Goal: Task Accomplishment & Management: Use online tool/utility

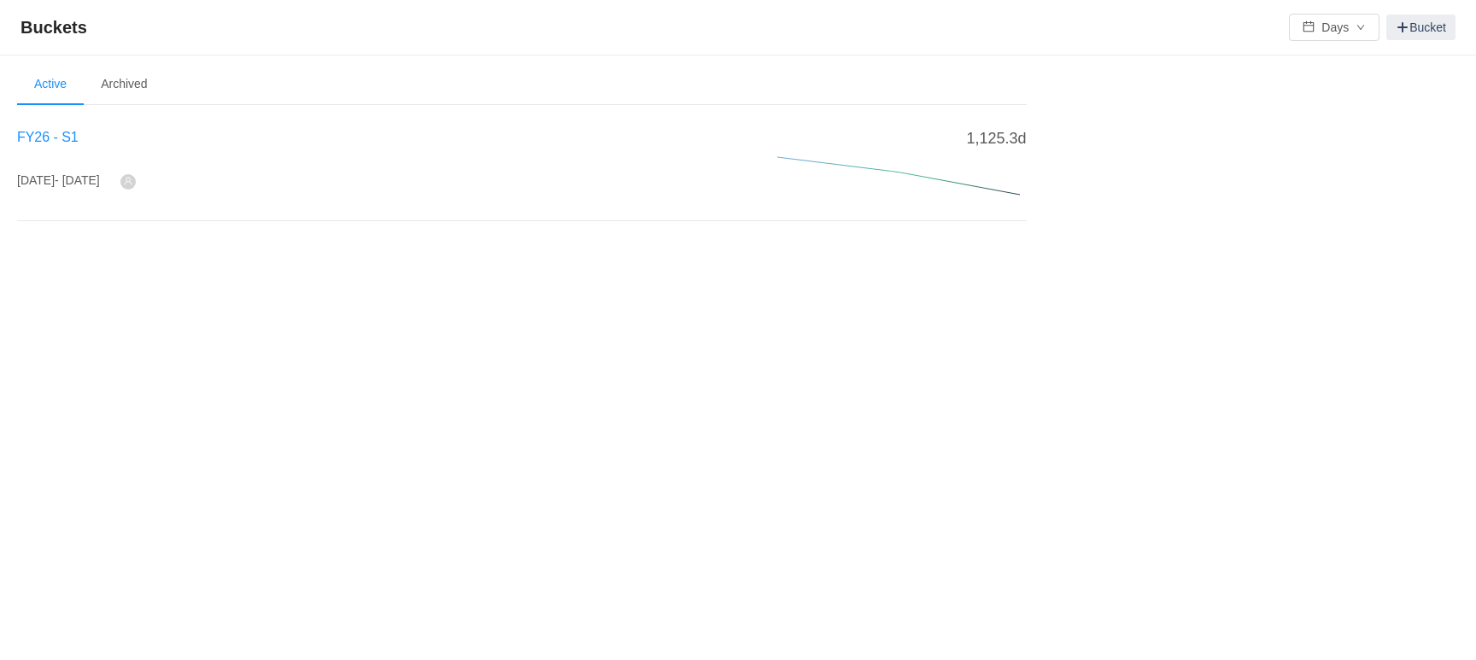
click at [44, 139] on span "FY26 - S1" at bounding box center [48, 137] width 62 height 15
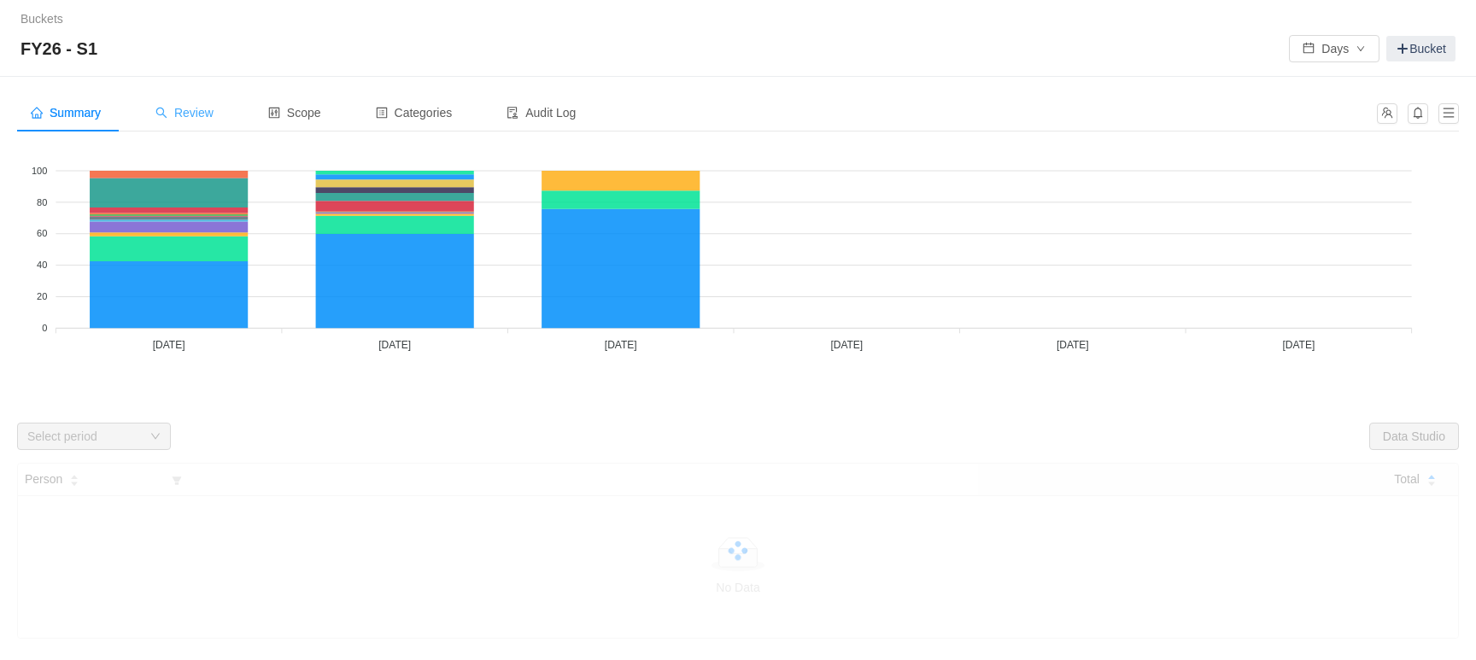
click at [194, 118] on span "Review" at bounding box center [184, 113] width 58 height 14
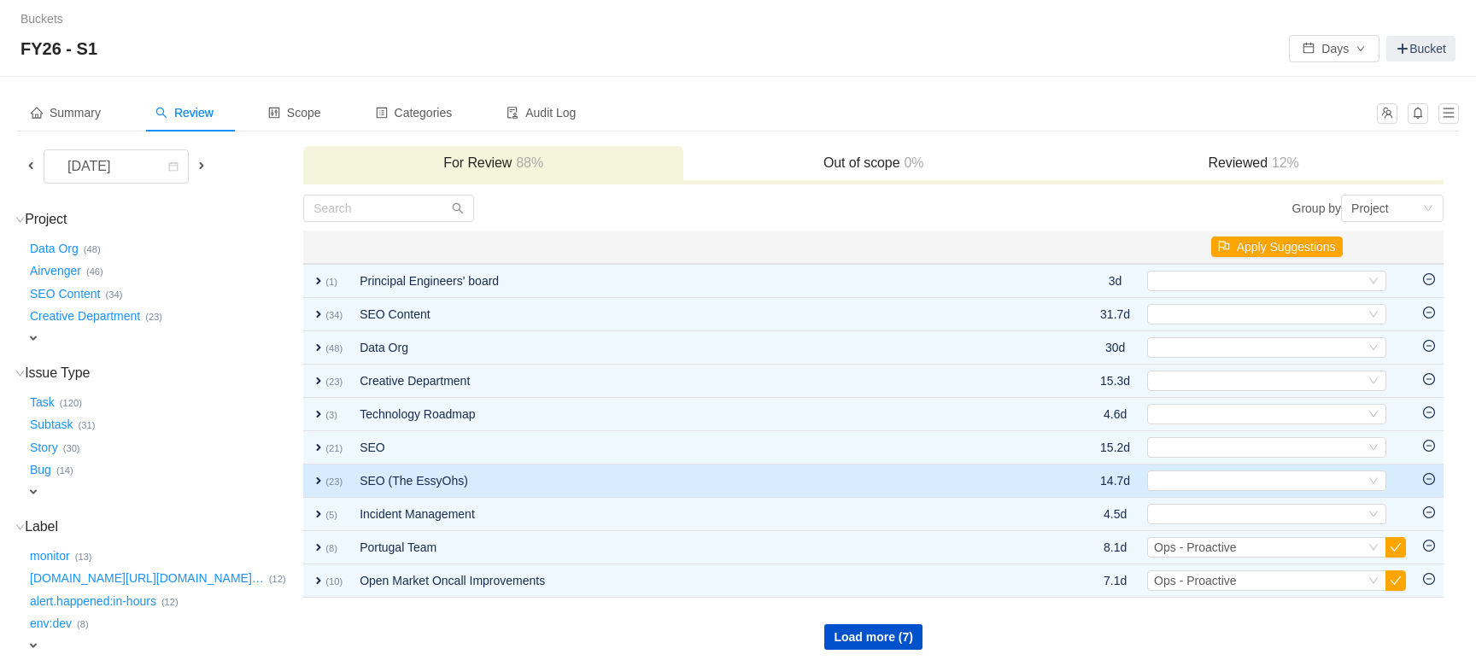
click at [636, 466] on td "SEO (The EssyOhs)" at bounding box center [692, 481] width 683 height 33
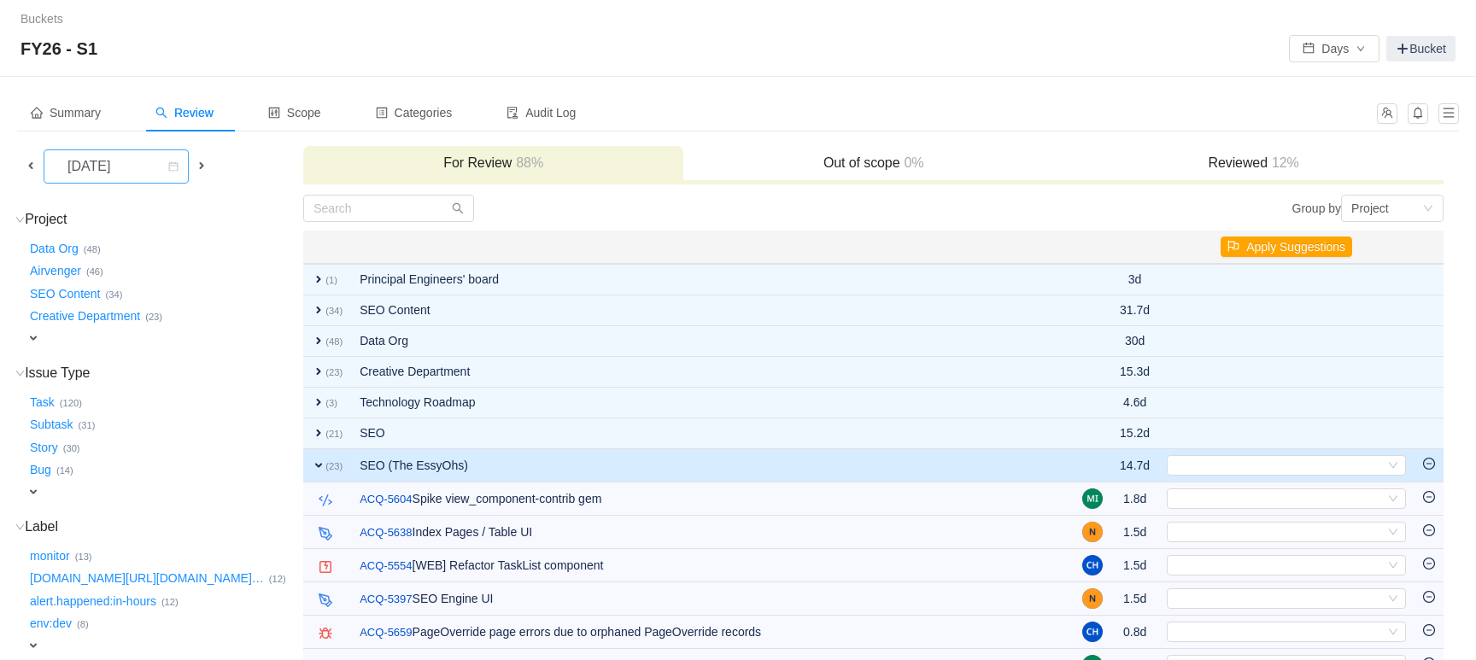
click at [189, 174] on div "[DATE]" at bounding box center [116, 167] width 145 height 34
click at [139, 209] on li "[DATE]" at bounding box center [130, 204] width 172 height 27
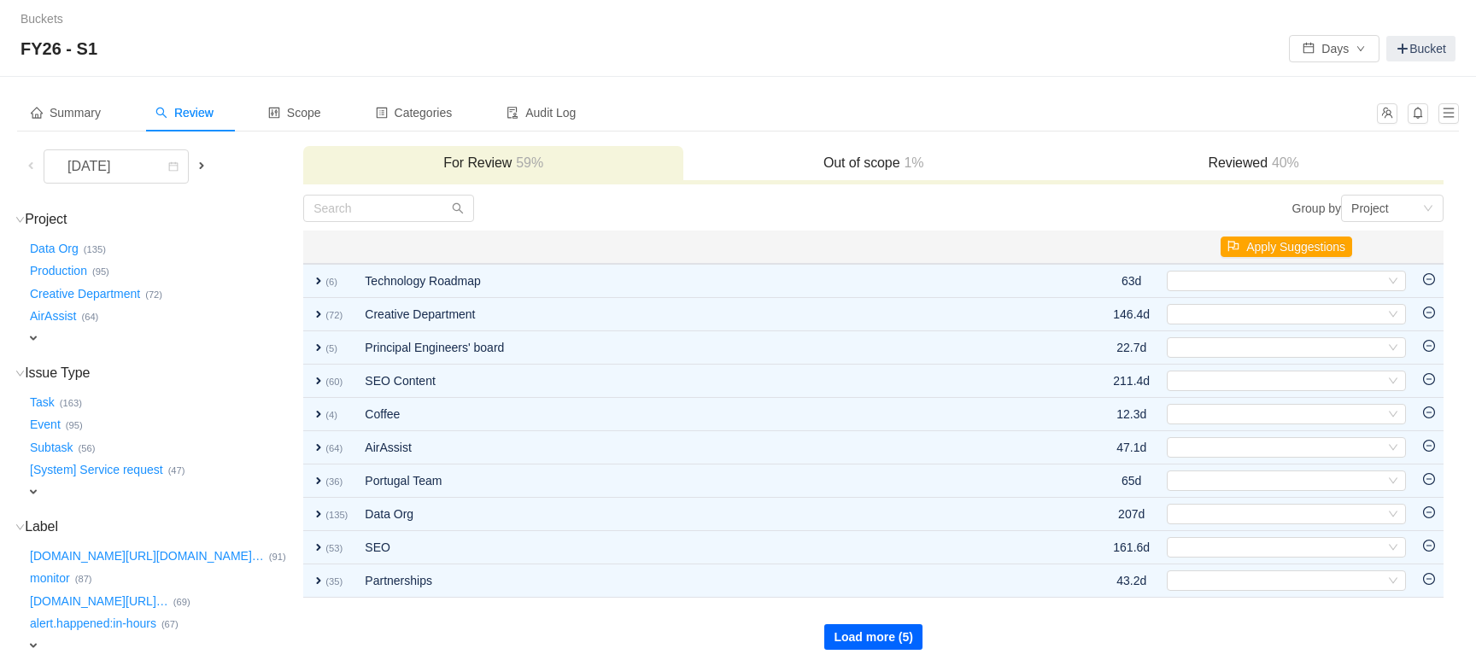
click at [865, 642] on button "Load more (5)" at bounding box center [873, 638] width 98 height 26
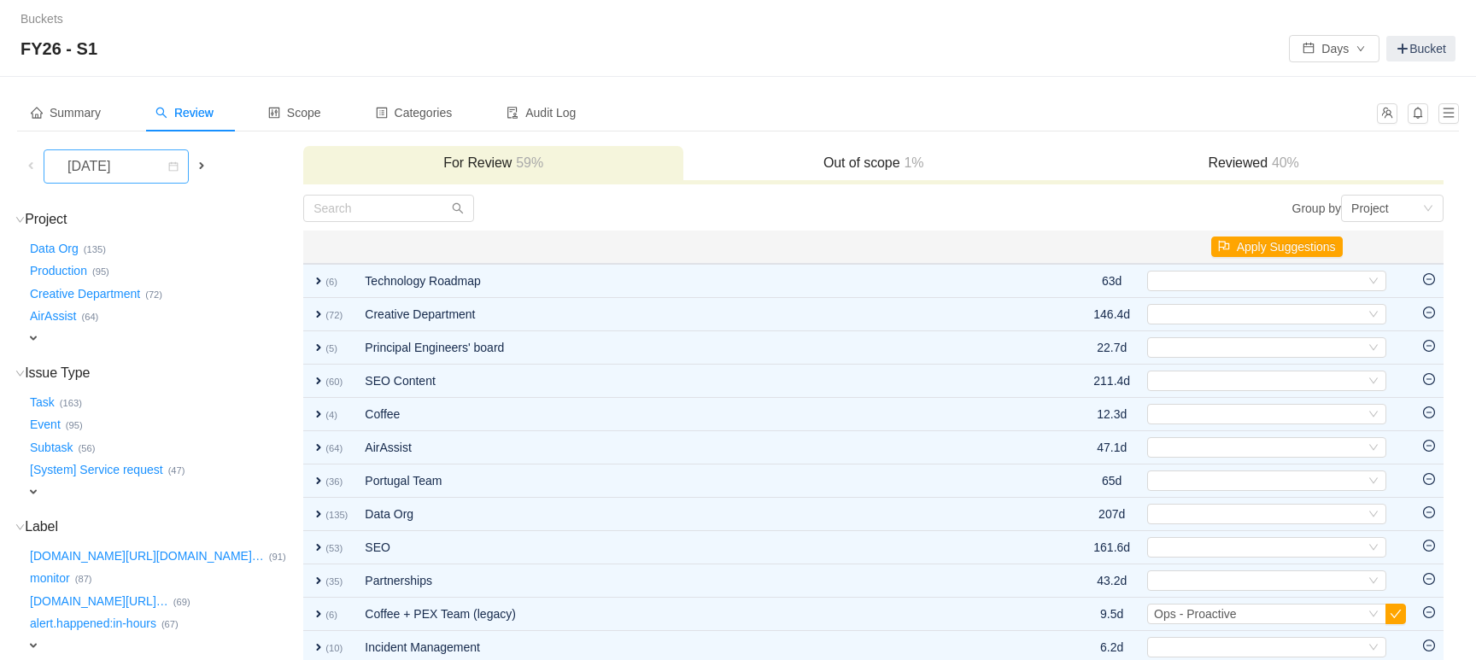
click at [161, 165] on div "[DATE]" at bounding box center [111, 166] width 114 height 32
click at [119, 235] on li "[DATE]" at bounding box center [116, 231] width 145 height 27
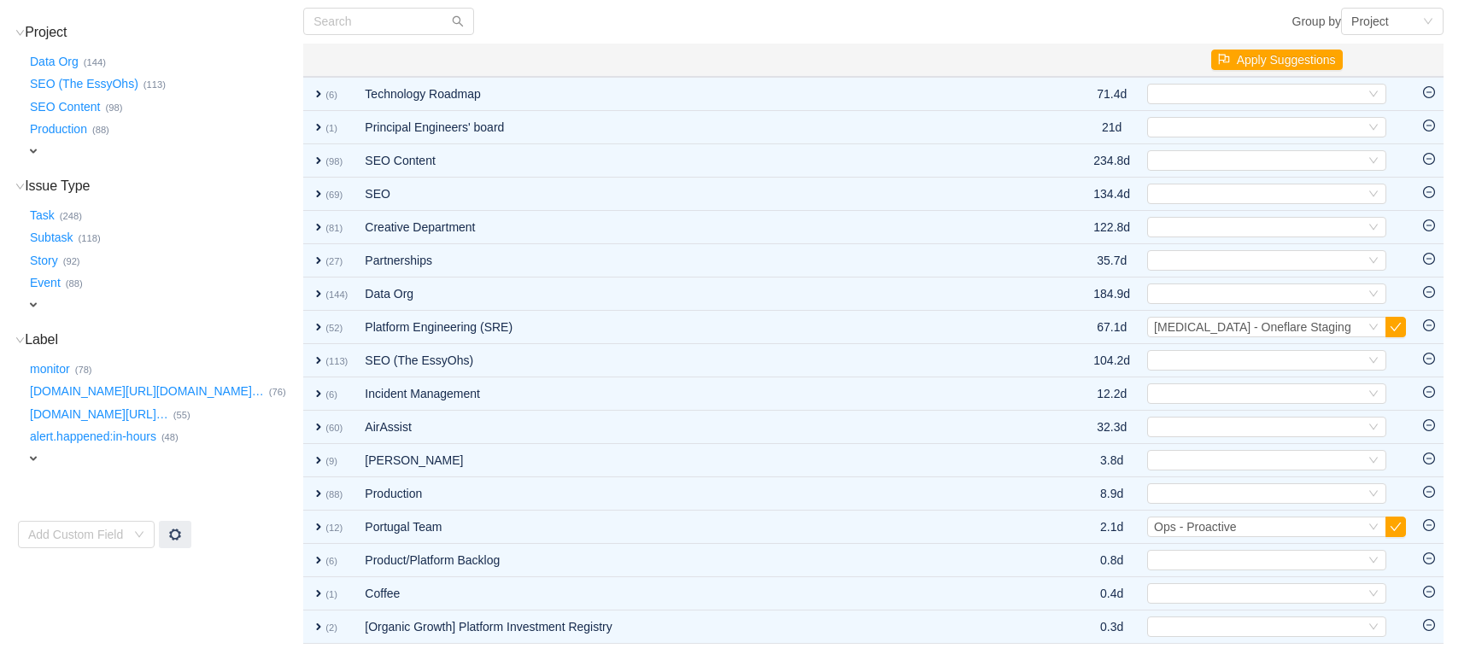
scroll to position [188, 0]
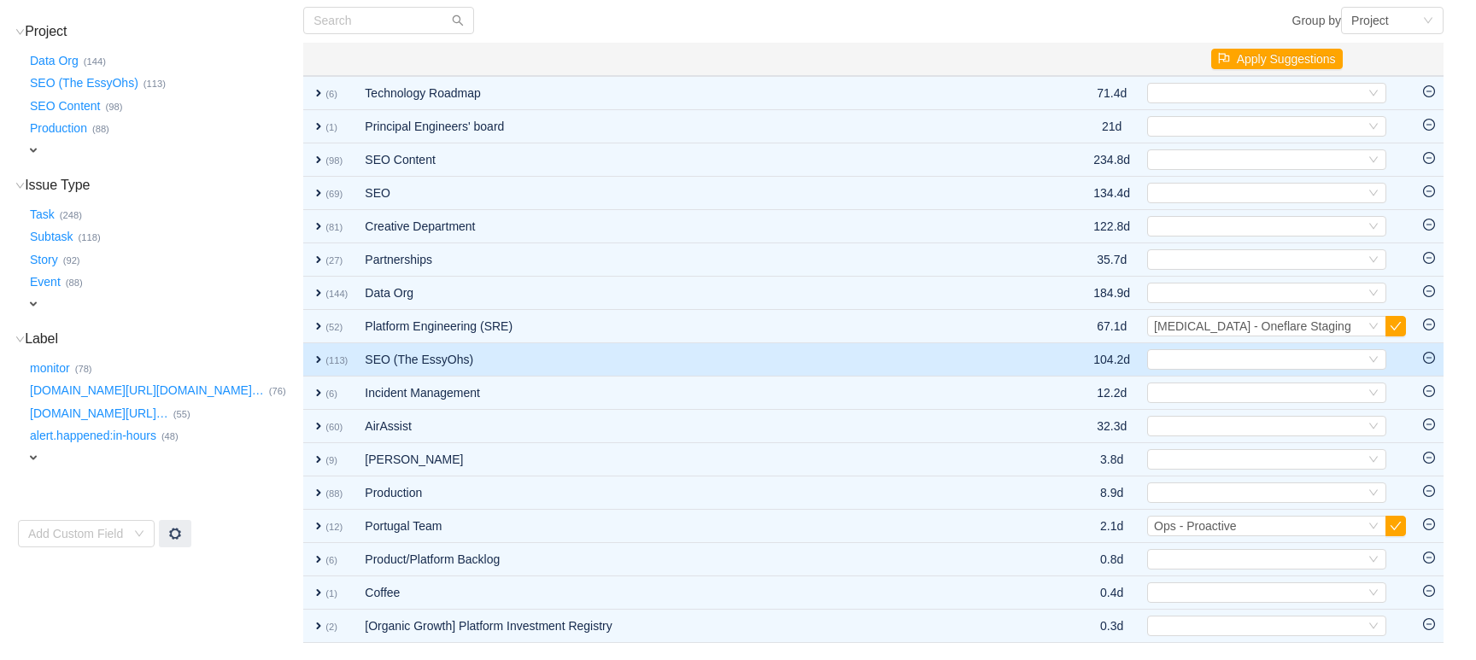
click at [473, 367] on td "SEO (The EssyOhs)" at bounding box center [698, 359] width 684 height 33
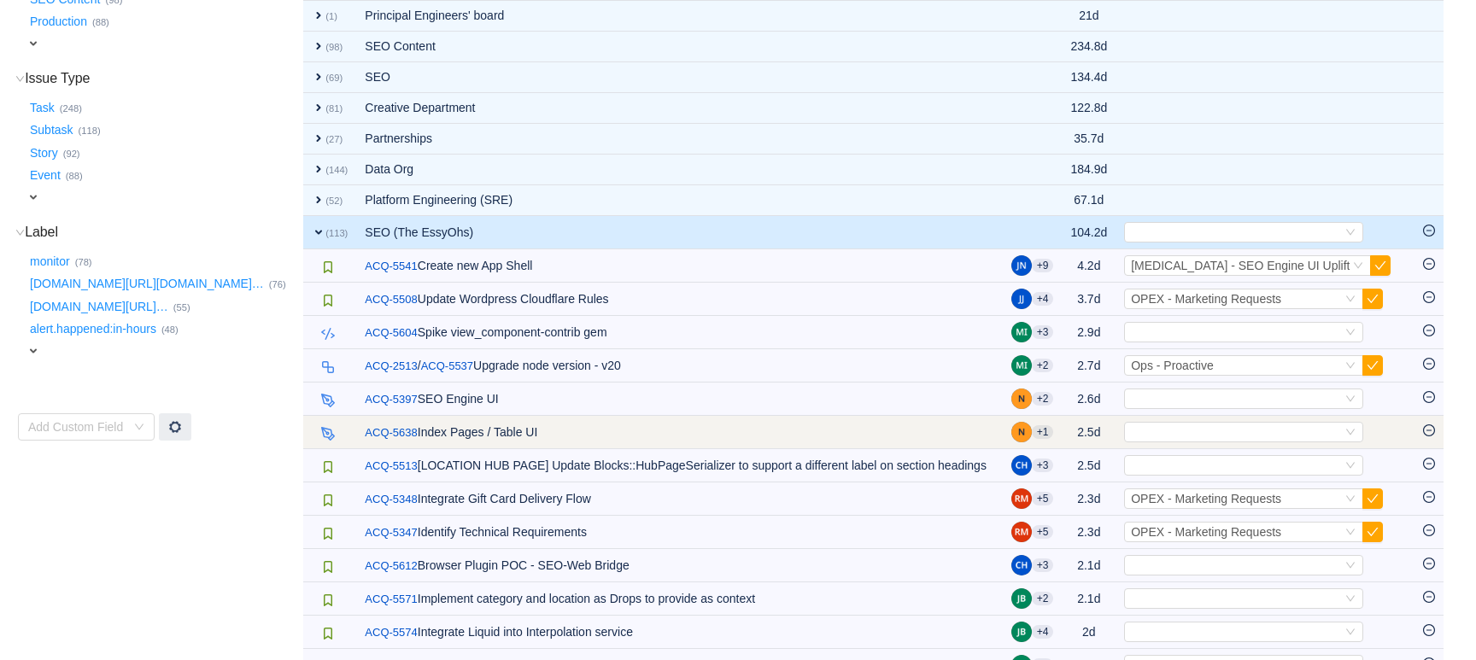
scroll to position [367, 0]
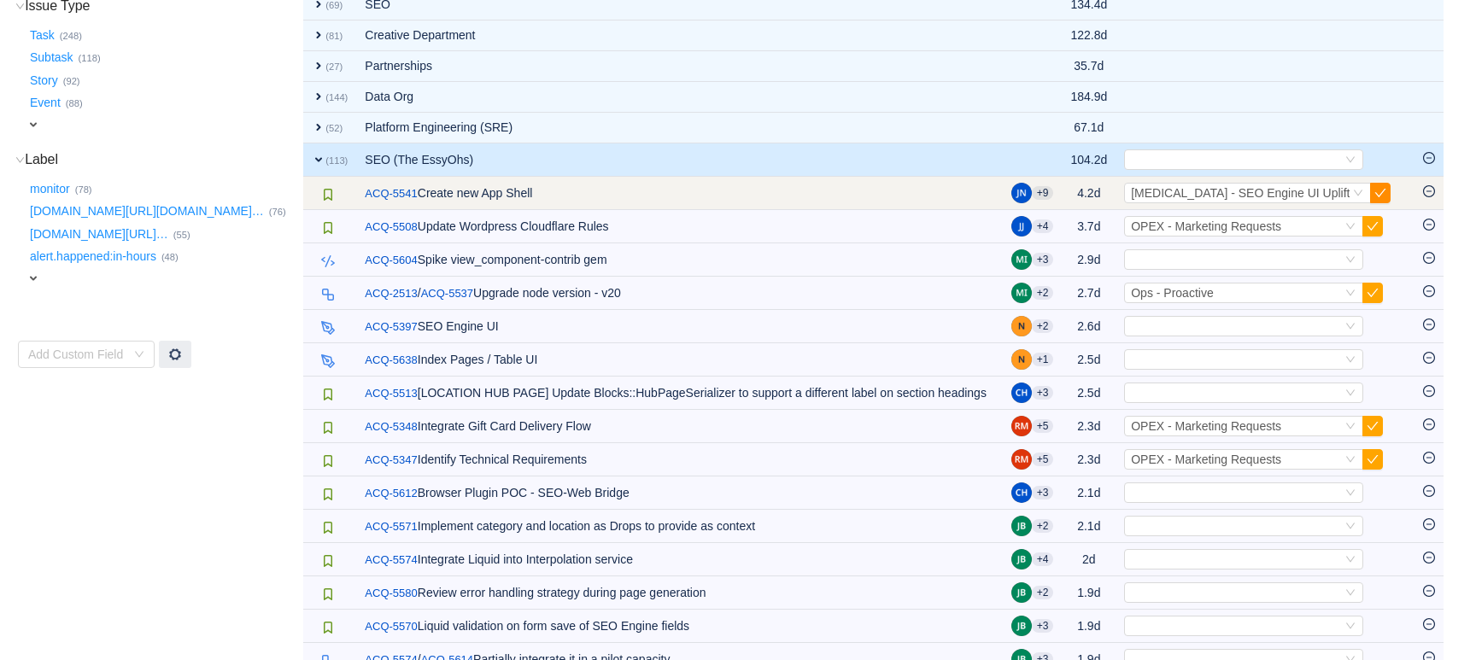
click at [1391, 195] on button "button" at bounding box center [1380, 193] width 21 height 21
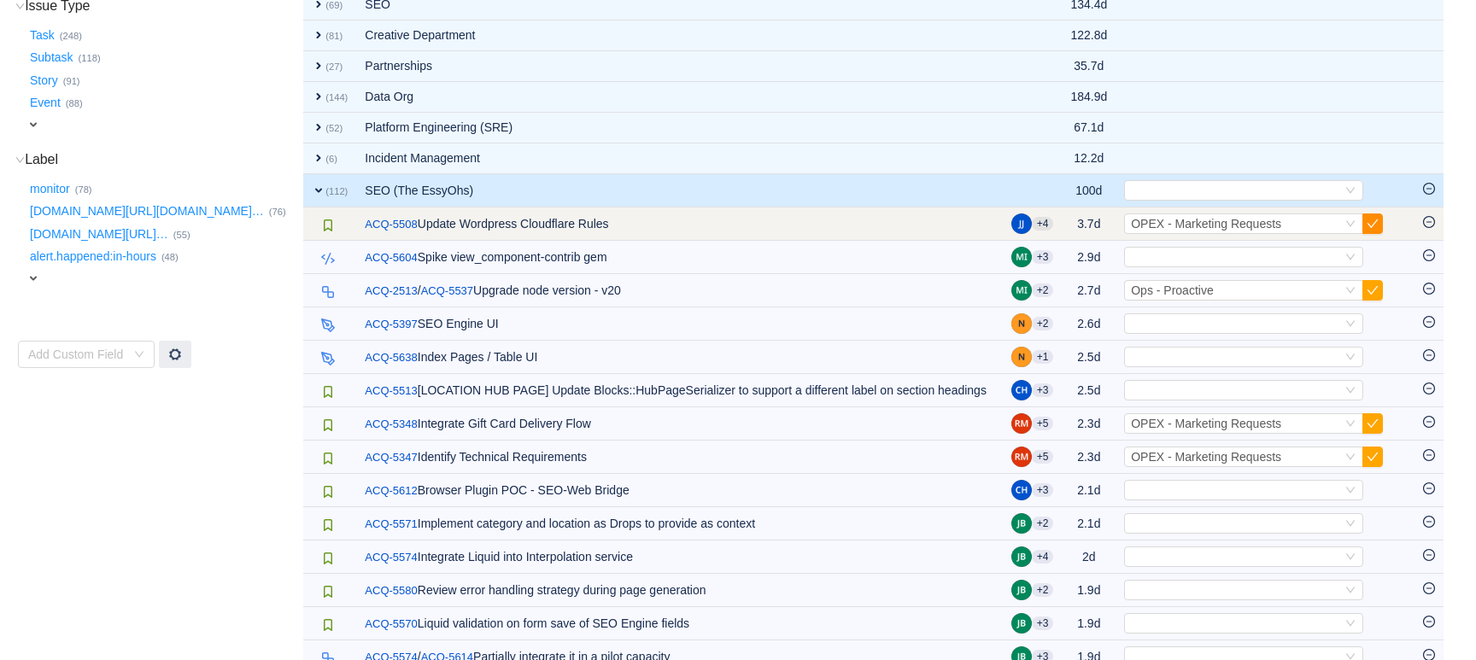
click at [1383, 217] on button "button" at bounding box center [1373, 224] width 21 height 21
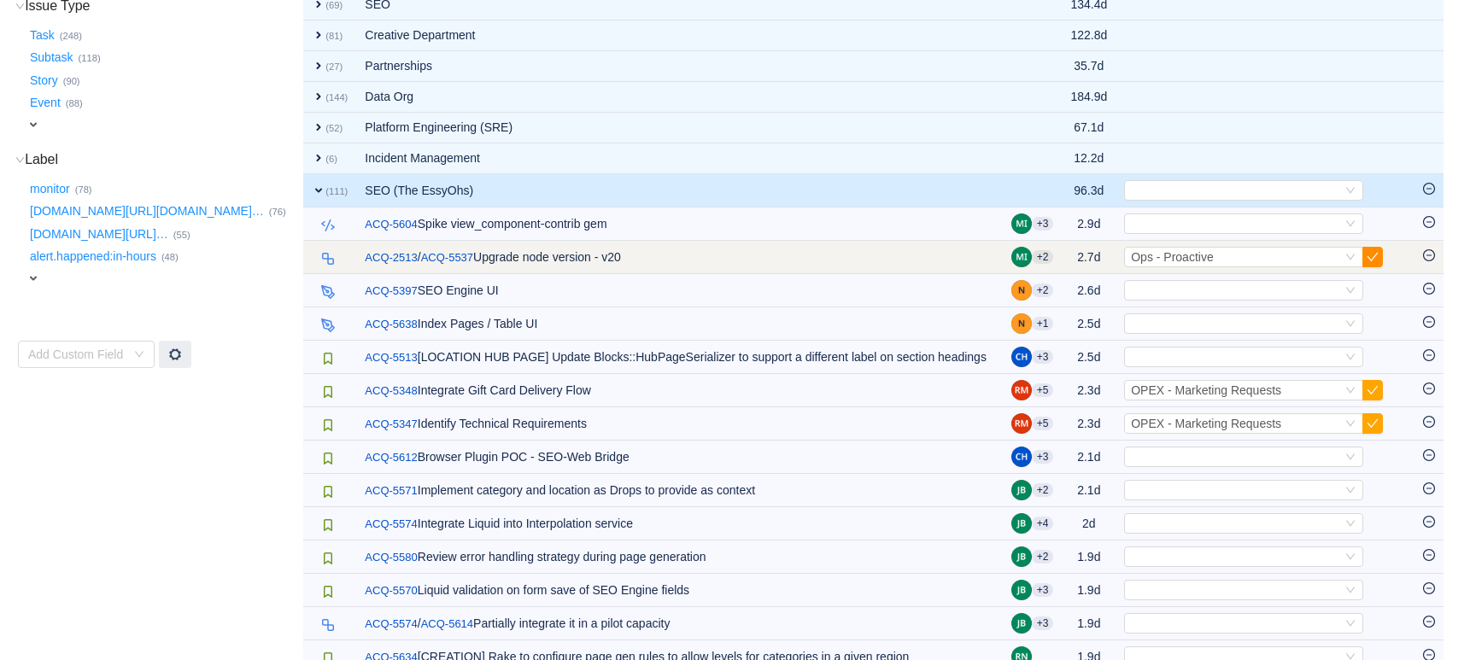
click at [1383, 265] on button "button" at bounding box center [1373, 257] width 21 height 21
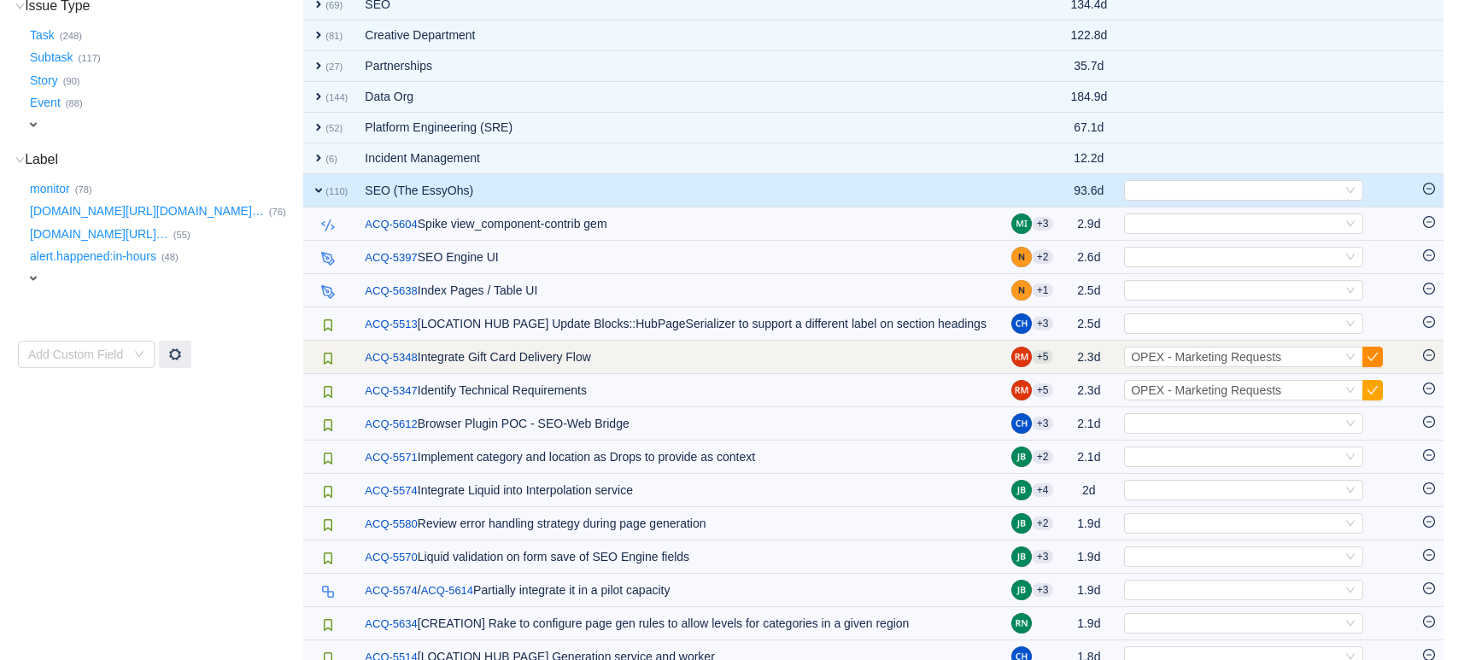
click at [1383, 367] on button "button" at bounding box center [1373, 357] width 21 height 21
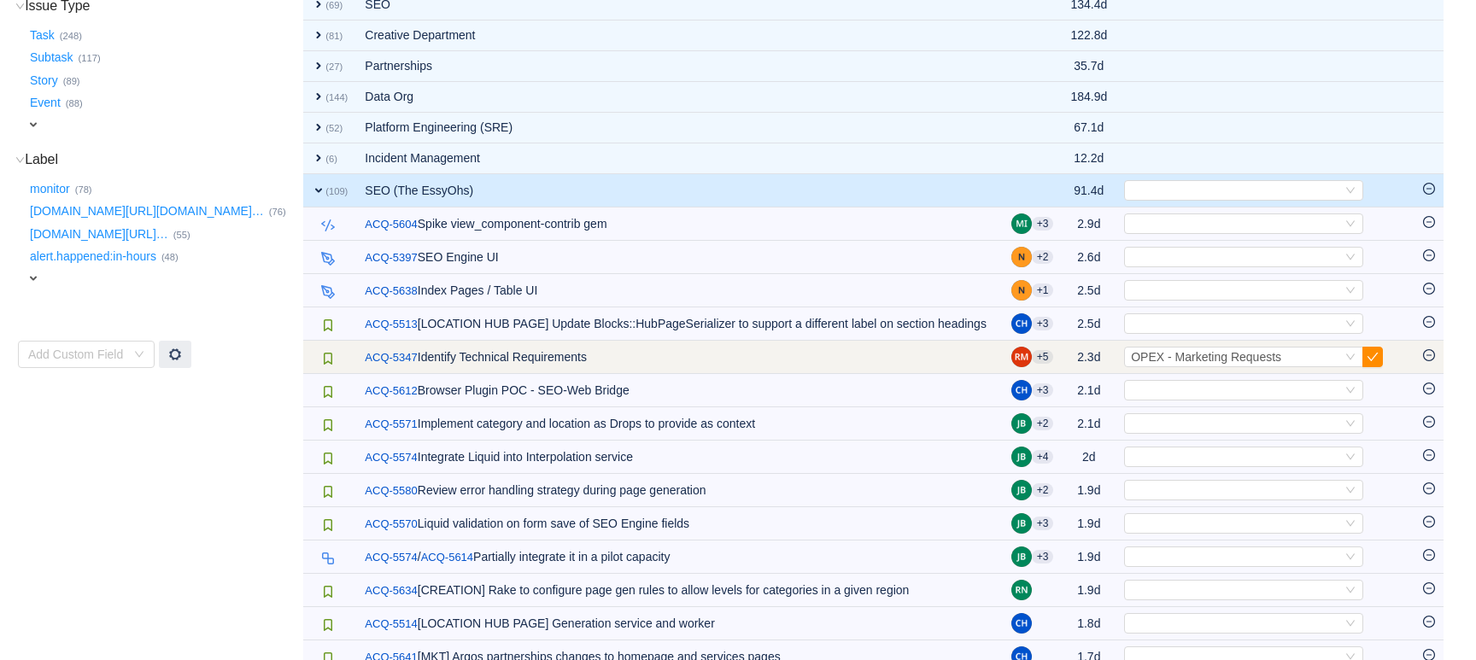
click at [1383, 367] on button "button" at bounding box center [1373, 357] width 21 height 21
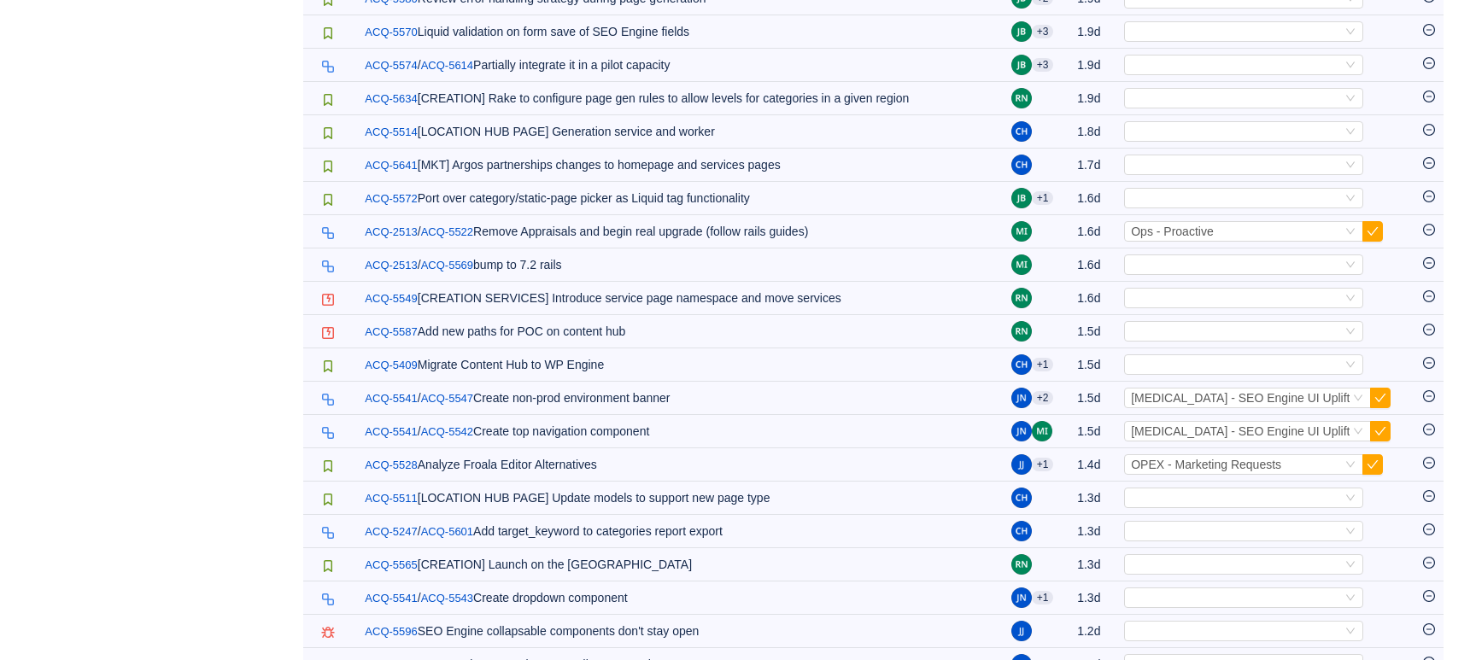
scroll to position [1017, 0]
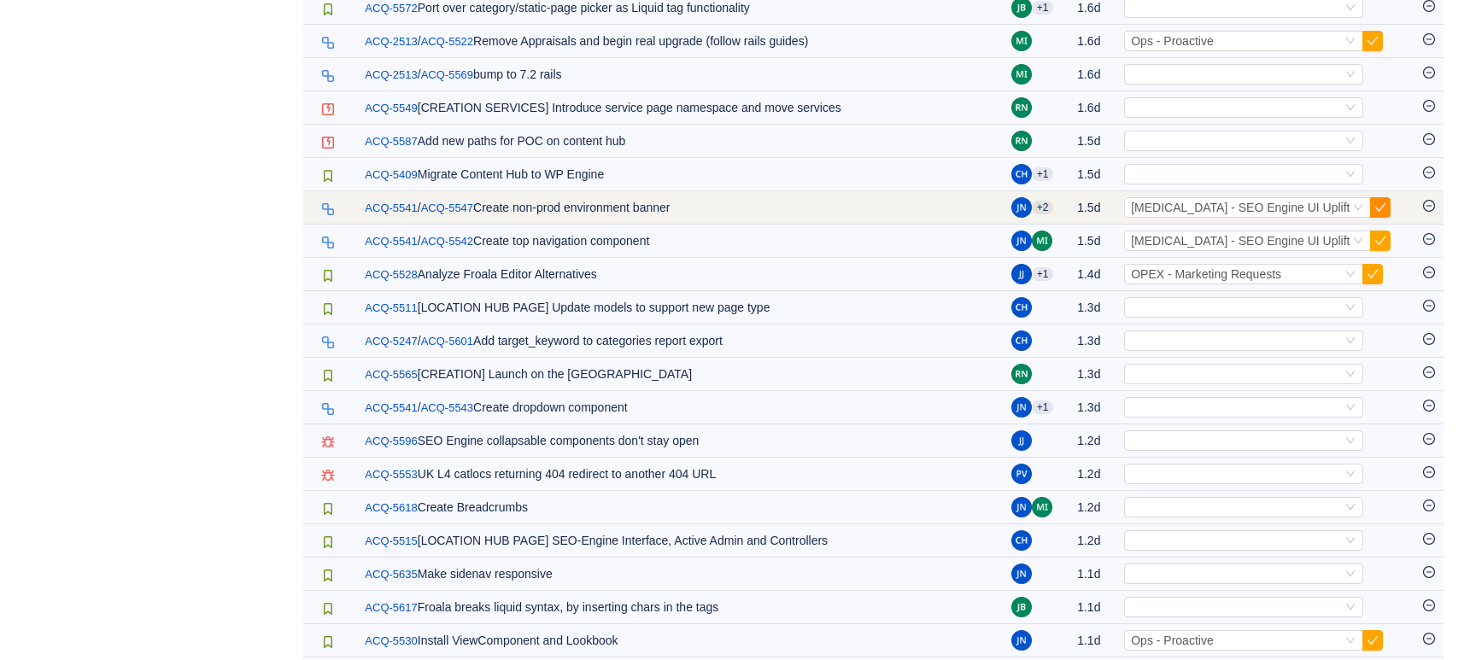
click at [1391, 218] on button "button" at bounding box center [1380, 207] width 21 height 21
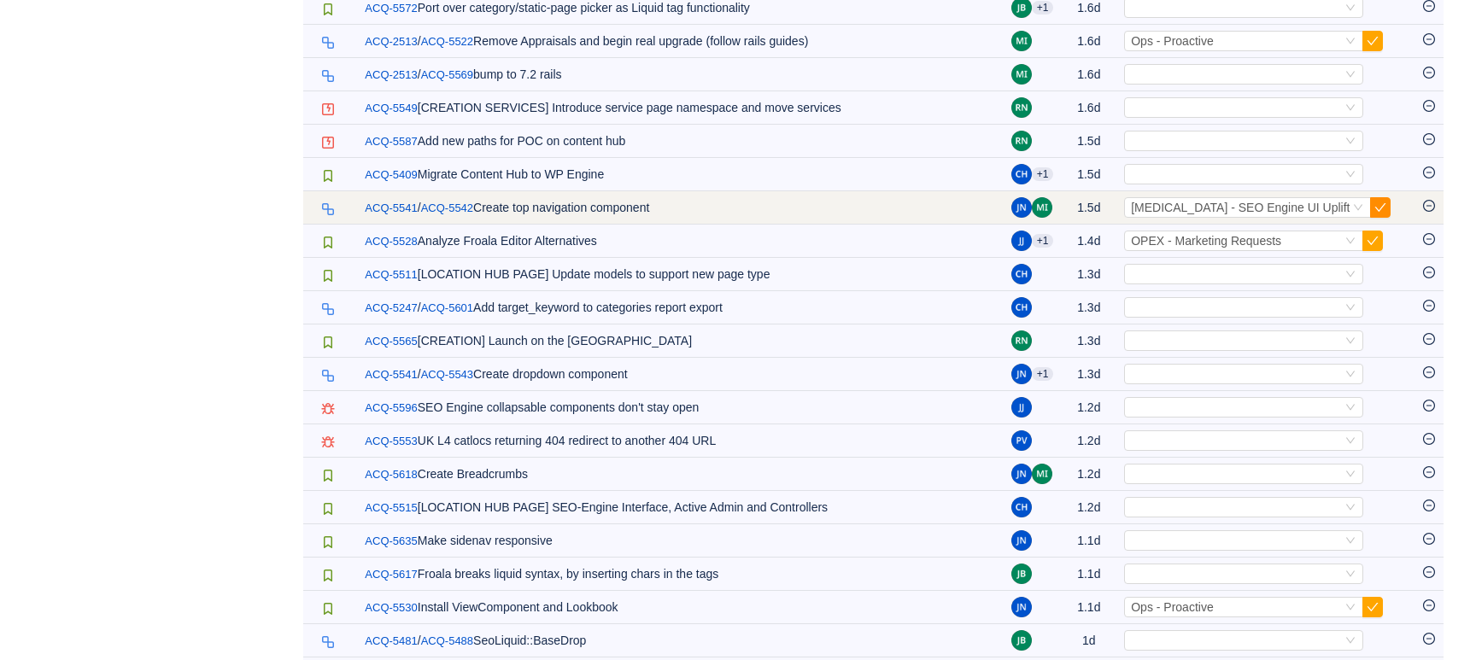
click at [1391, 218] on button "button" at bounding box center [1380, 207] width 21 height 21
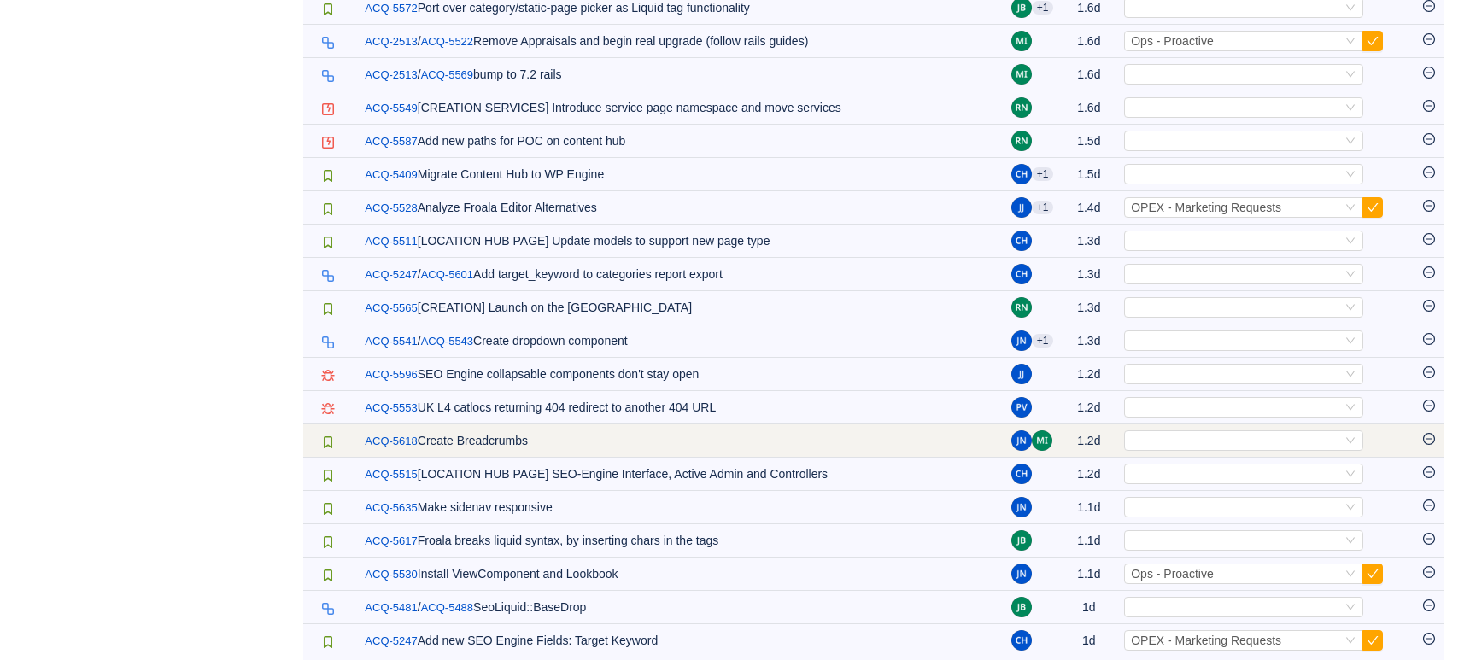
scroll to position [1375, 0]
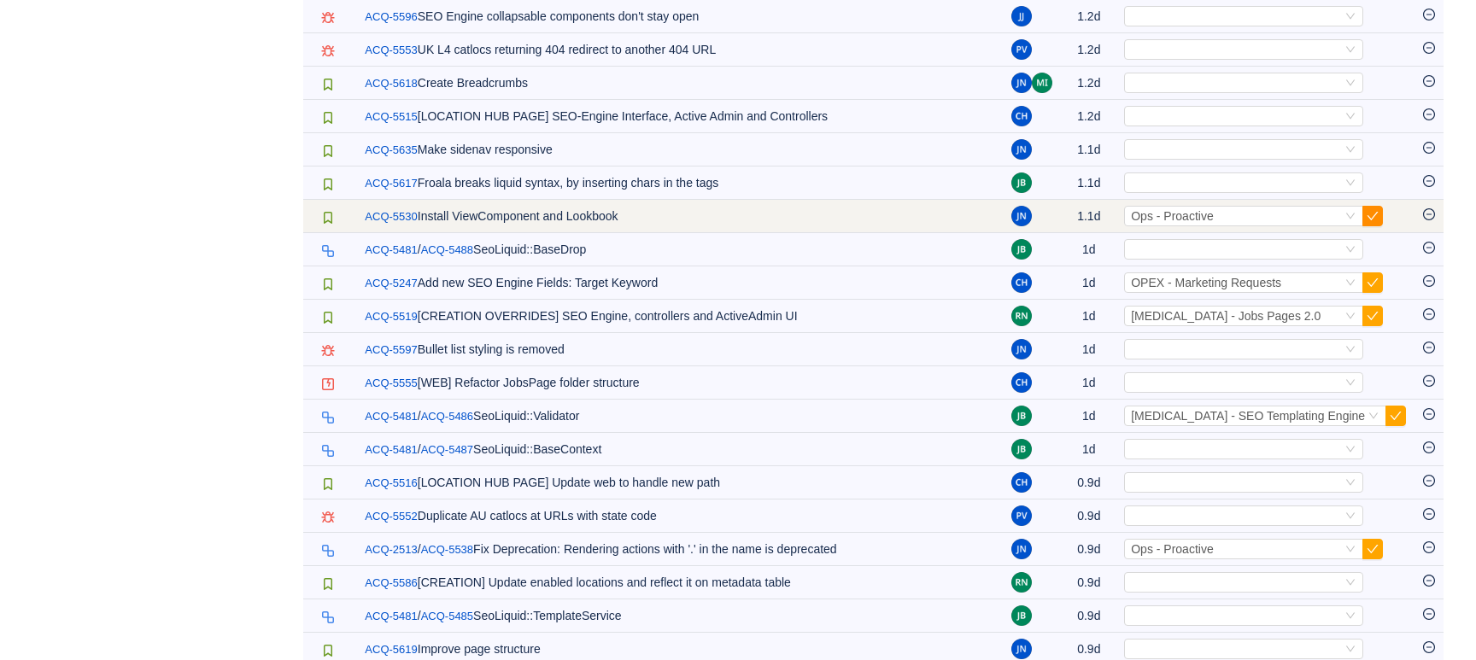
click at [1383, 226] on button "button" at bounding box center [1373, 216] width 21 height 21
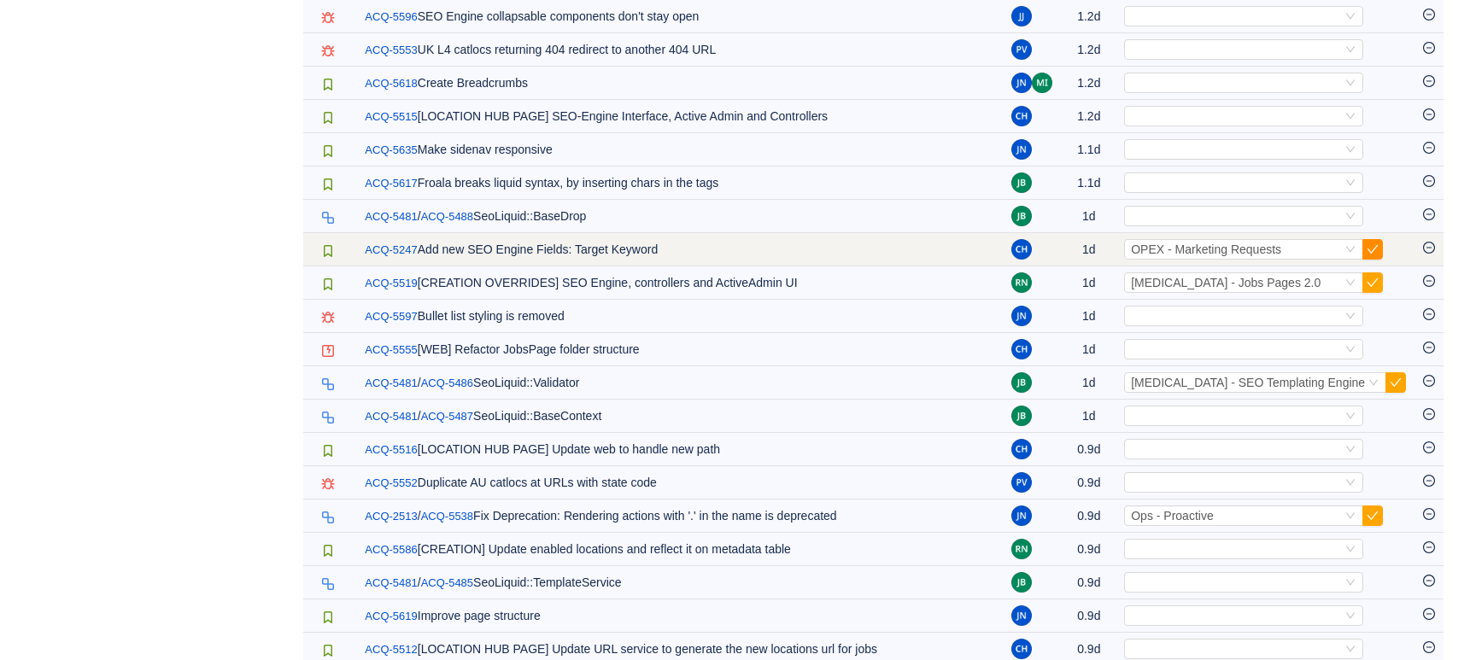
click at [1383, 260] on button "button" at bounding box center [1373, 249] width 21 height 21
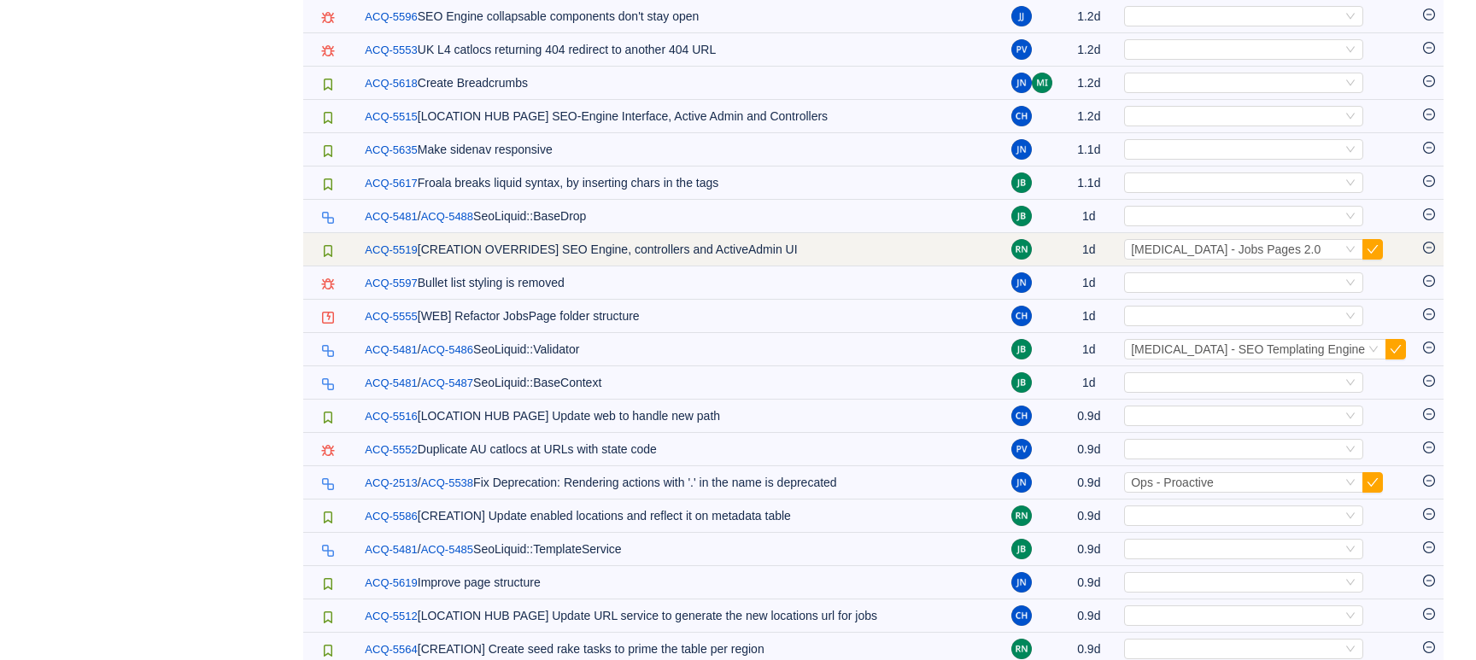
click at [1398, 267] on td "Select [MEDICAL_DATA] - Jobs Pages 2.0 Out of scope" at bounding box center [1265, 249] width 299 height 33
click at [1383, 260] on button "button" at bounding box center [1373, 249] width 21 height 21
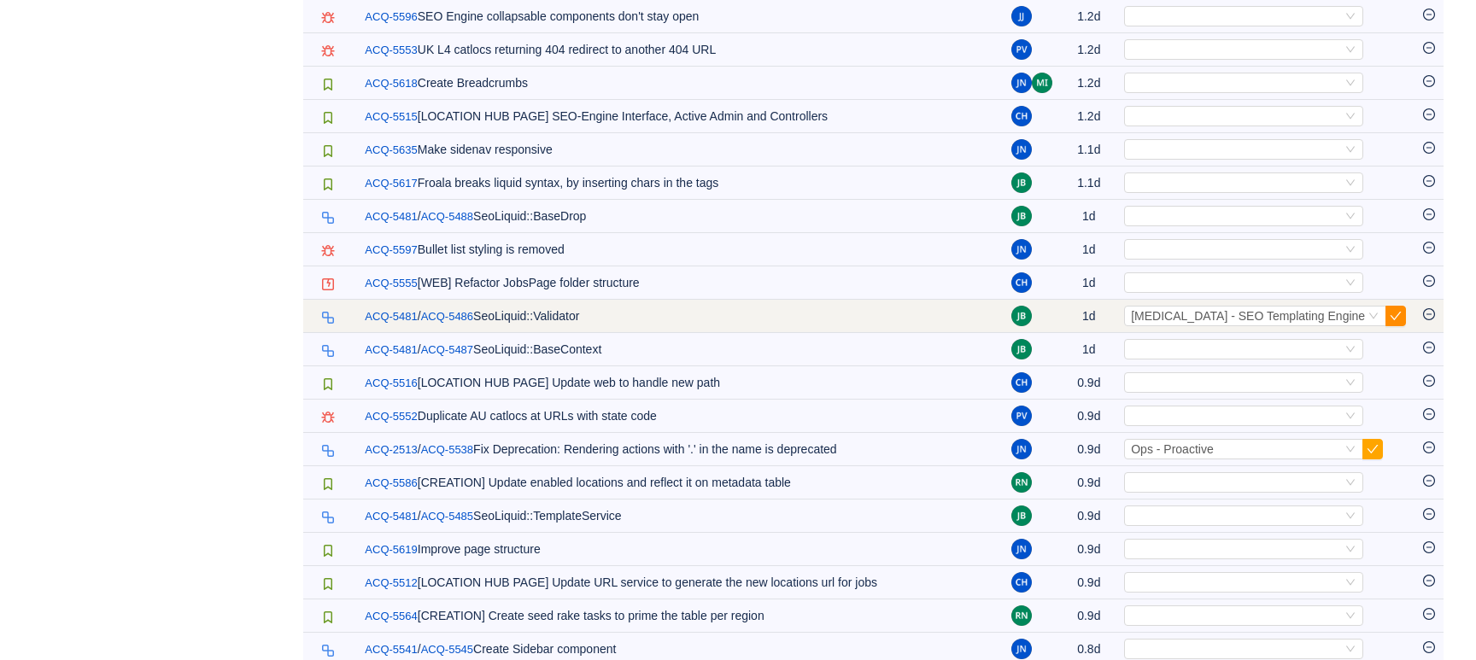
click at [1397, 326] on button "button" at bounding box center [1396, 316] width 21 height 21
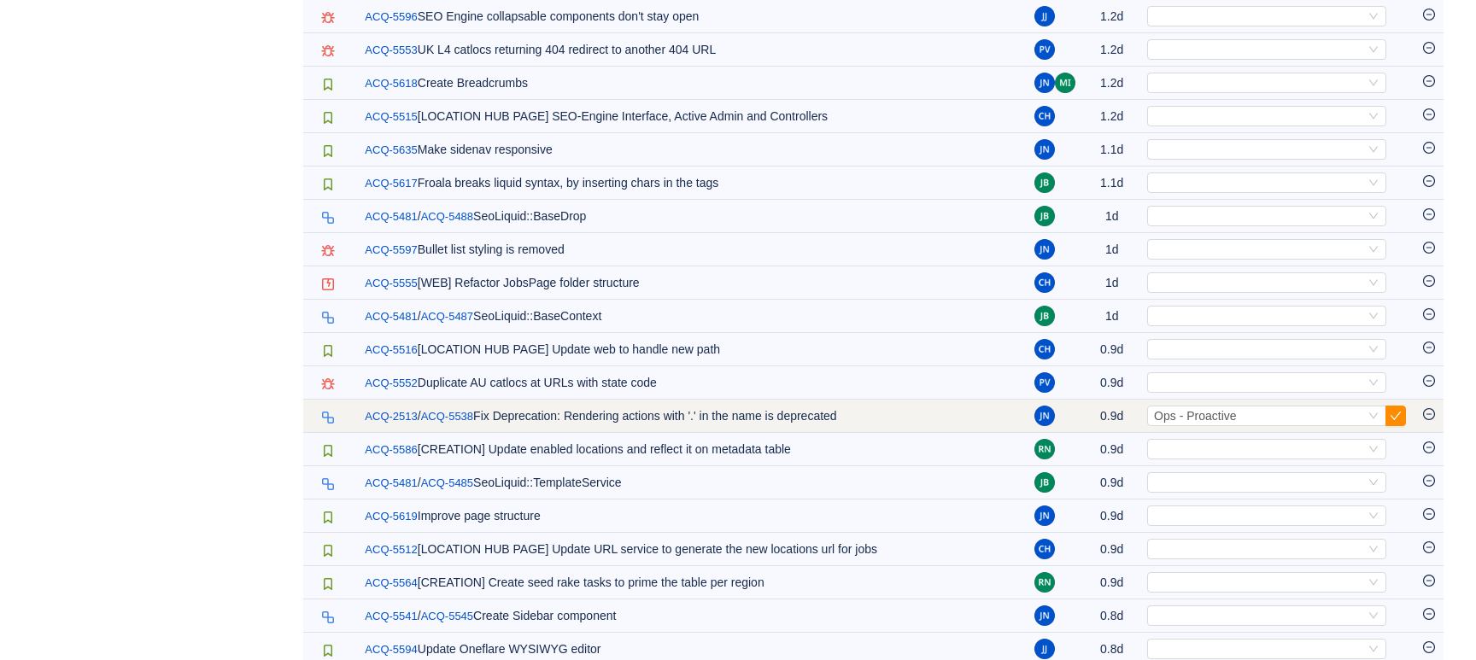
click at [1405, 426] on button "button" at bounding box center [1396, 416] width 21 height 21
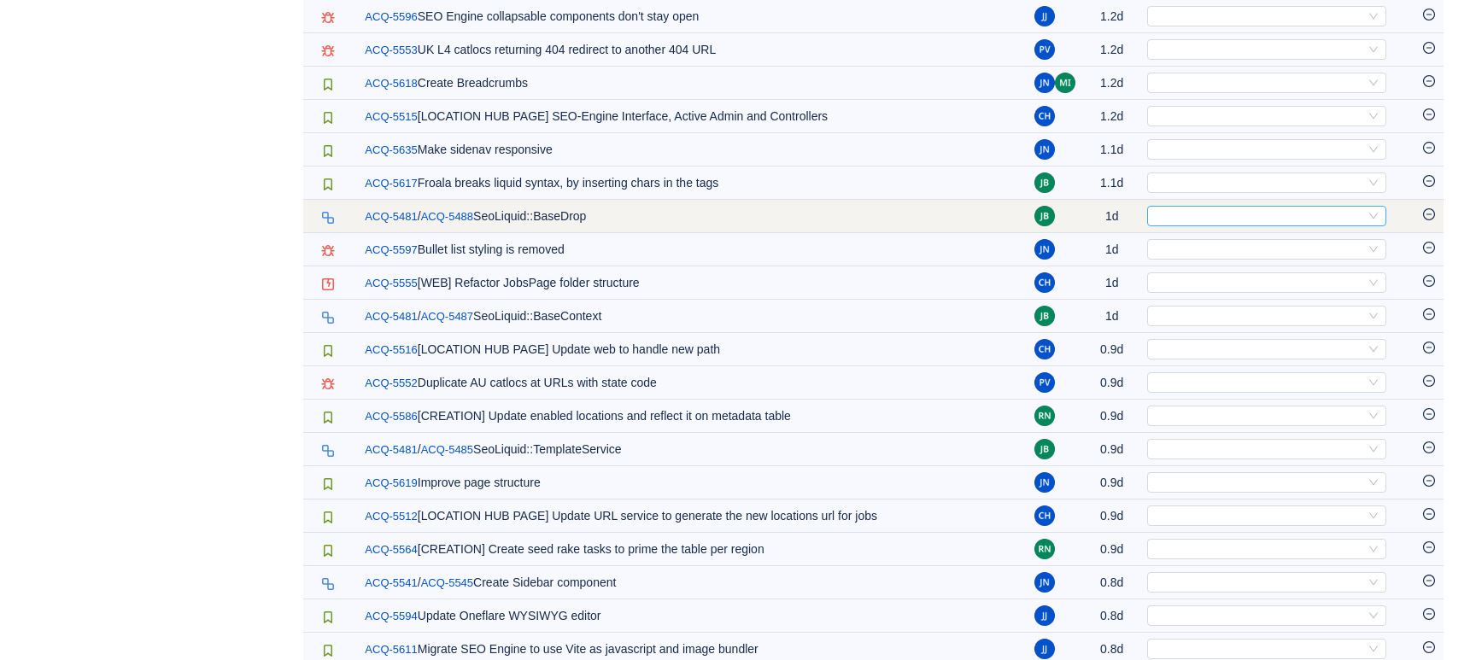
click at [1237, 226] on div "Select" at bounding box center [1259, 216] width 211 height 19
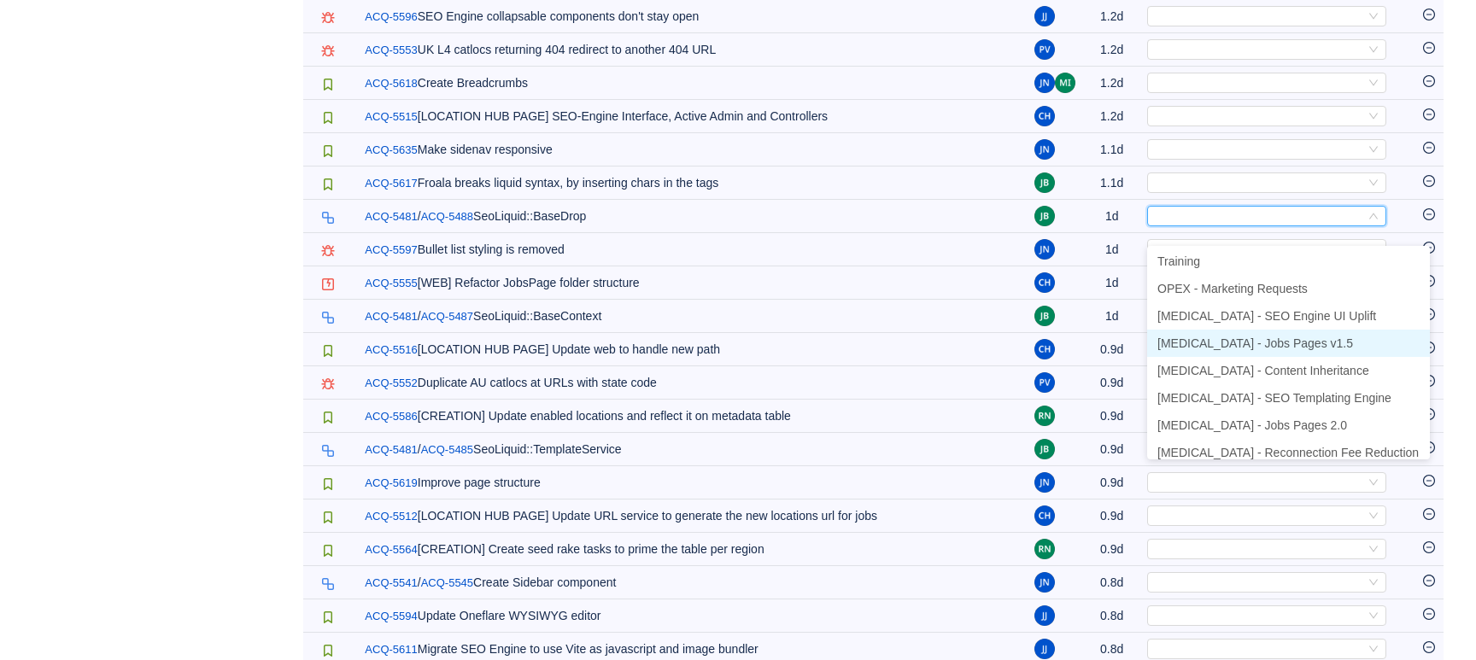
scroll to position [85, 0]
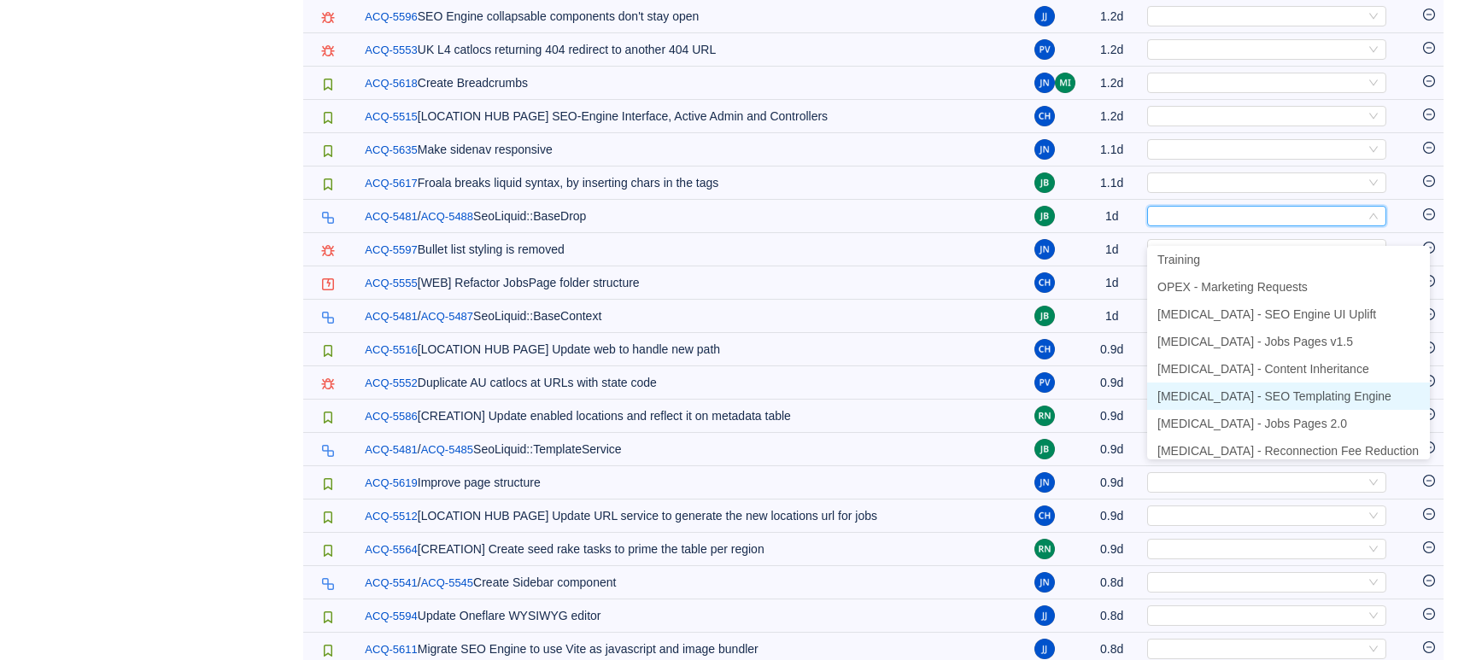
click at [1262, 400] on span "[MEDICAL_DATA] - SEO Templating Engine" at bounding box center [1275, 397] width 234 height 14
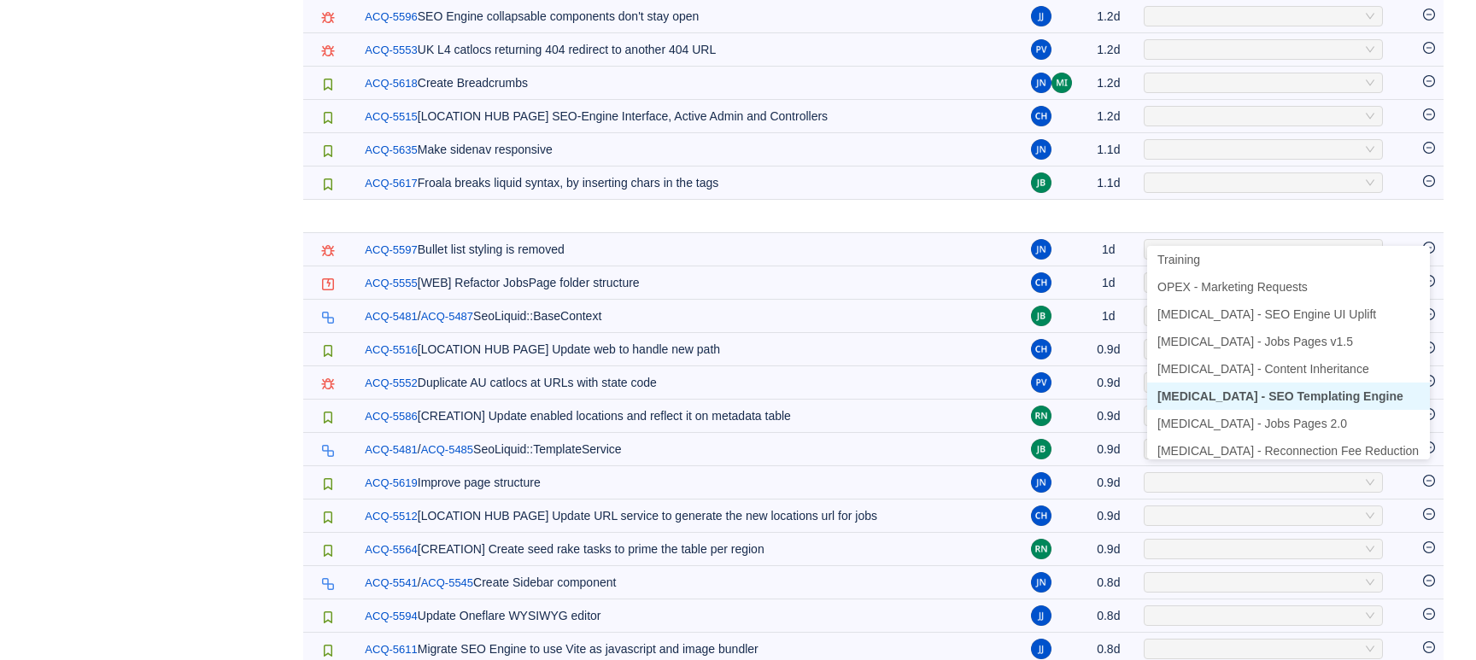
scroll to position [86, 0]
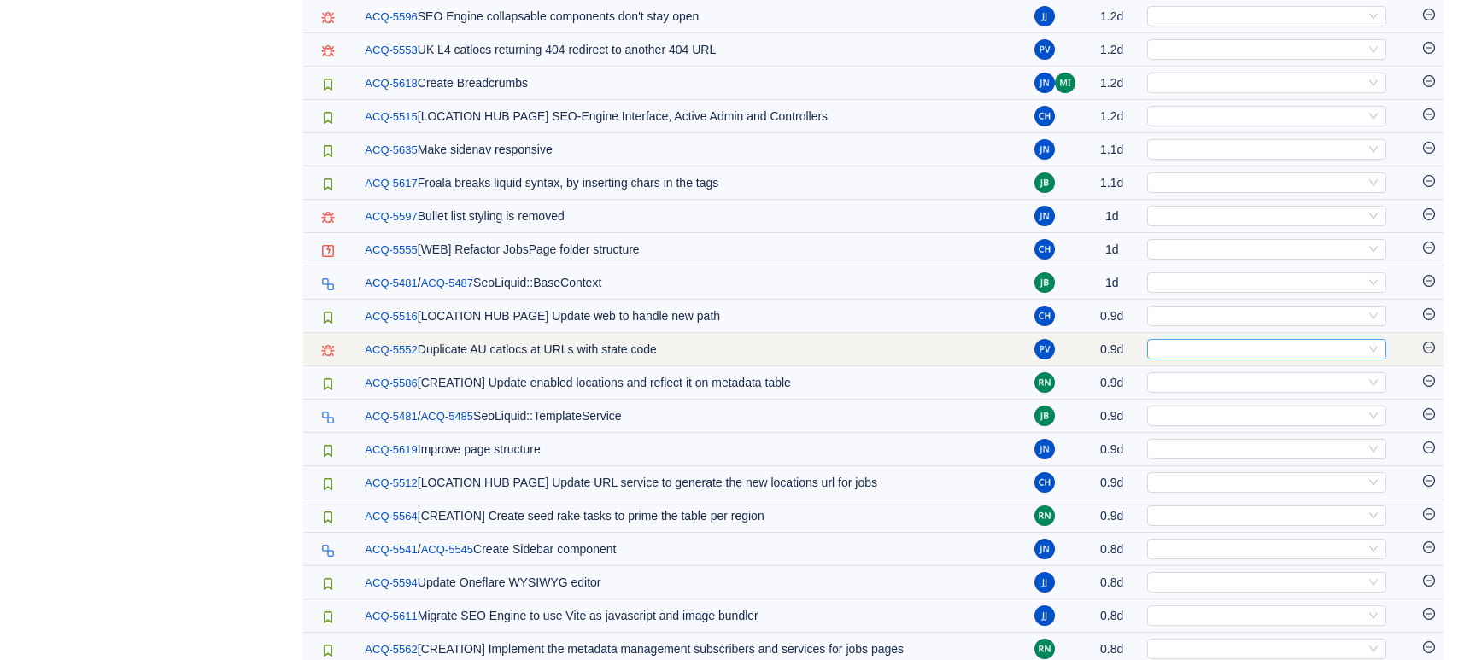
click at [1191, 359] on div "Select" at bounding box center [1259, 349] width 211 height 19
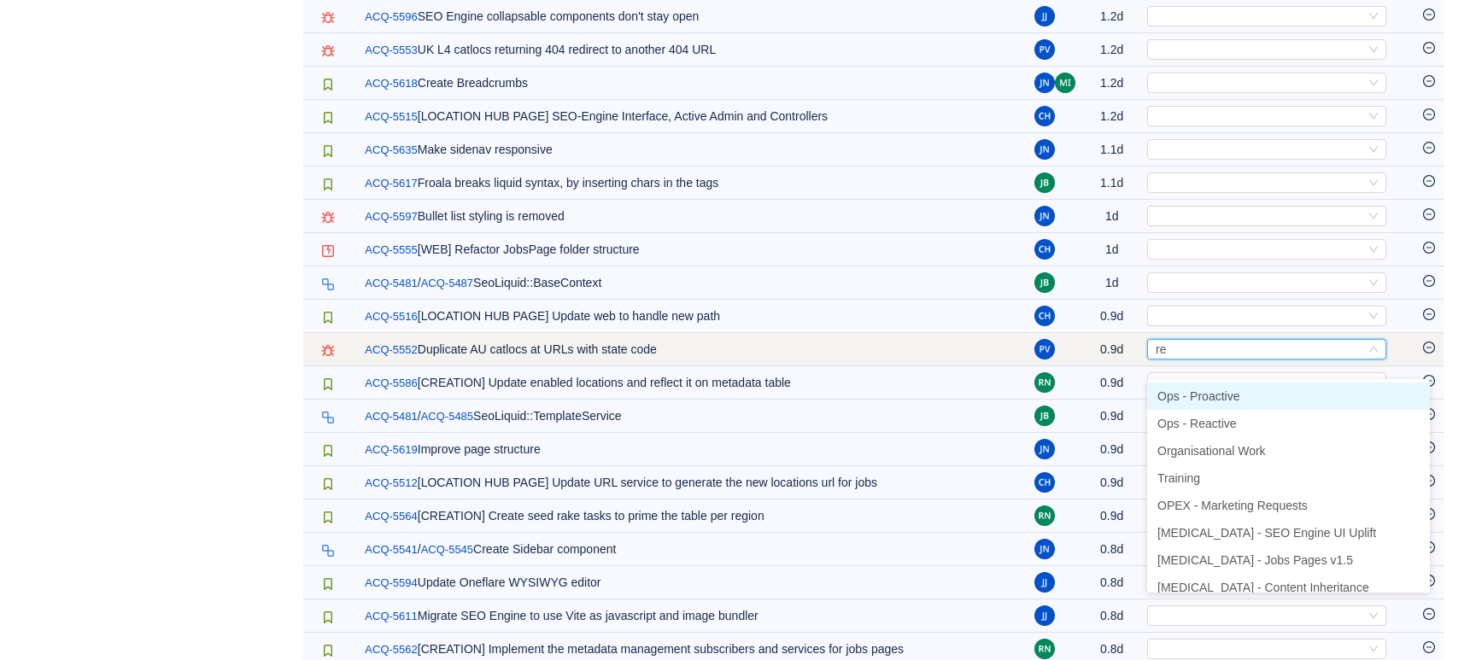
type input "rea"
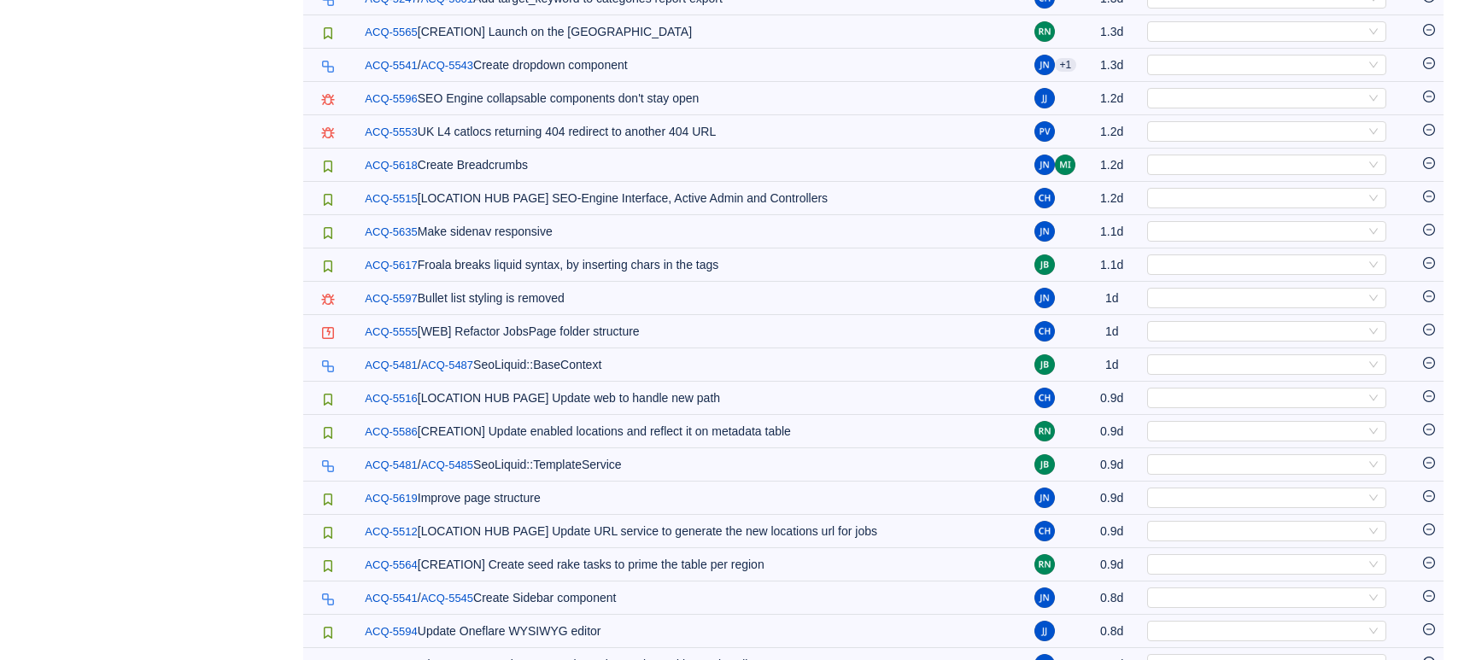
scroll to position [1277, 0]
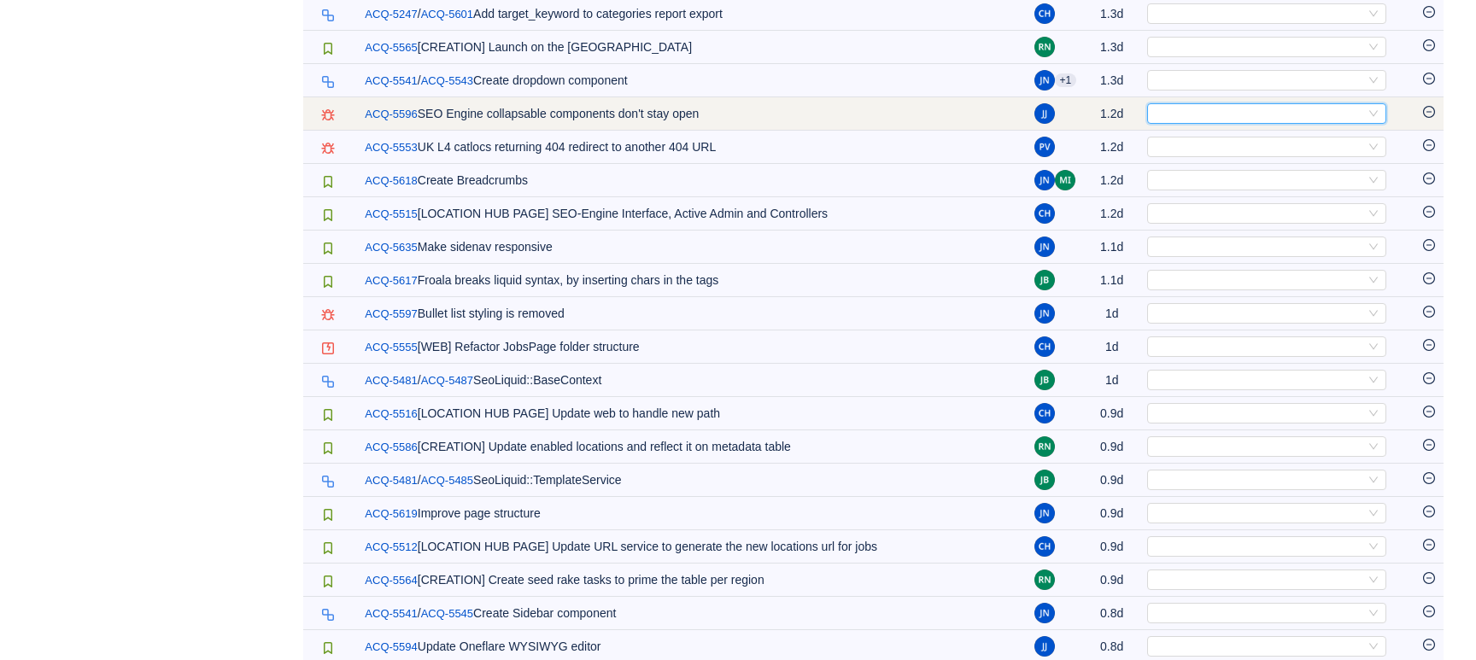
click at [1228, 123] on div "Select" at bounding box center [1259, 113] width 211 height 19
type input "re"
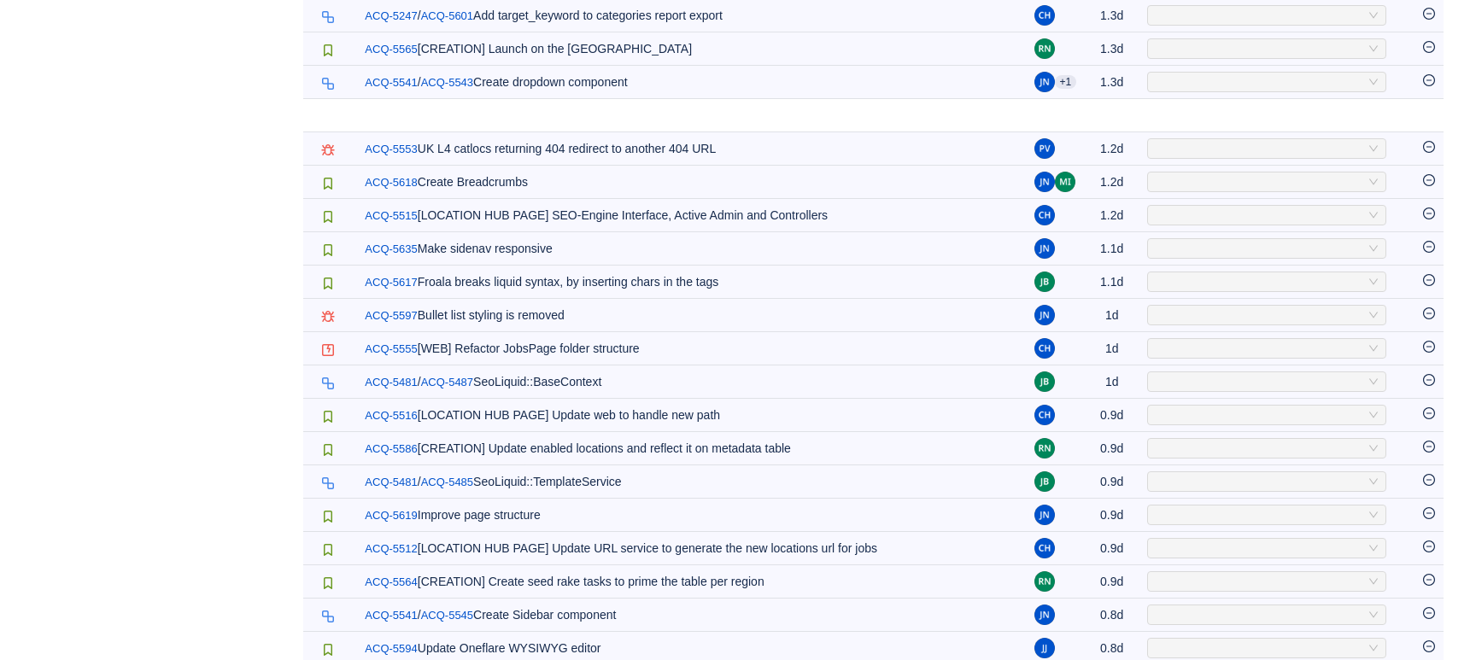
scroll to position [1273, 0]
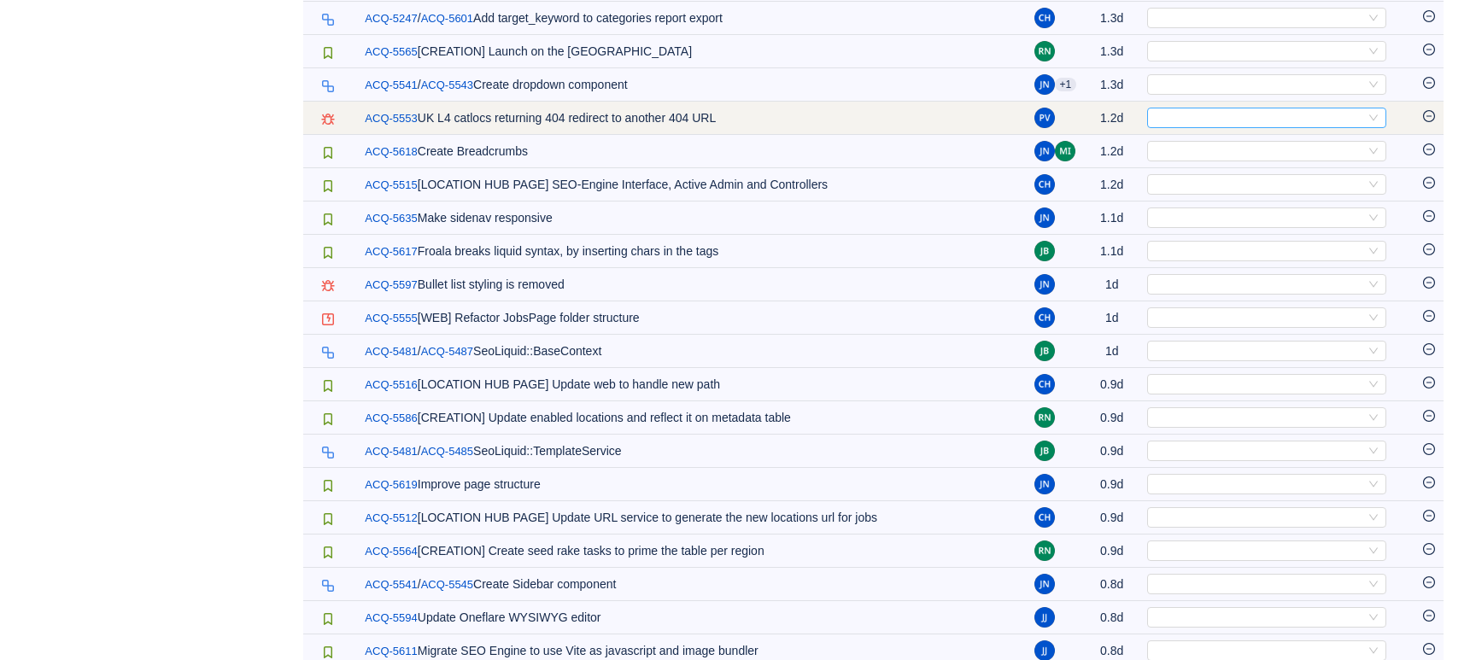
click at [1196, 127] on div "Select" at bounding box center [1259, 118] width 211 height 19
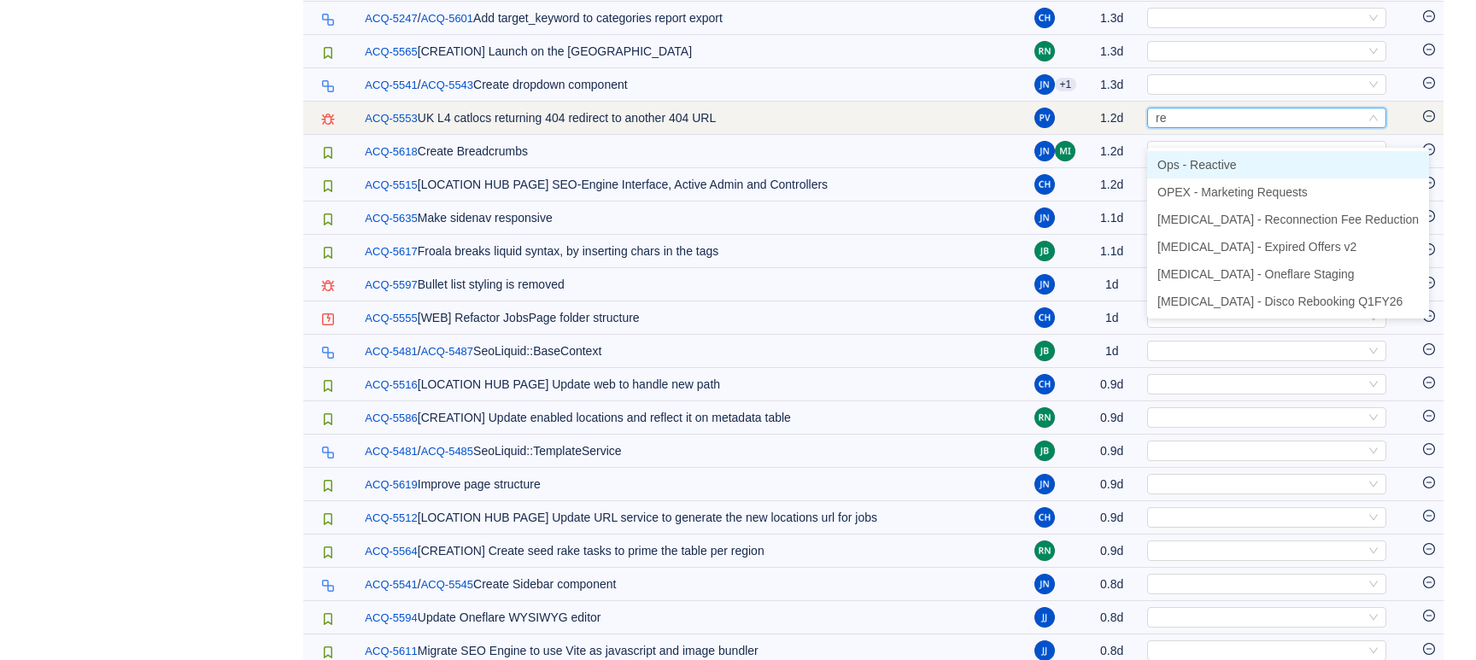
type input "rea"
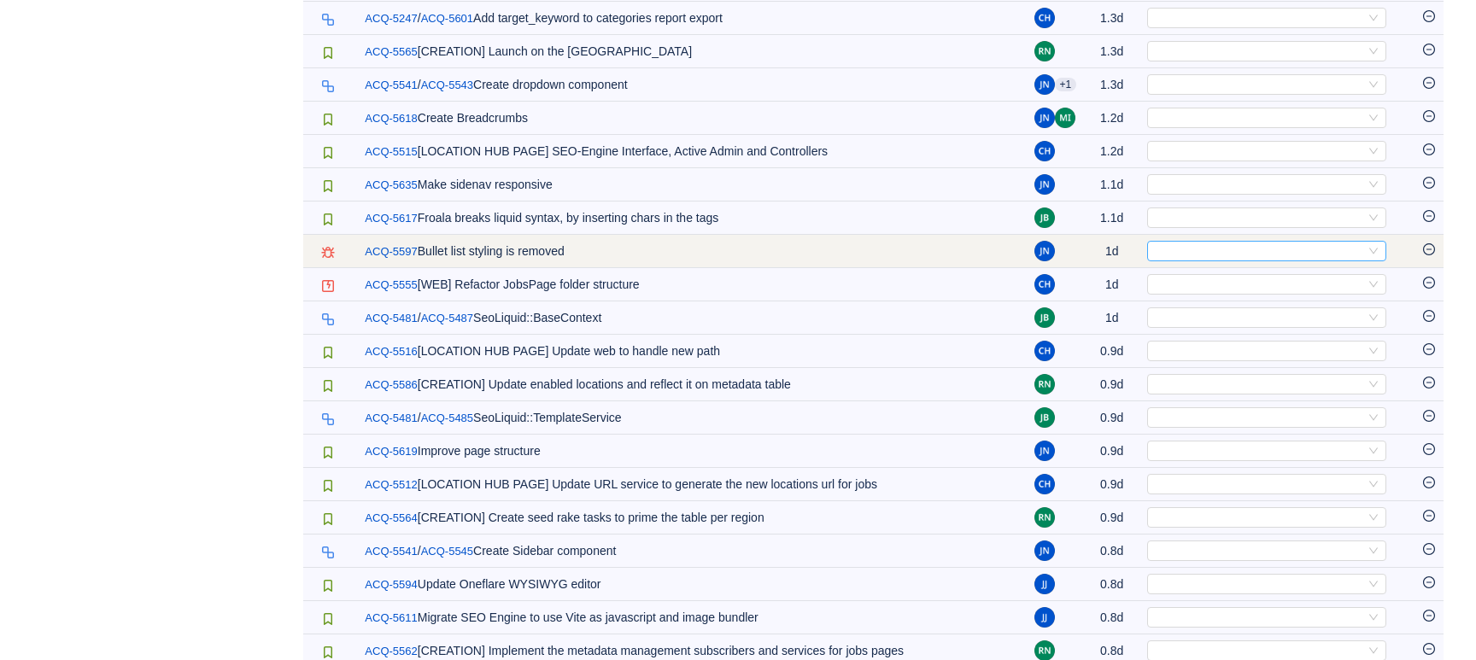
click at [1195, 261] on div "Select" at bounding box center [1259, 251] width 211 height 19
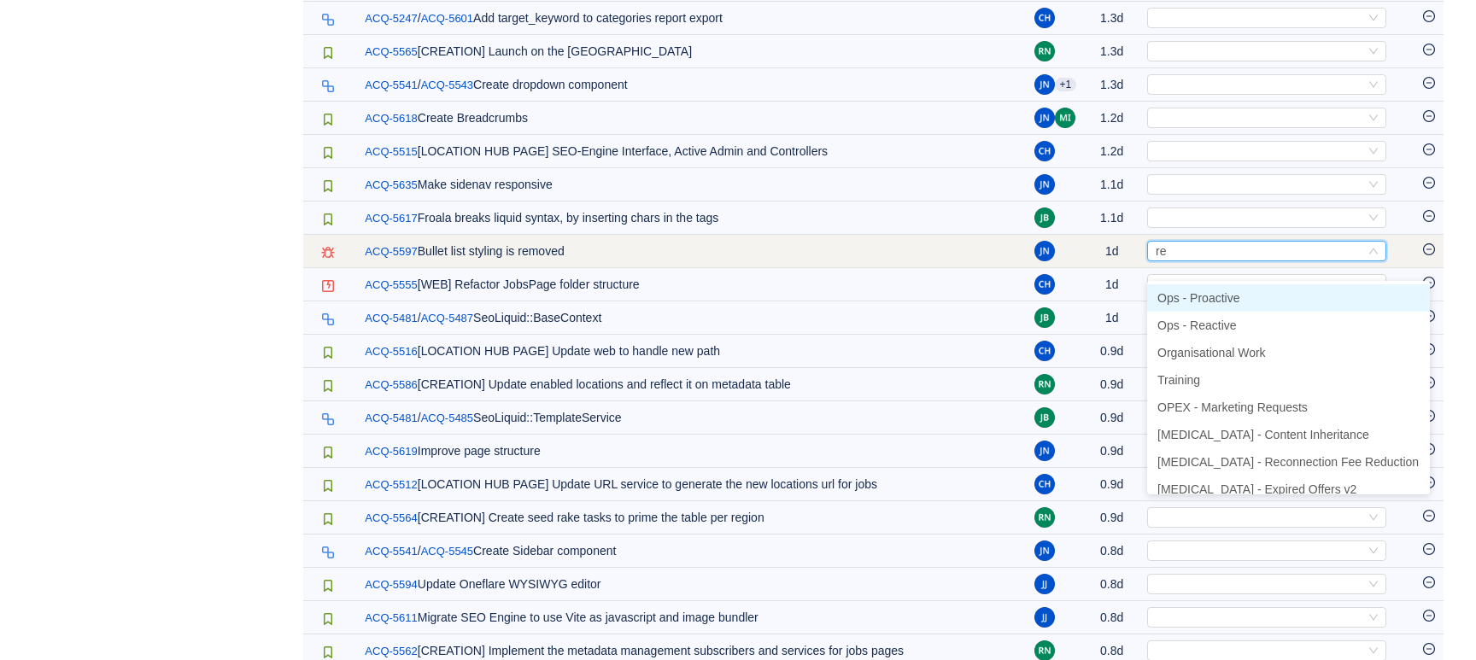
type input "rea"
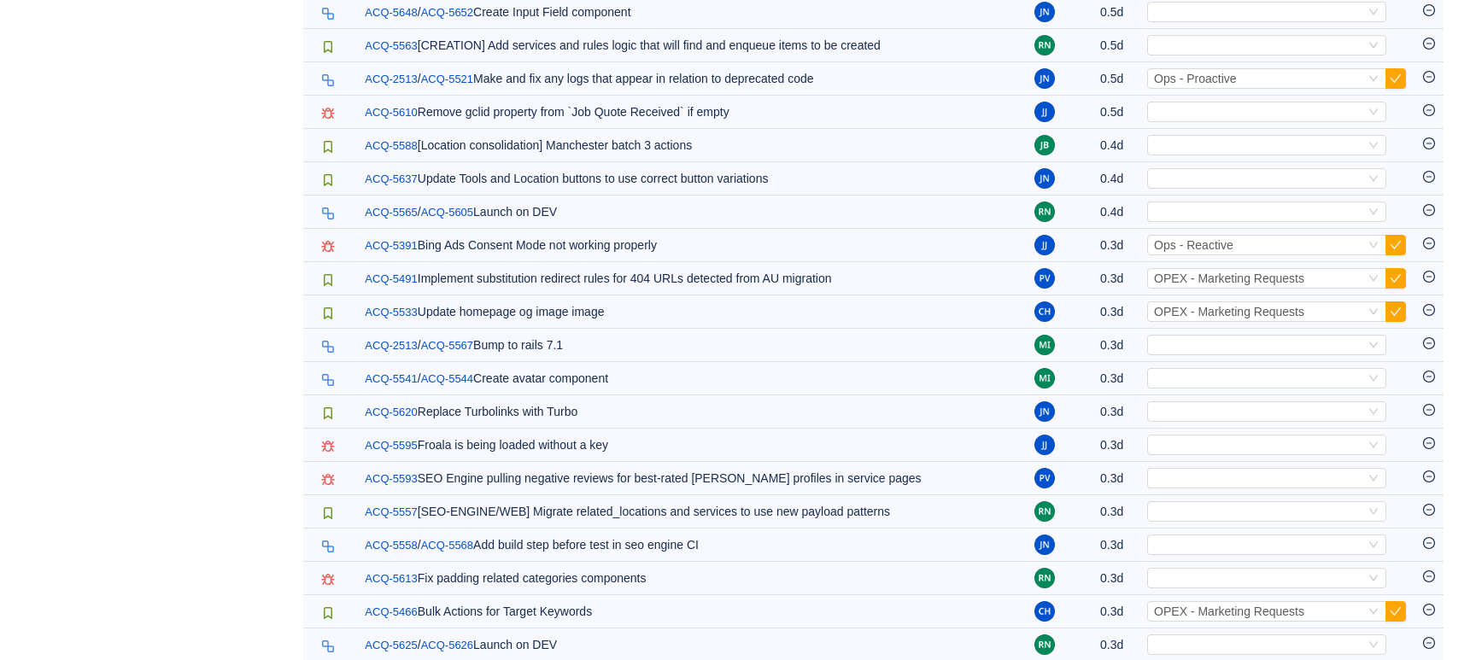
scroll to position [2332, 0]
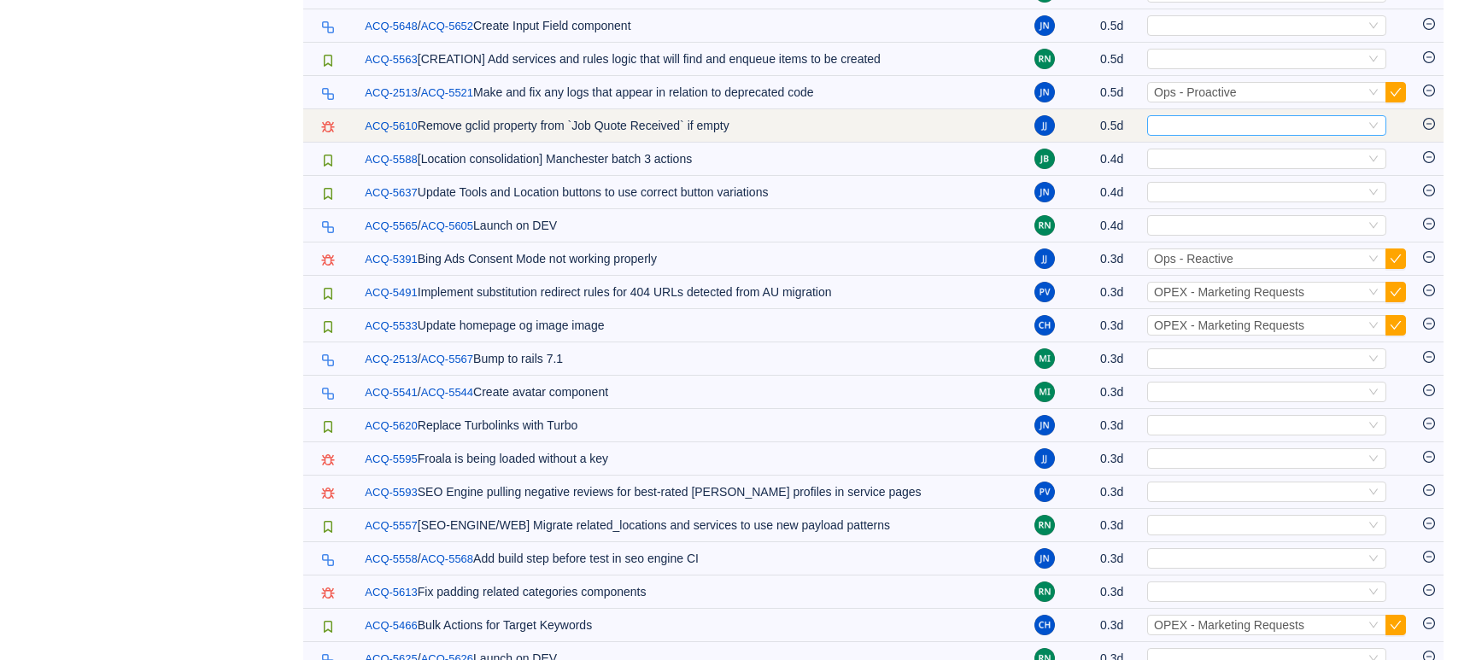
click at [1276, 135] on div "Select" at bounding box center [1259, 125] width 211 height 19
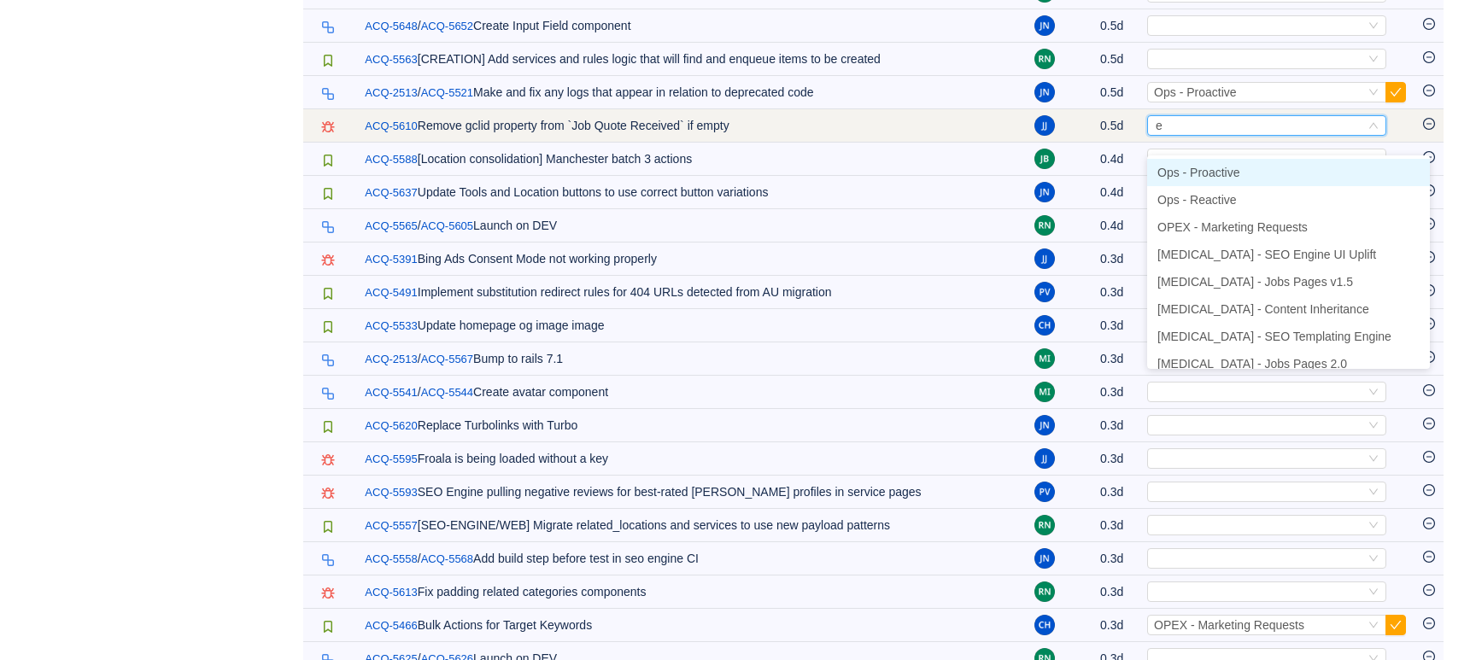
type input "ea"
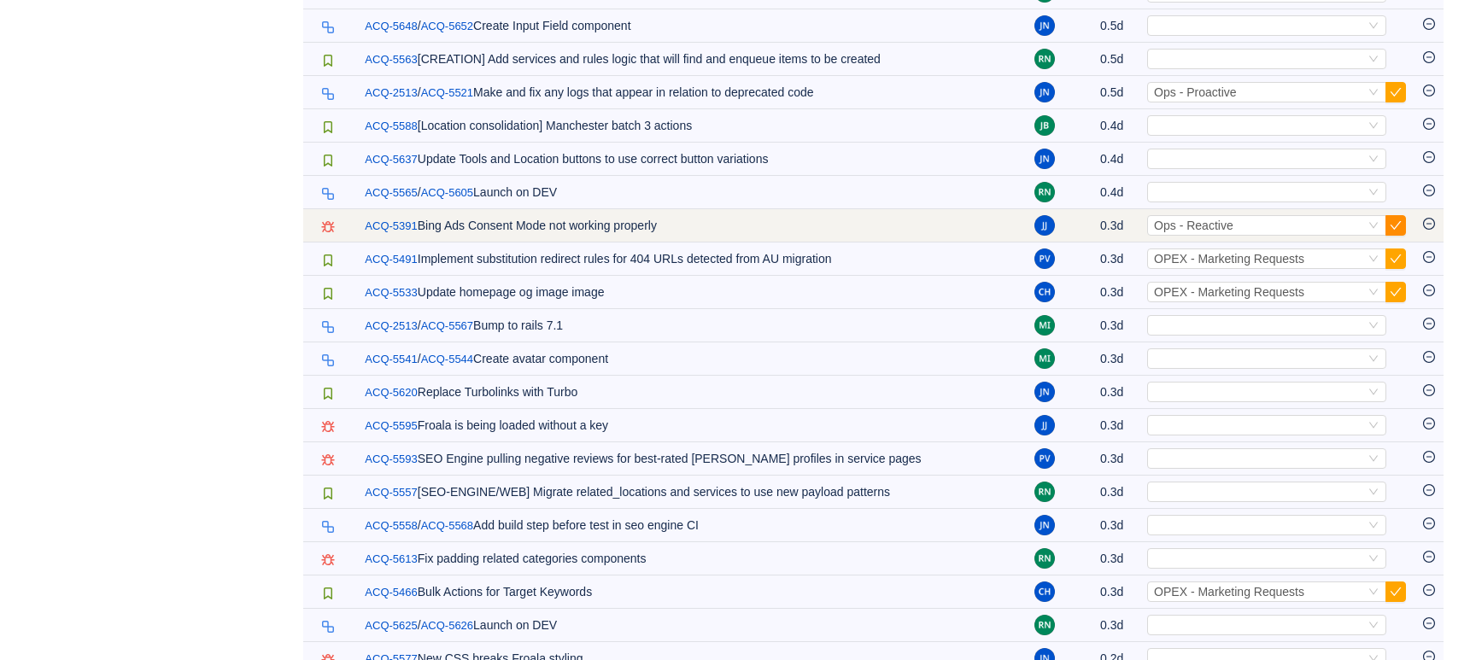
click at [1392, 236] on button "button" at bounding box center [1396, 225] width 21 height 21
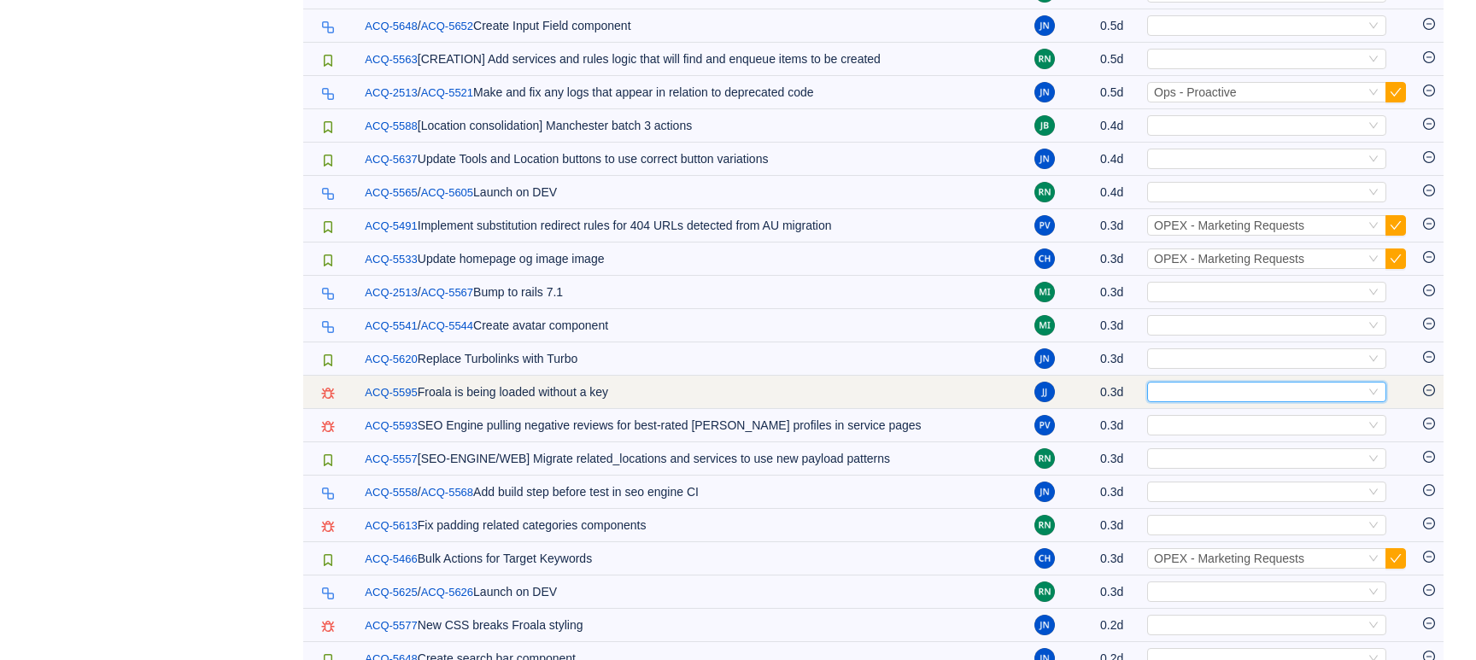
click at [1182, 402] on div "Select" at bounding box center [1259, 392] width 211 height 19
type input "ea"
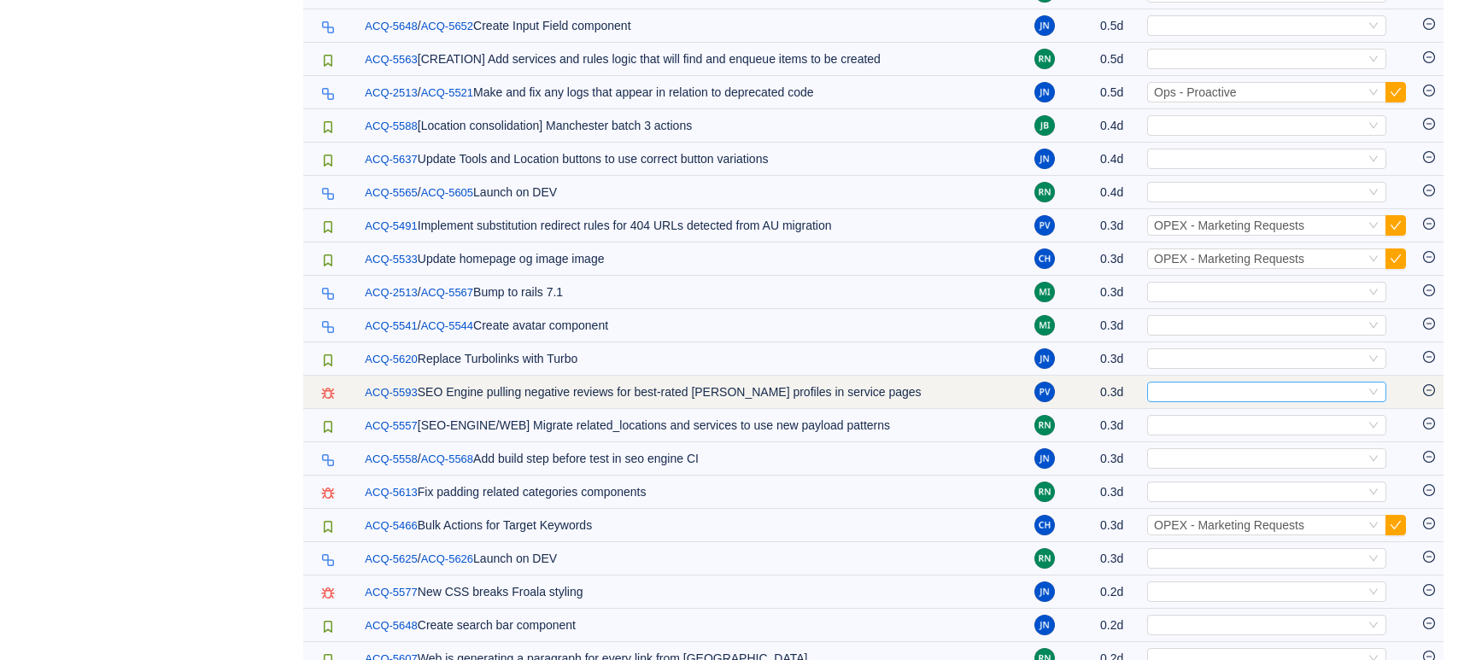
click at [1160, 402] on div "Select" at bounding box center [1259, 392] width 211 height 19
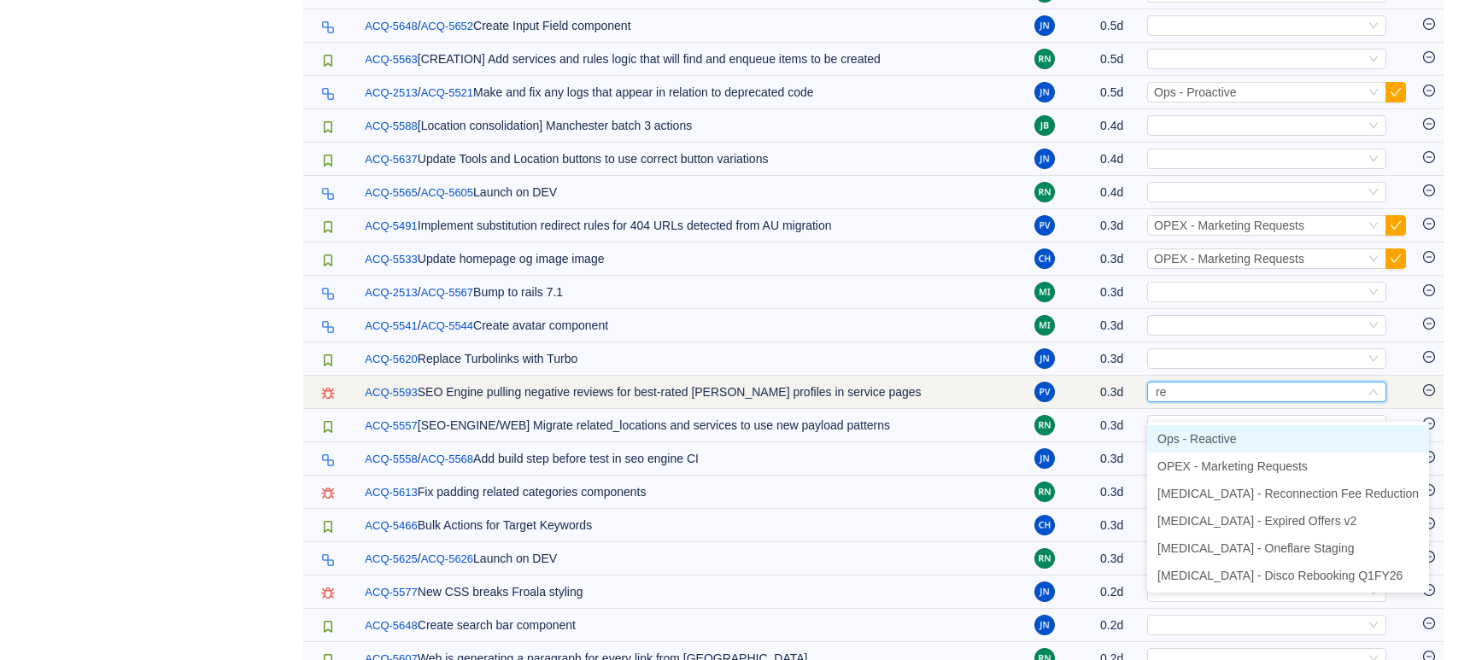
type input "rea"
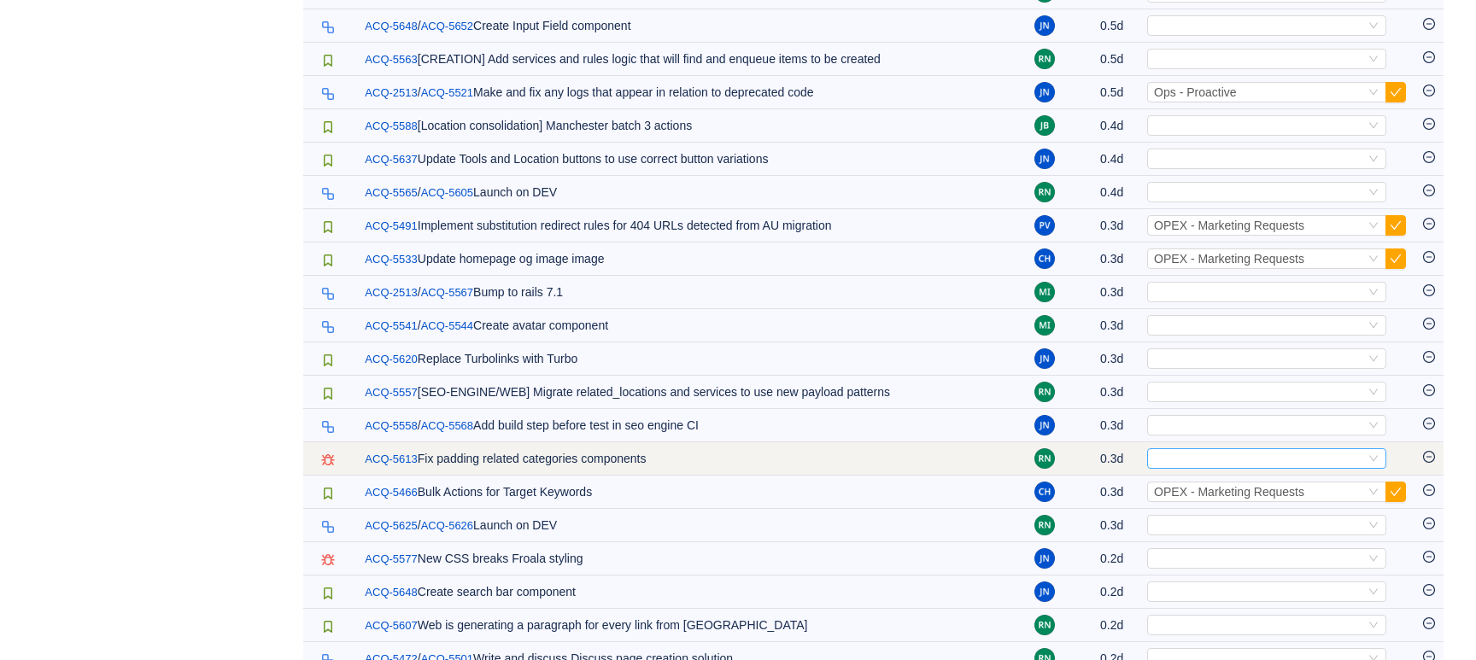
click at [1241, 468] on div "Select" at bounding box center [1259, 458] width 211 height 19
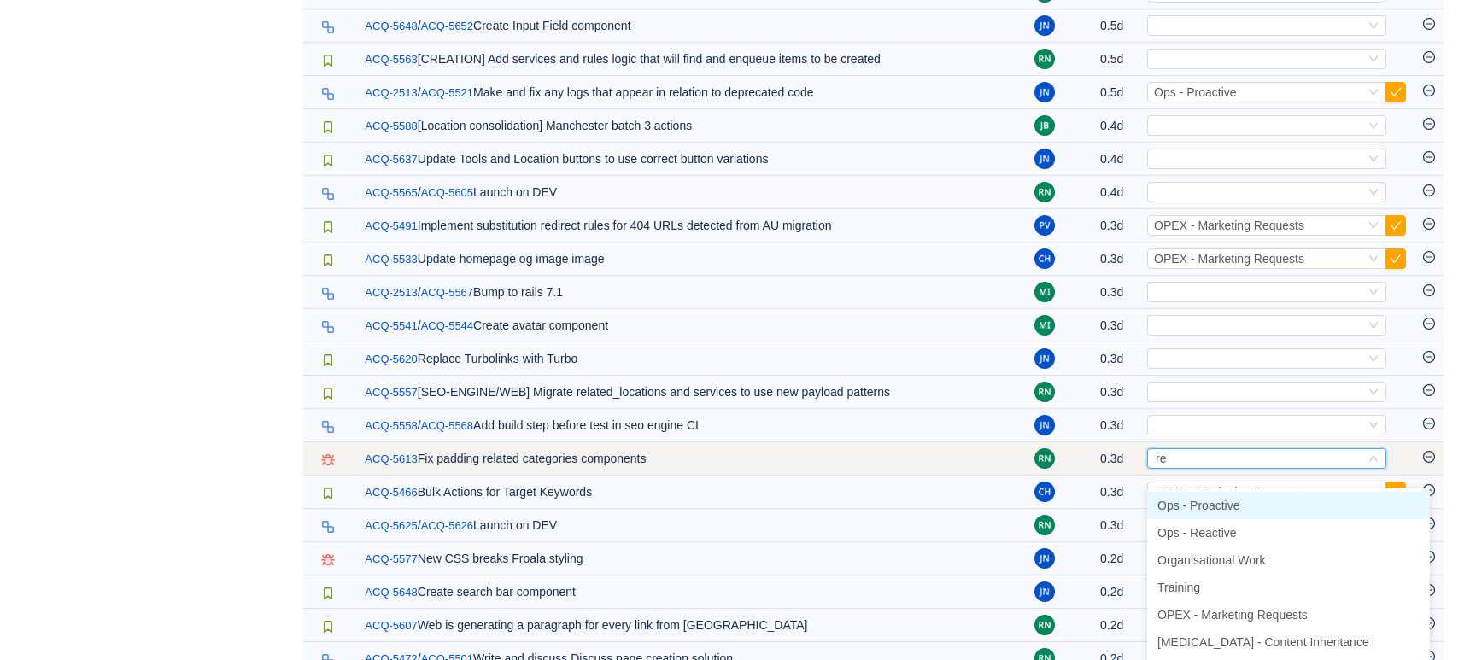
type input "rea"
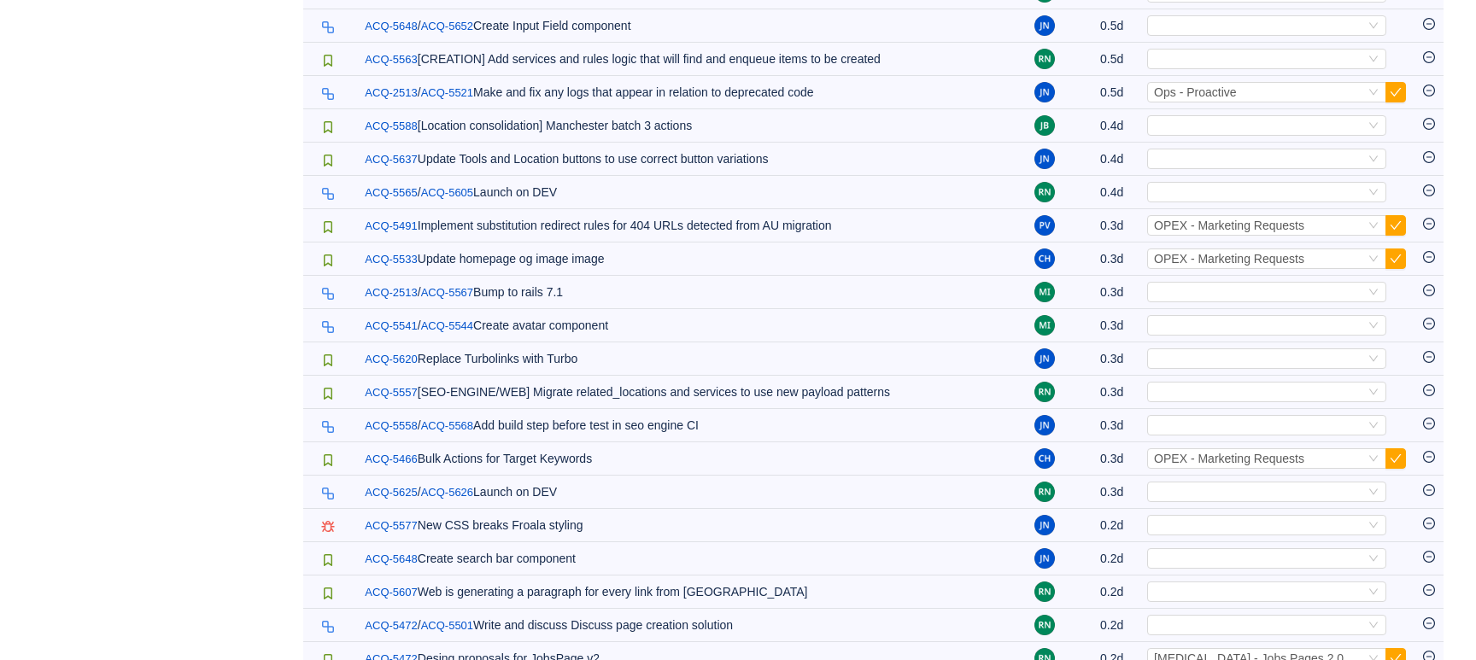
scroll to position [2544, 0]
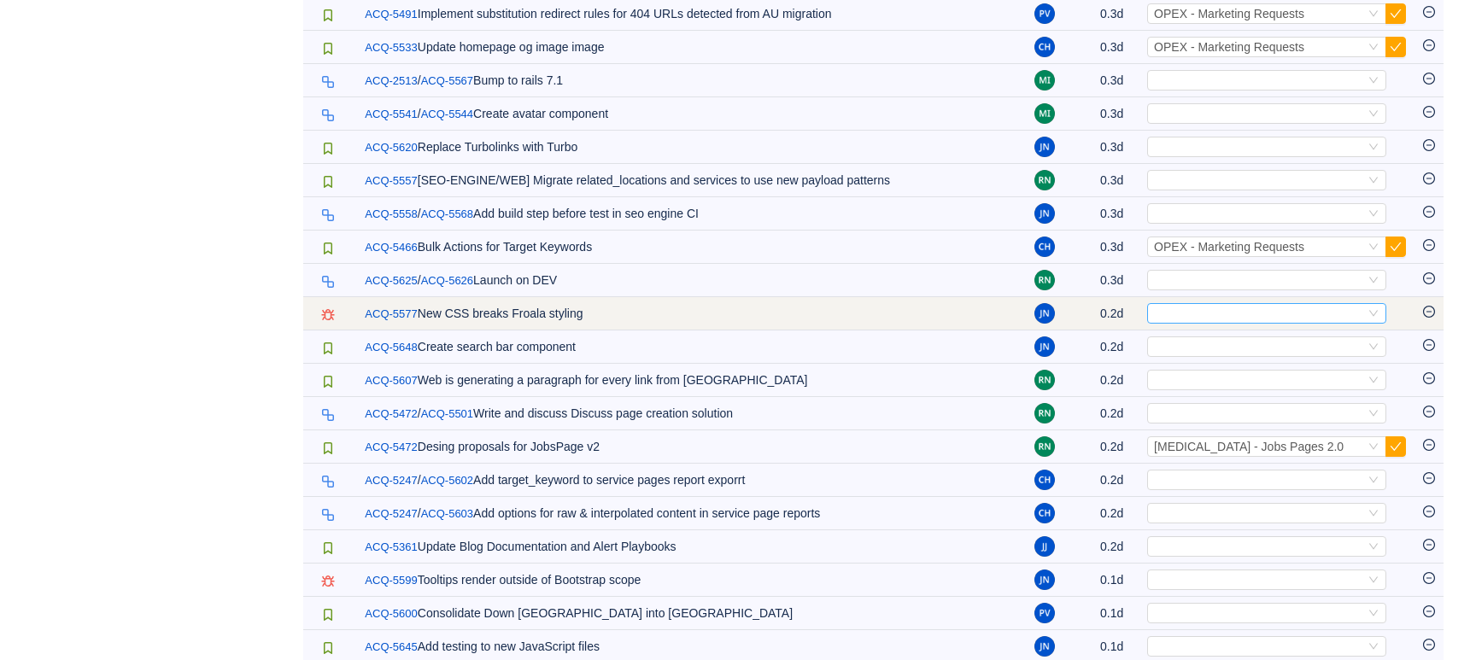
click at [1165, 323] on div "Select" at bounding box center [1259, 313] width 211 height 19
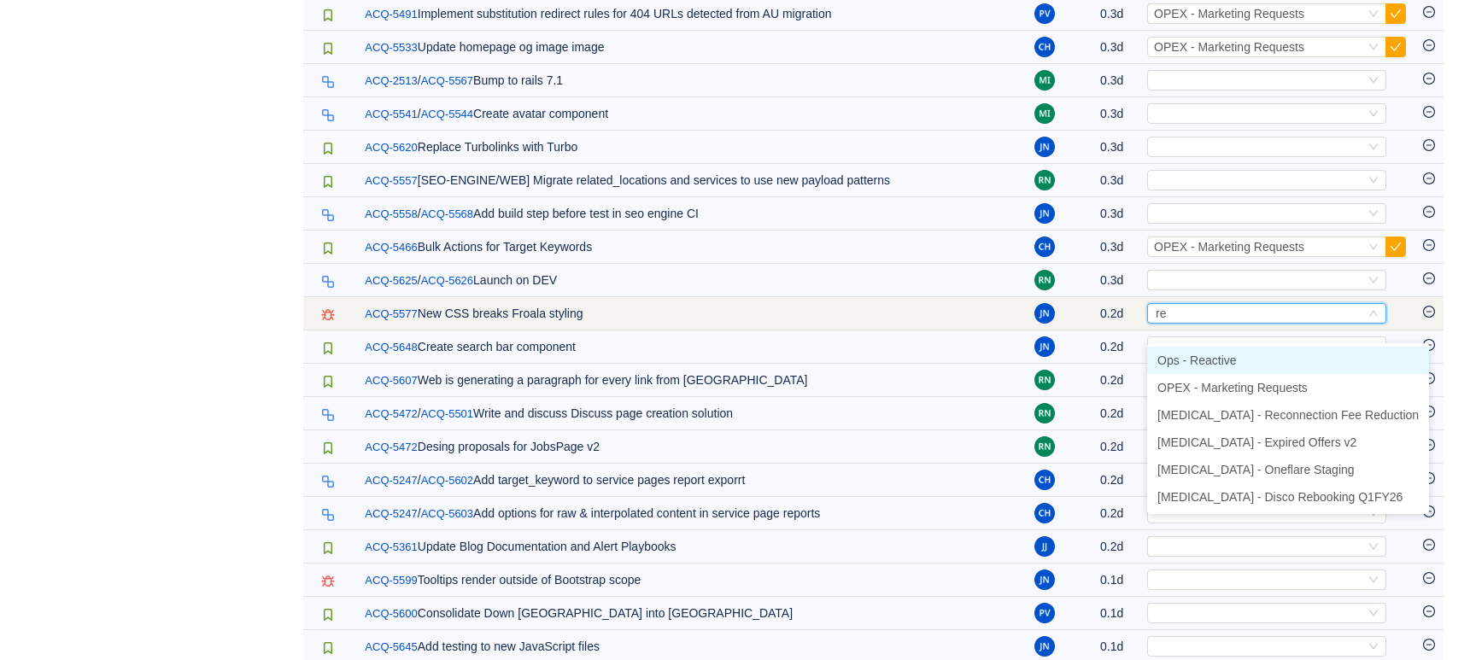
type input "rea"
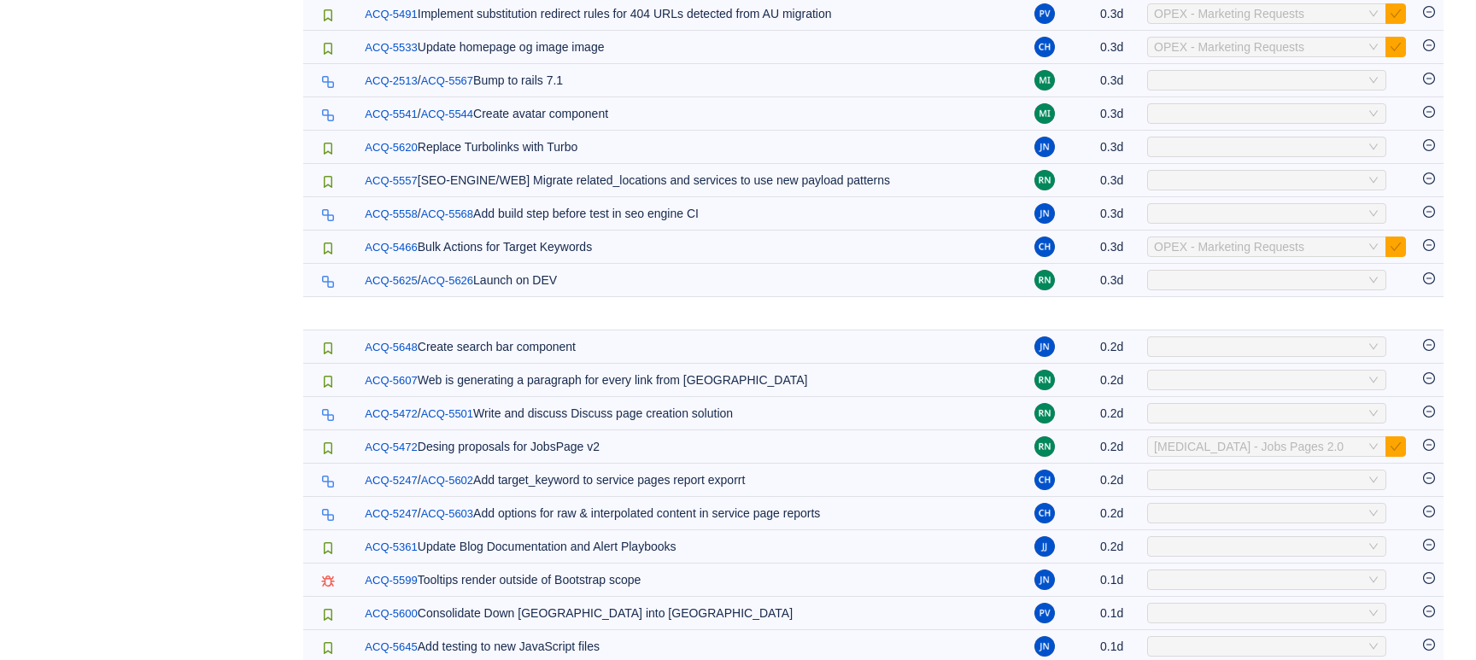
scroll to position [2798, 0]
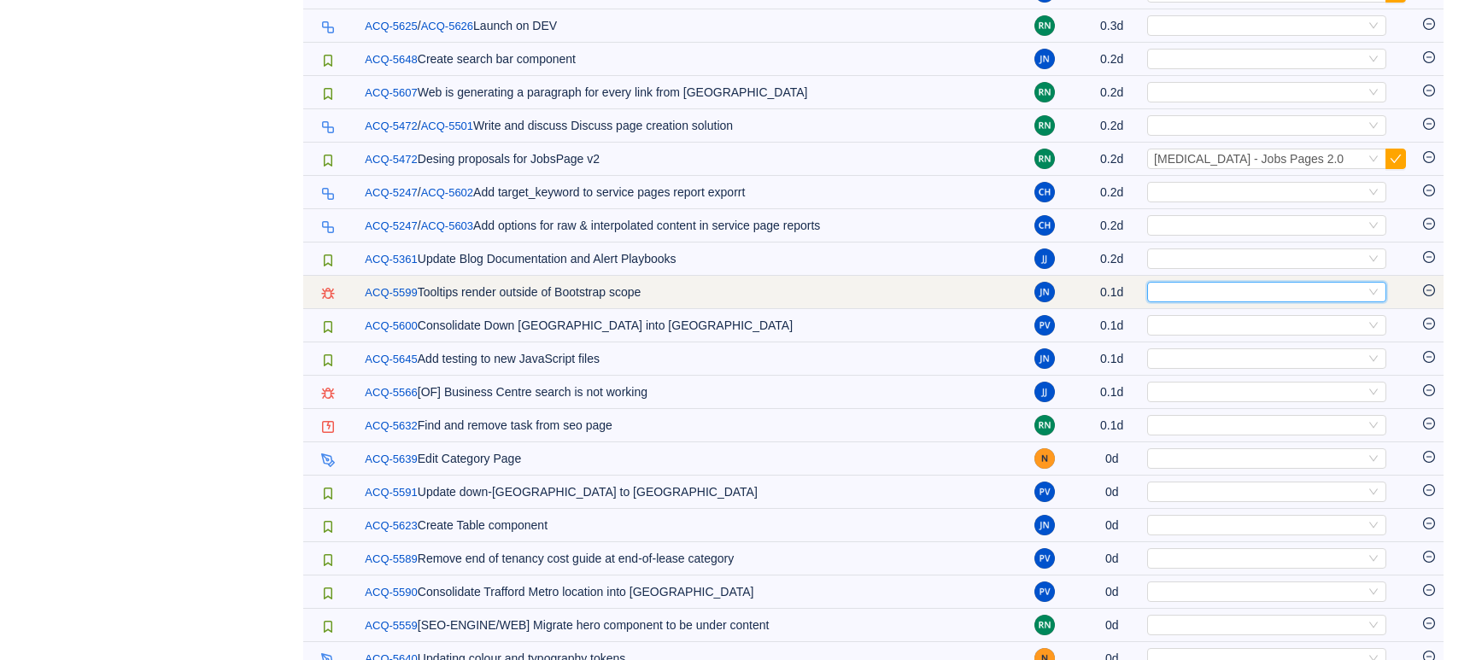
click at [1194, 302] on div "Select" at bounding box center [1259, 292] width 211 height 19
type input "ea"
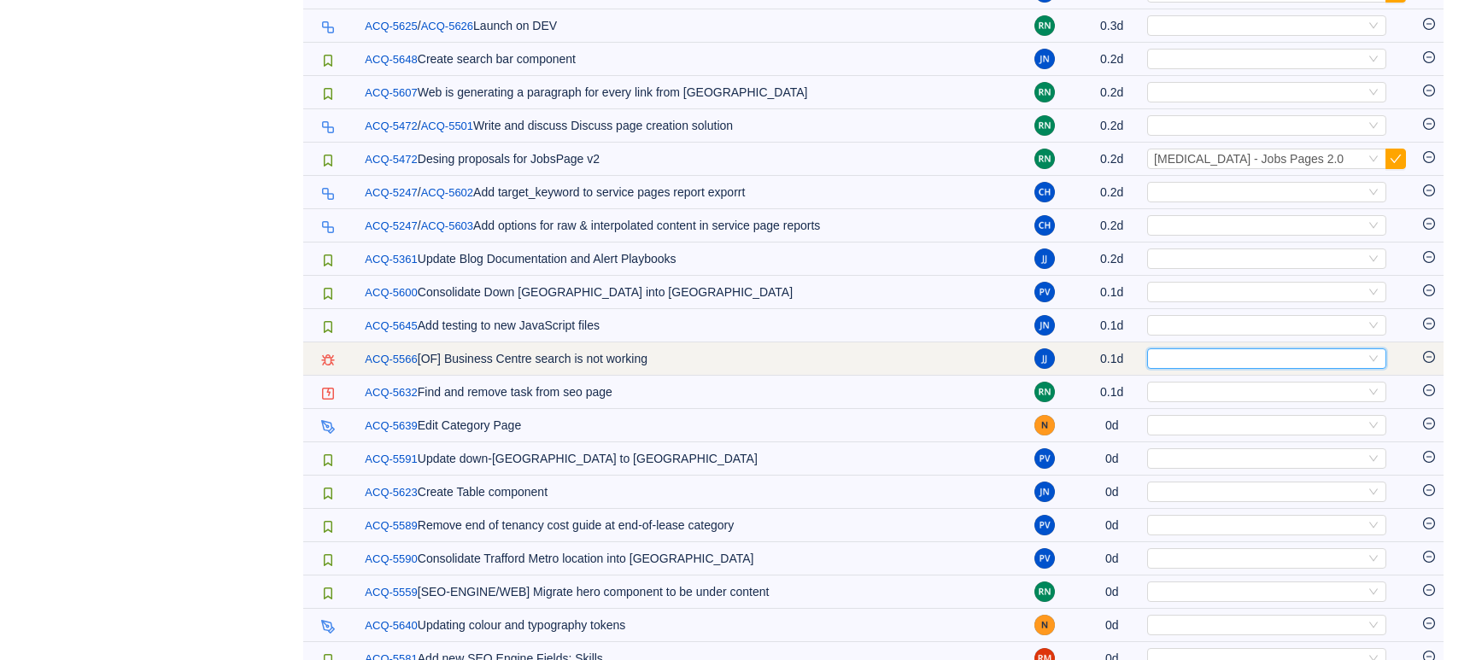
click at [1211, 368] on div "Select" at bounding box center [1259, 358] width 211 height 19
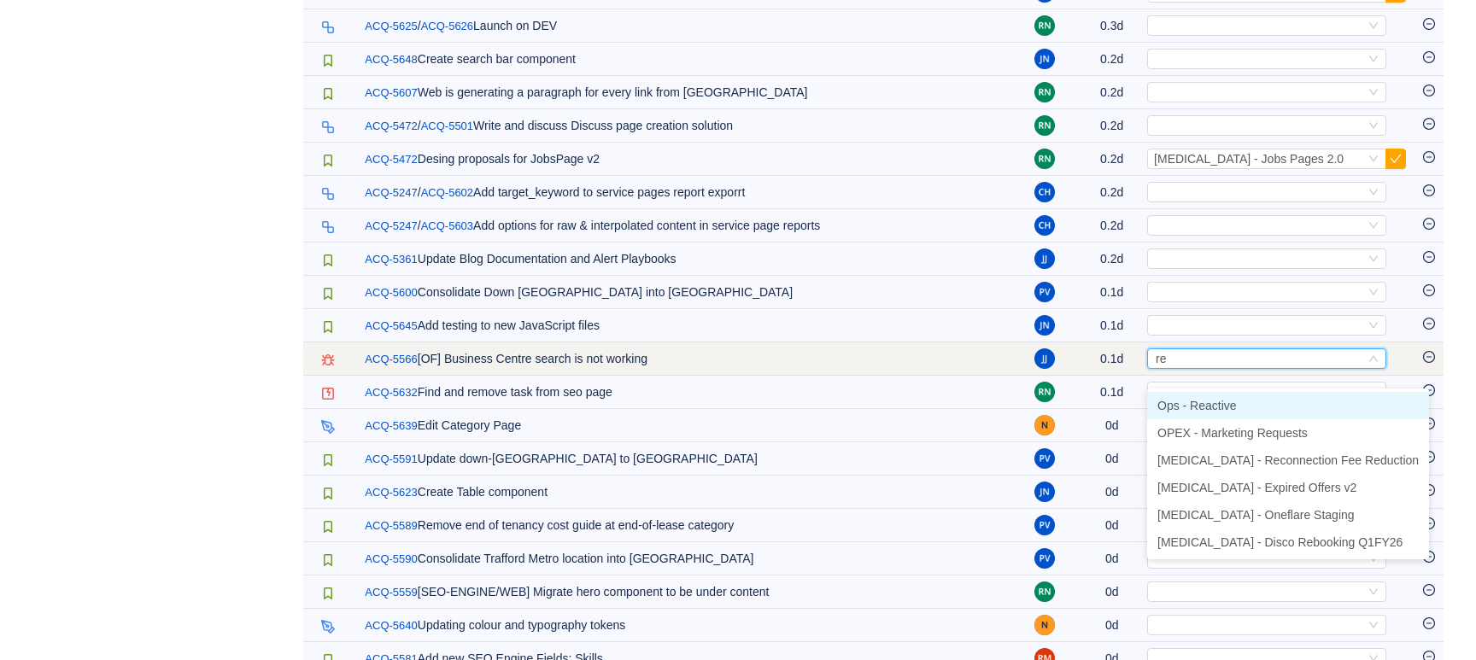
type input "rea"
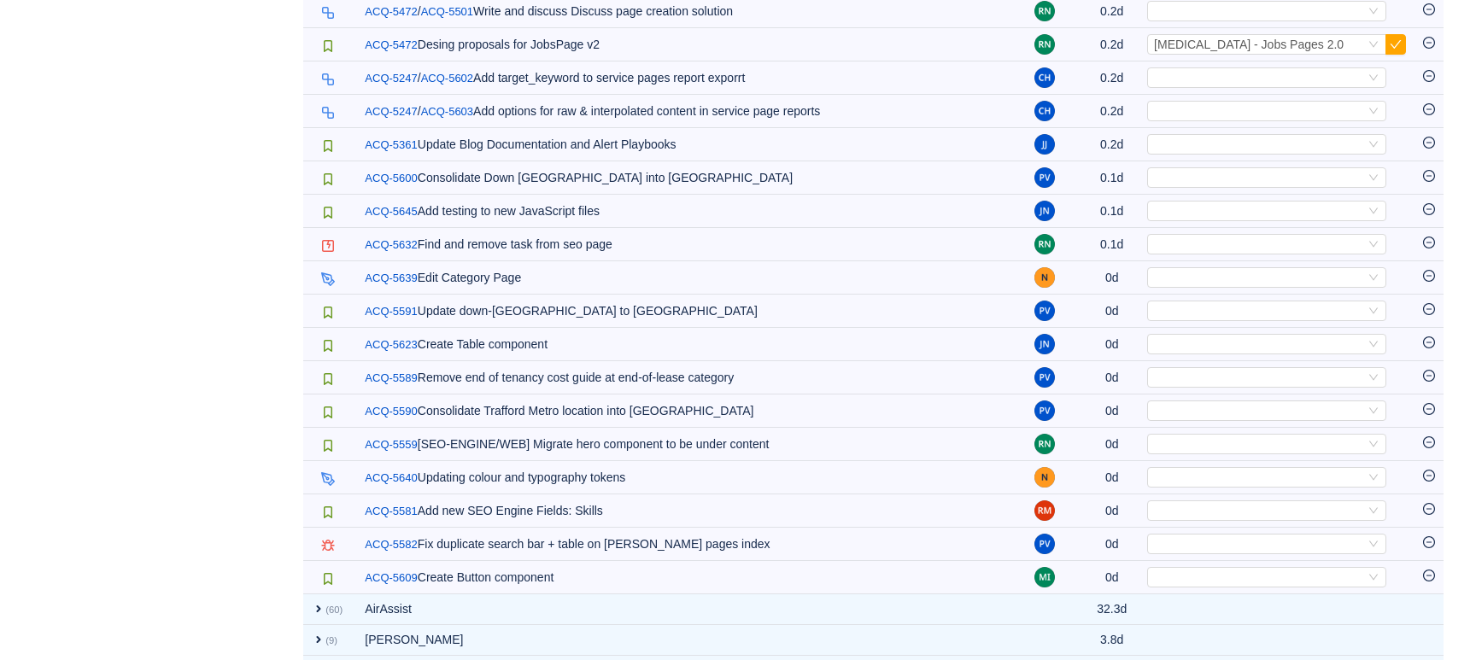
scroll to position [3095, 0]
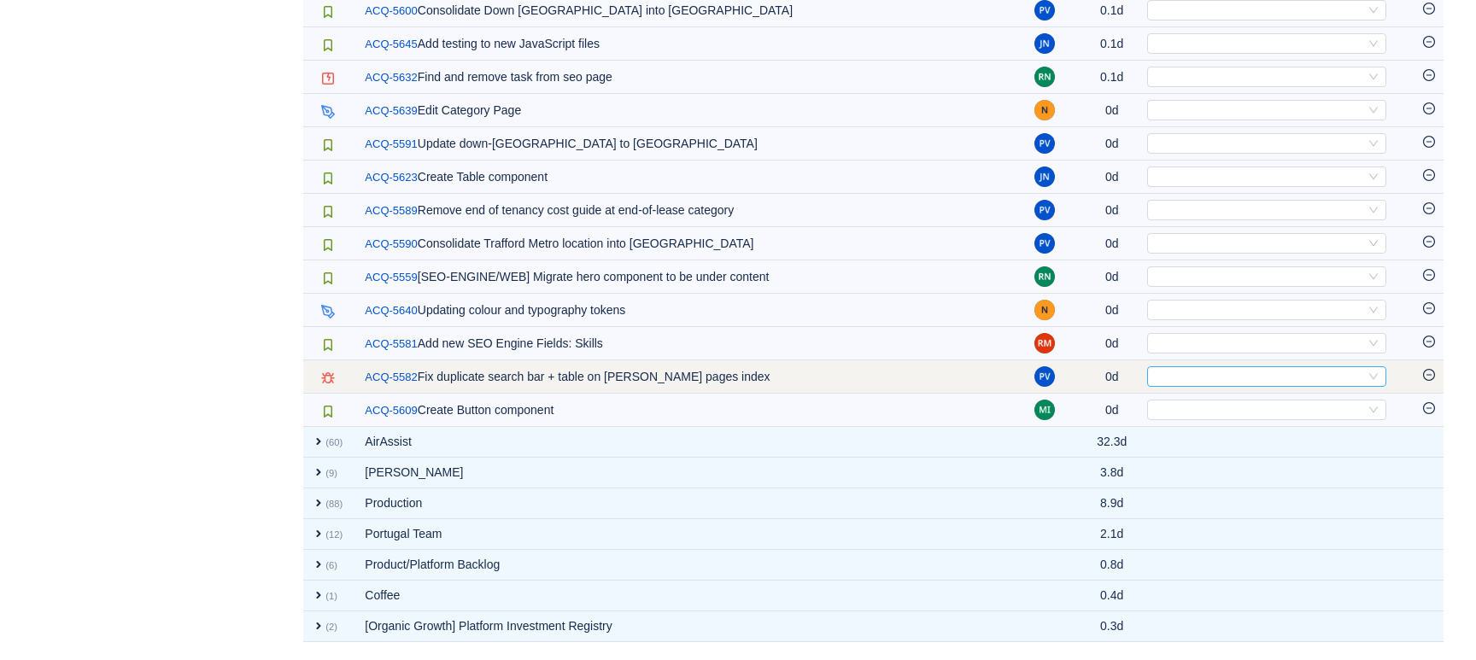
click at [1176, 376] on div "Select" at bounding box center [1259, 376] width 211 height 19
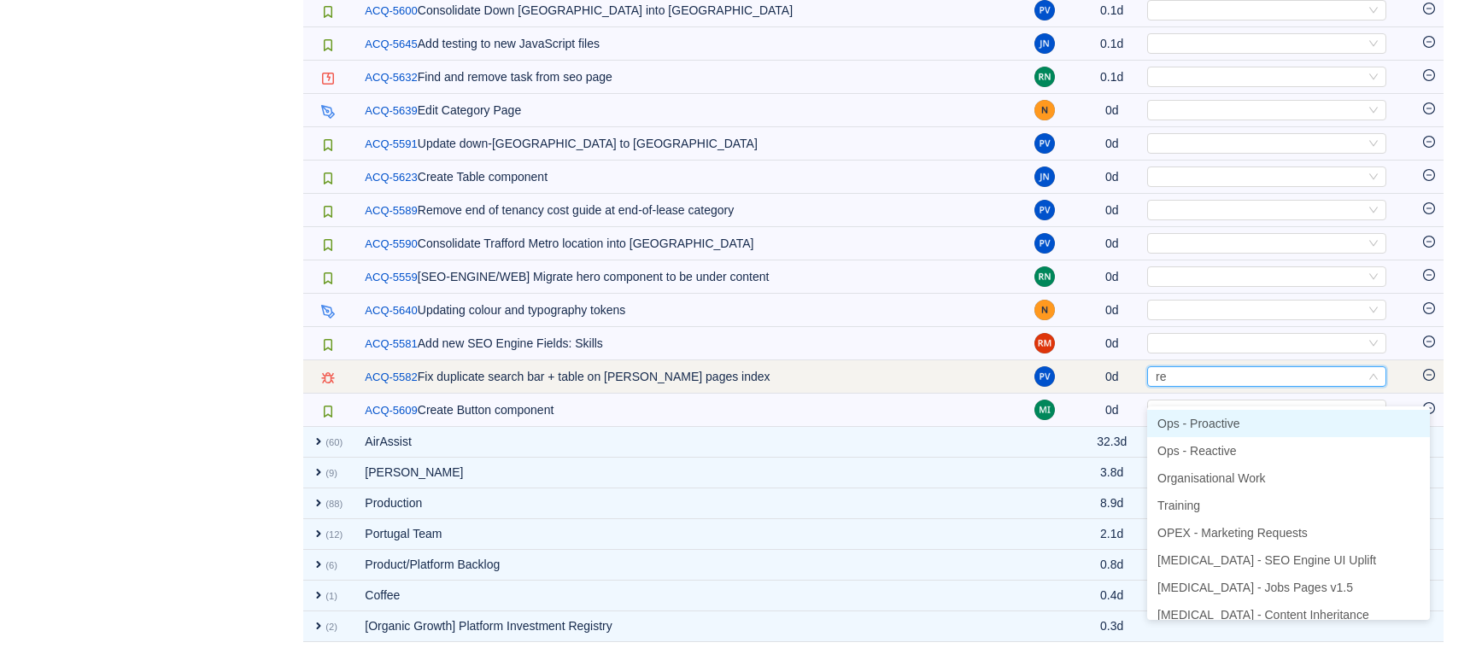
type input "rea"
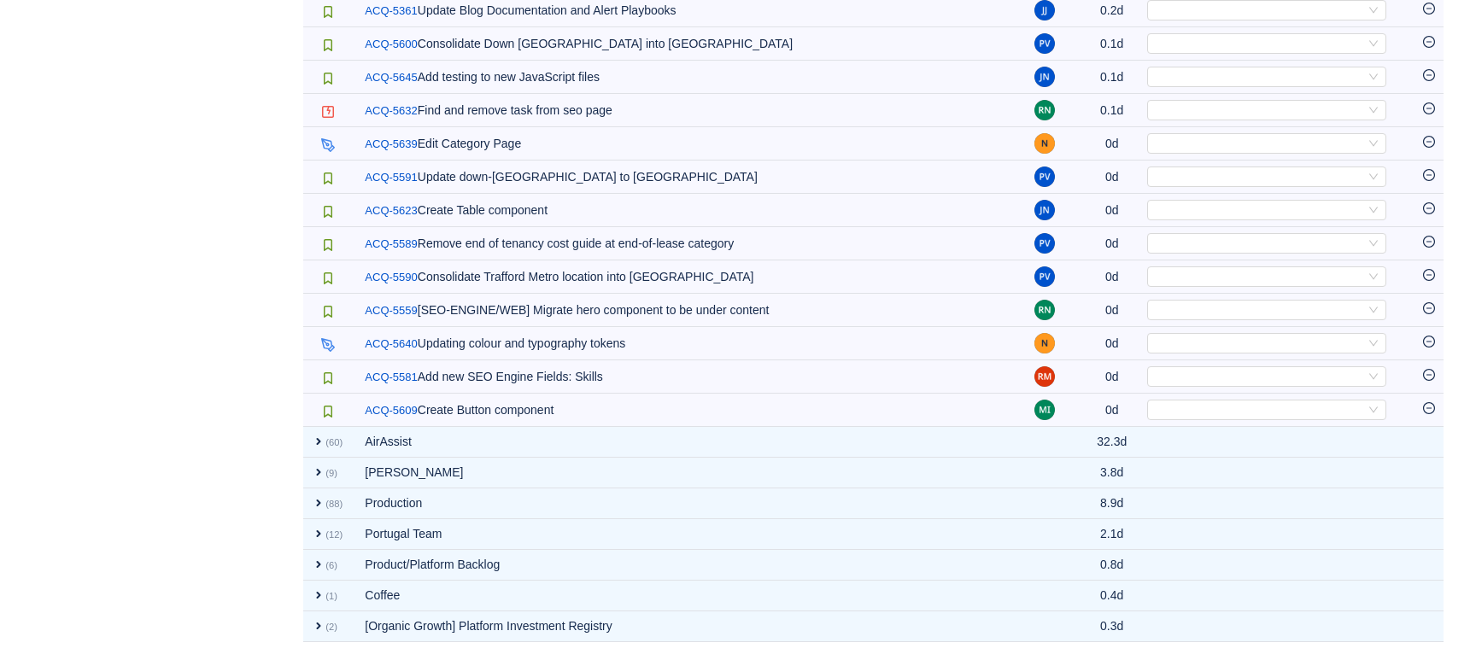
scroll to position [3061, 0]
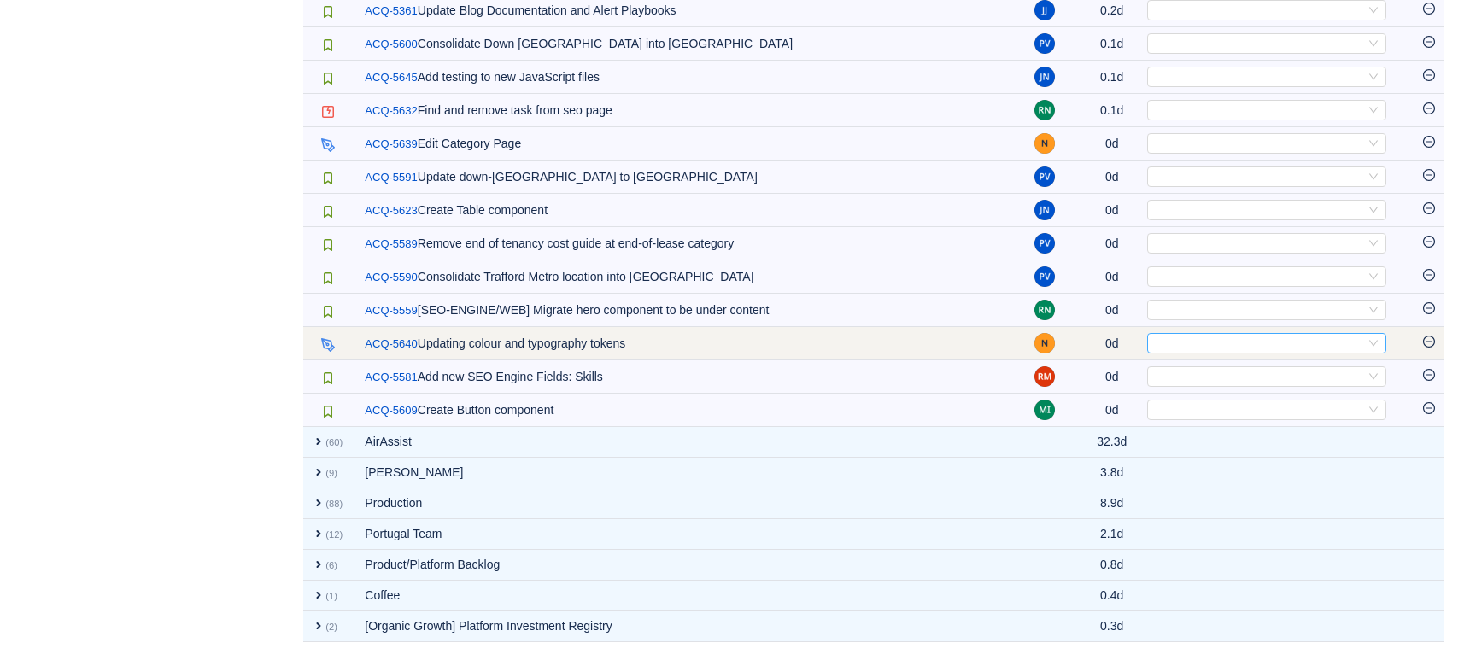
click at [1171, 343] on div "Select" at bounding box center [1259, 343] width 211 height 19
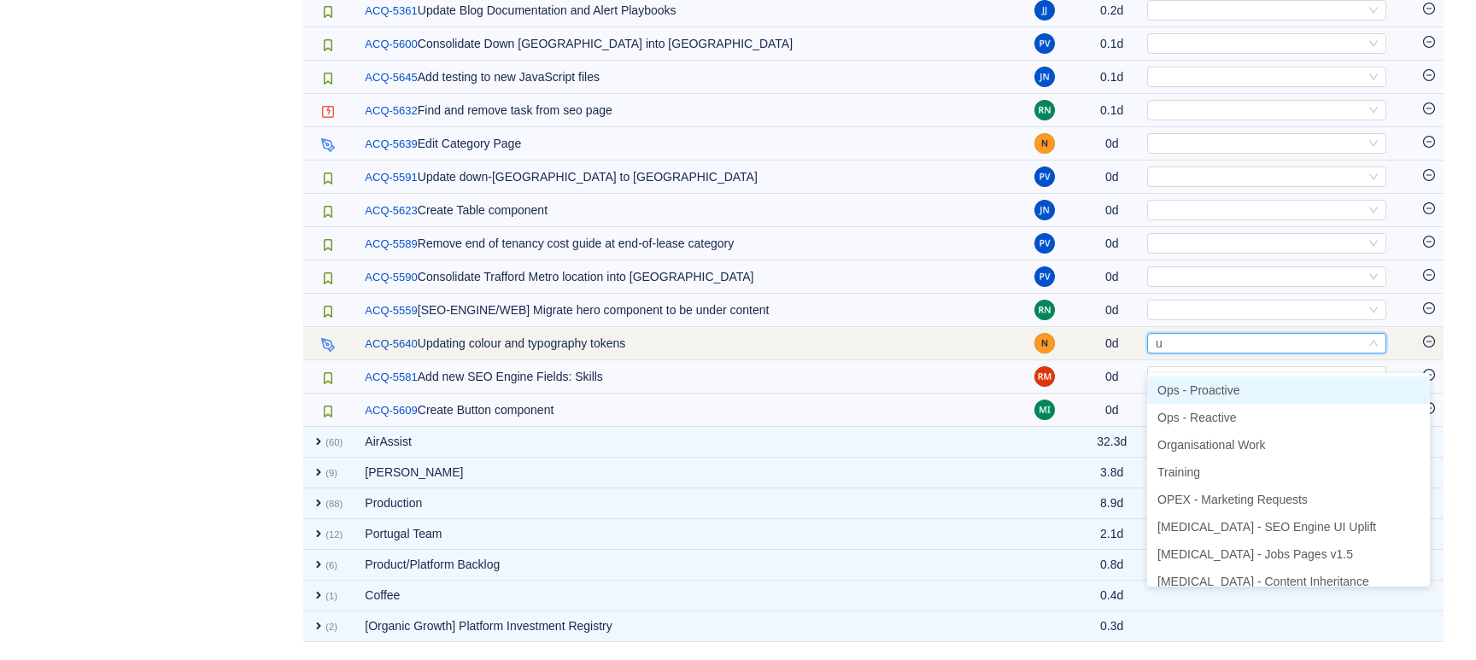
type input "ui"
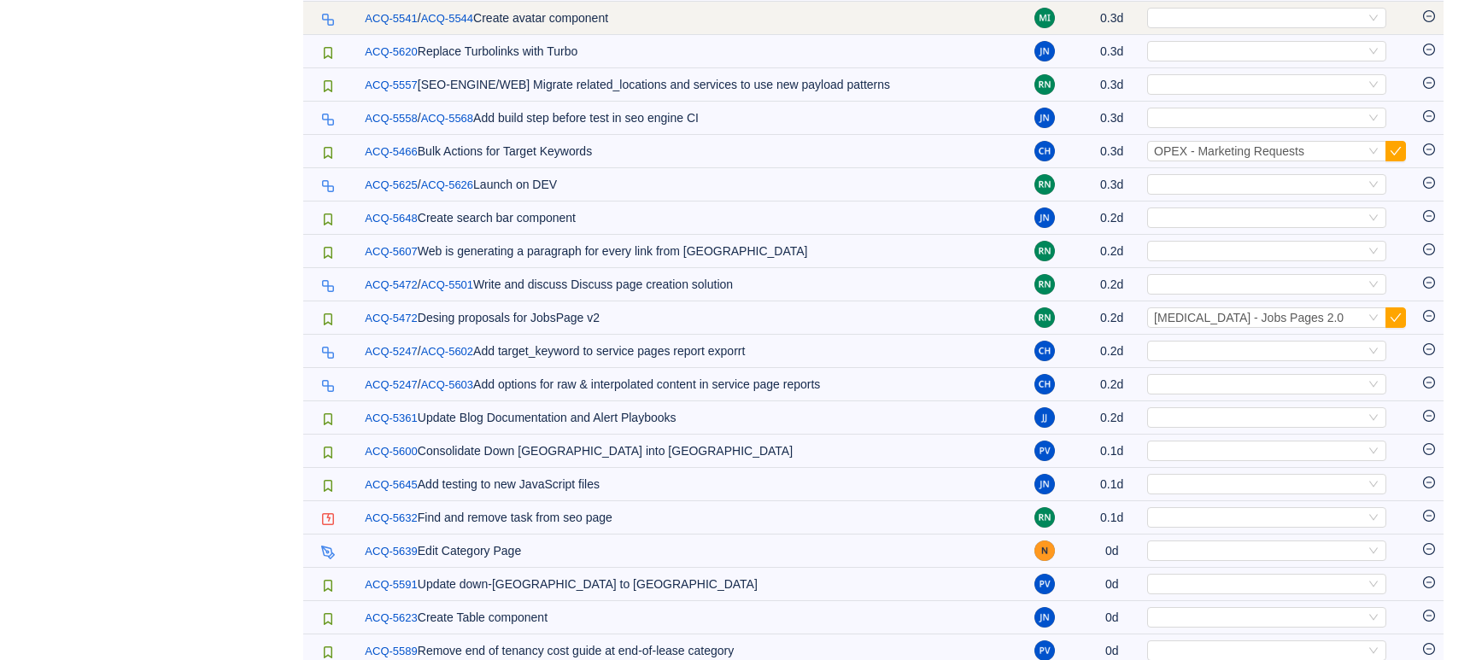
scroll to position [2640, 0]
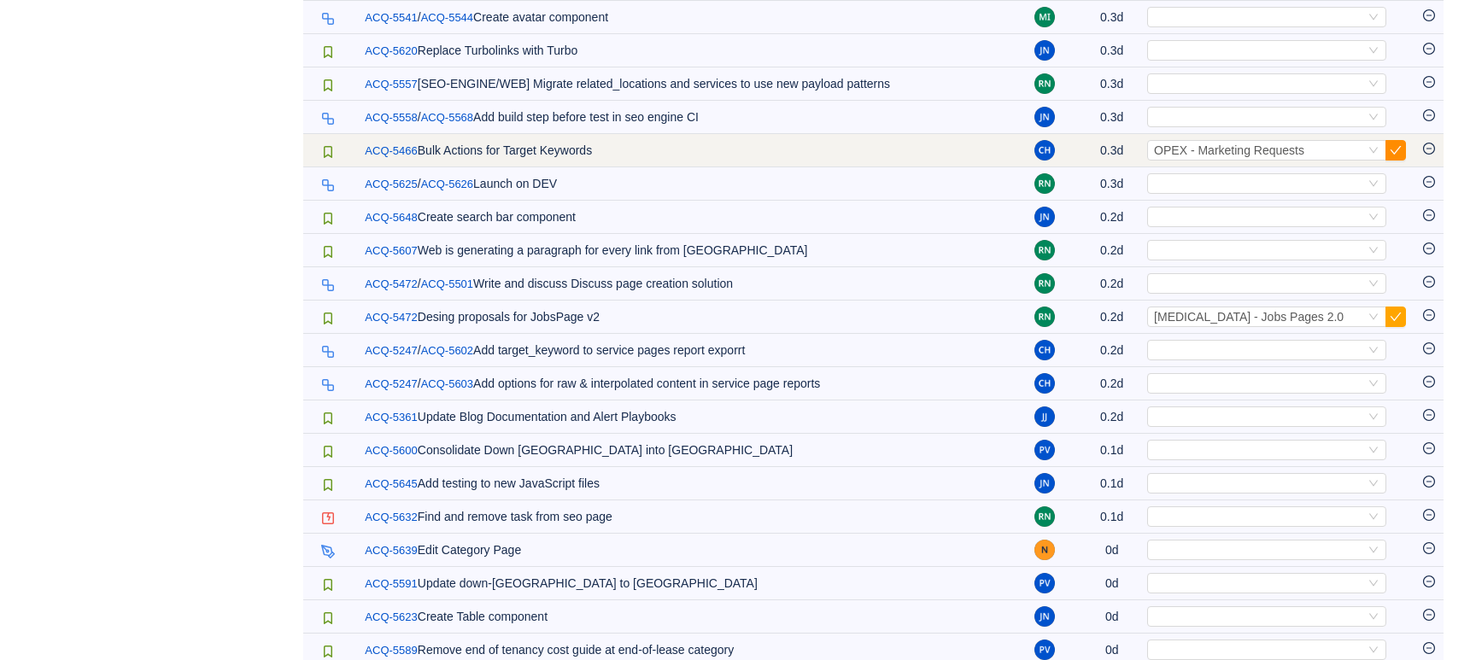
click at [1402, 161] on button "button" at bounding box center [1396, 150] width 21 height 21
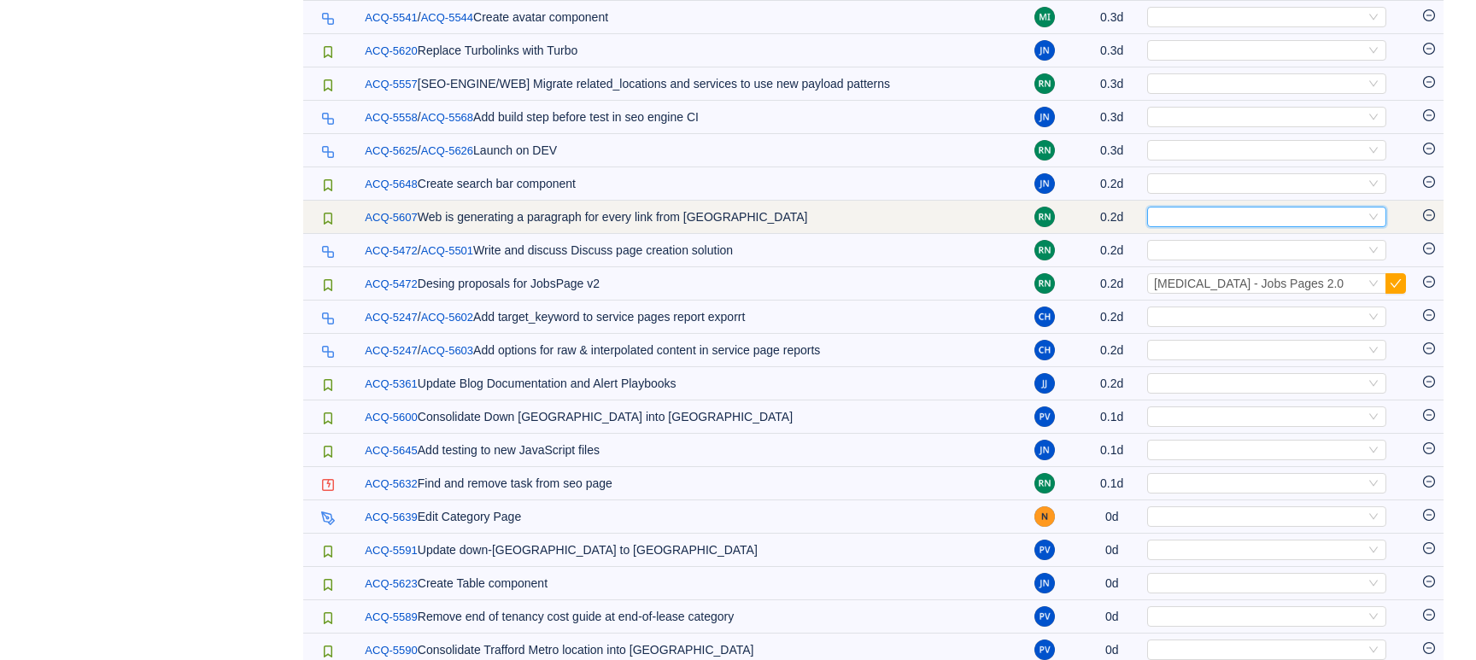
click at [1269, 226] on div "Select" at bounding box center [1259, 217] width 211 height 19
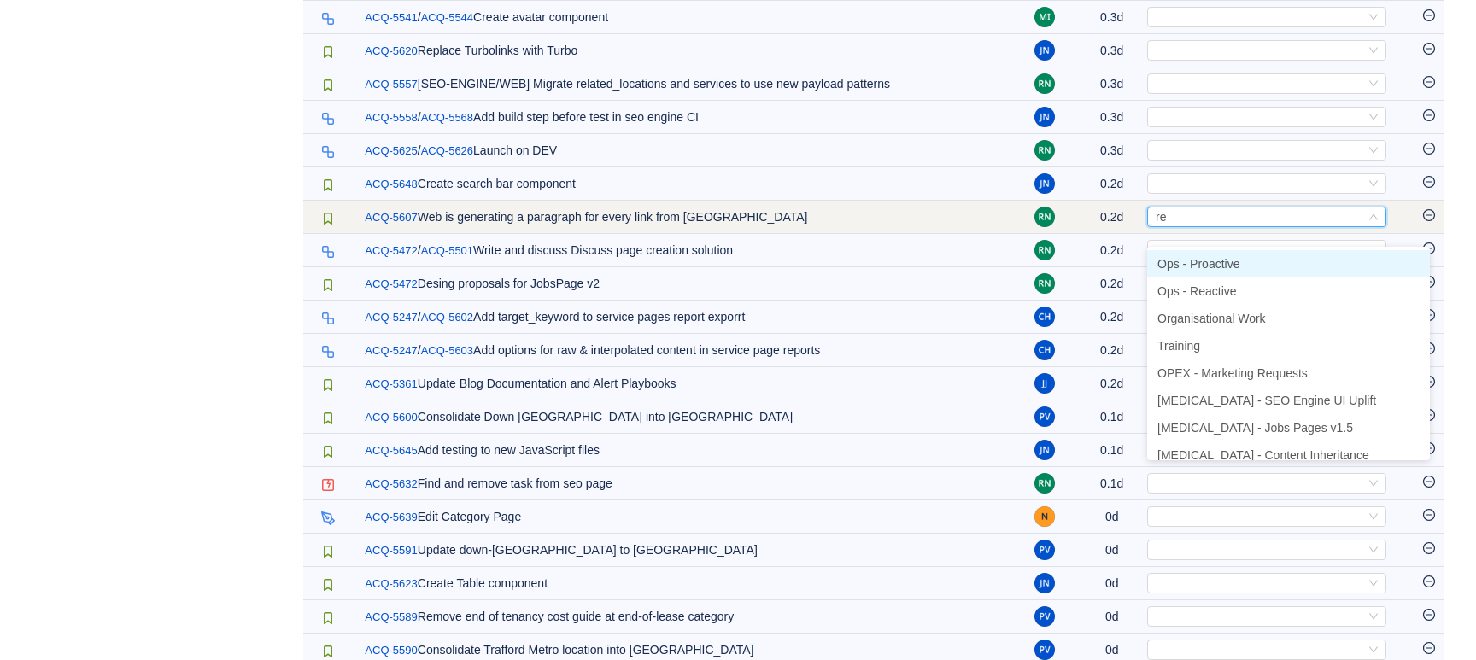
type input "rea"
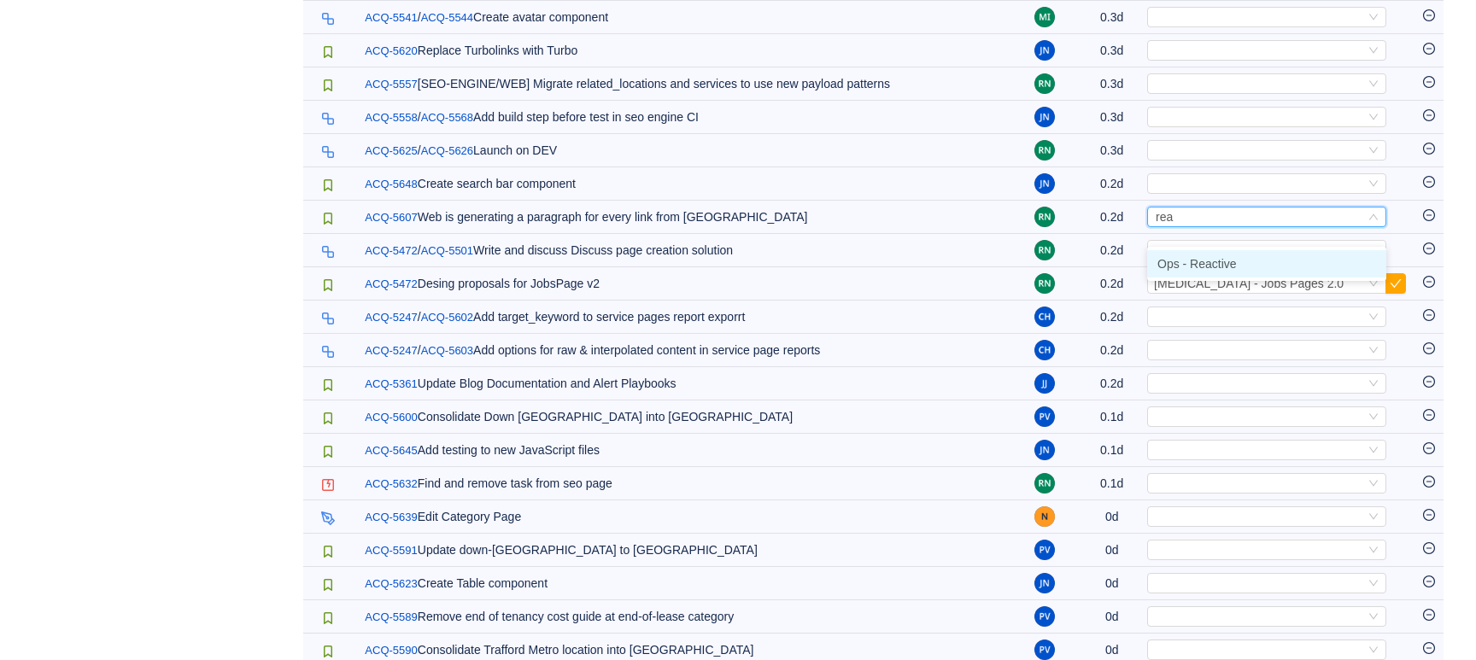
click at [1221, 268] on span "Ops - Reactive" at bounding box center [1197, 264] width 79 height 14
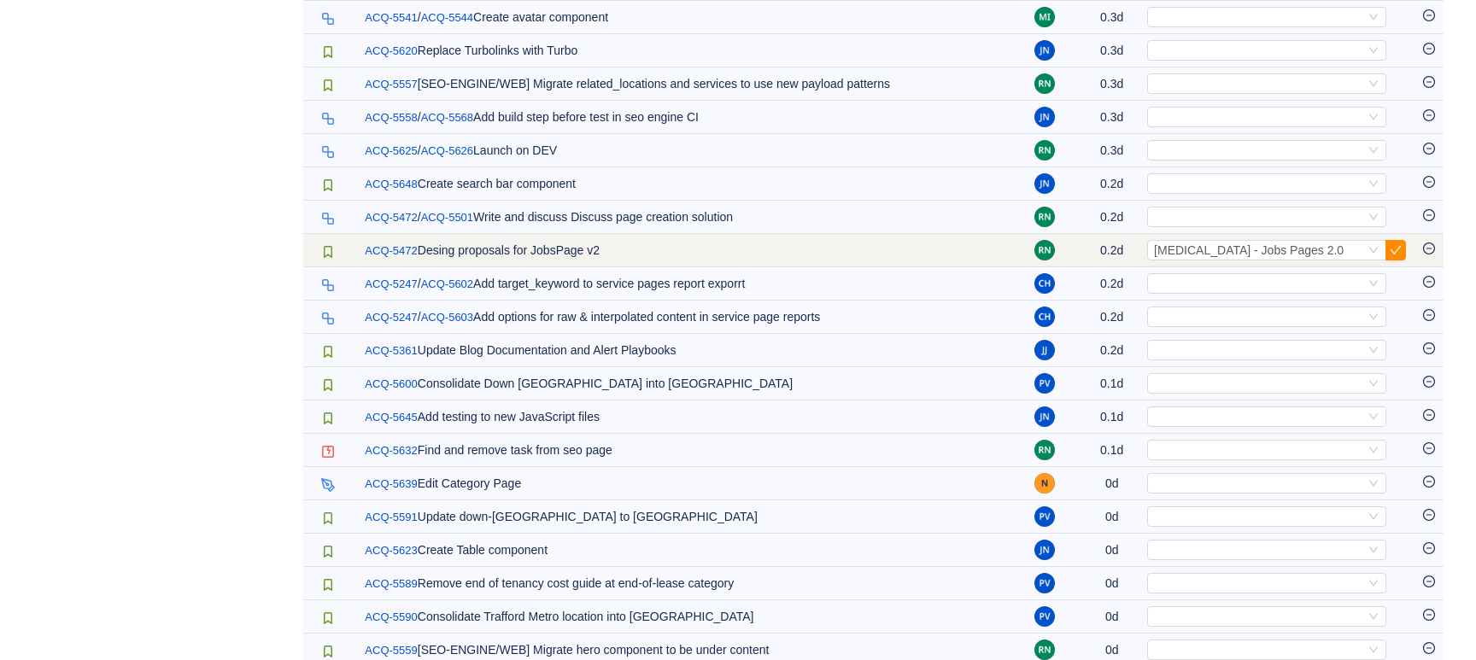
click at [1398, 261] on button "button" at bounding box center [1396, 250] width 21 height 21
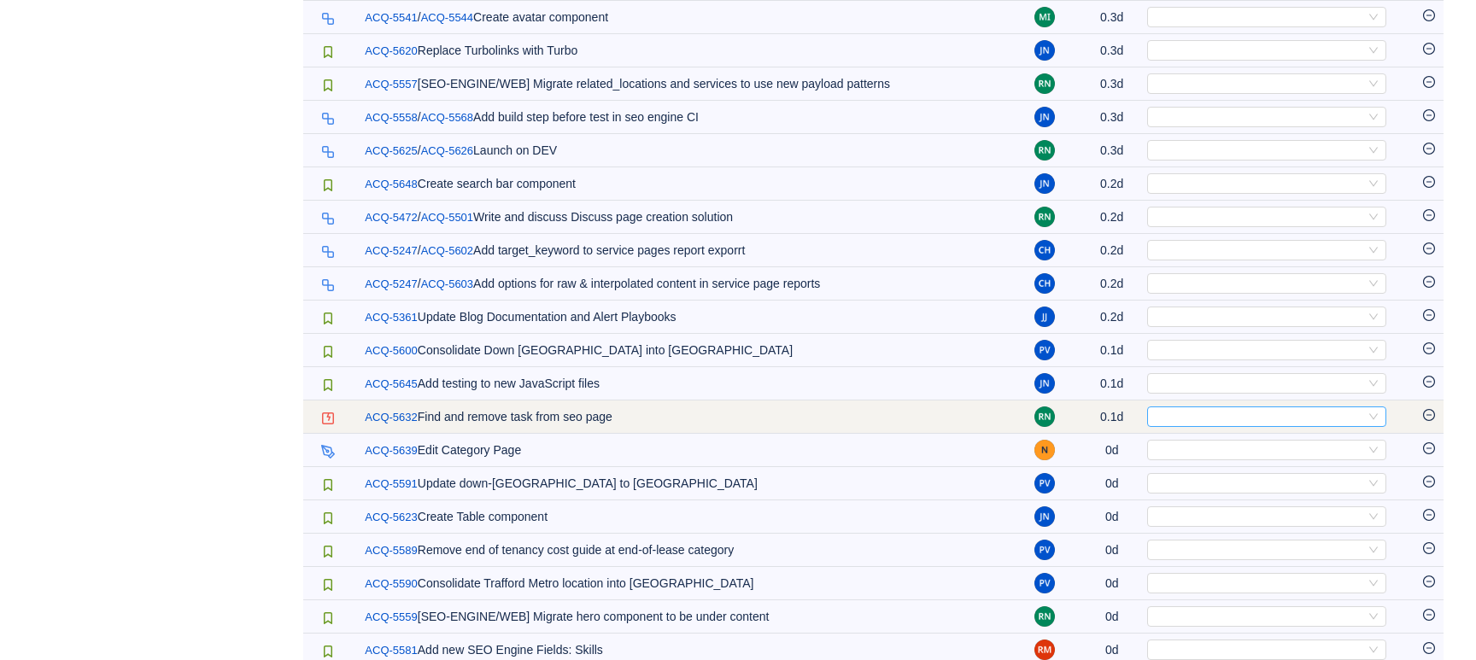
click at [1211, 426] on div "Select" at bounding box center [1259, 417] width 211 height 19
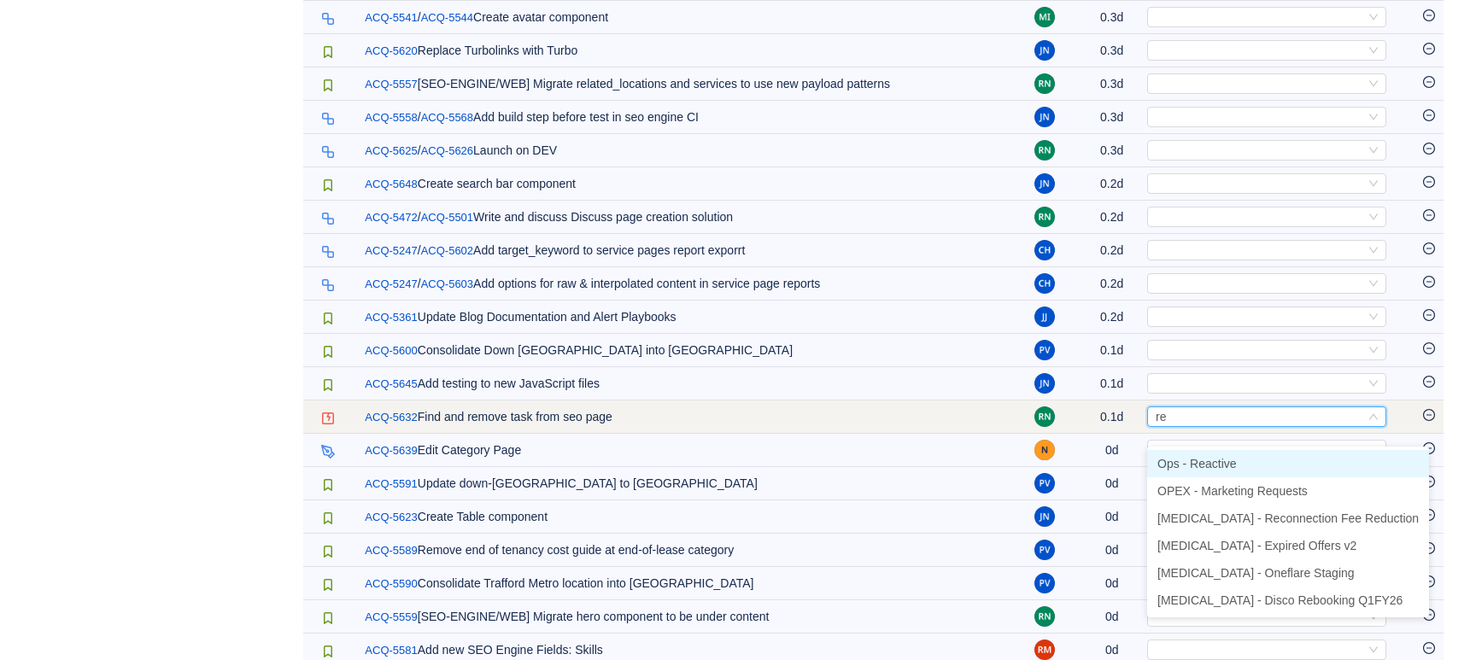
type input "rea"
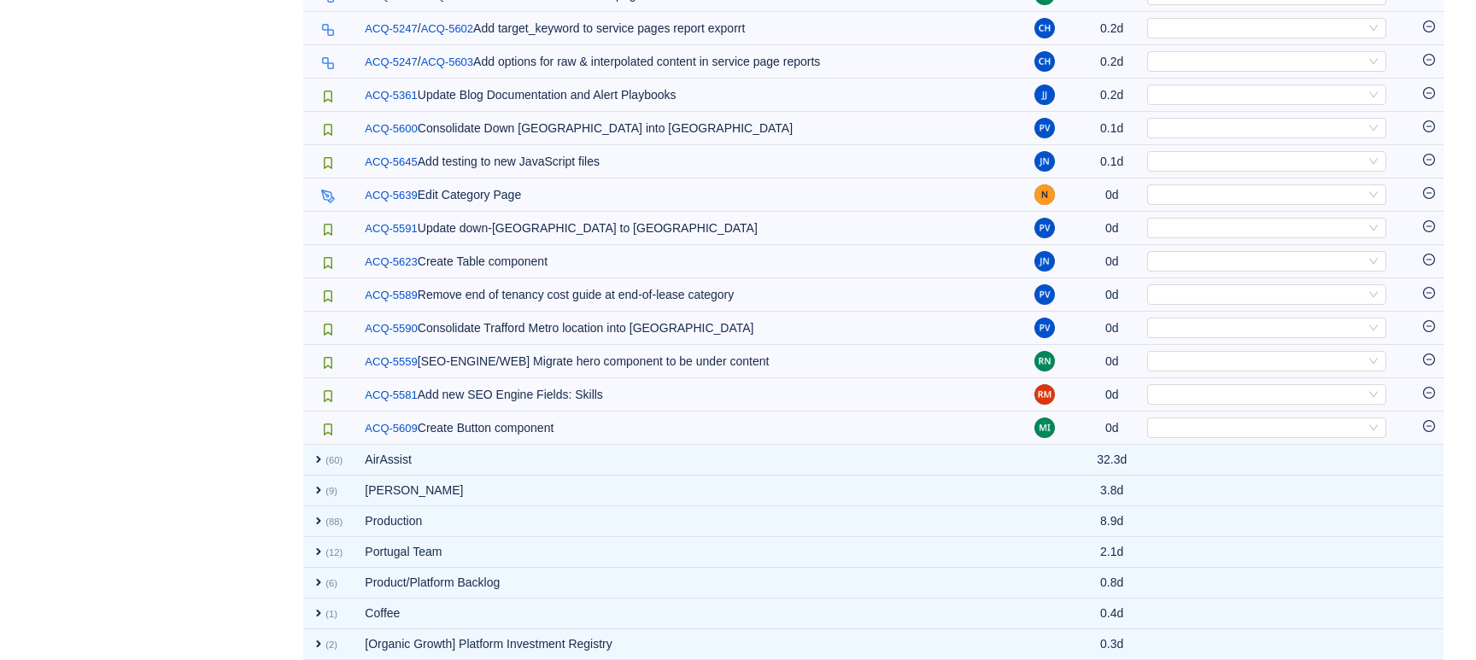
scroll to position [2895, 0]
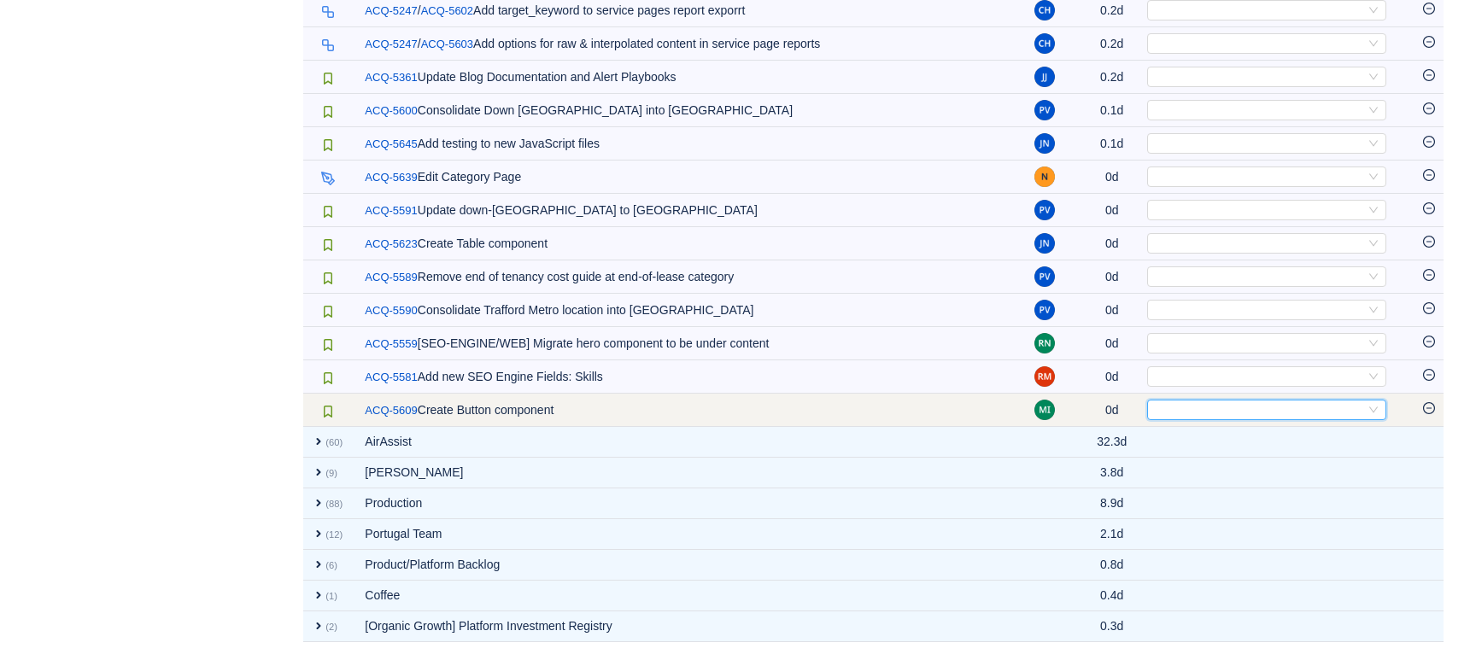
click at [1229, 419] on div "Select" at bounding box center [1259, 410] width 211 height 19
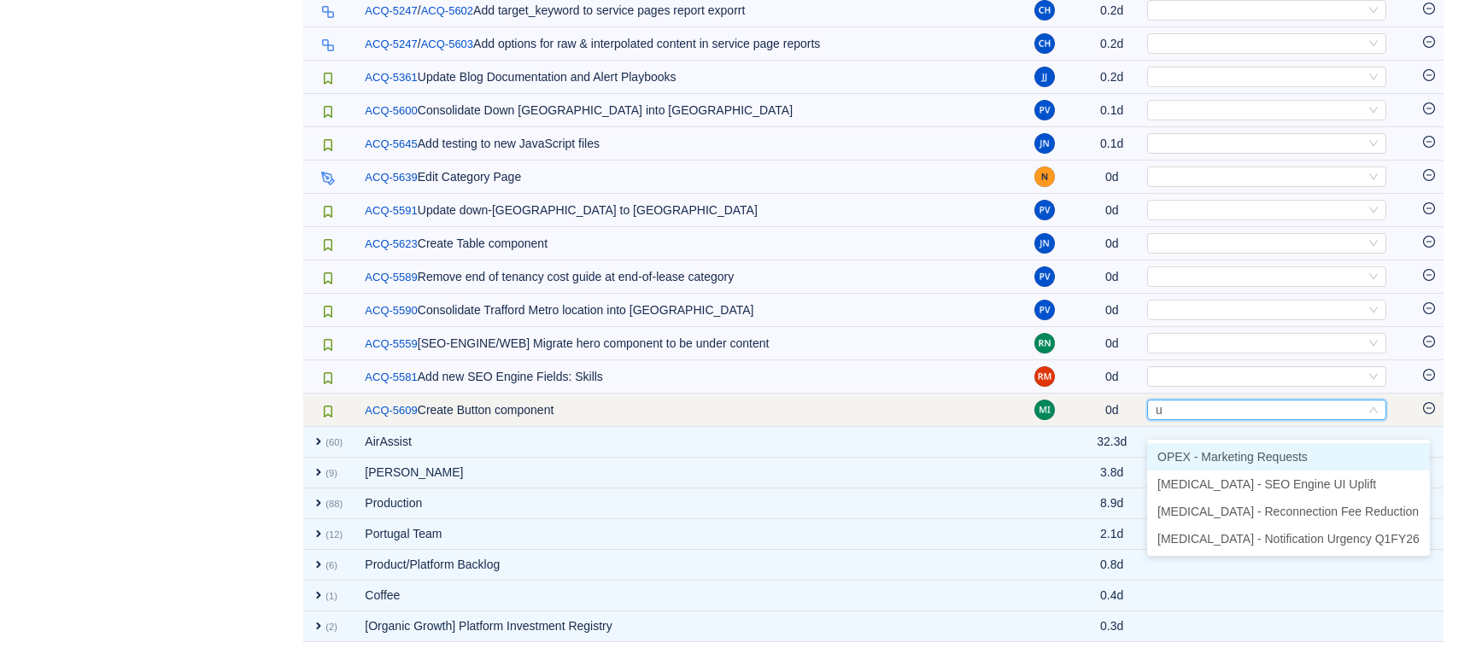
type input "ui"
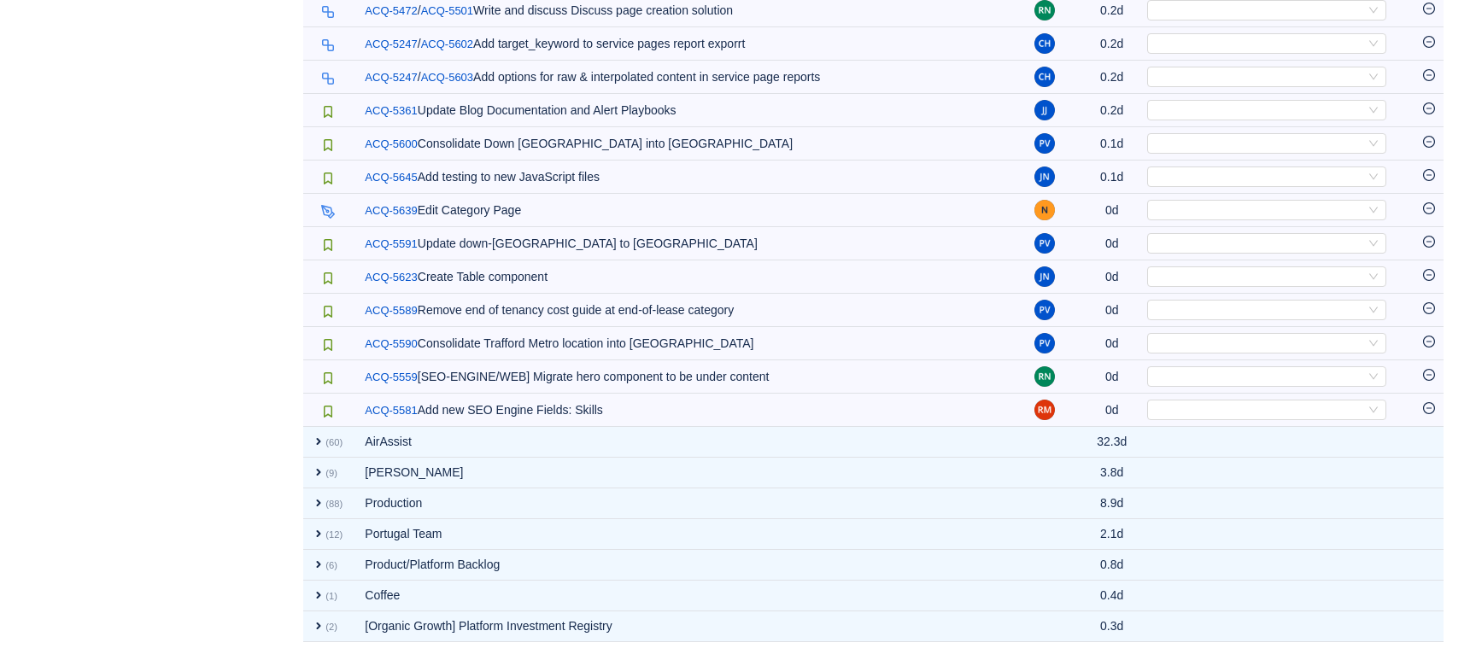
scroll to position [2861, 0]
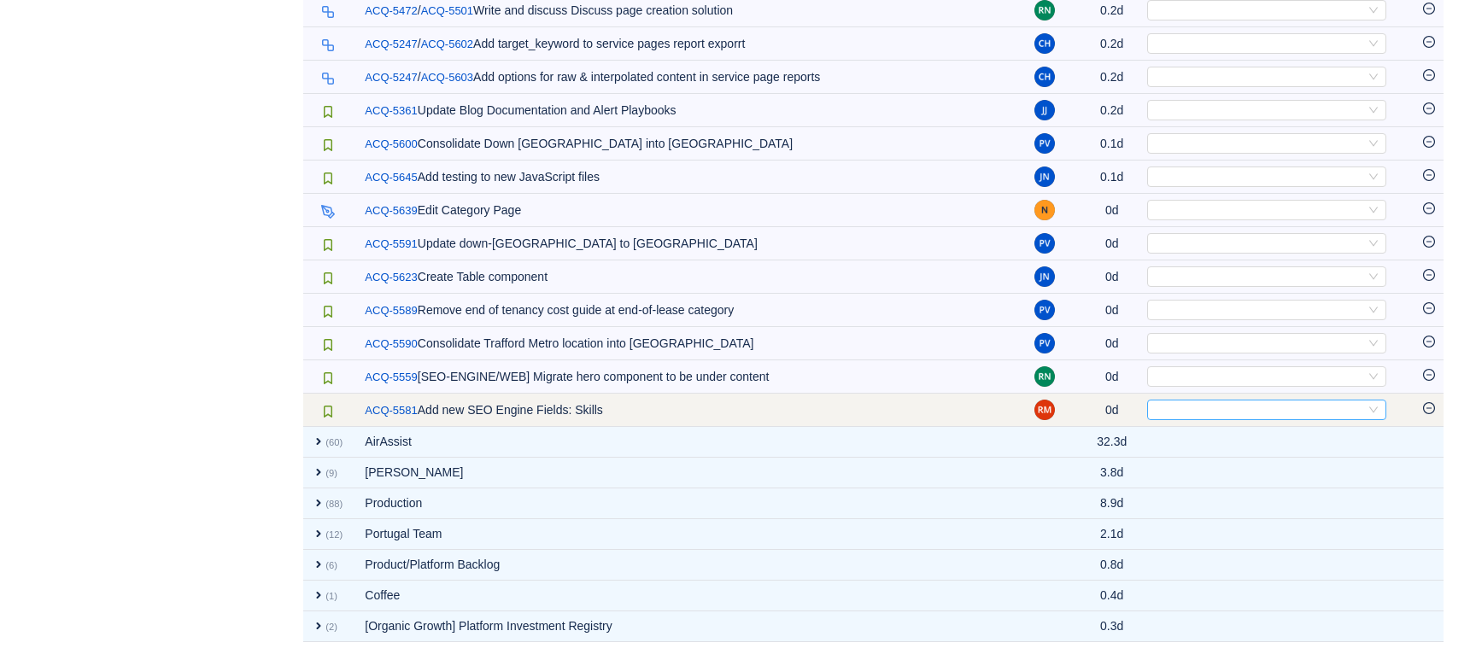
click at [1285, 413] on div "Select" at bounding box center [1259, 410] width 211 height 19
type input "mark"
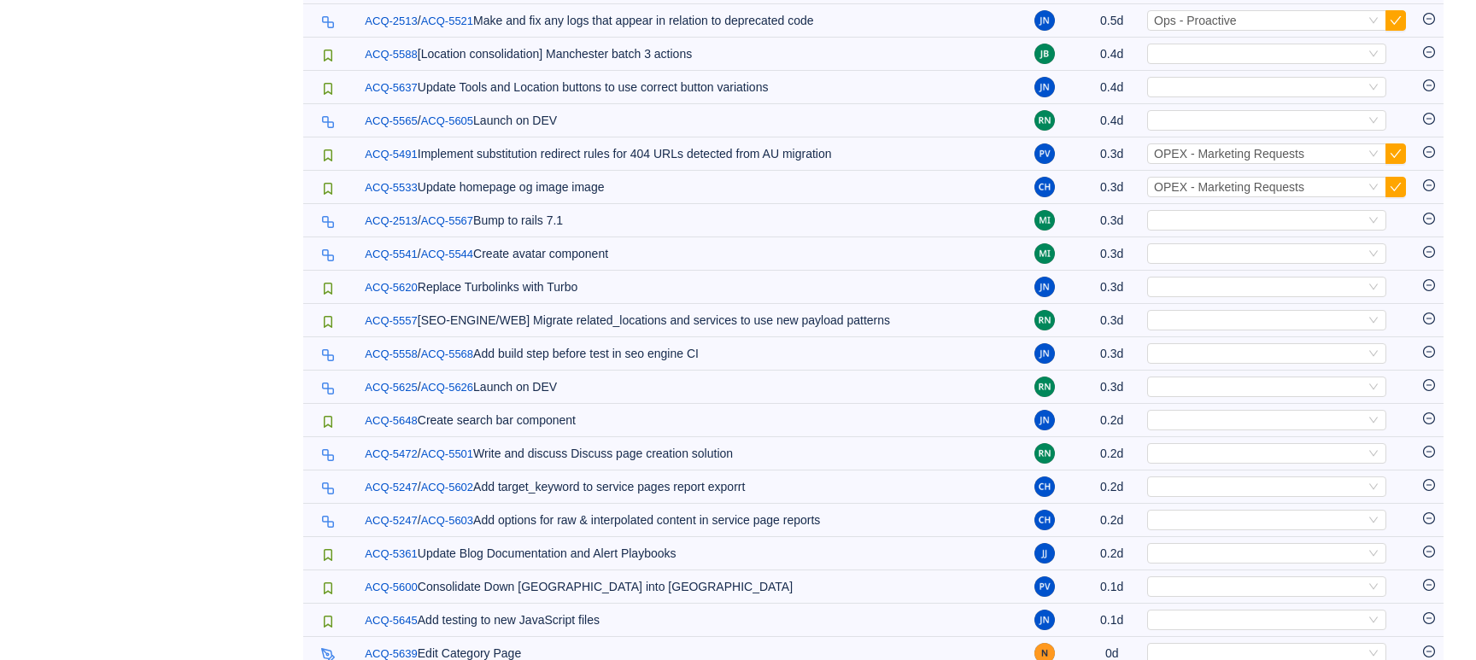
scroll to position [2343, 0]
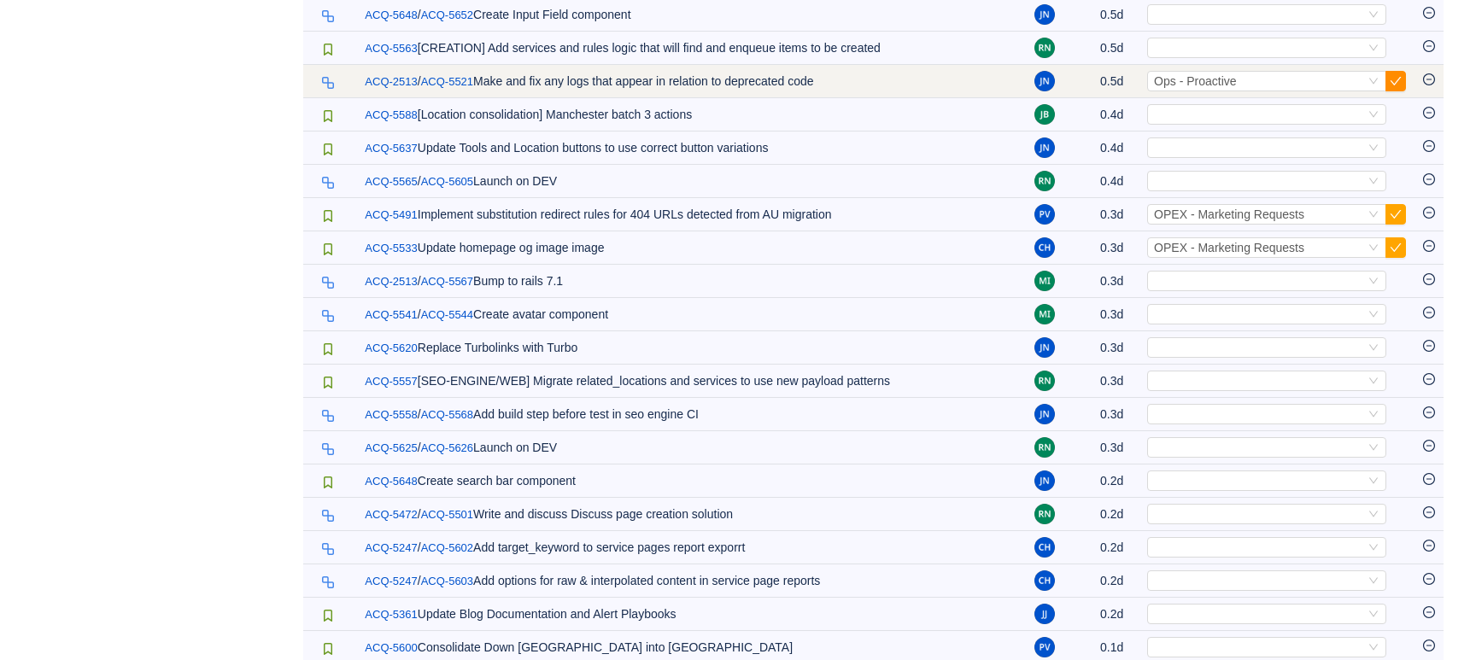
click at [1397, 91] on button "button" at bounding box center [1396, 81] width 21 height 21
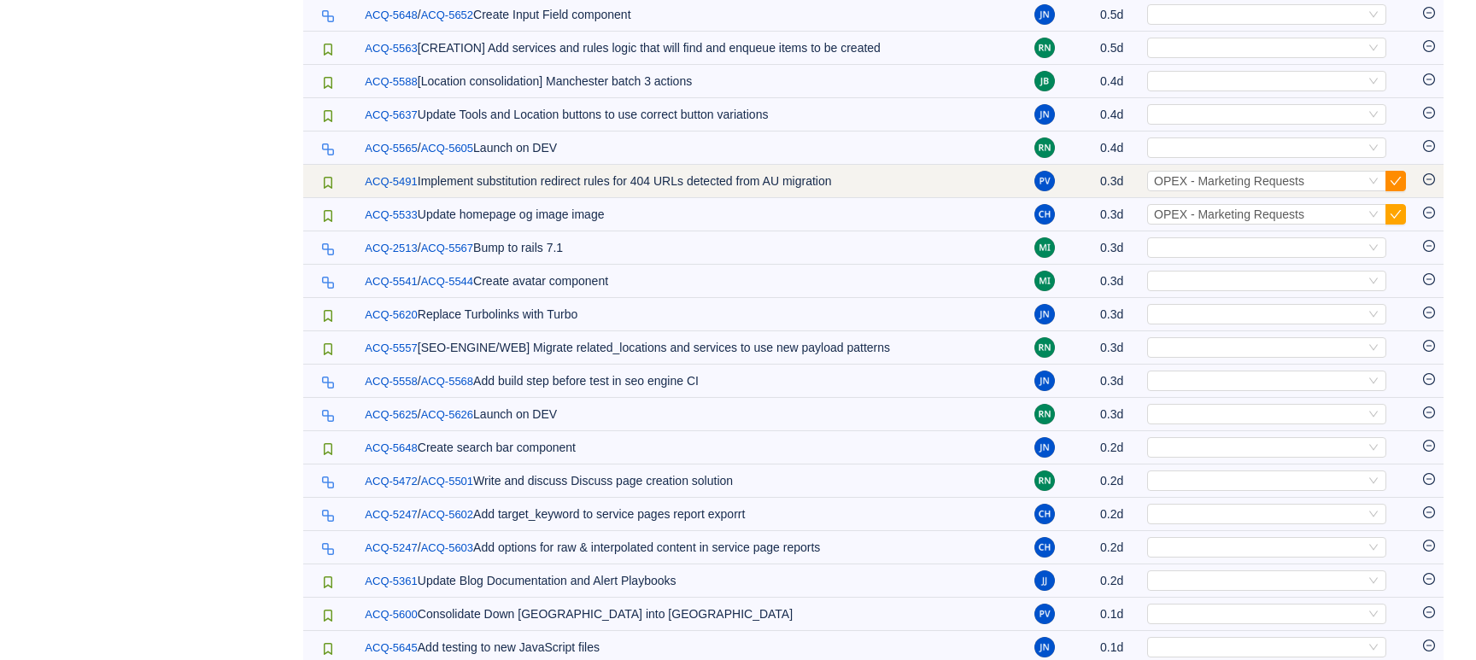
click at [1399, 191] on button "button" at bounding box center [1396, 181] width 21 height 21
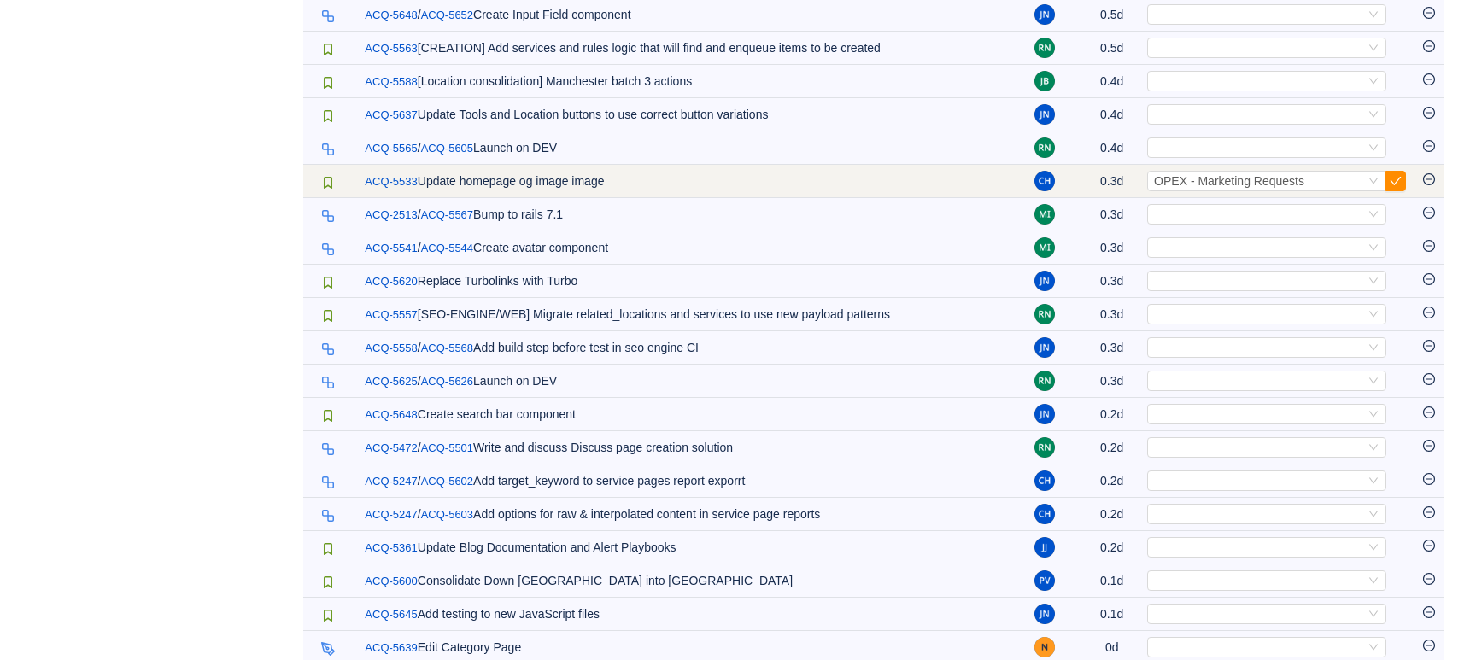
click at [1397, 191] on button "button" at bounding box center [1396, 181] width 21 height 21
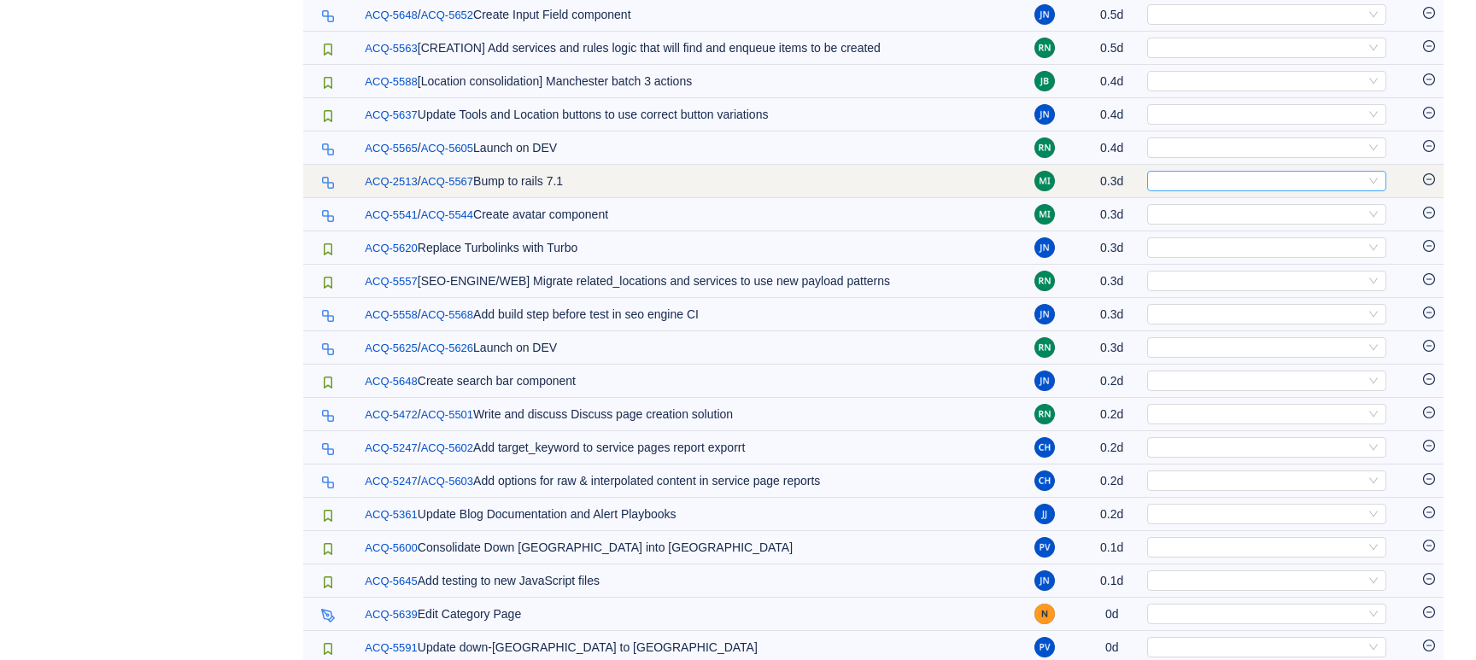
click at [1176, 191] on div "Select" at bounding box center [1259, 181] width 211 height 19
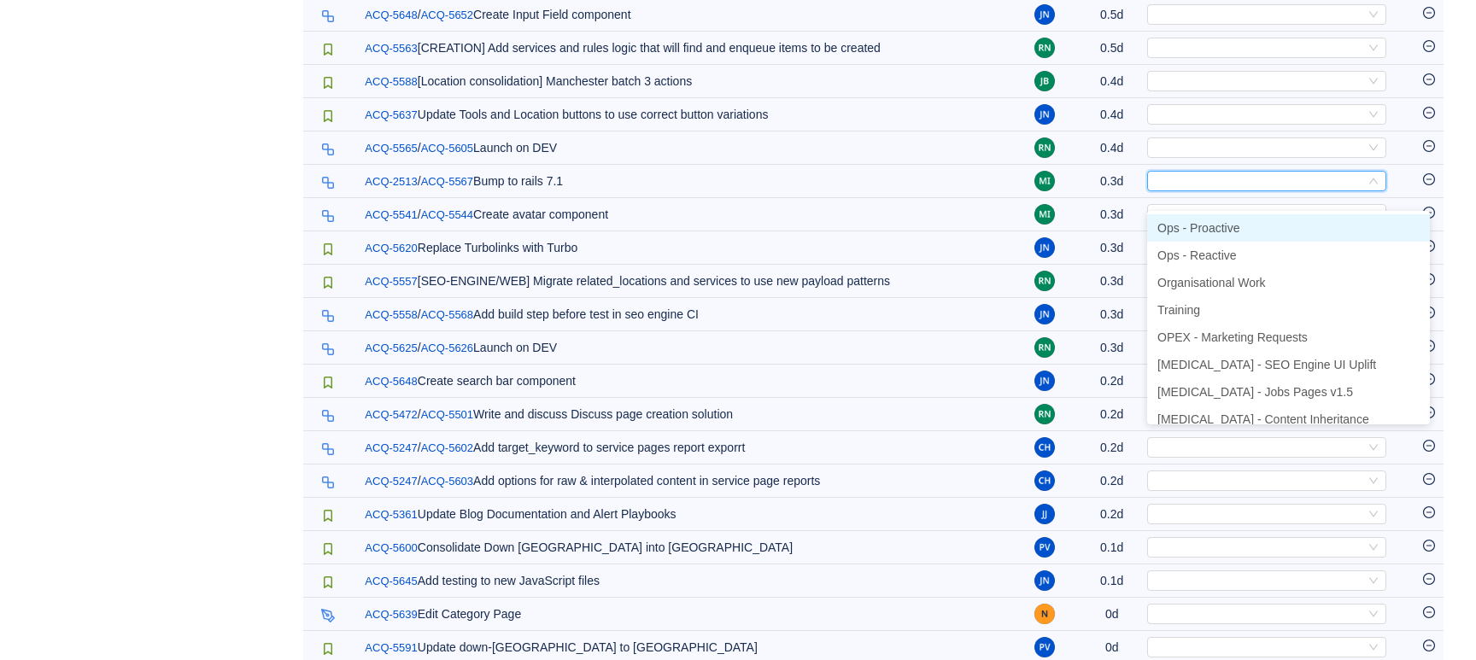
click at [1185, 222] on span "Ops - Proactive" at bounding box center [1199, 228] width 82 height 14
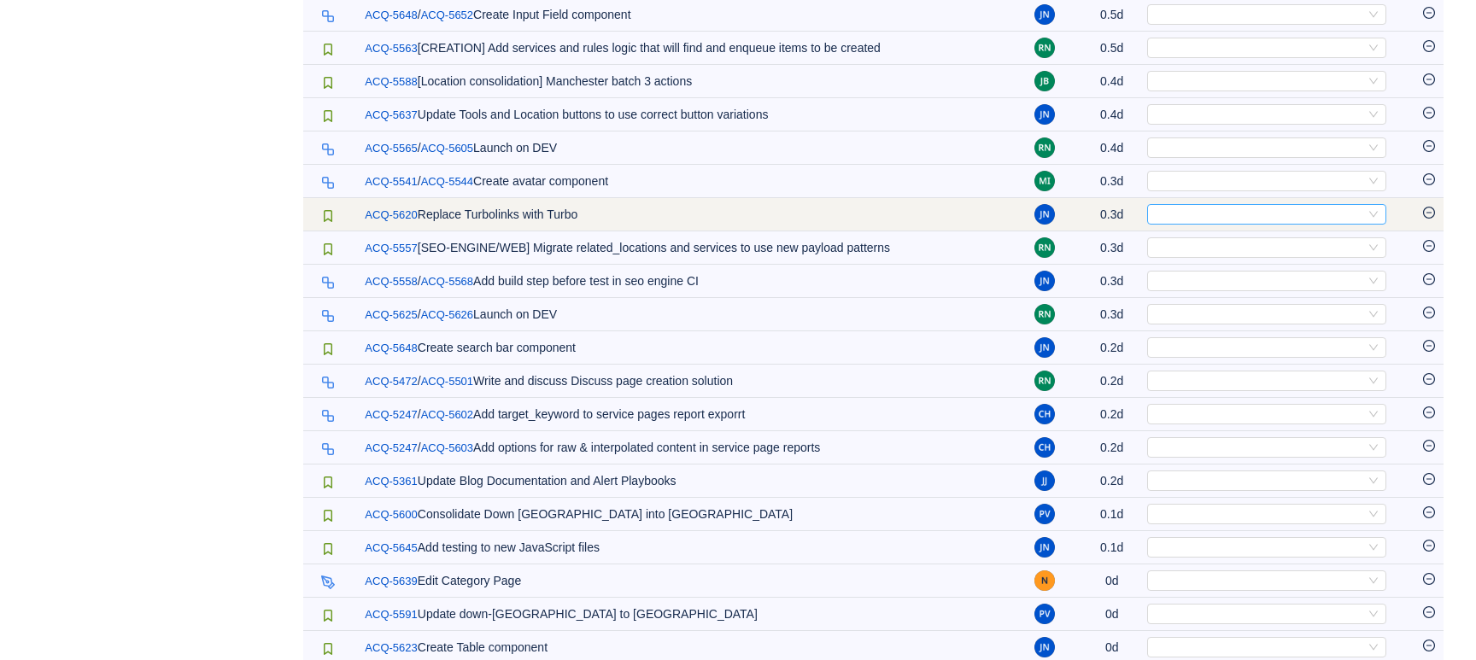
click at [1207, 224] on div "Select" at bounding box center [1259, 214] width 211 height 19
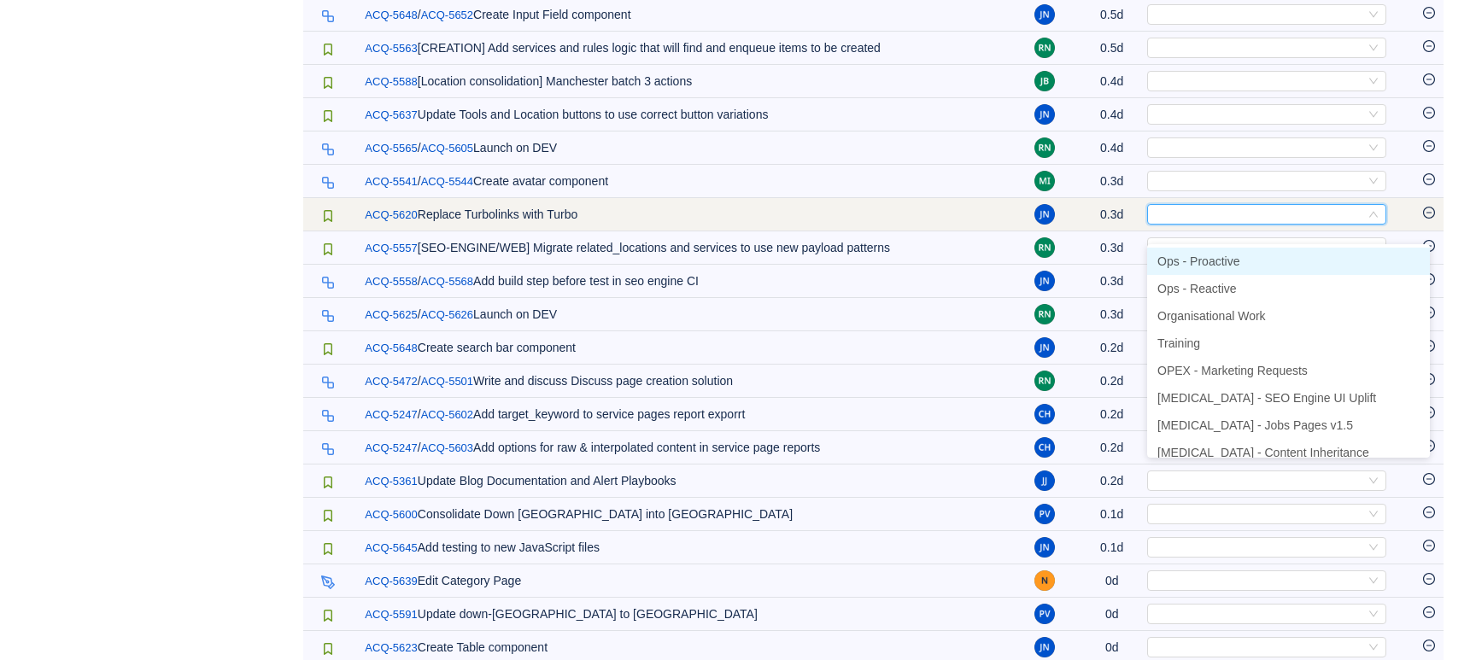
type input "p"
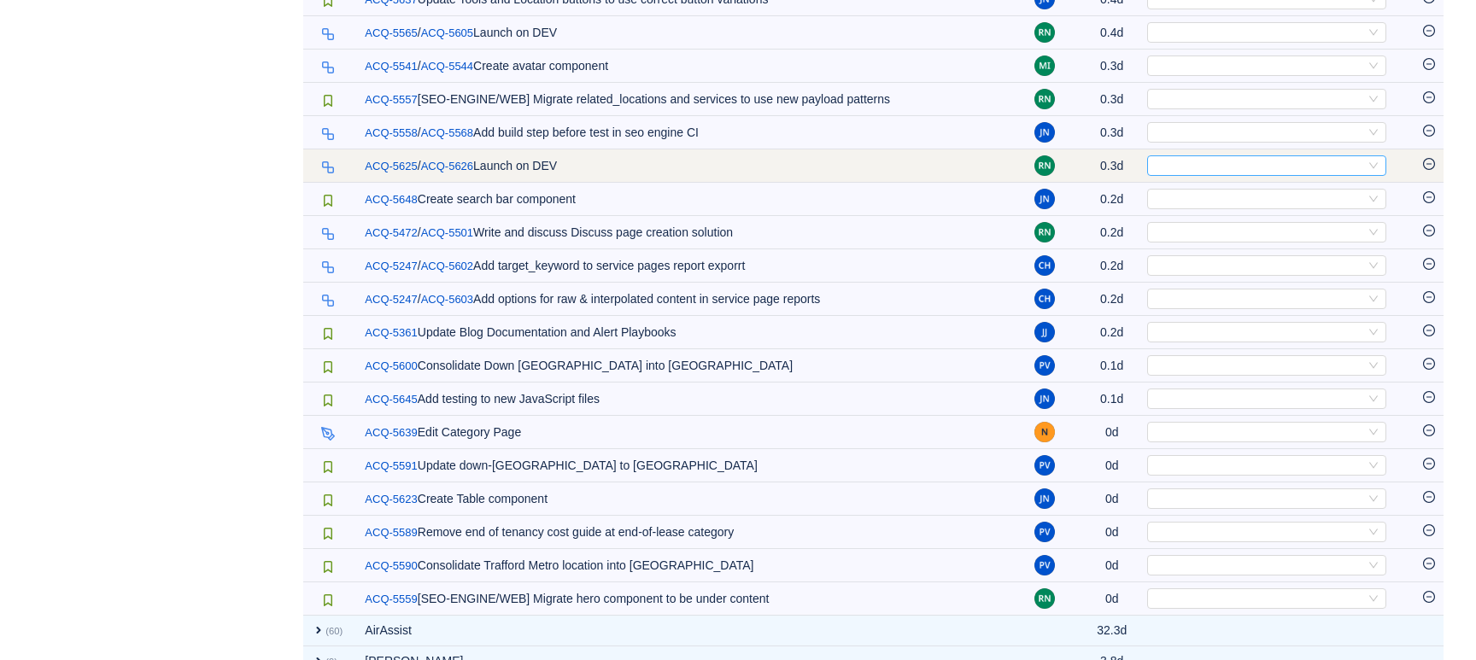
scroll to position [2581, 0]
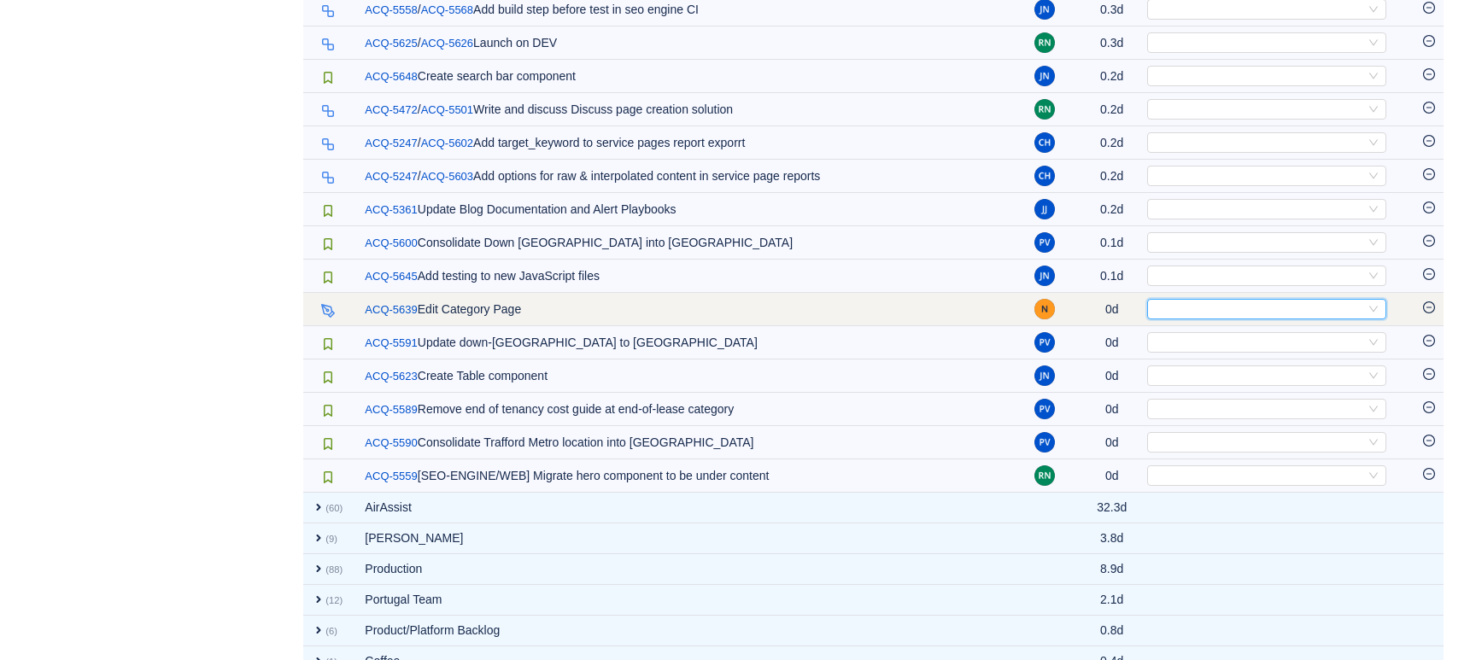
click at [1215, 319] on div "Select" at bounding box center [1259, 309] width 211 height 19
click at [1431, 308] on icon "icon: minus-circle" at bounding box center [1429, 307] width 5 height 1
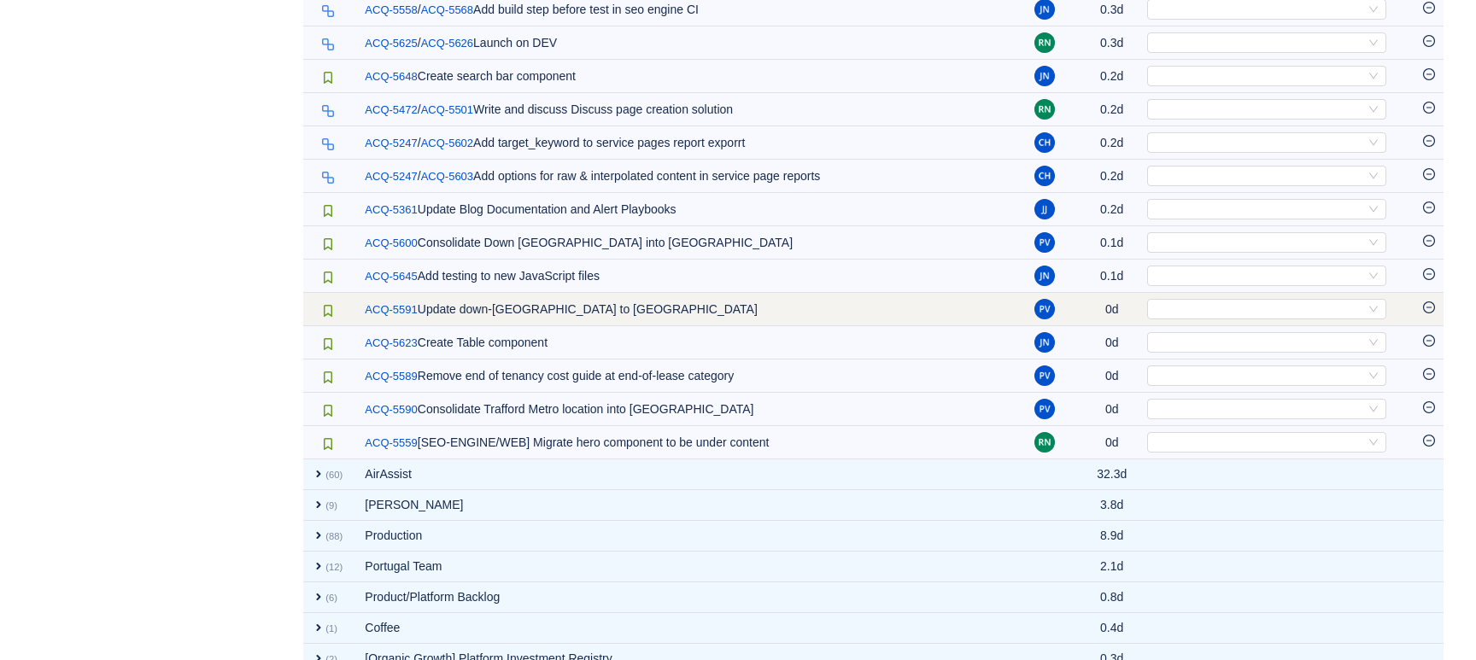
click at [1426, 314] on icon "icon: minus-circle" at bounding box center [1429, 308] width 12 height 12
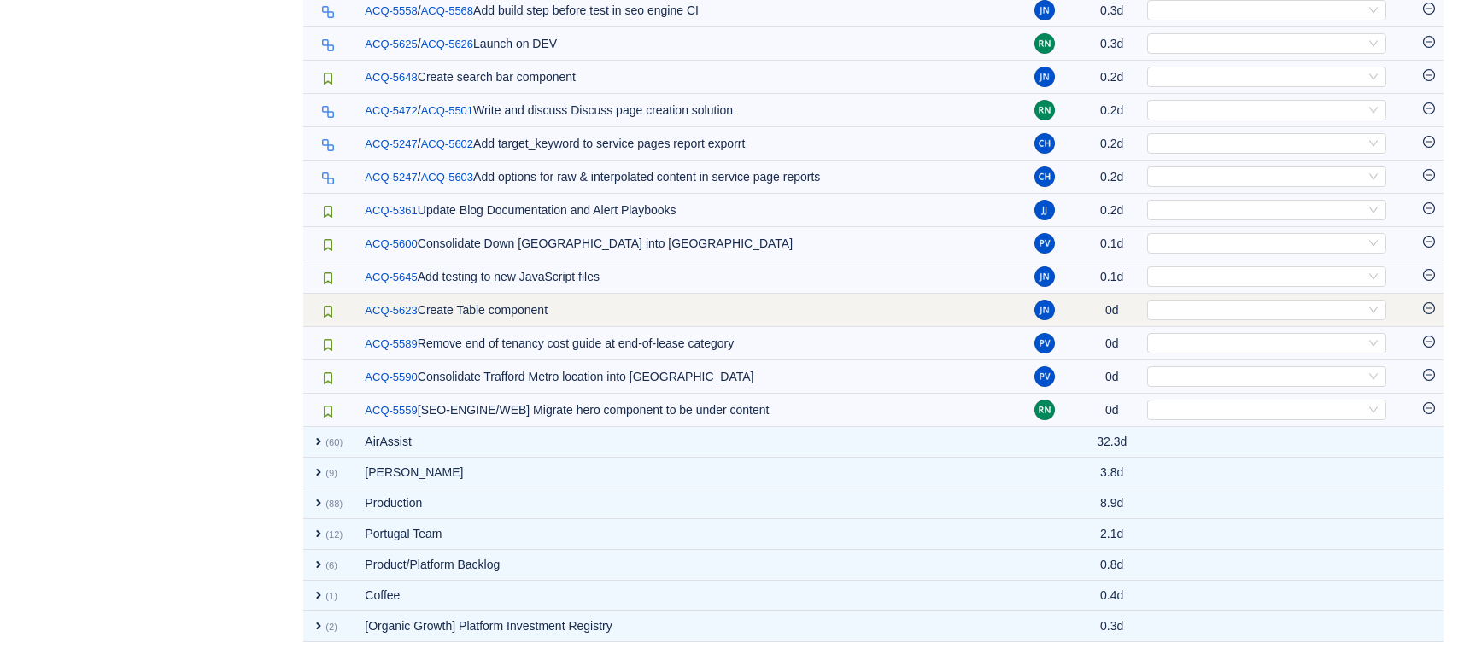
click at [1429, 314] on icon "icon: minus-circle" at bounding box center [1429, 308] width 12 height 12
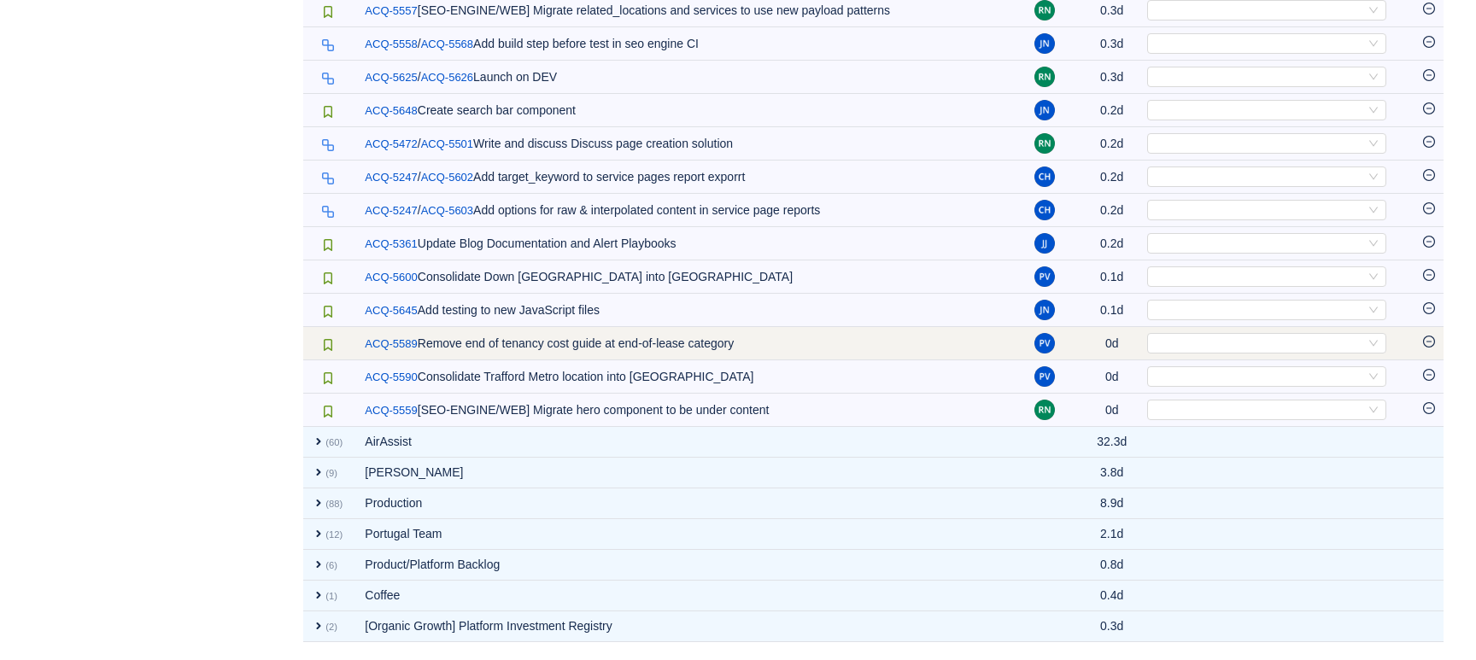
scroll to position [2561, 0]
click at [1431, 343] on icon "icon: minus-circle" at bounding box center [1429, 342] width 12 height 12
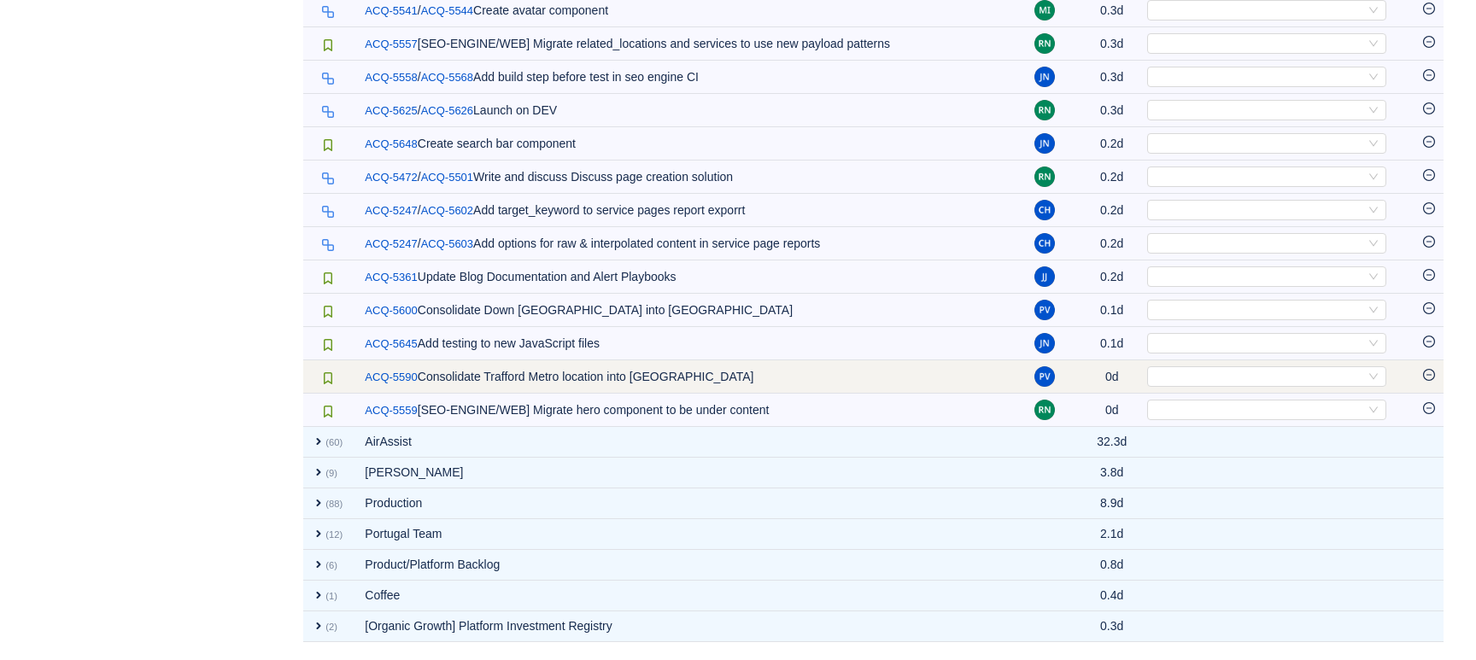
scroll to position [2528, 0]
click at [1430, 374] on icon "icon: minus-circle" at bounding box center [1429, 375] width 12 height 12
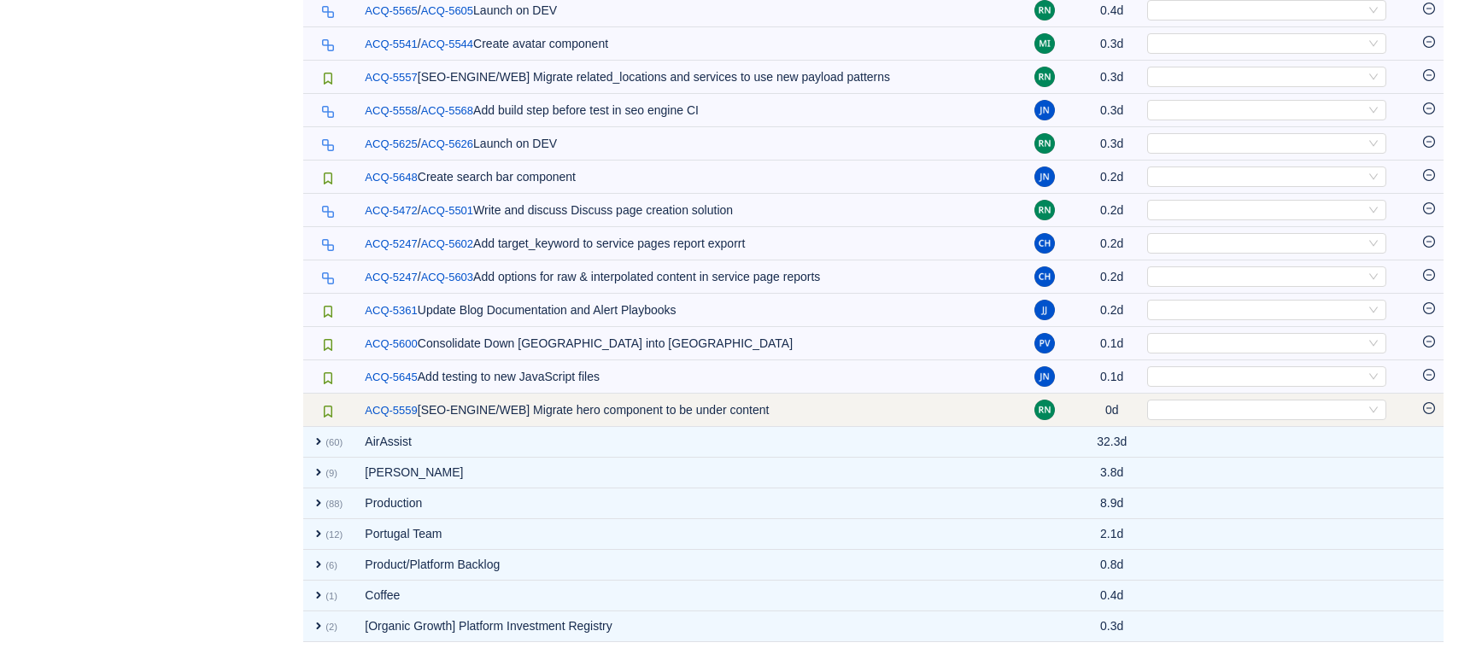
scroll to position [2495, 0]
click at [1429, 411] on icon "icon: minus-circle" at bounding box center [1429, 408] width 12 height 12
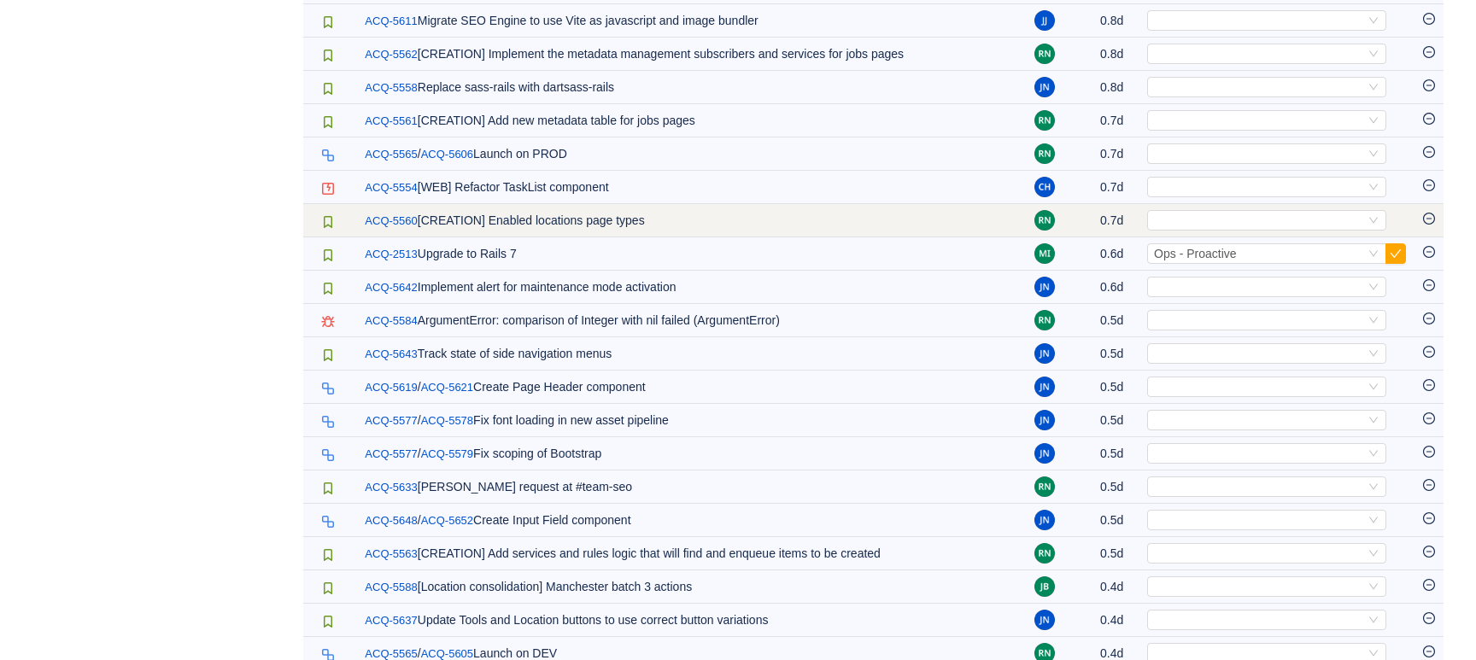
scroll to position [1802, 0]
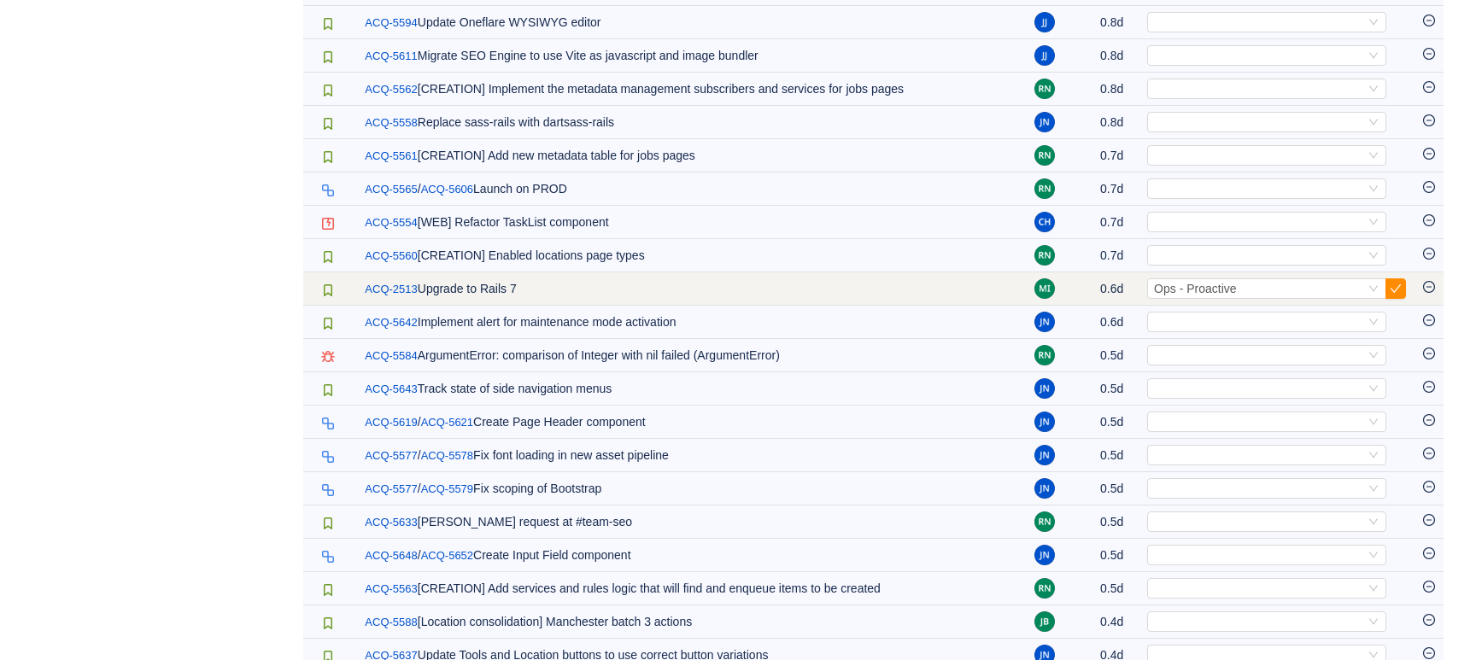
click at [1398, 299] on button "button" at bounding box center [1396, 289] width 21 height 21
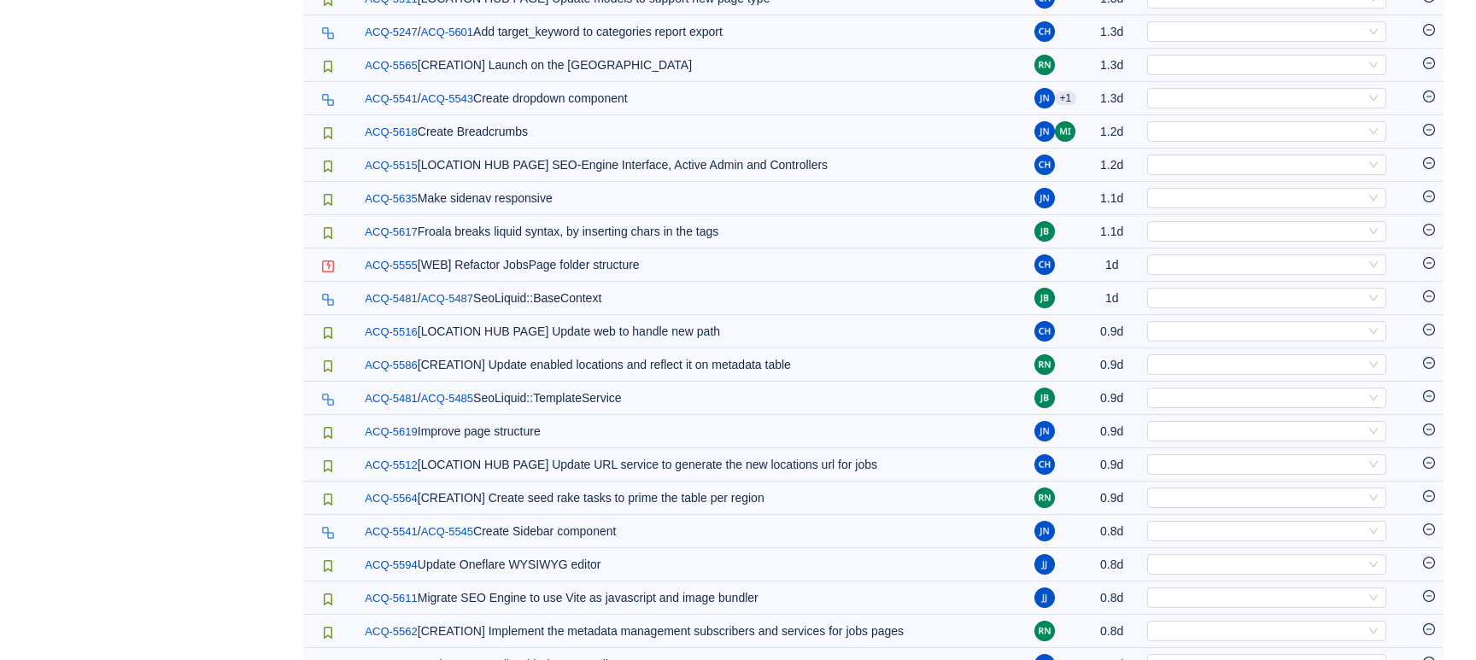
scroll to position [954, 0]
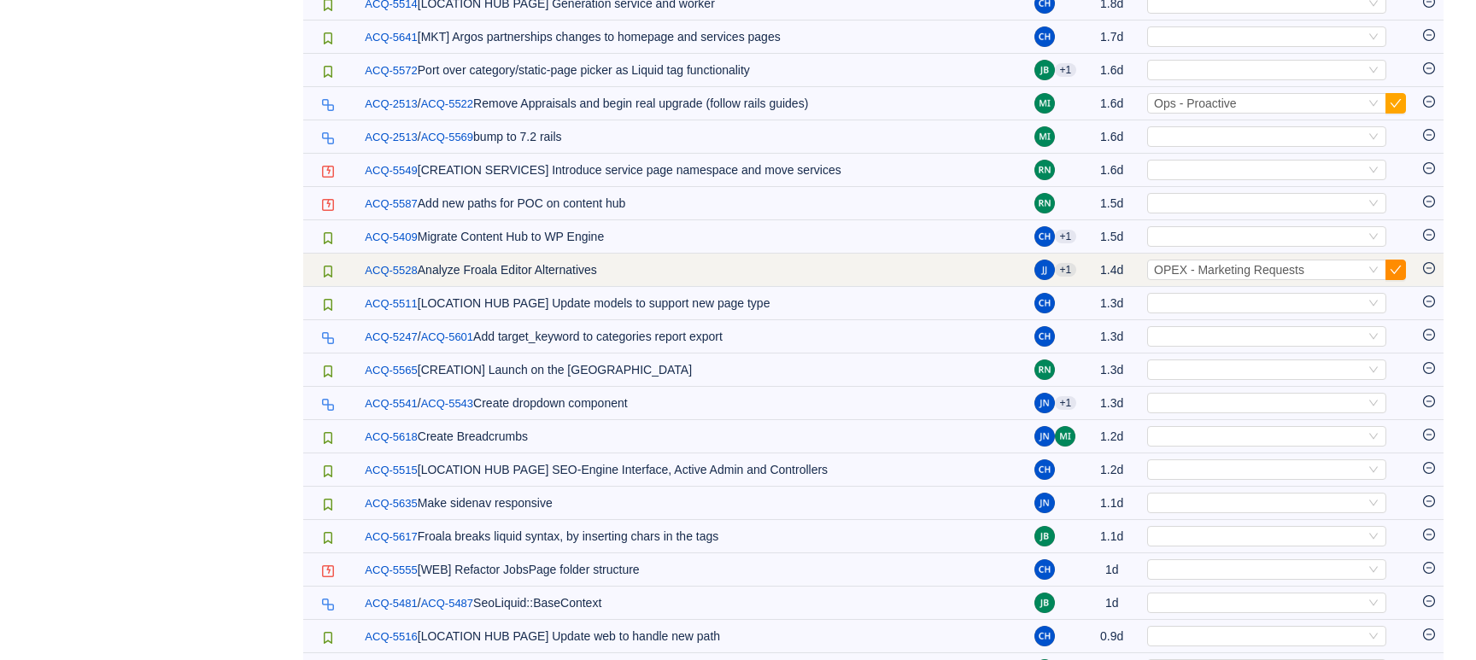
click at [1388, 280] on button "button" at bounding box center [1396, 270] width 21 height 21
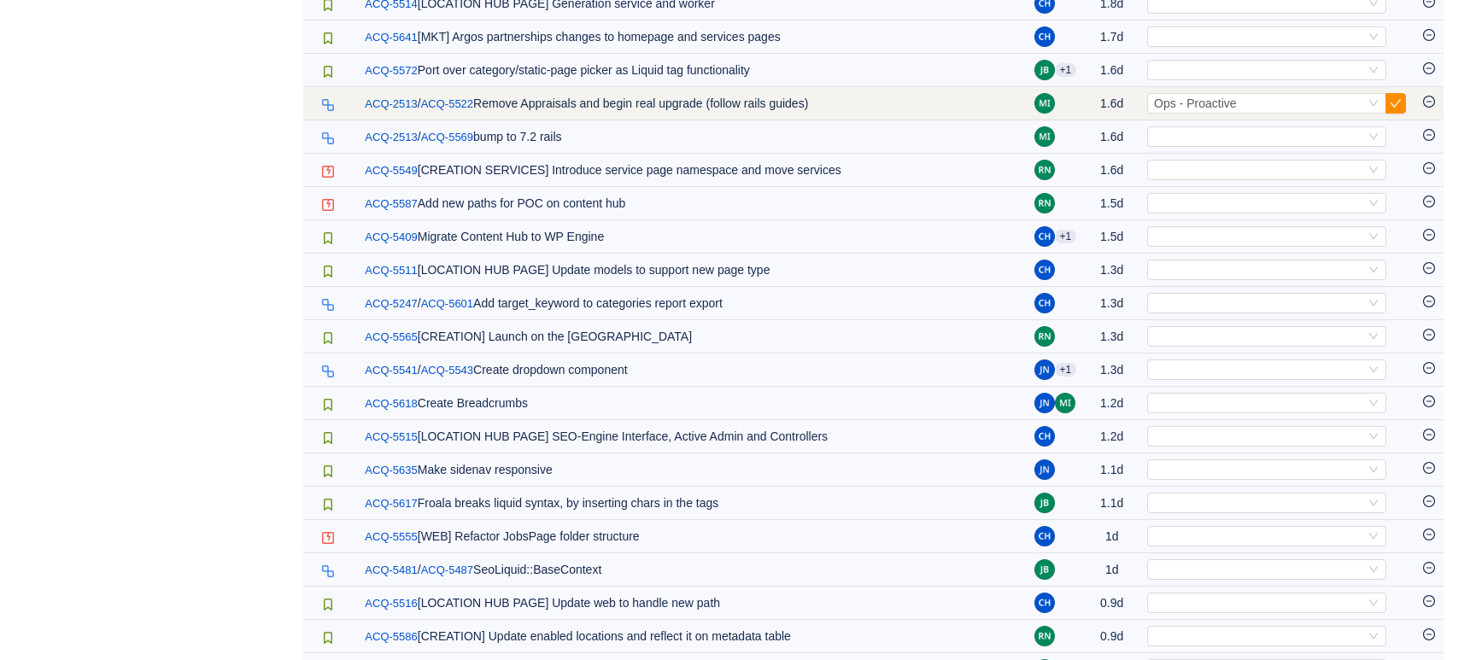
click at [1396, 114] on button "button" at bounding box center [1396, 103] width 21 height 21
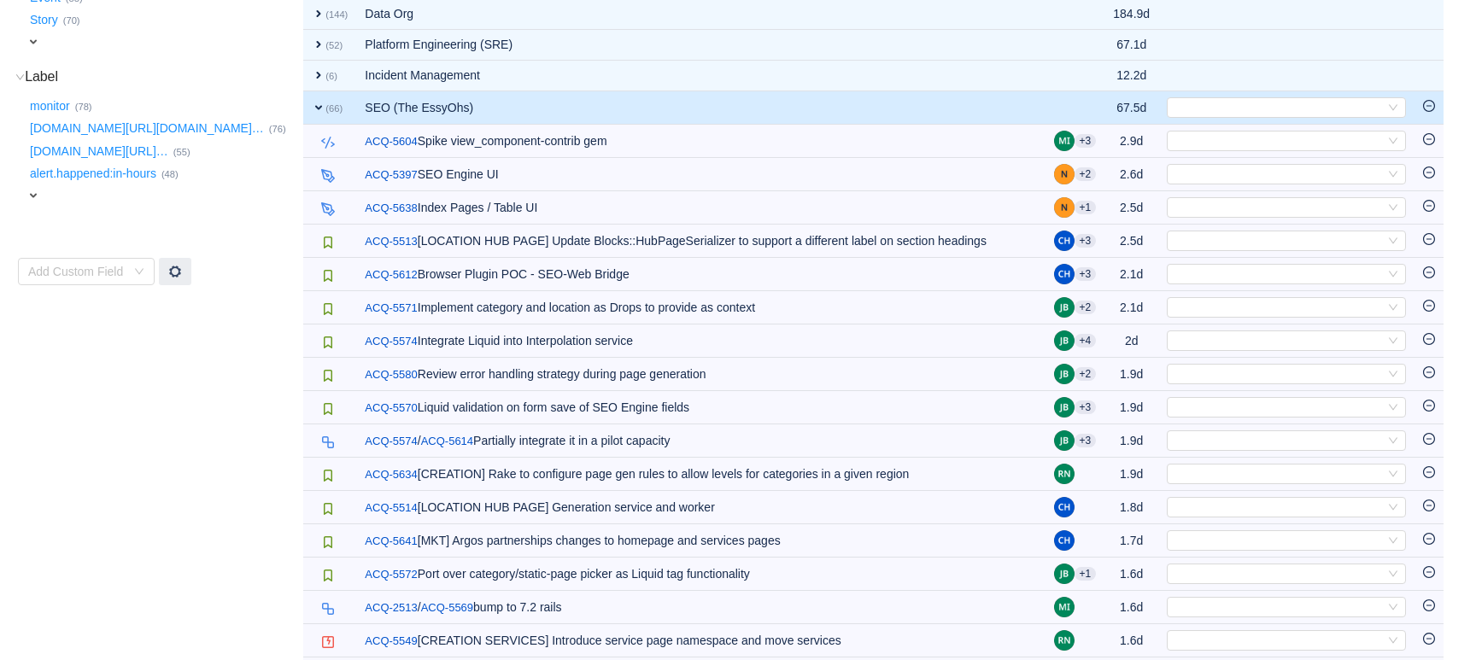
scroll to position [425, 0]
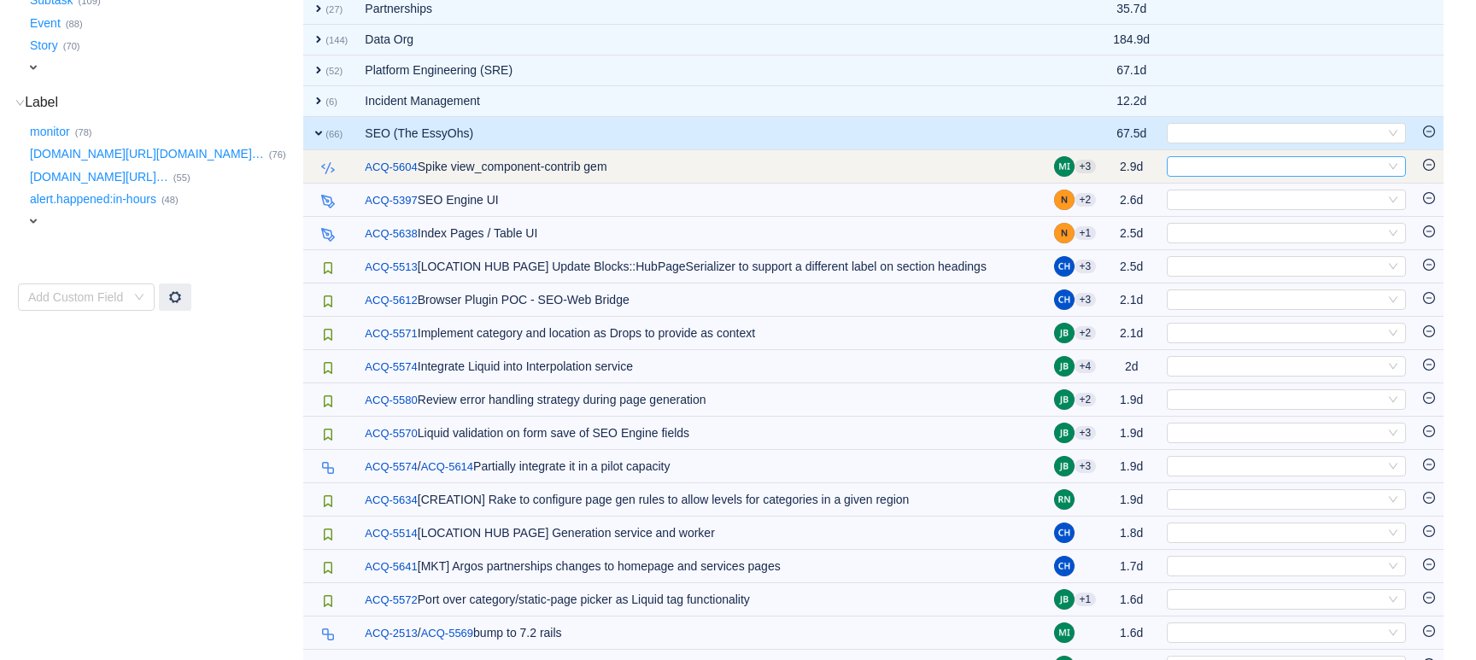
click at [1262, 169] on div "Select" at bounding box center [1279, 166] width 211 height 19
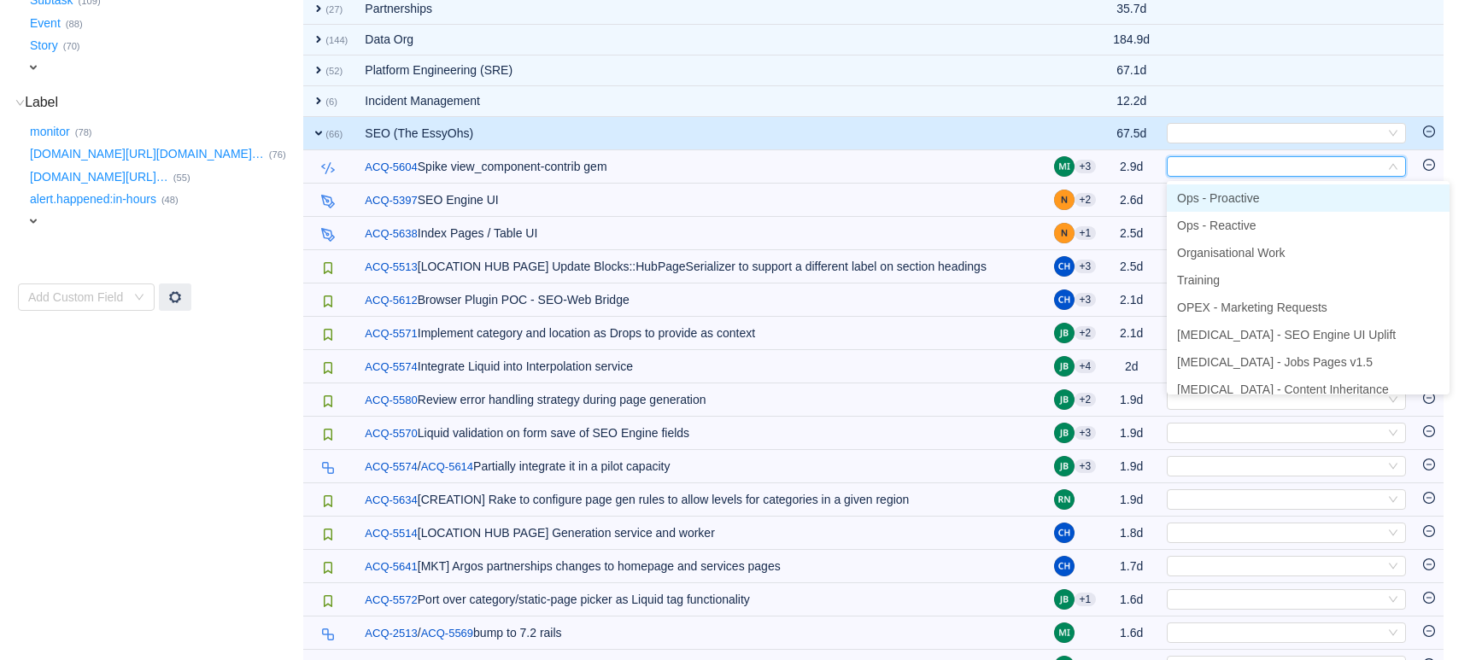
click at [1251, 199] on span "Ops - Proactive" at bounding box center [1218, 198] width 82 height 14
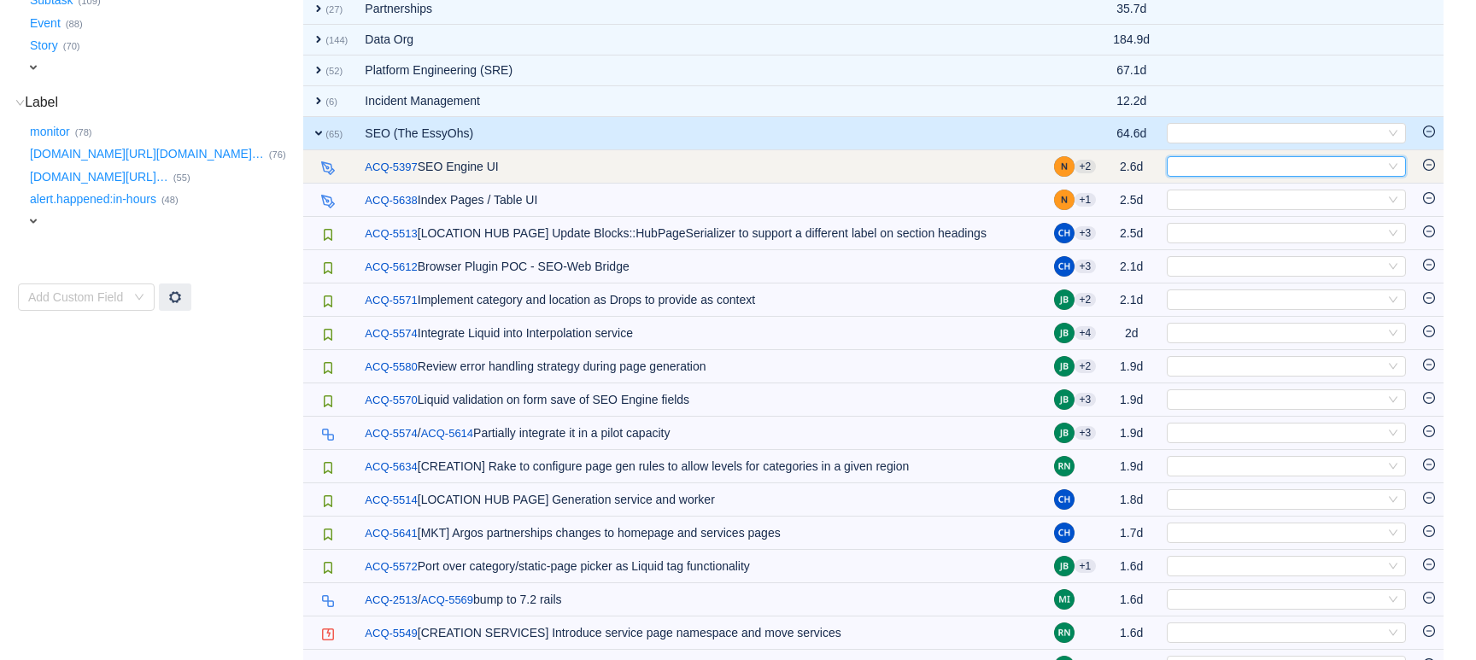
click at [1205, 168] on div "Select" at bounding box center [1279, 166] width 211 height 19
type input "s"
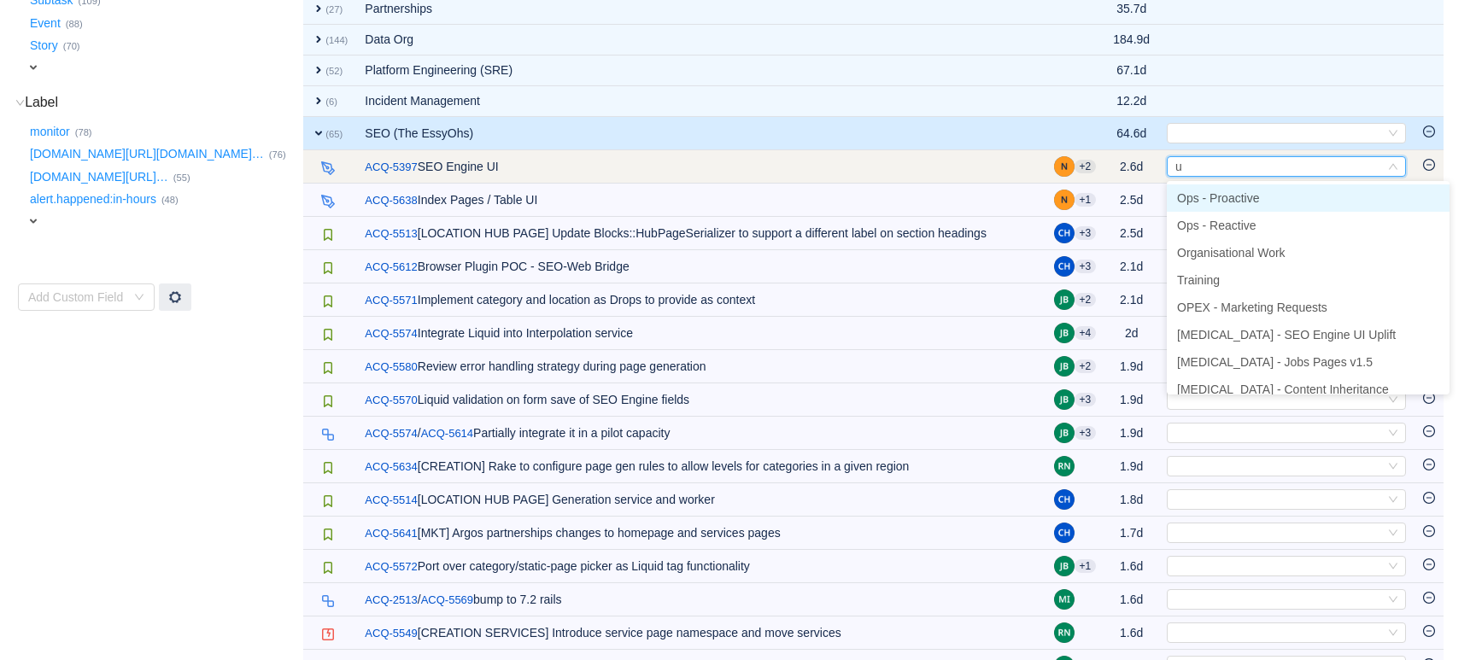
type input "ui"
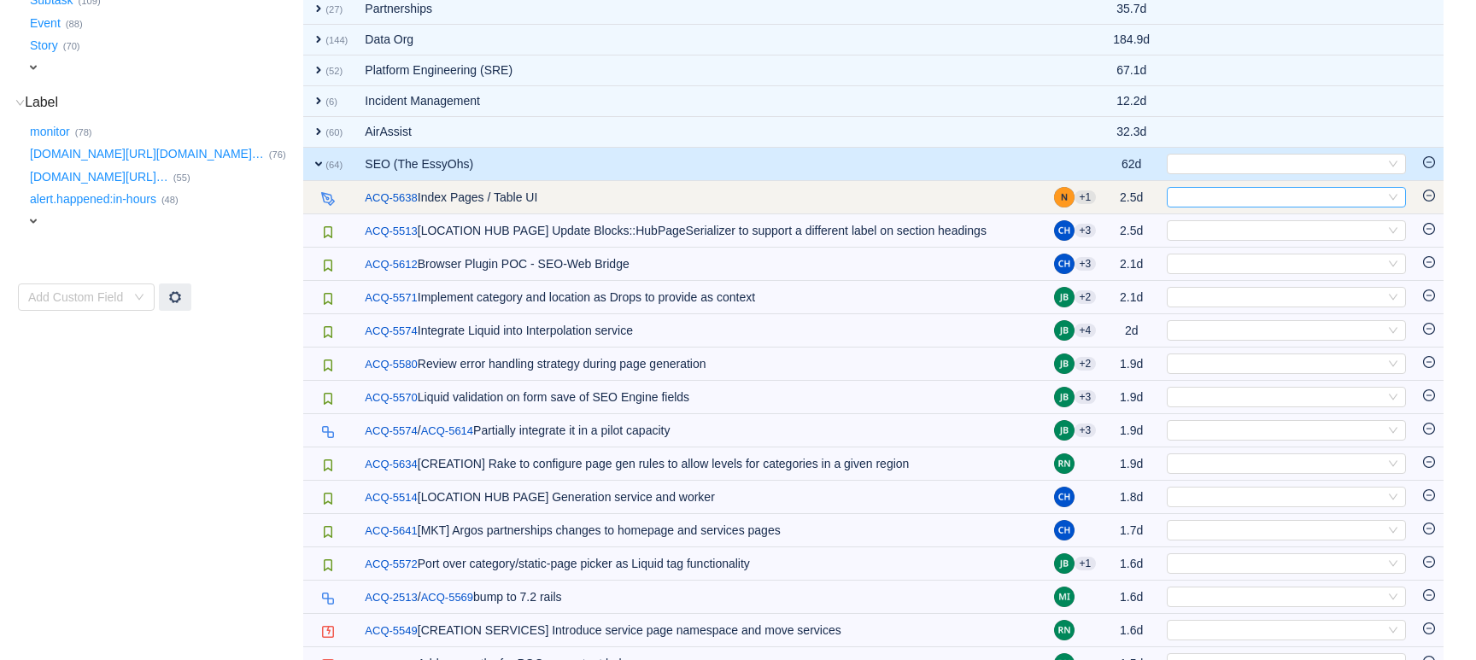
click at [1200, 198] on div "Select" at bounding box center [1279, 197] width 211 height 19
type input "u"
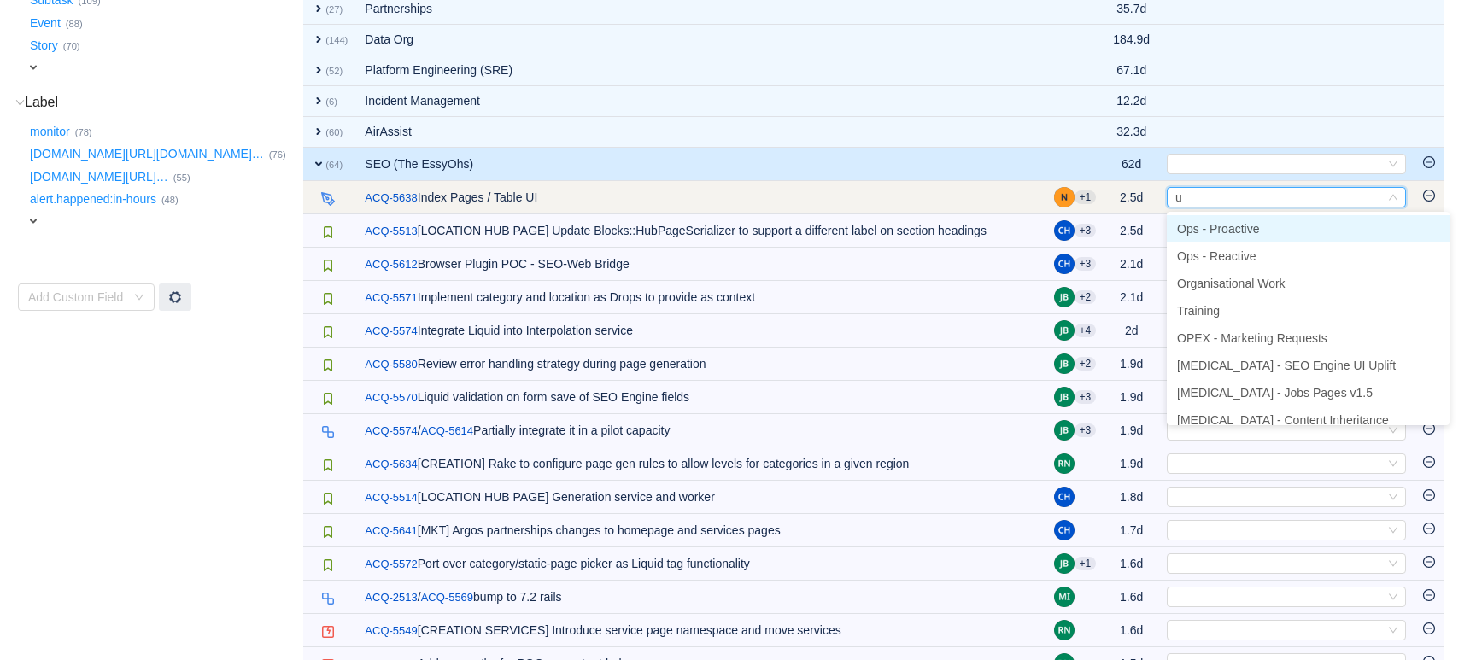
type input "ui"
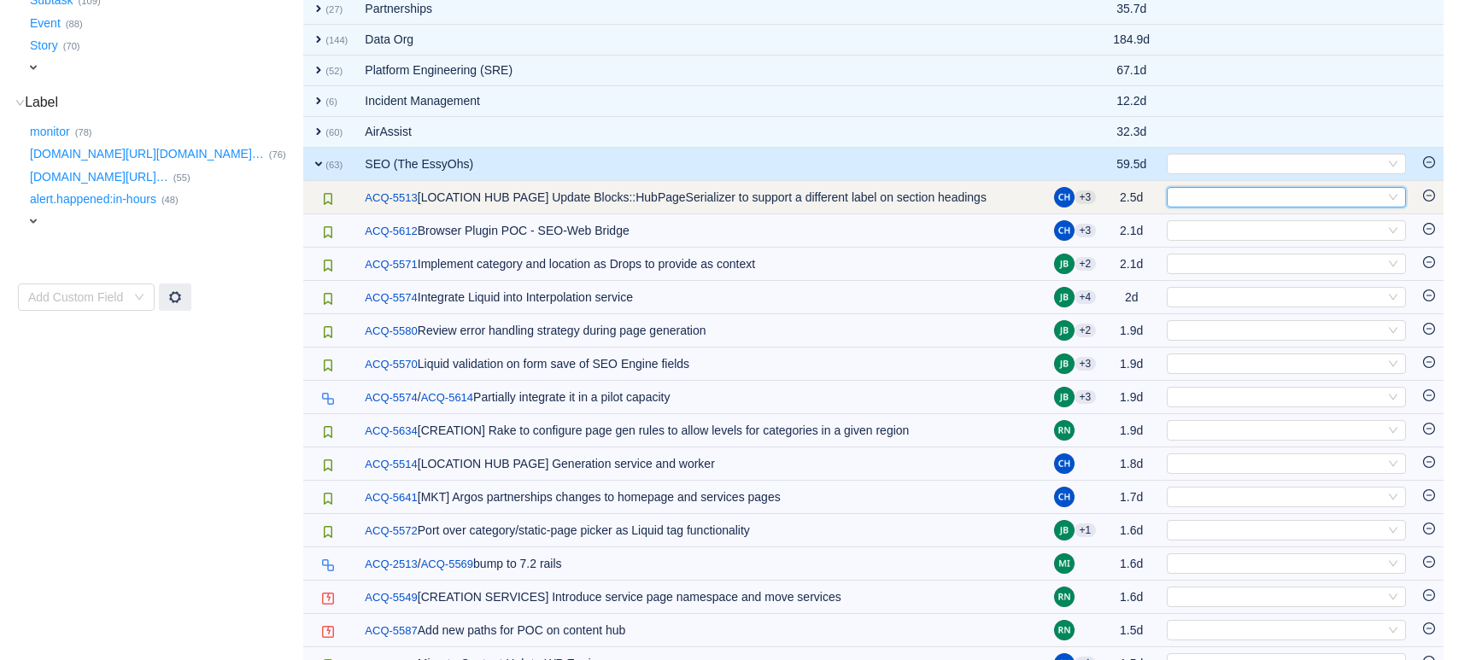
click at [1219, 202] on div "Select" at bounding box center [1279, 197] width 211 height 19
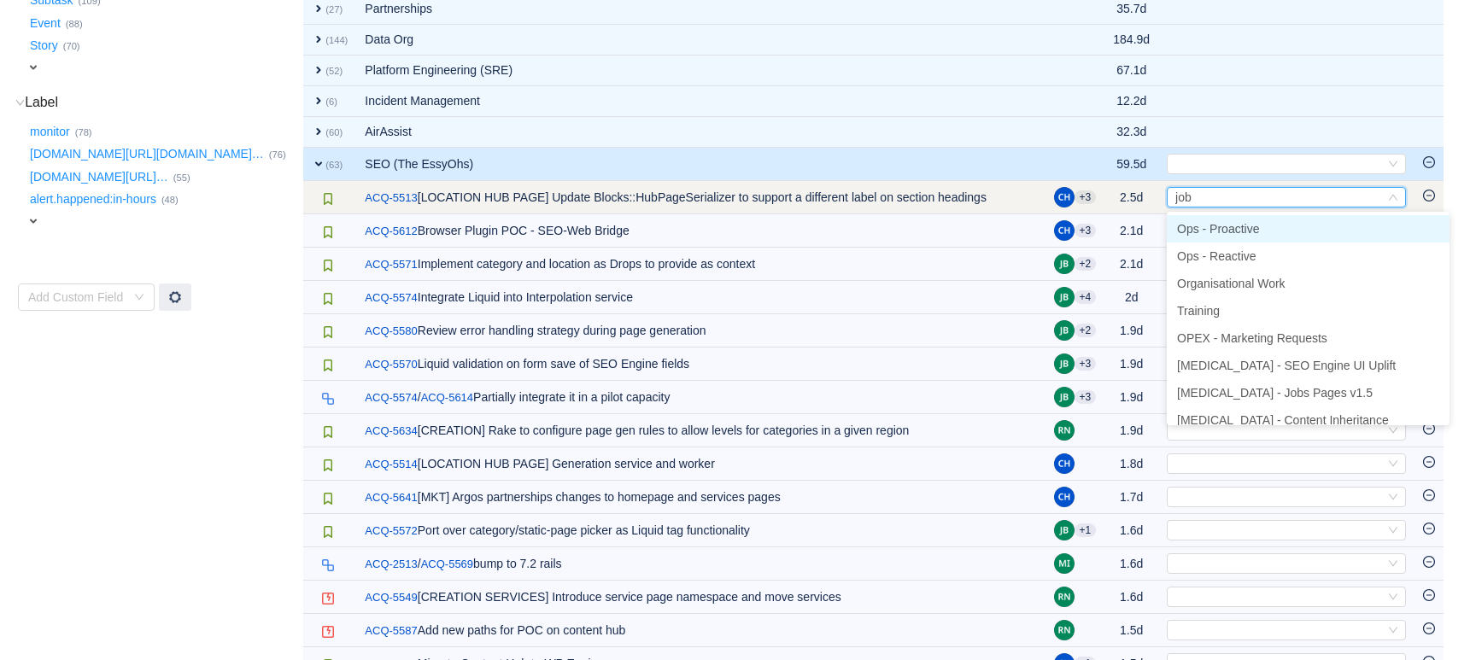
type input "jobs"
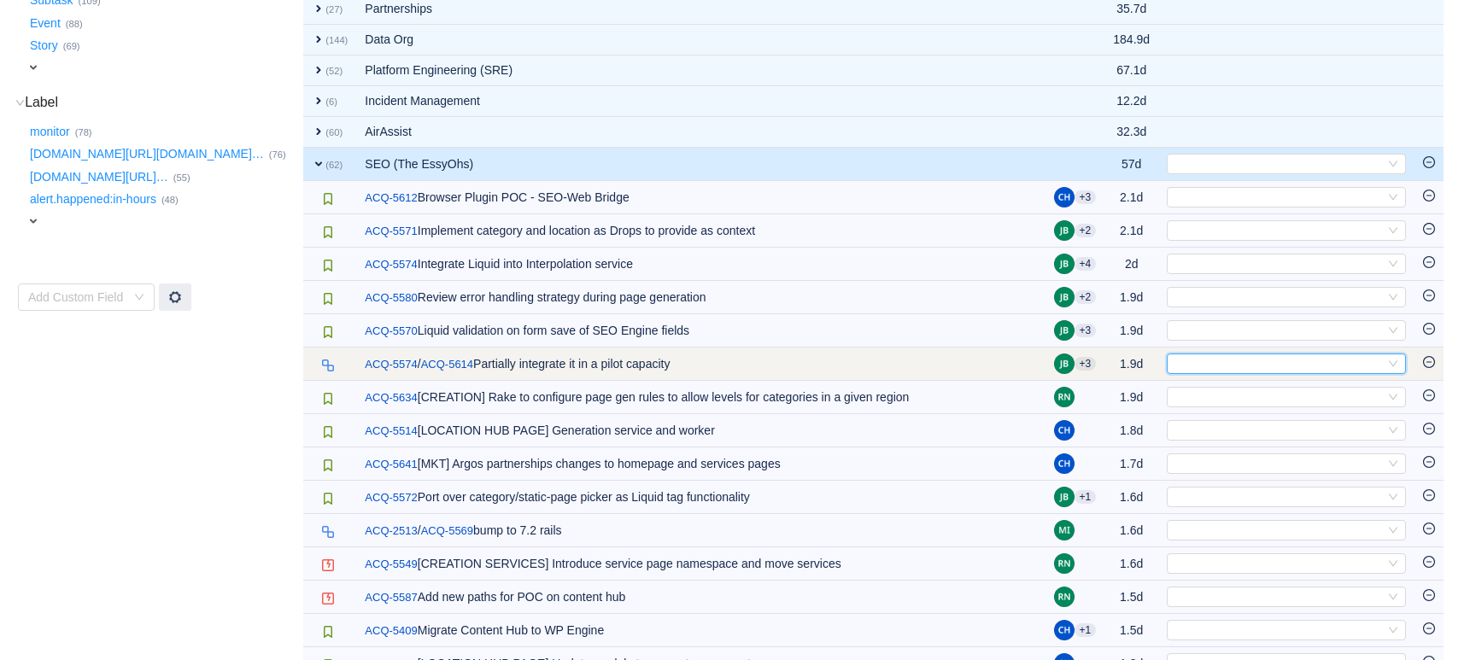
click at [1228, 362] on div "Select" at bounding box center [1279, 364] width 211 height 19
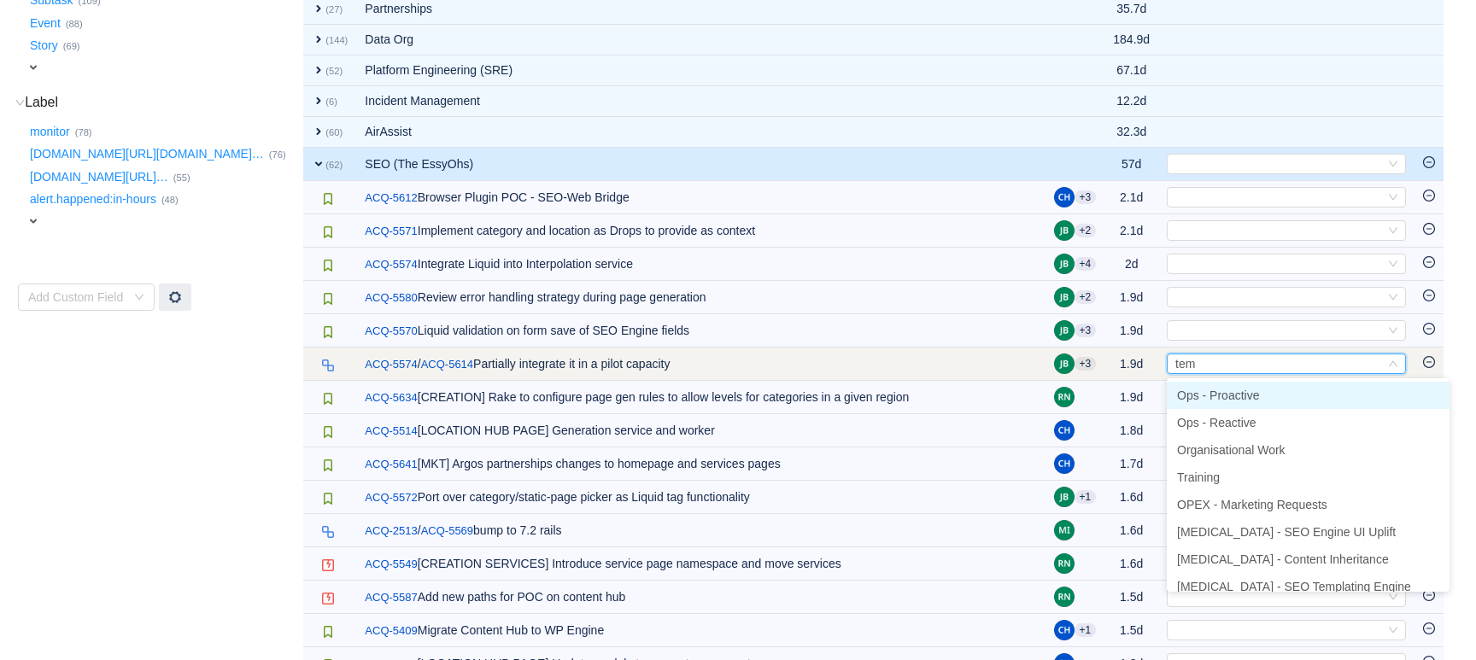
type input "temp"
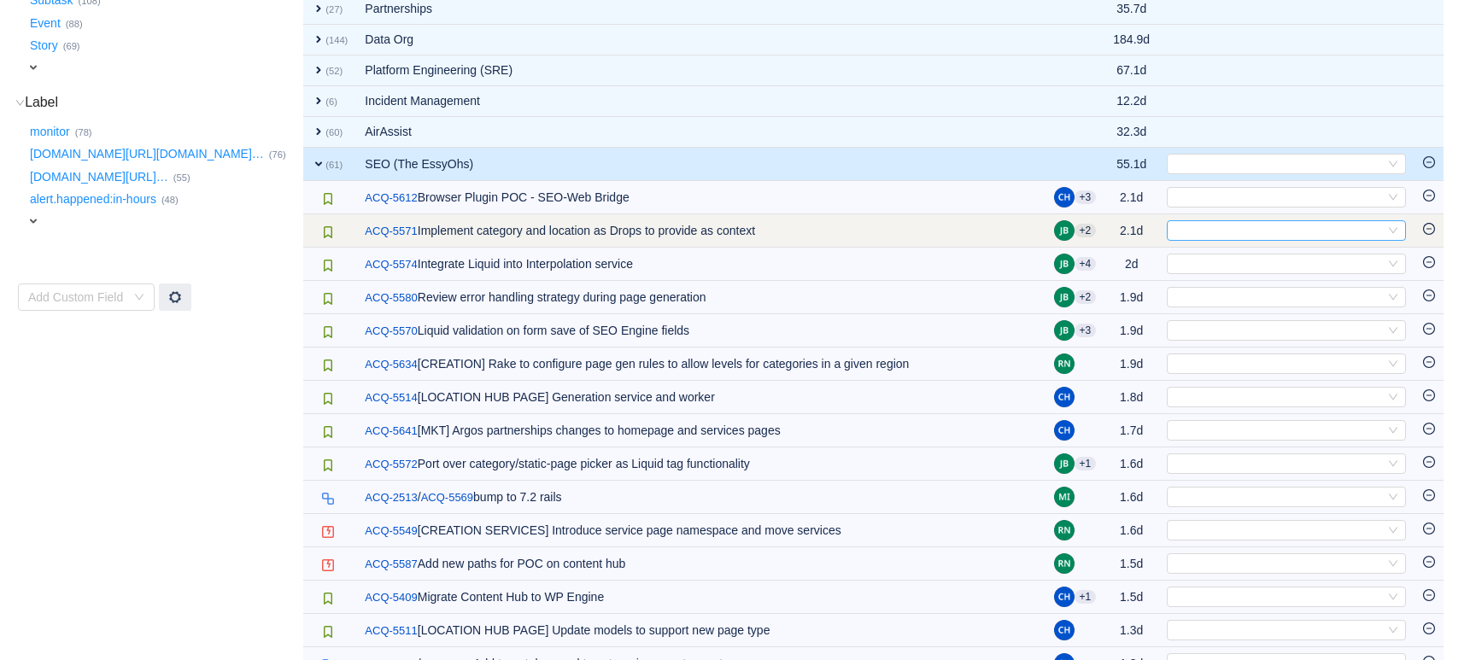
click at [1207, 231] on div "Select" at bounding box center [1279, 230] width 211 height 19
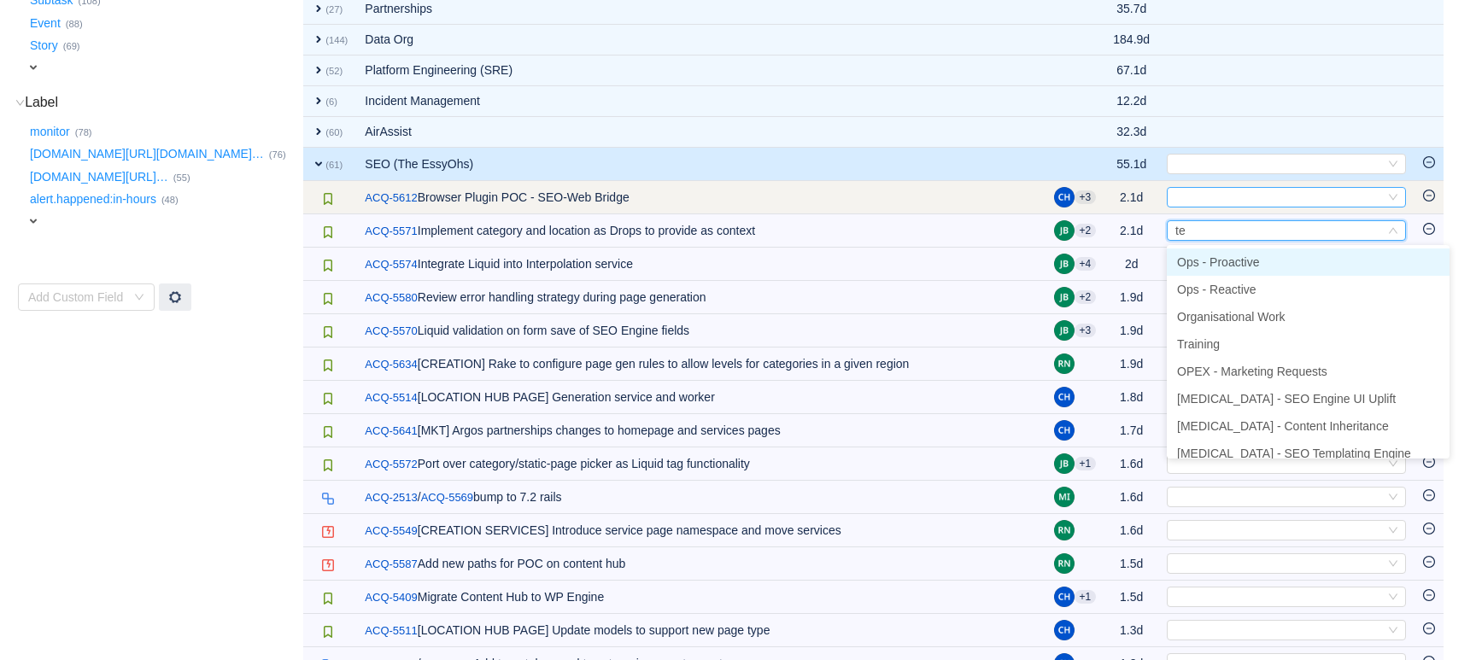
type input "tem"
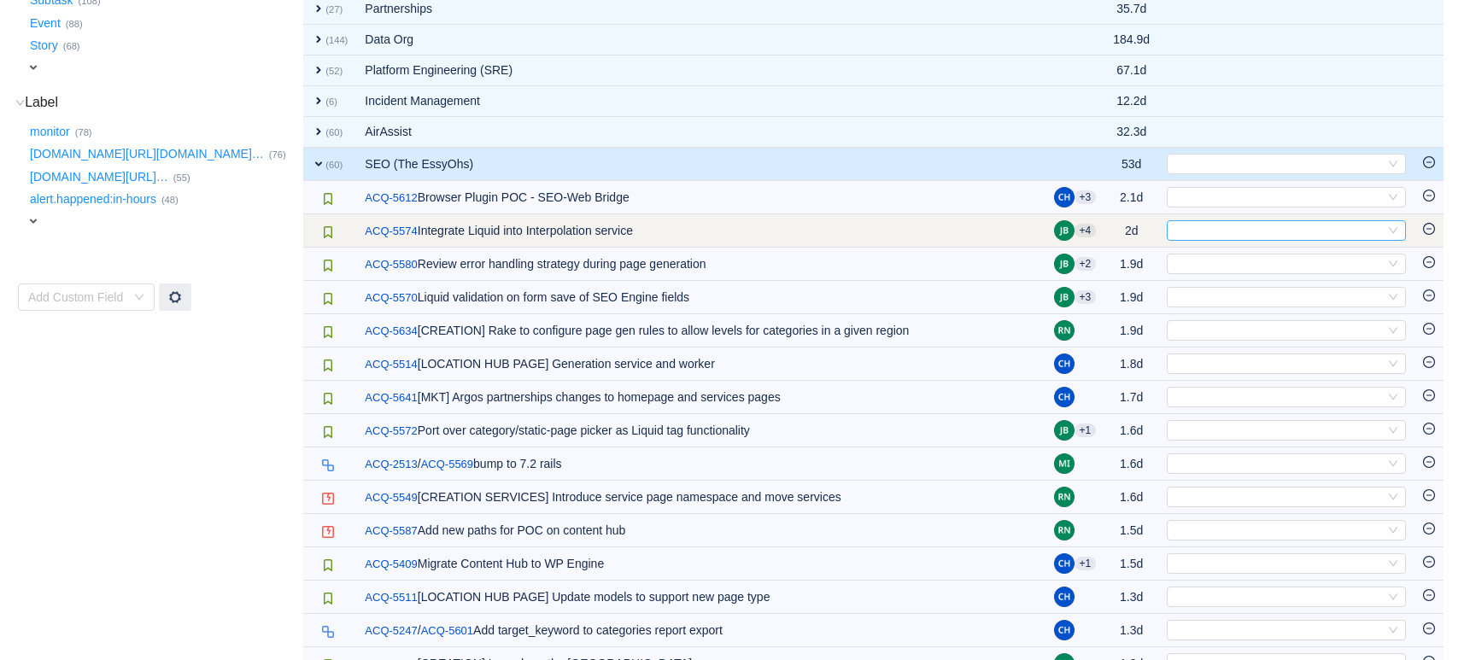
click at [1223, 231] on div "Select" at bounding box center [1279, 230] width 211 height 19
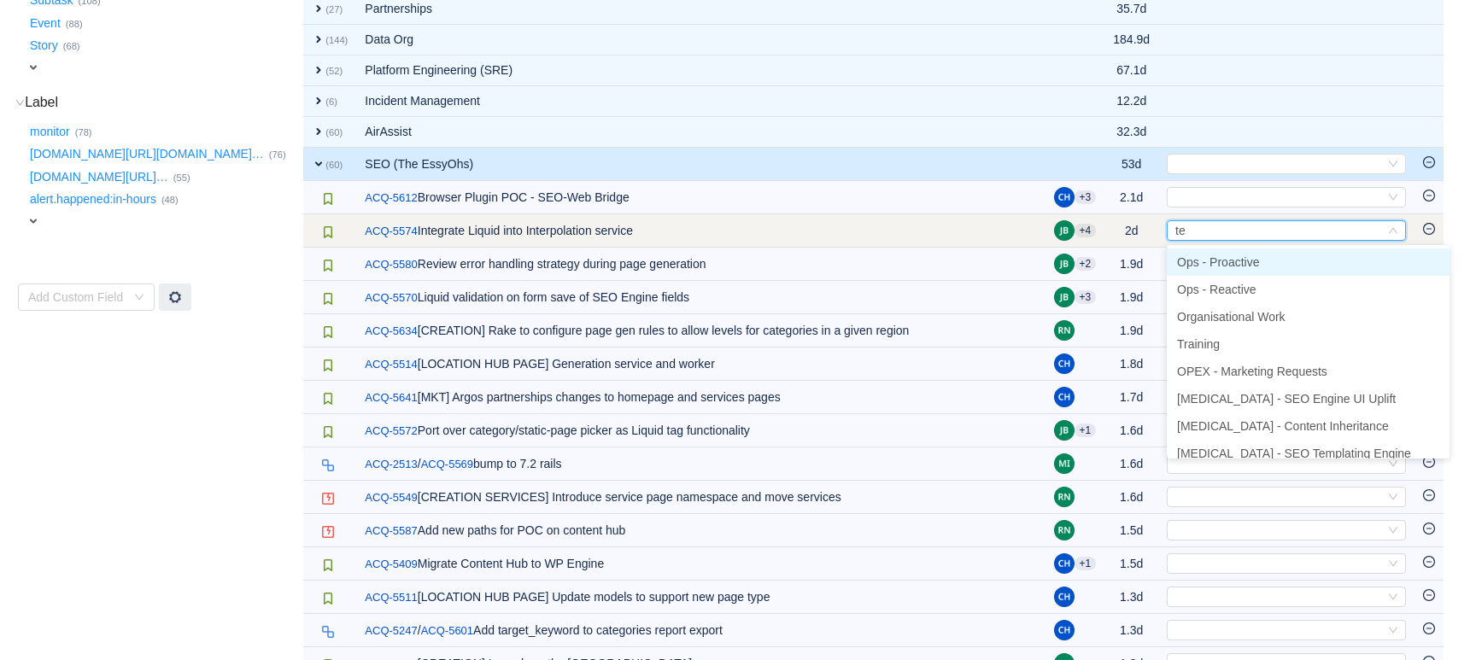
type input "tem"
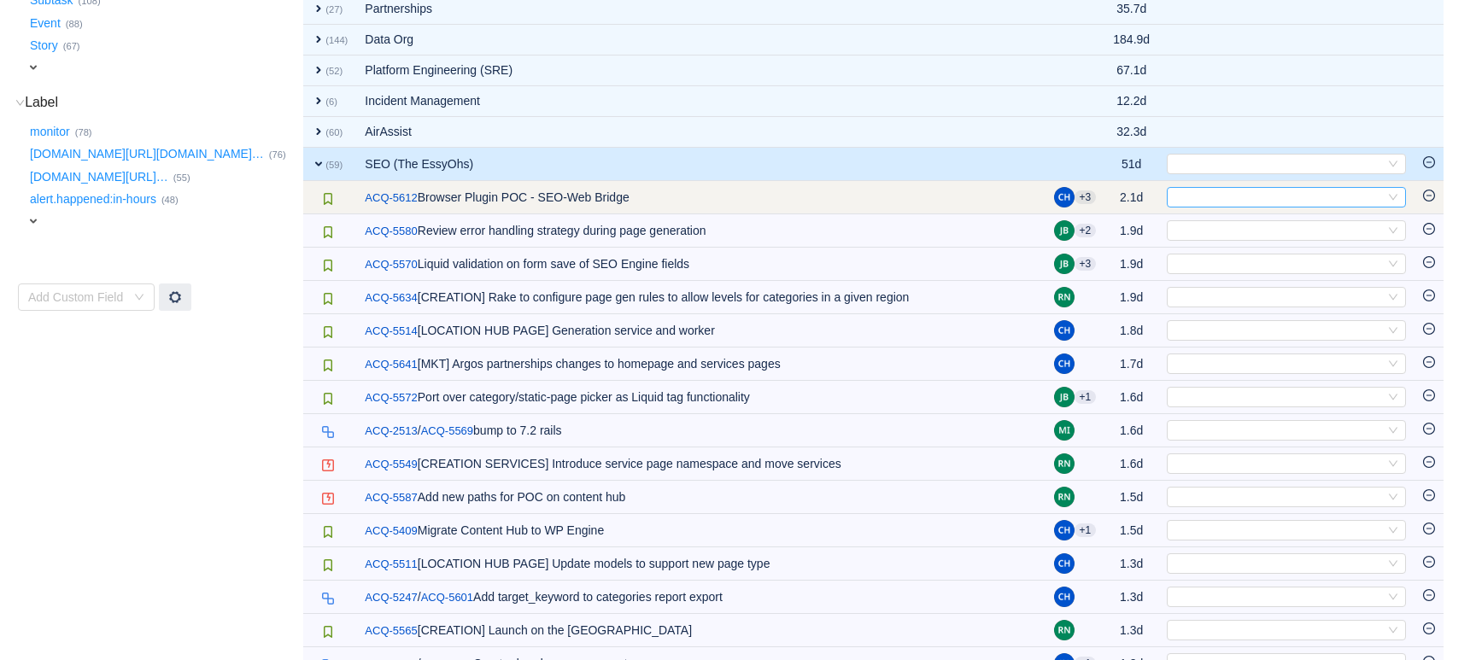
click at [1184, 197] on div "Select" at bounding box center [1279, 197] width 211 height 19
type input "pro"
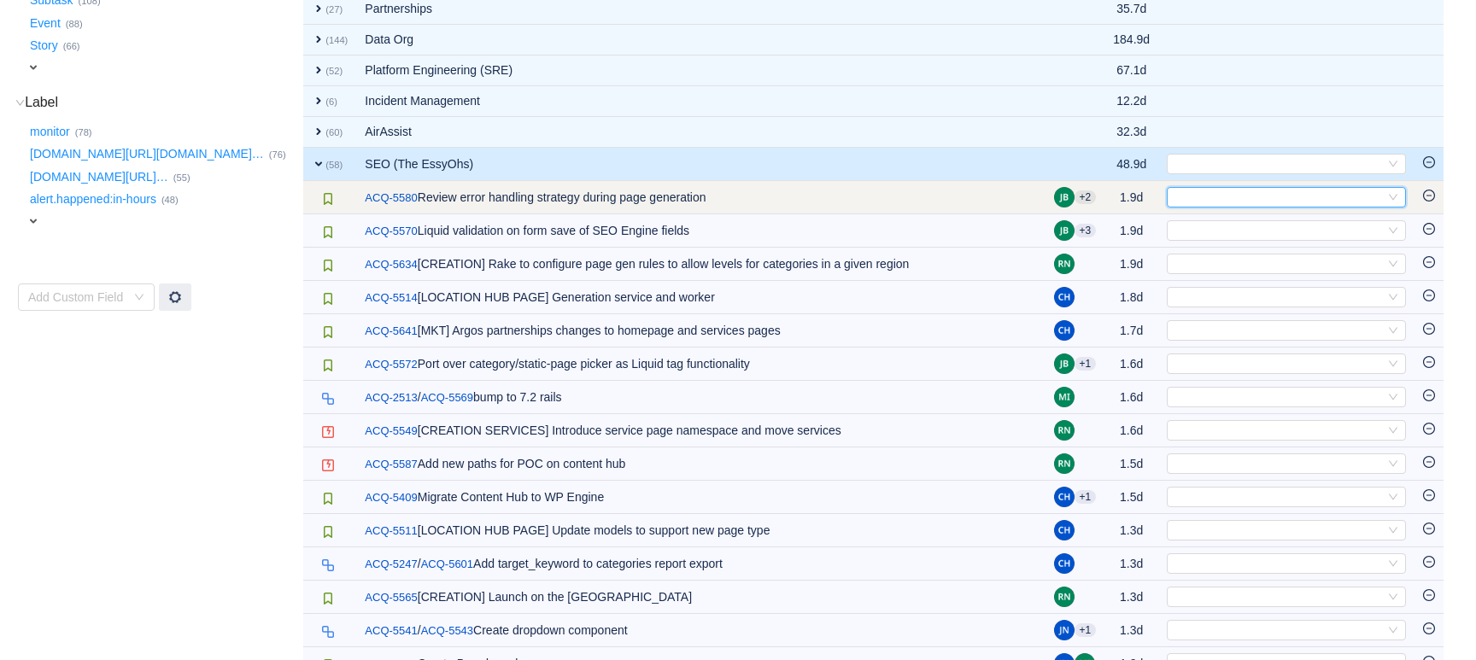
click at [1188, 201] on div "Select" at bounding box center [1279, 197] width 211 height 19
type input "p"
type input "temp"
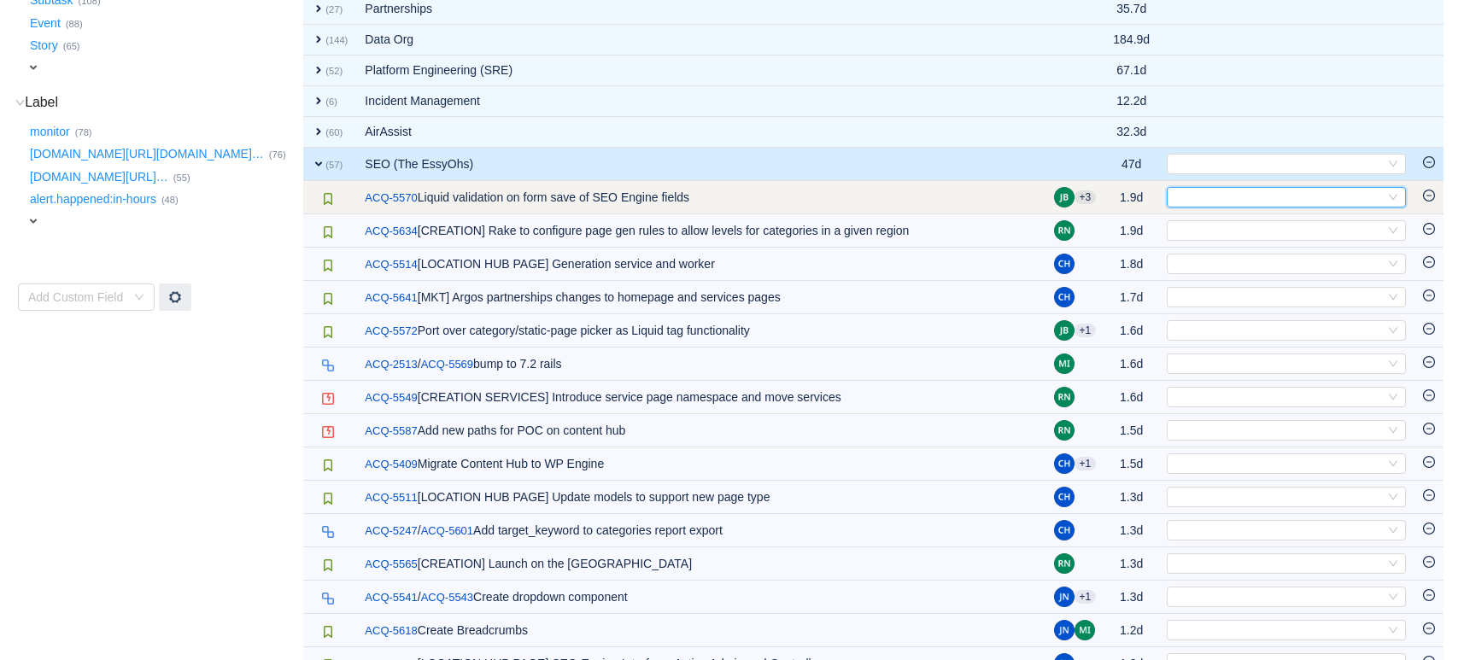
click at [1201, 195] on div "Select" at bounding box center [1279, 197] width 211 height 19
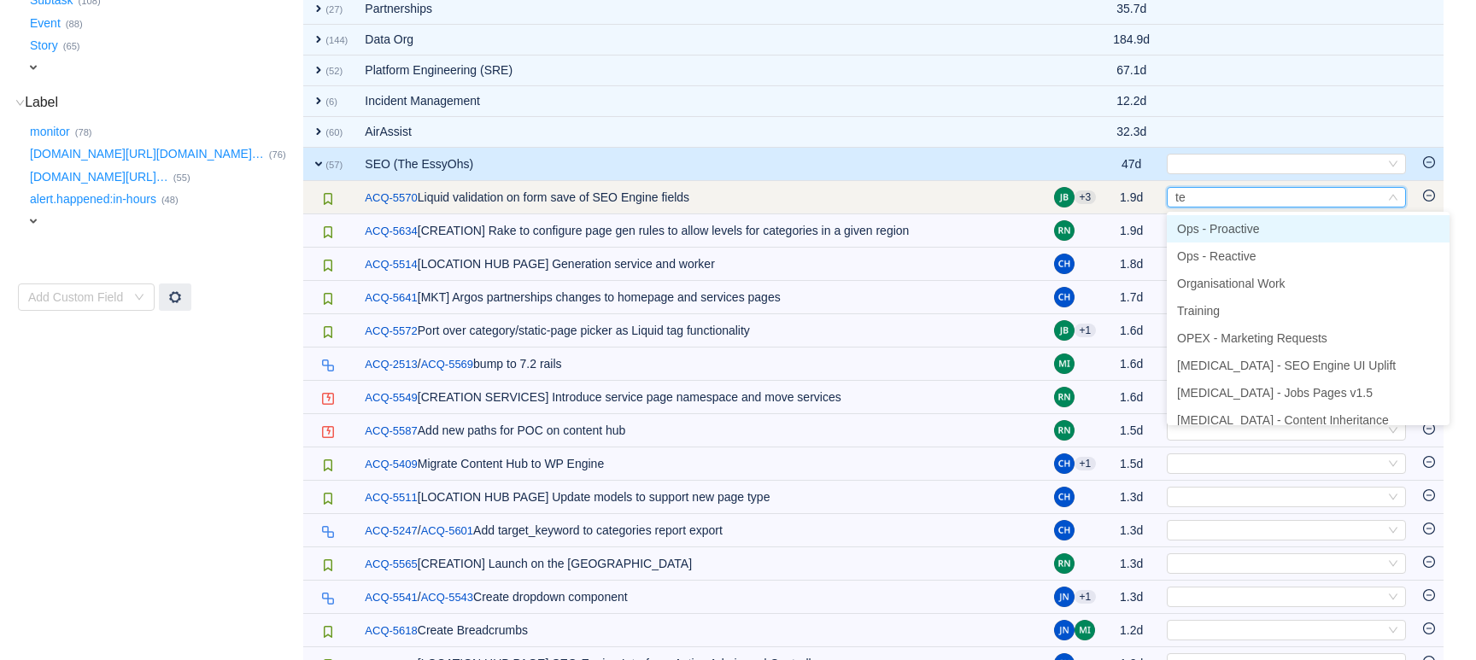
type input "tem"
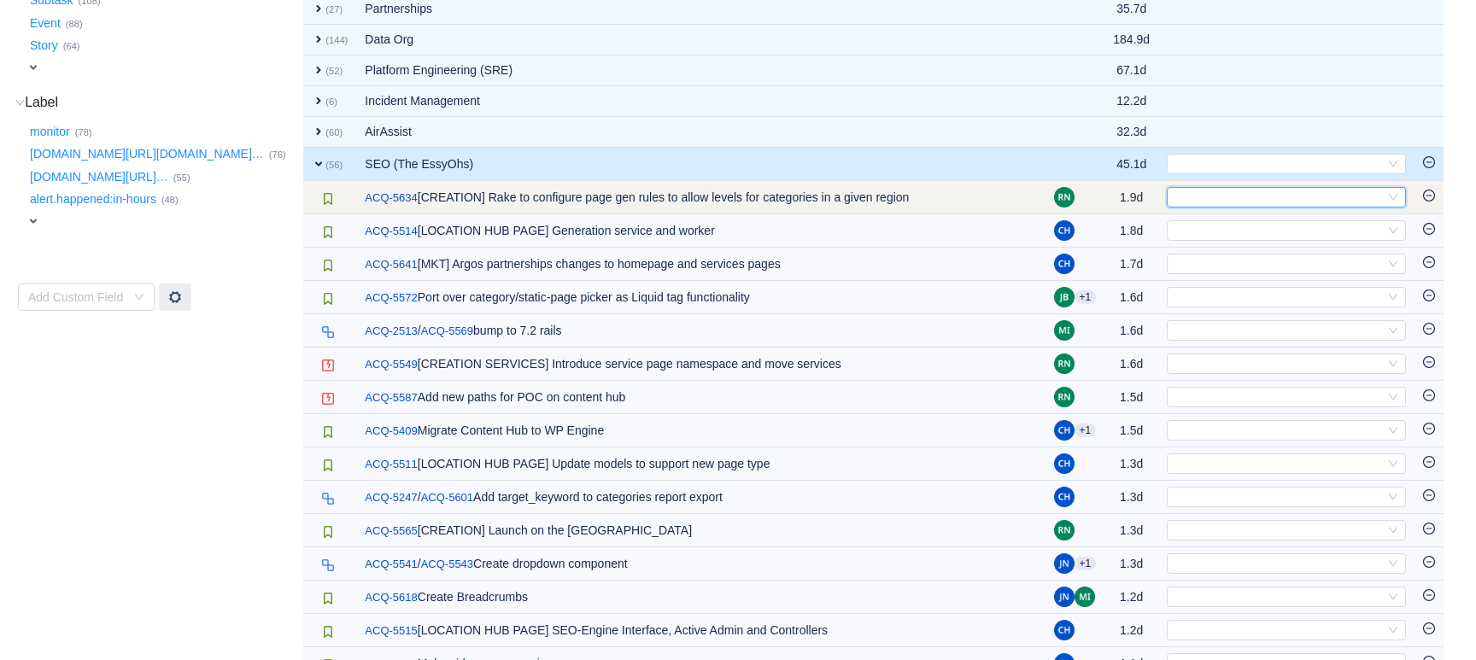
click at [1200, 197] on div "Select" at bounding box center [1279, 197] width 211 height 19
type input "jobs"
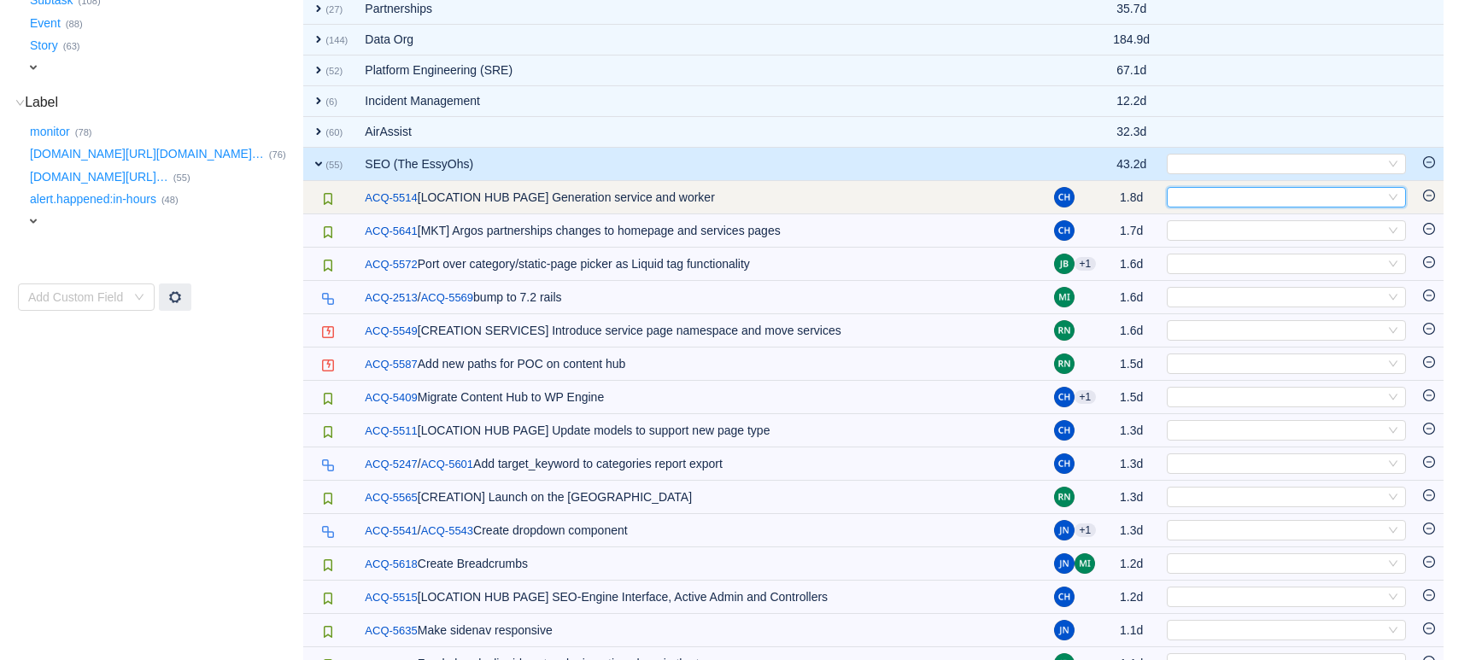
click at [1190, 195] on div "Select" at bounding box center [1279, 197] width 211 height 19
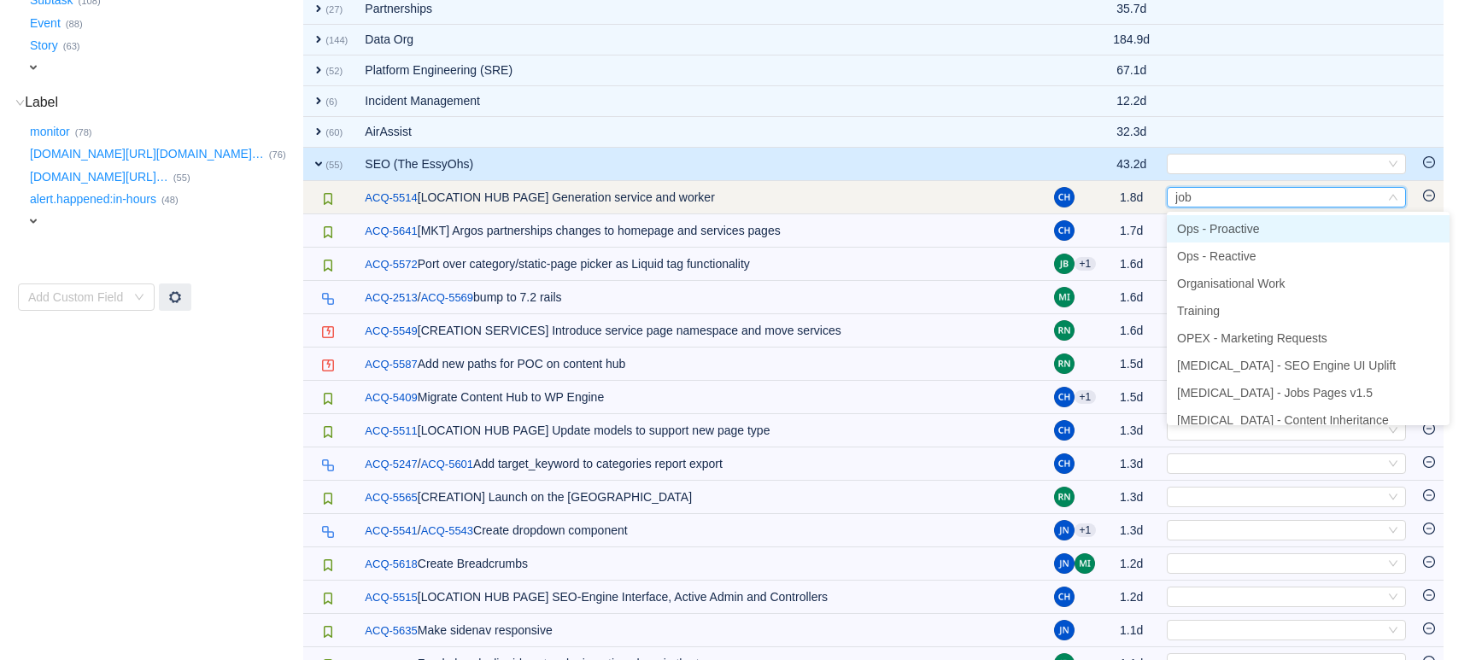
type input "jobs"
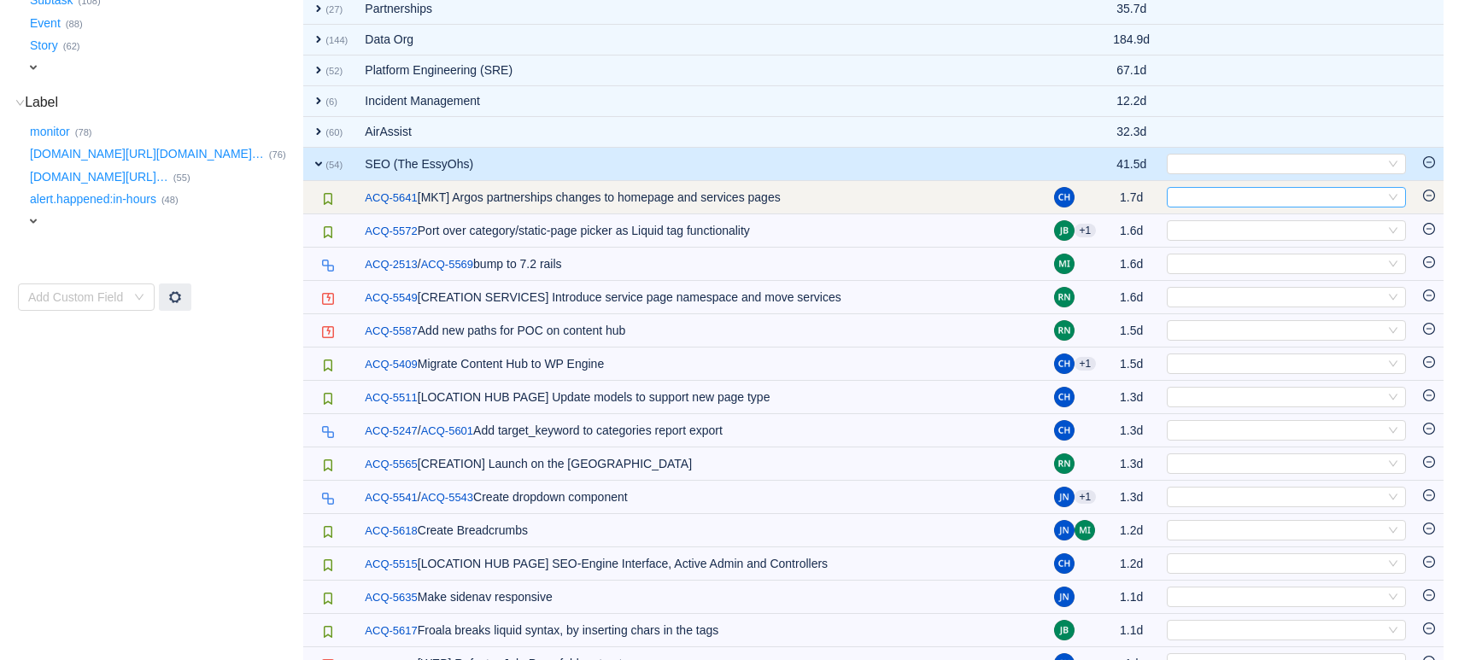
click at [1190, 197] on div "Select" at bounding box center [1279, 197] width 211 height 19
type input "mar"
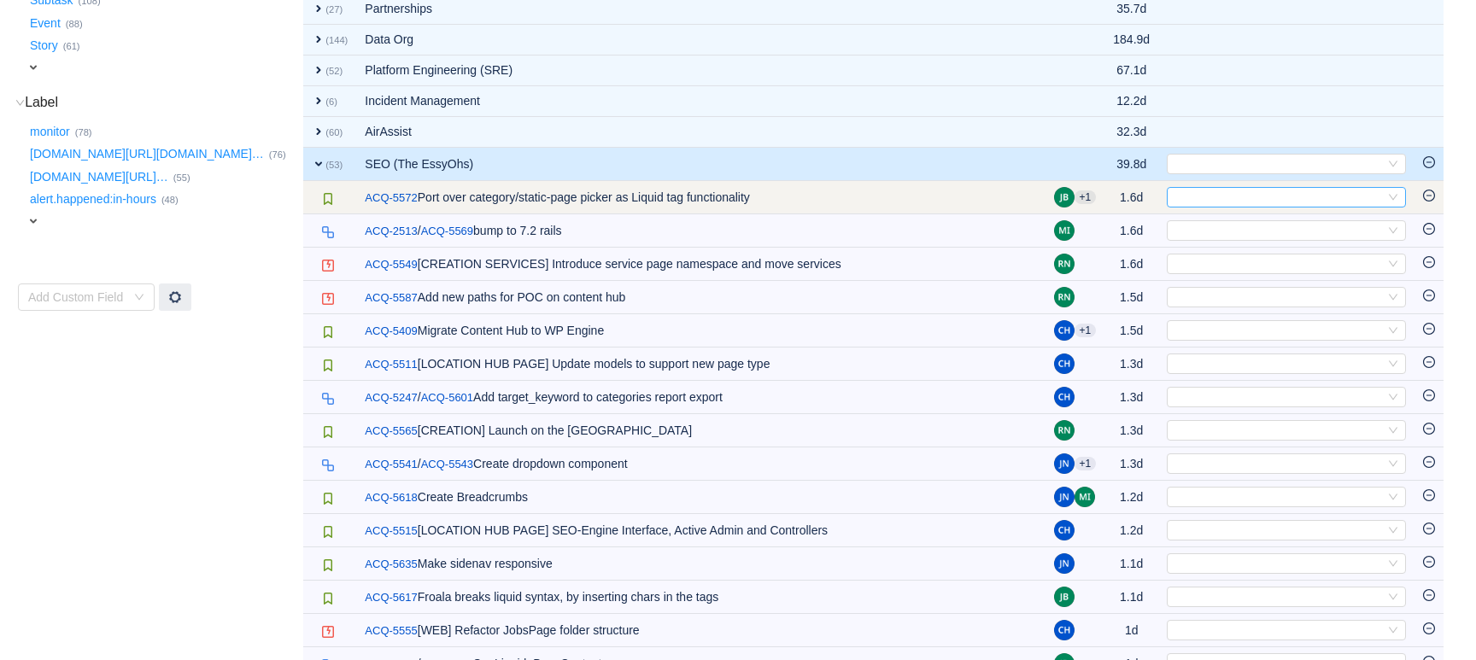
click at [1246, 203] on div "Select" at bounding box center [1279, 197] width 211 height 19
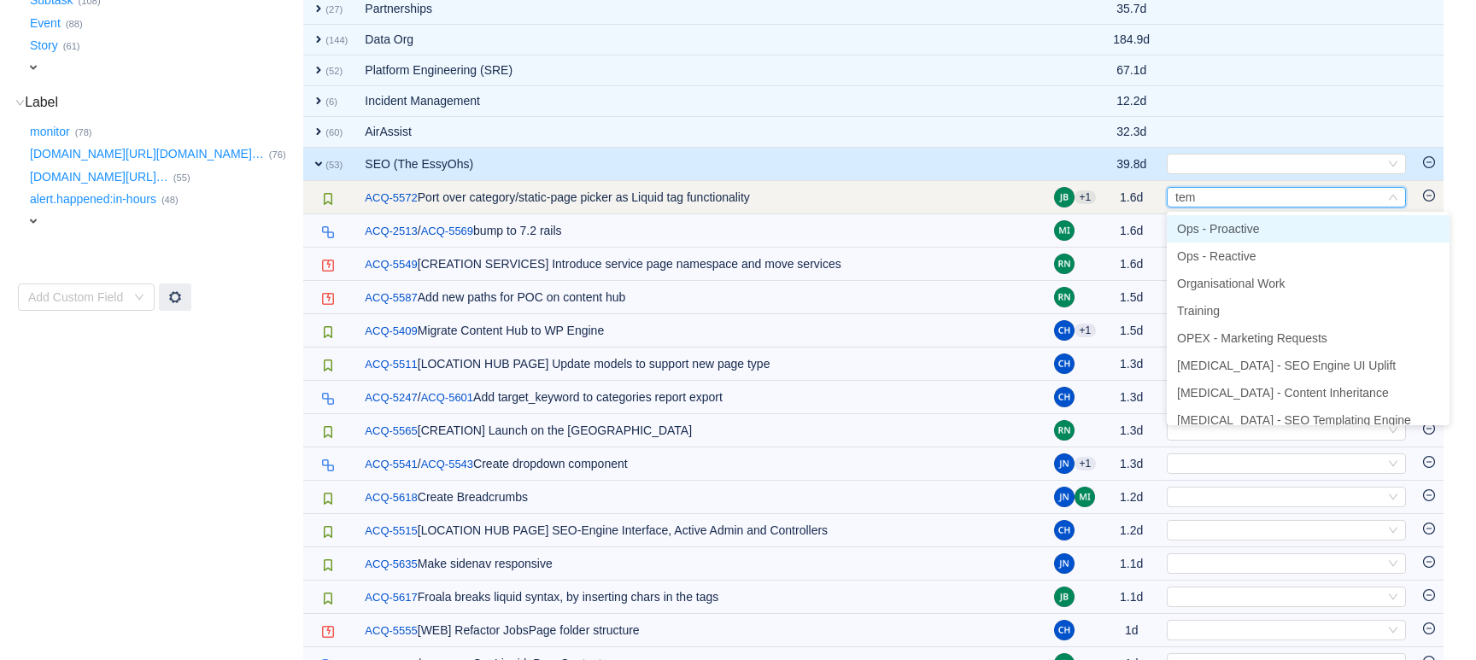
type input "temp"
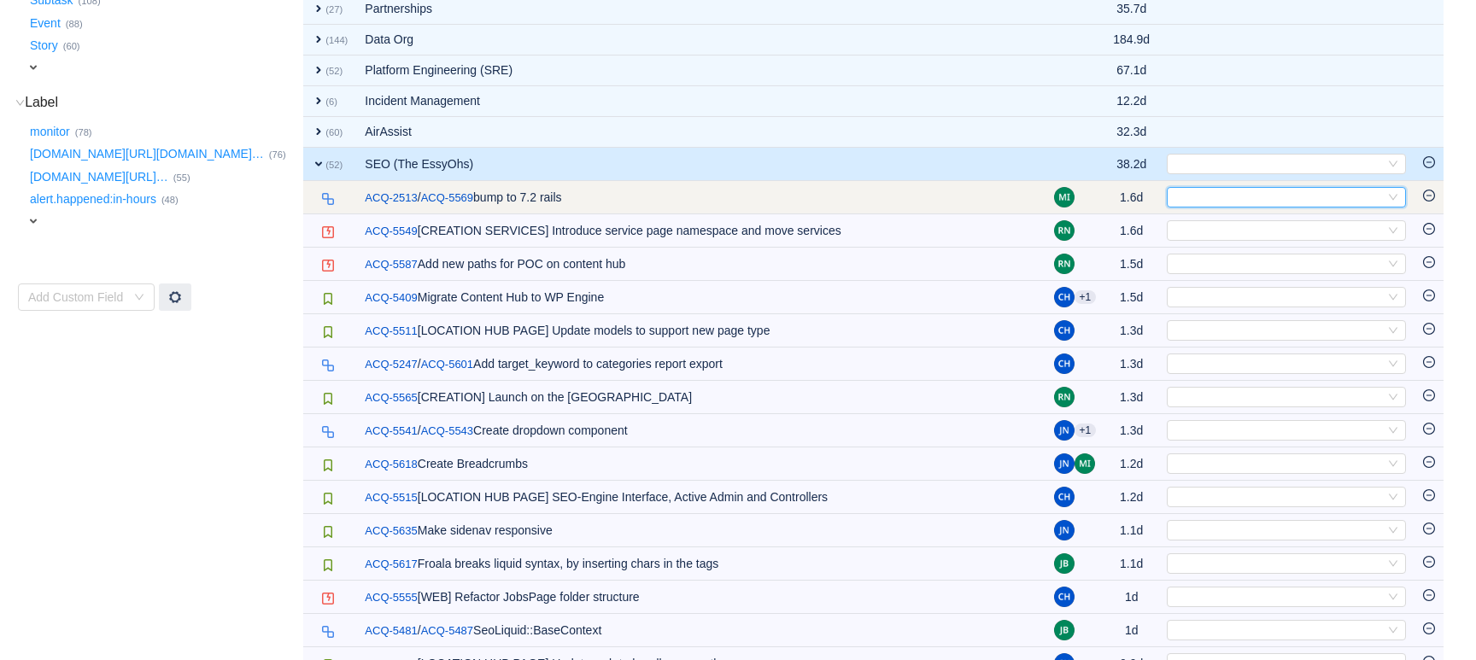
click at [1228, 197] on div "Select" at bounding box center [1279, 197] width 211 height 19
type input "pro"
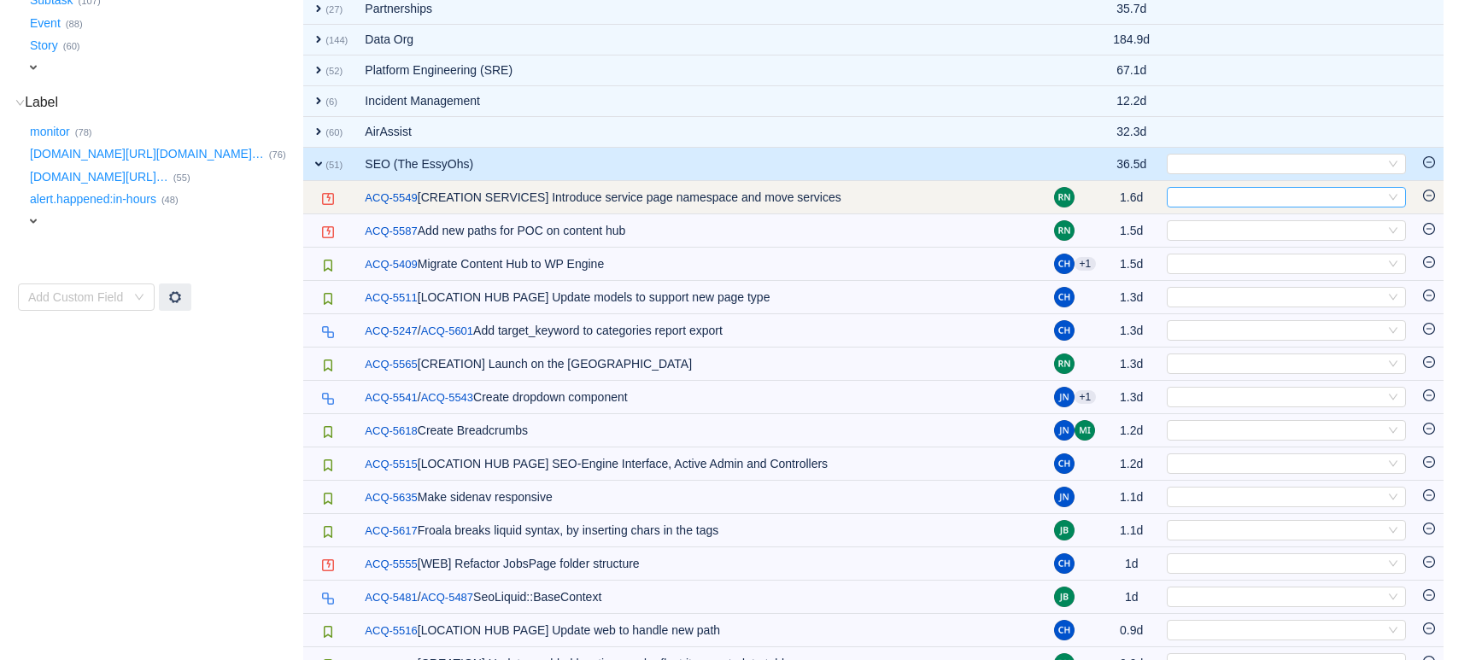
click at [1198, 197] on div "Select" at bounding box center [1279, 197] width 211 height 19
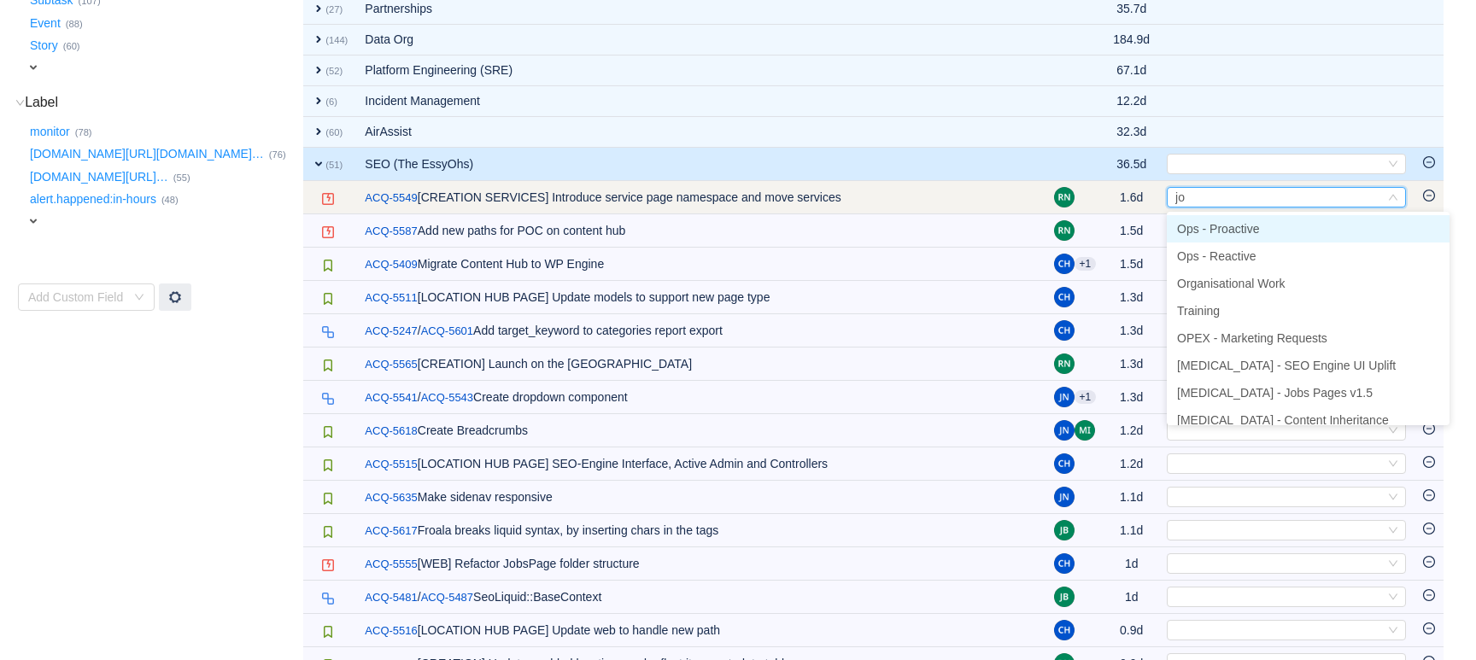
type input "job"
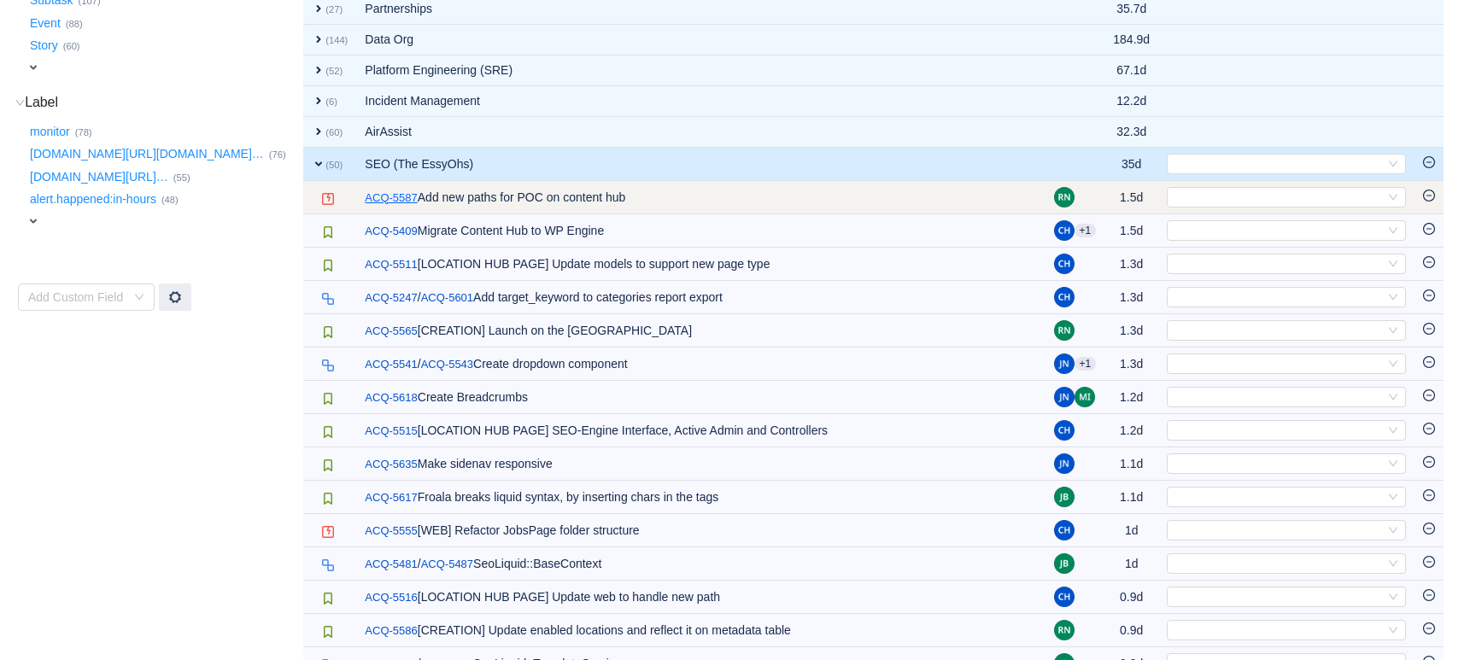
click at [400, 198] on link "ACQ-5587" at bounding box center [391, 198] width 52 height 17
click at [1249, 197] on div "Select" at bounding box center [1279, 197] width 211 height 19
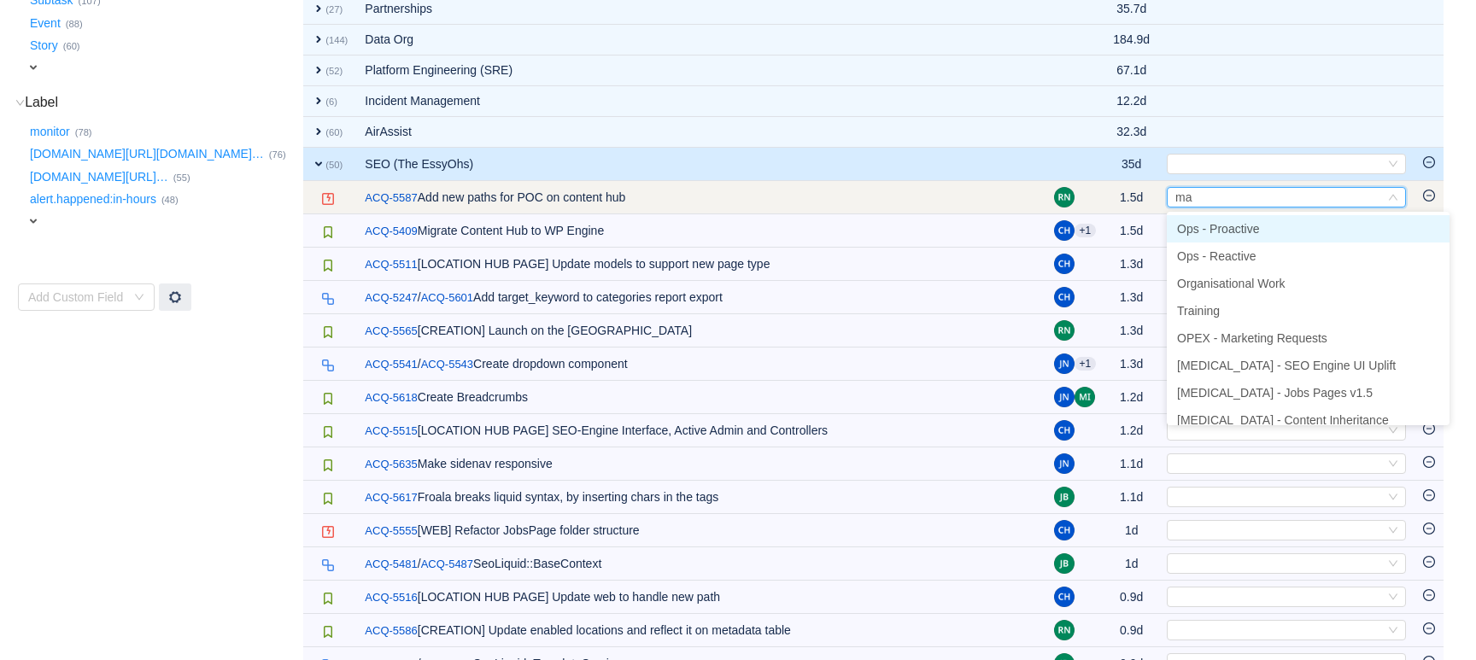
type input "mar"
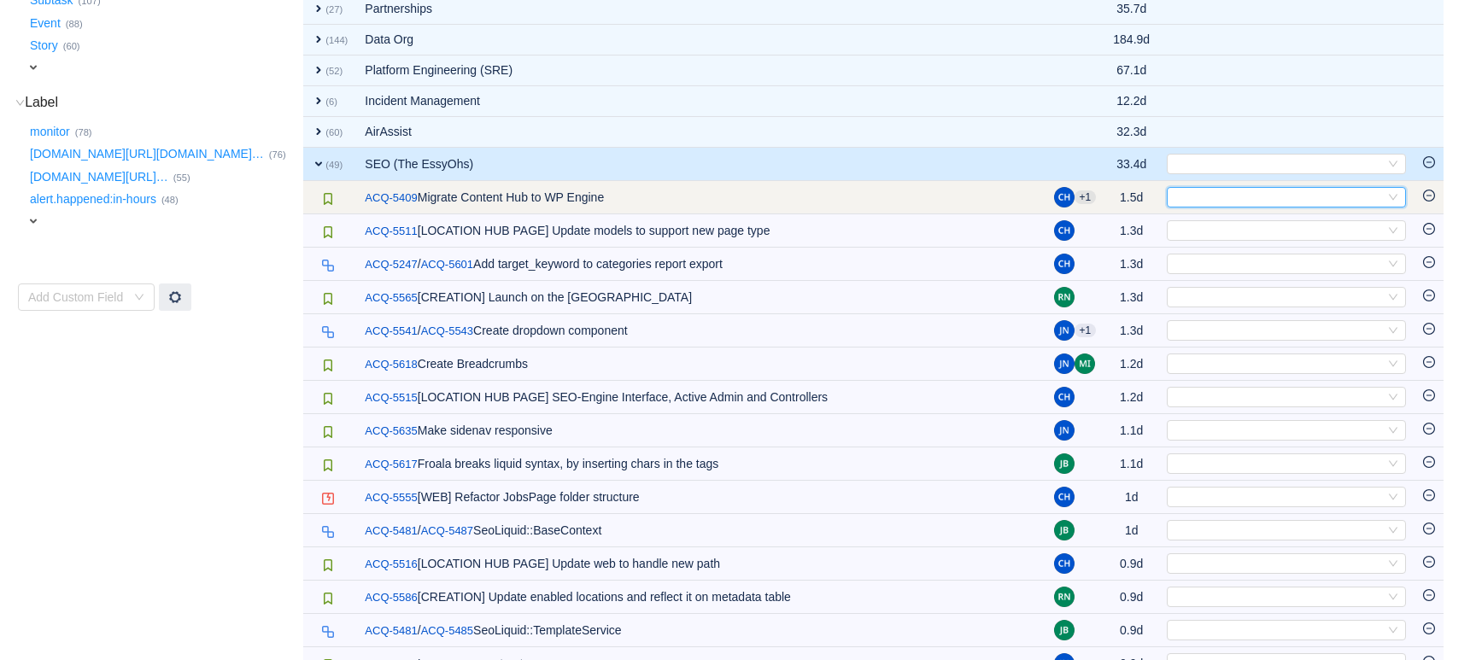
click at [1241, 197] on div "Select" at bounding box center [1279, 197] width 211 height 19
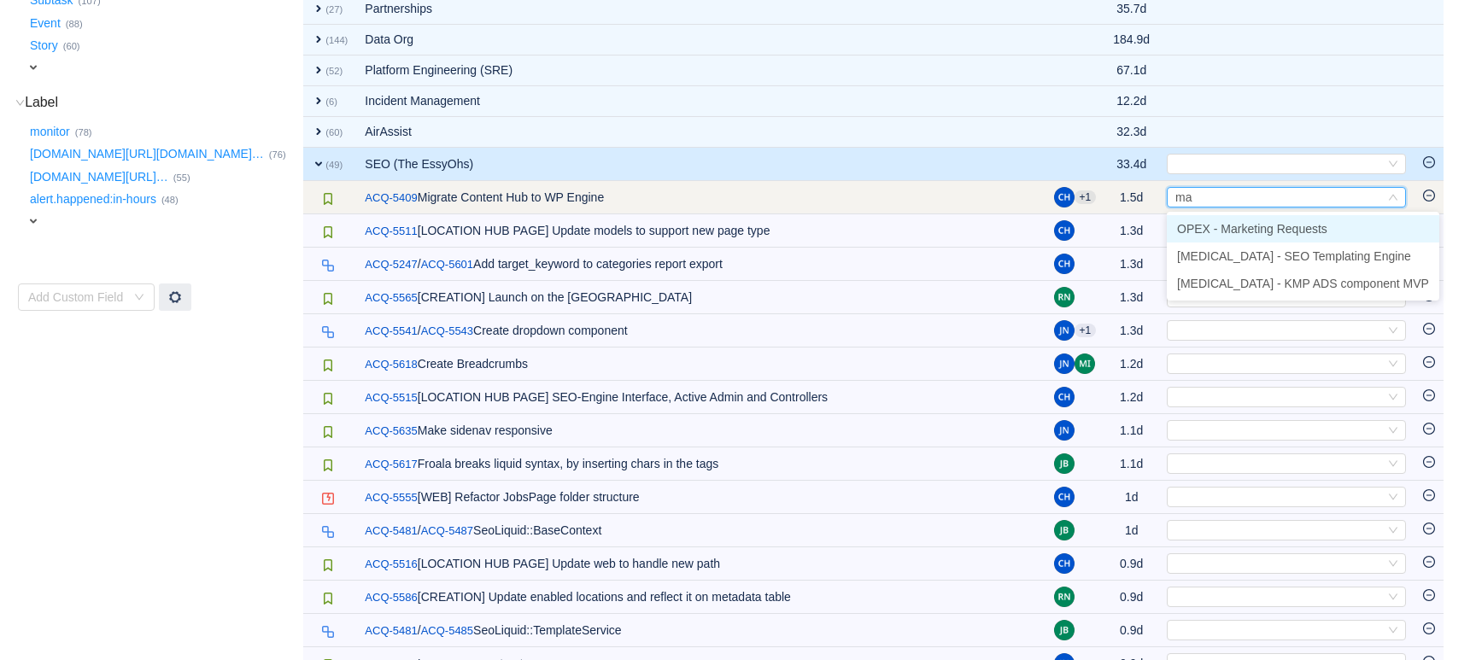
type input "mar"
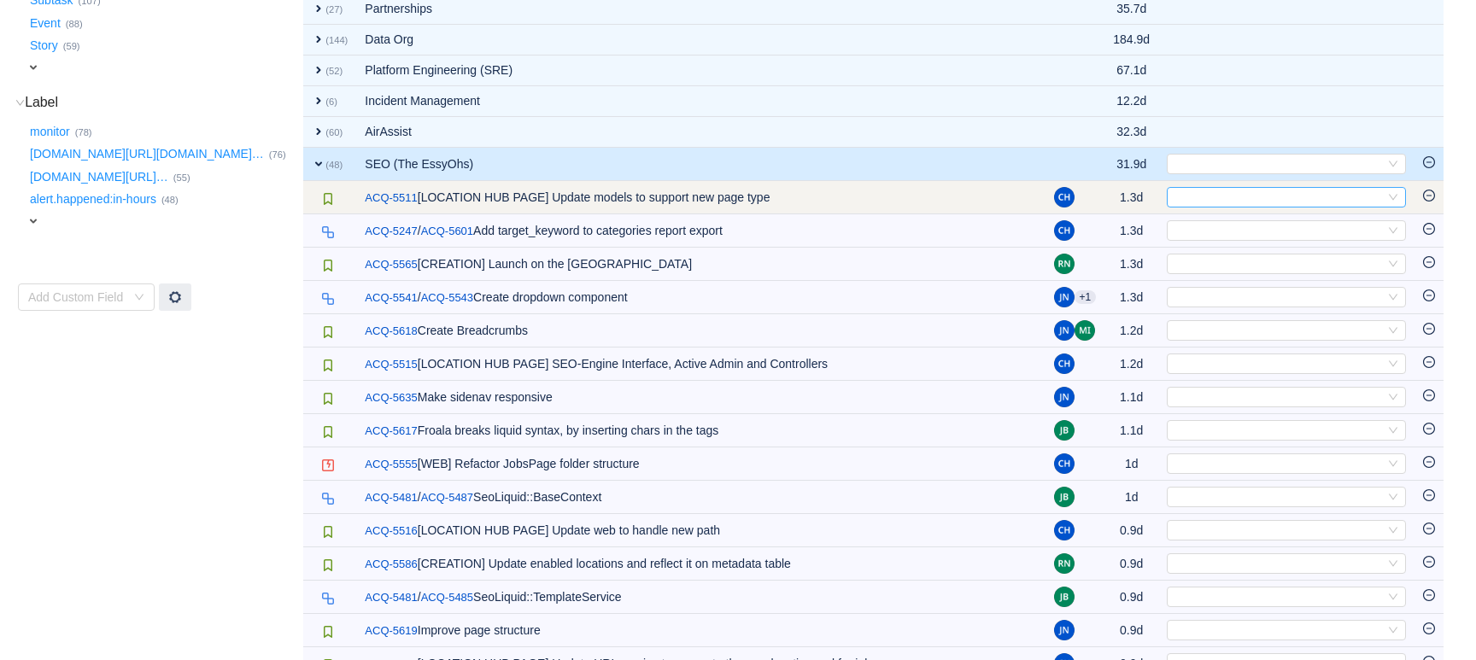
click at [1218, 197] on div "Select" at bounding box center [1279, 197] width 211 height 19
type input "jobs"
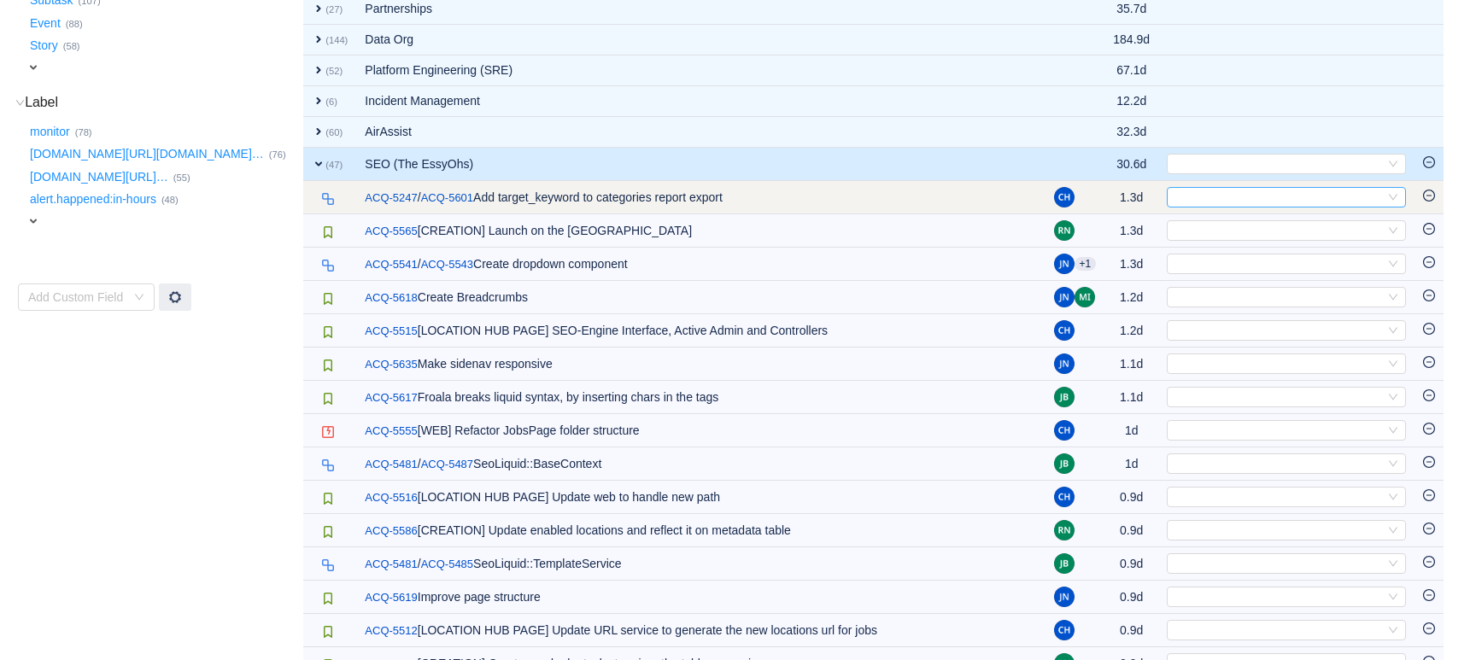
click at [1211, 197] on div "Select" at bounding box center [1279, 197] width 211 height 19
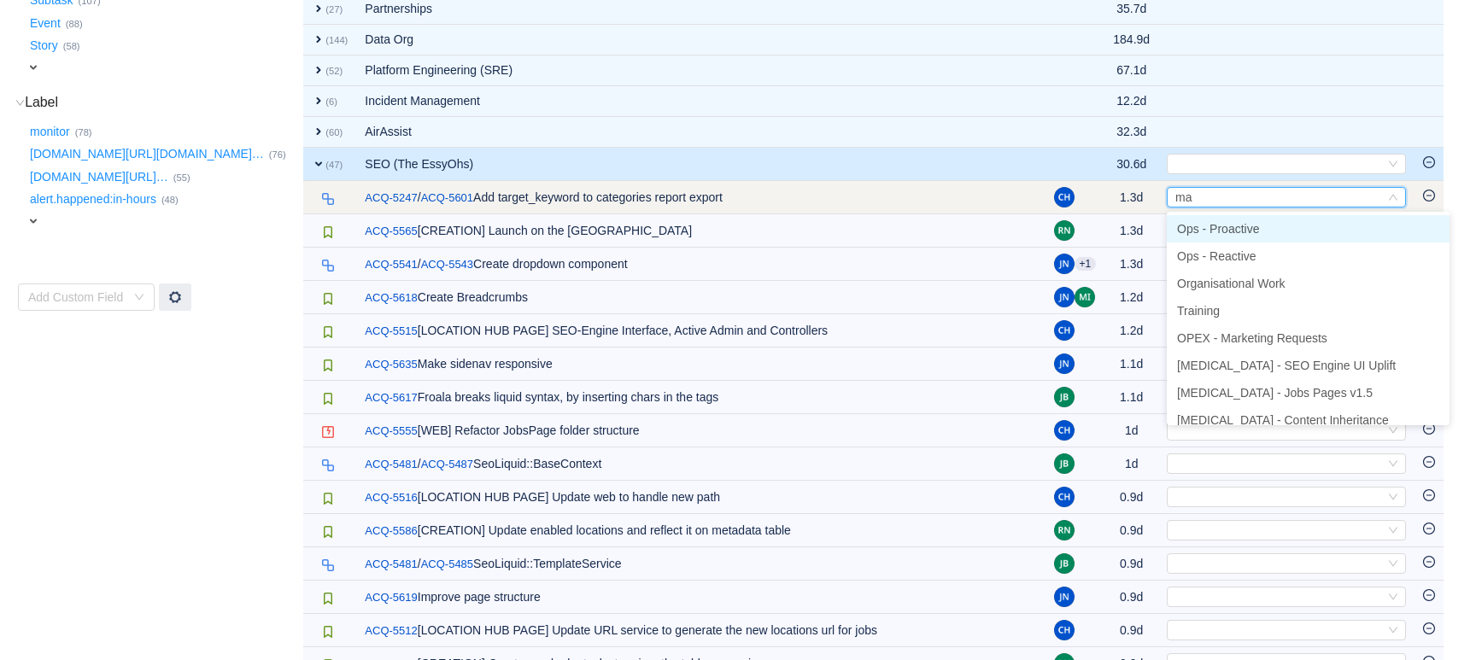
type input "mar"
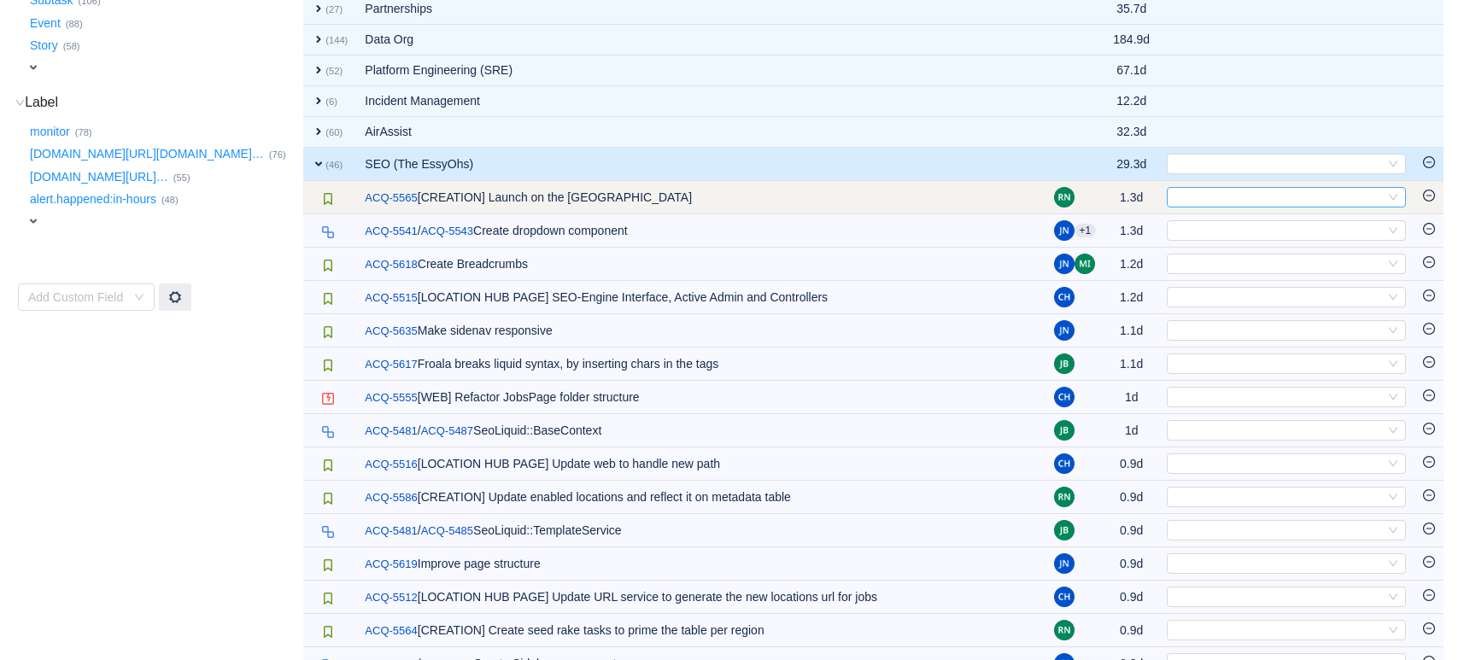
click at [1214, 197] on div "Select" at bounding box center [1279, 197] width 211 height 19
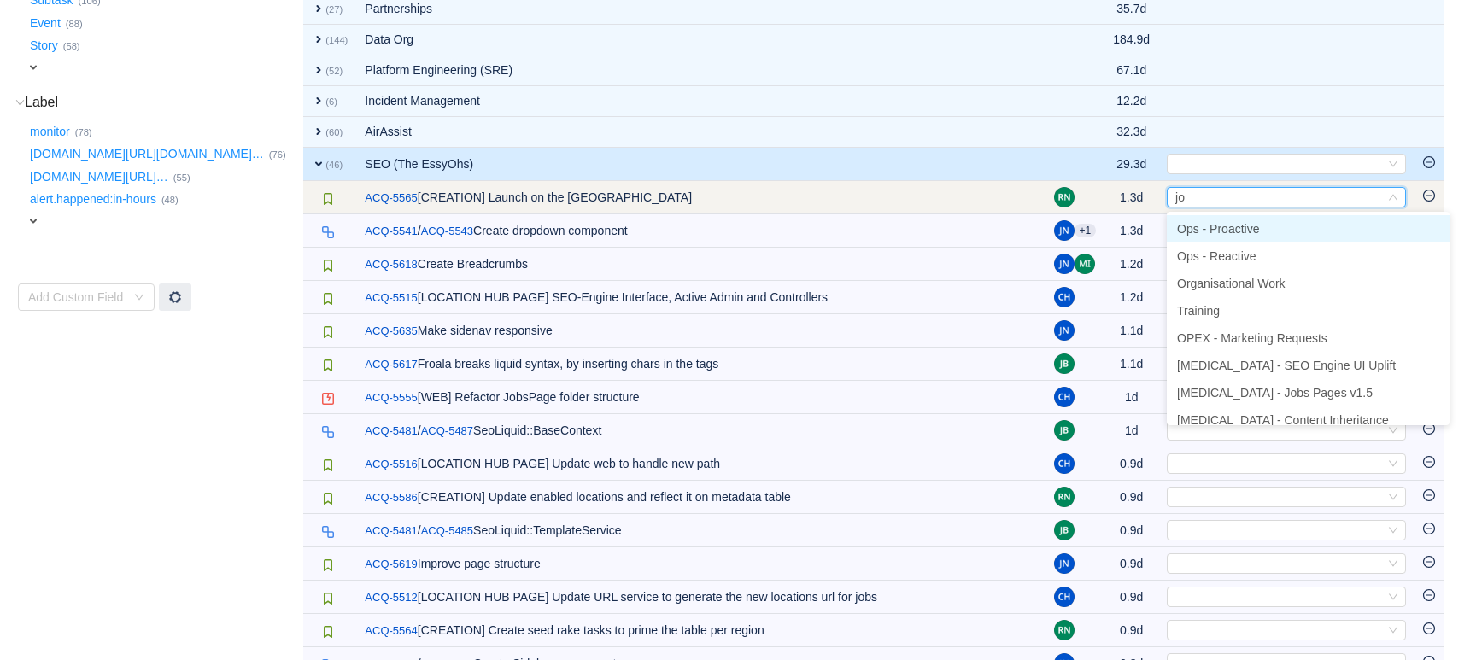
type input "job"
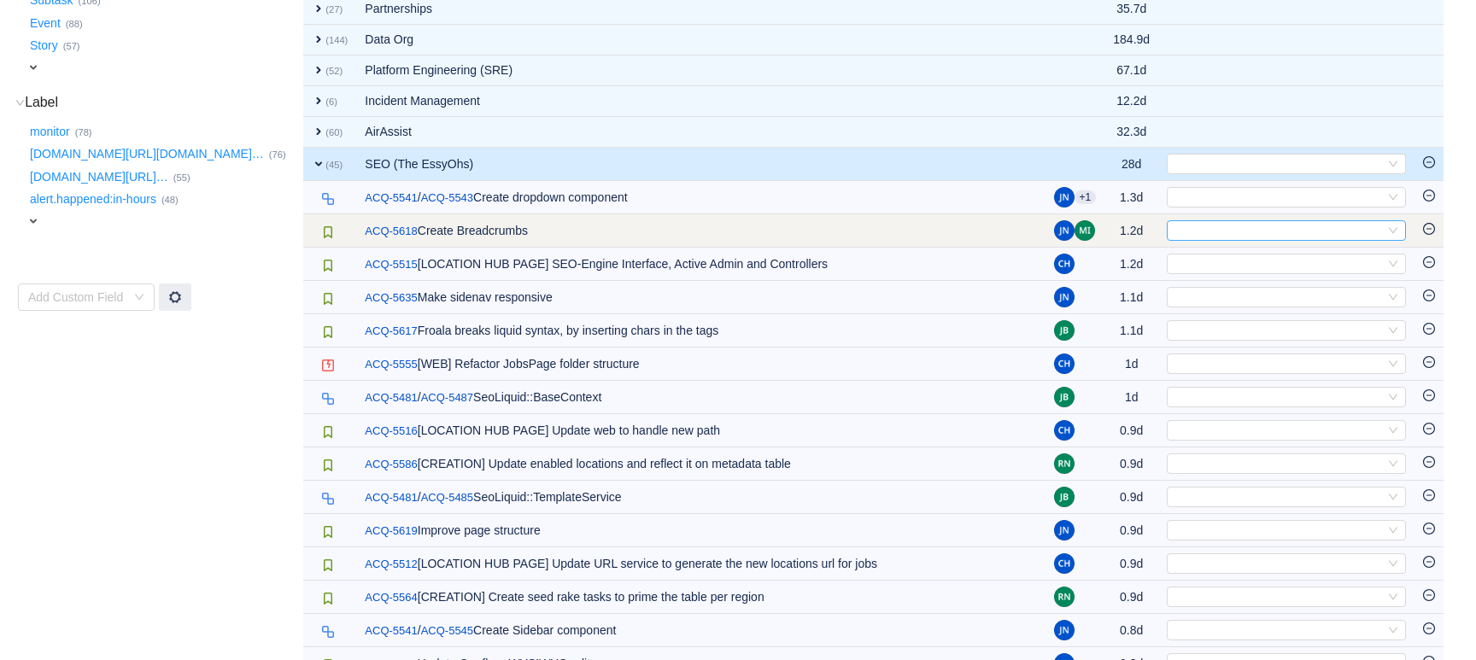
click at [1212, 238] on div "Select" at bounding box center [1279, 230] width 211 height 19
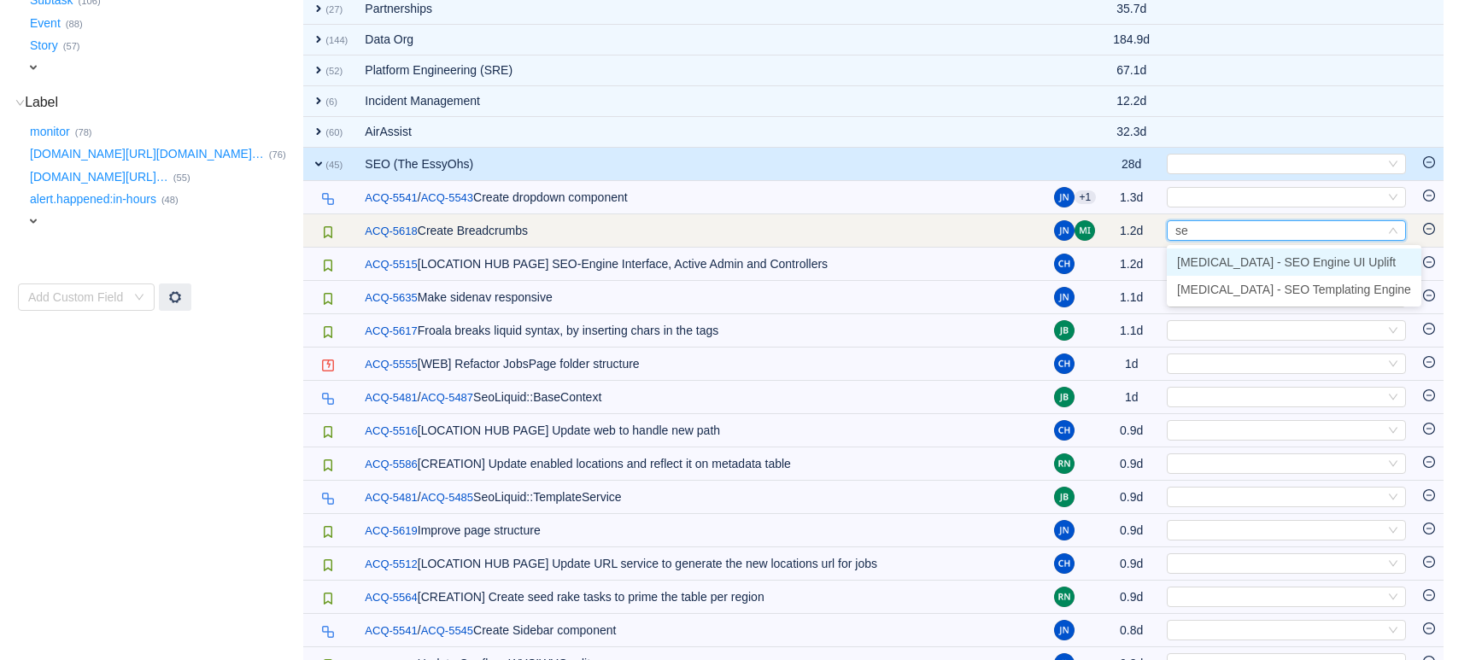
type input "seo"
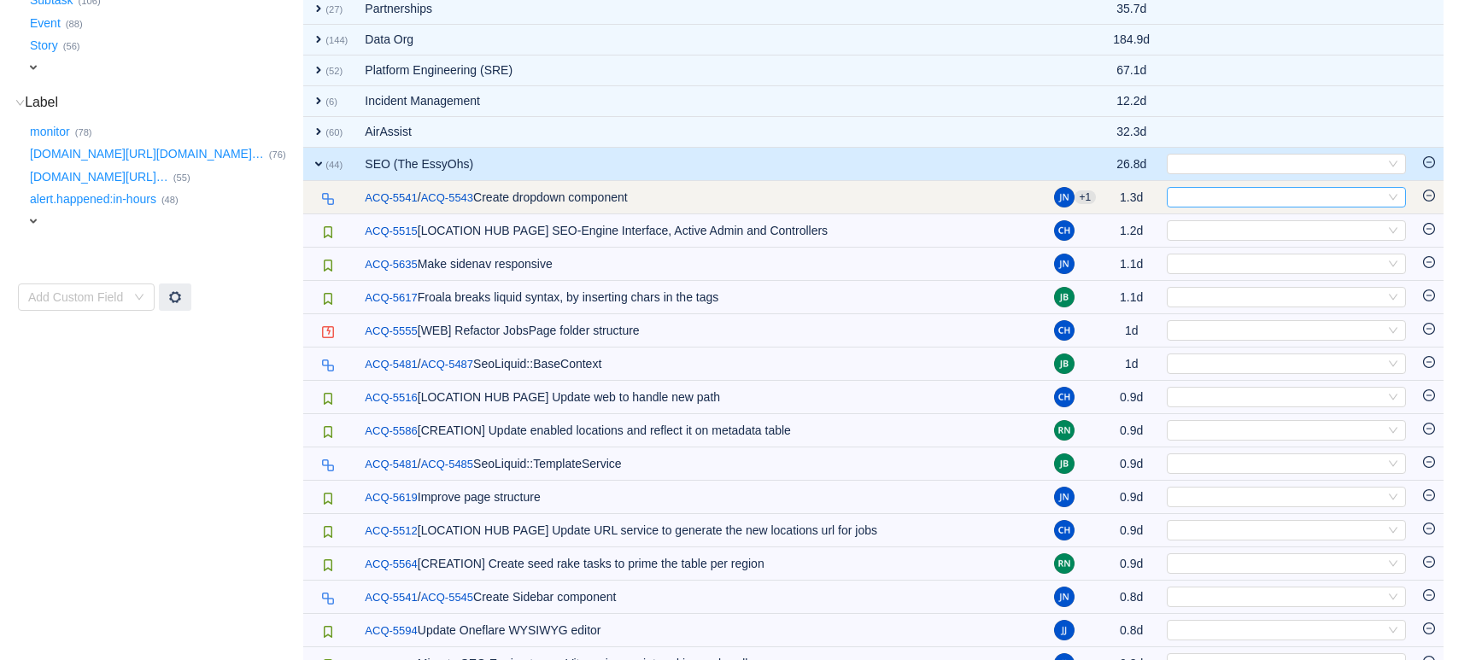
click at [1201, 197] on div "Select" at bounding box center [1279, 197] width 211 height 19
type input "seo"
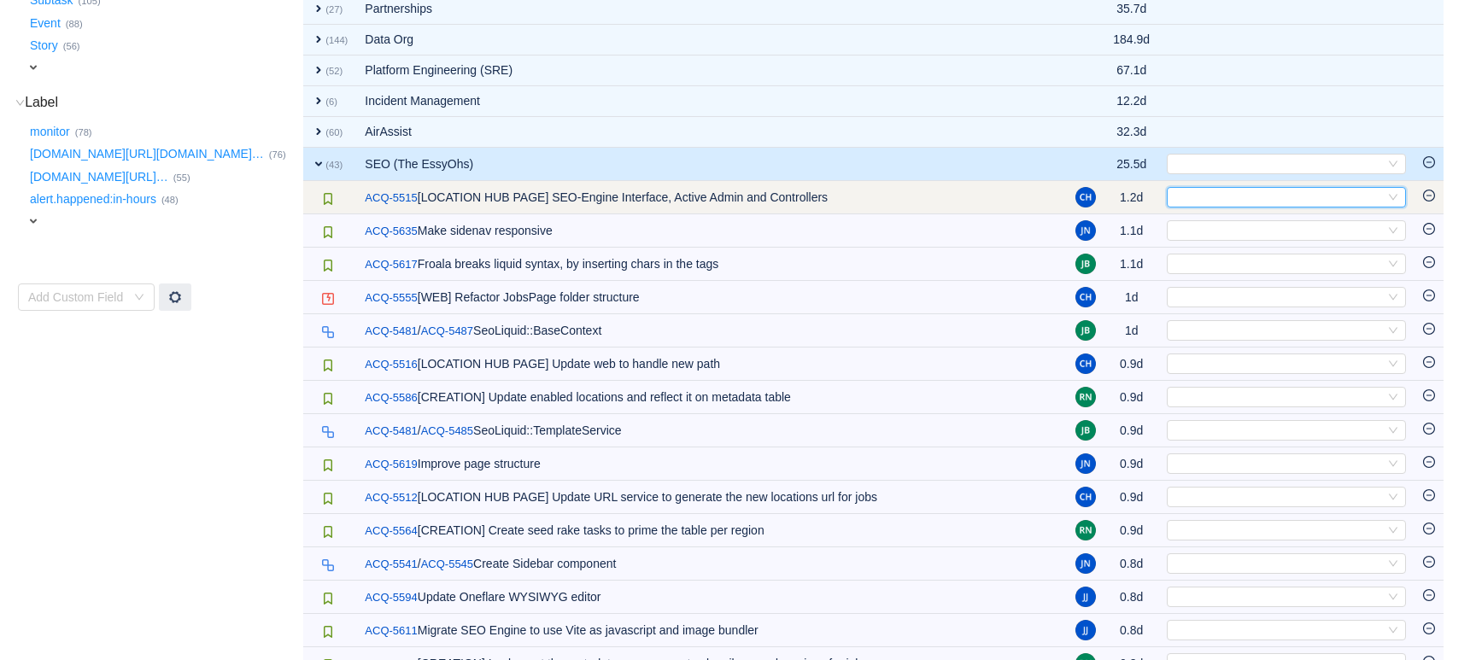
click at [1171, 189] on div "Select" at bounding box center [1286, 197] width 239 height 21
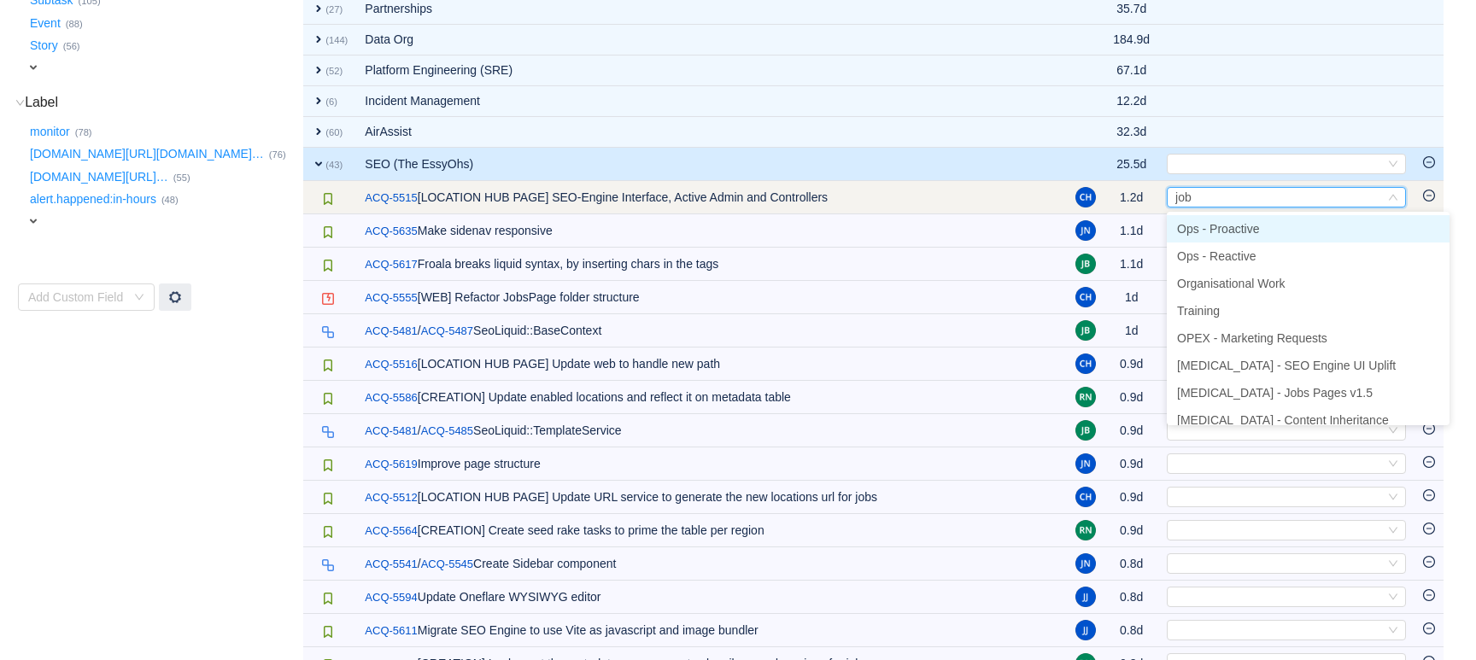
type input "jobs"
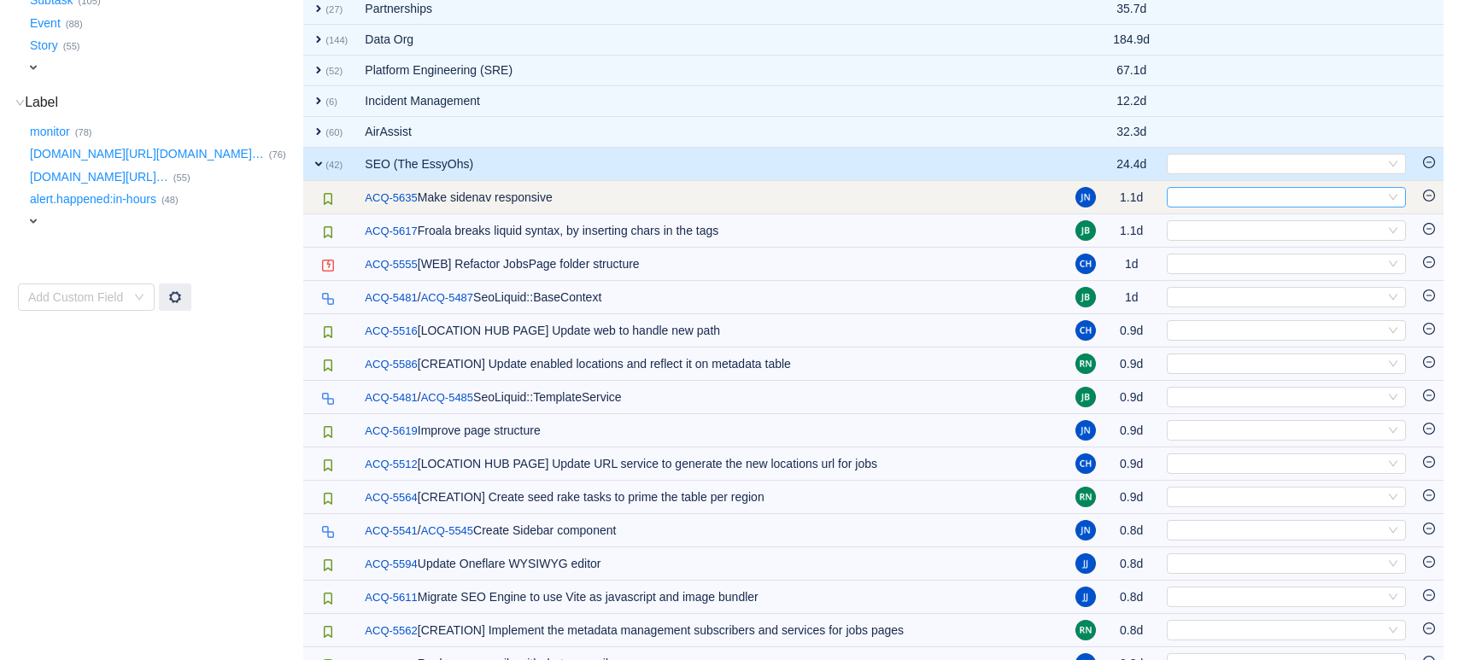
click at [1179, 195] on div "Select" at bounding box center [1279, 197] width 211 height 19
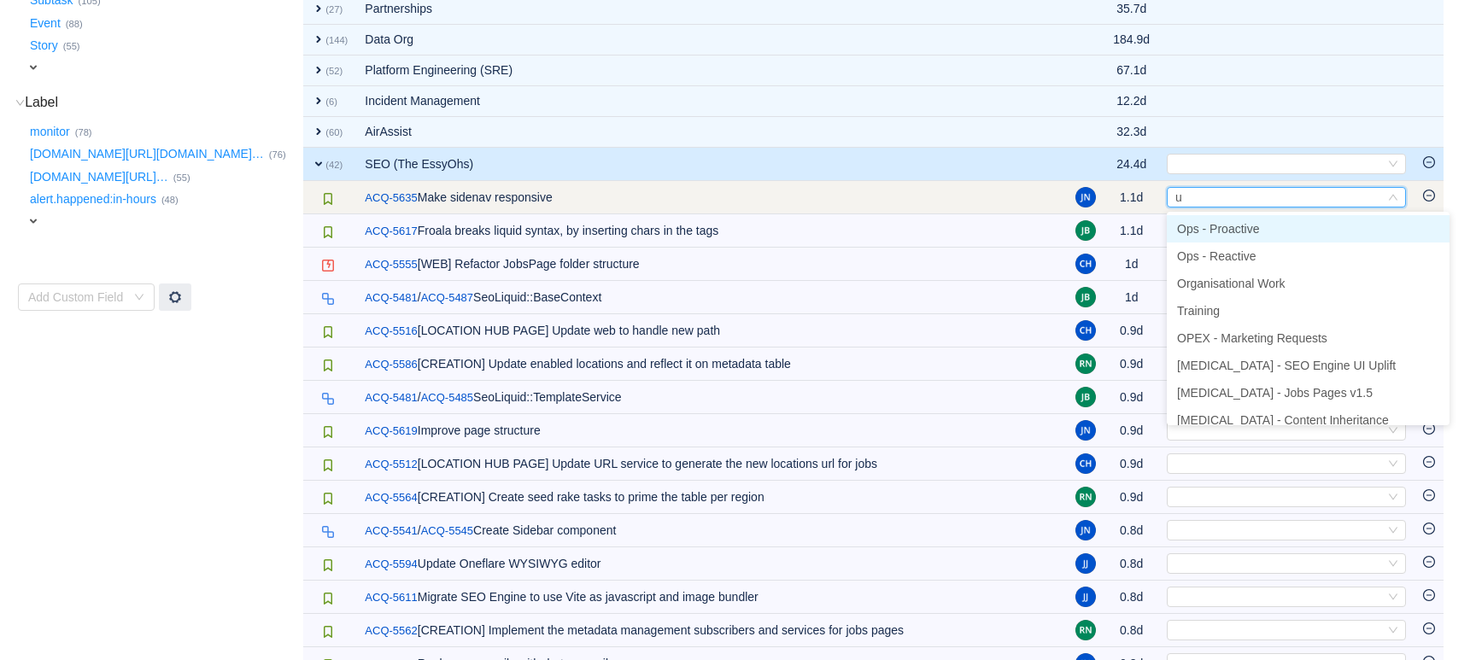
type input "ui"
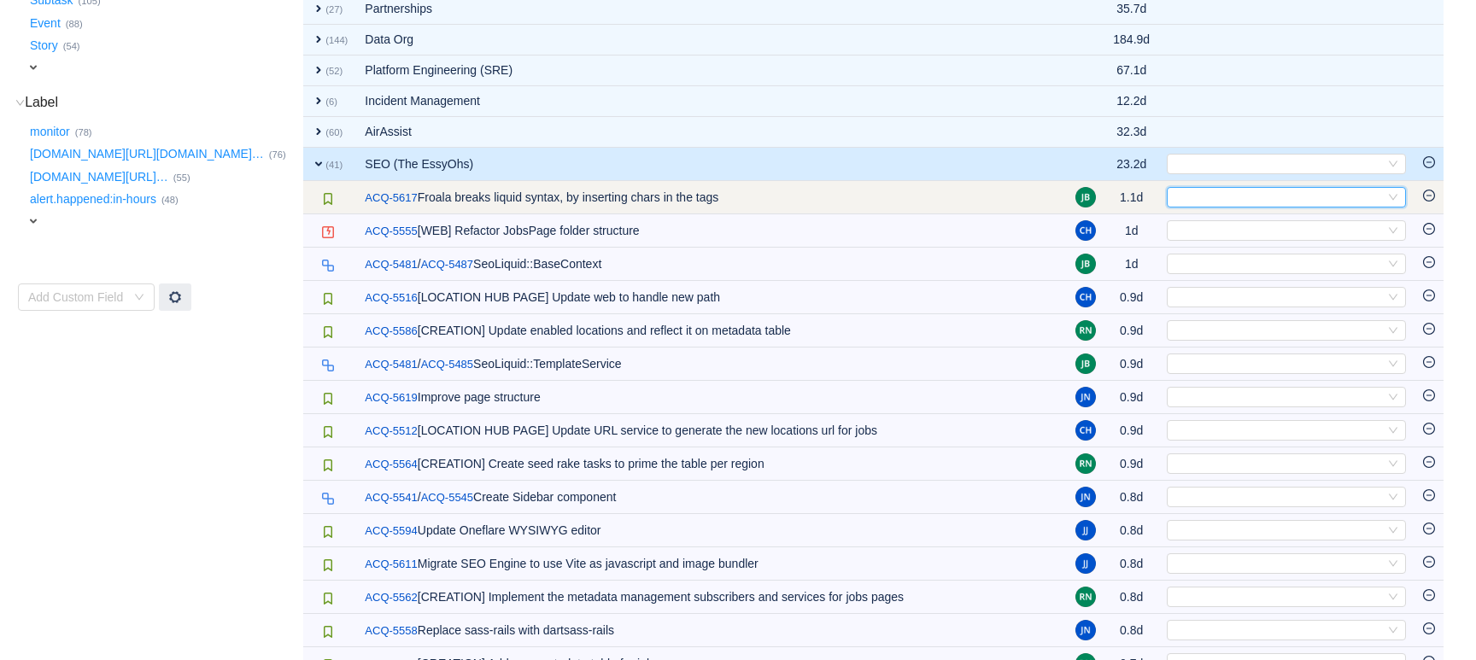
click at [1197, 197] on div "Select" at bounding box center [1279, 197] width 211 height 19
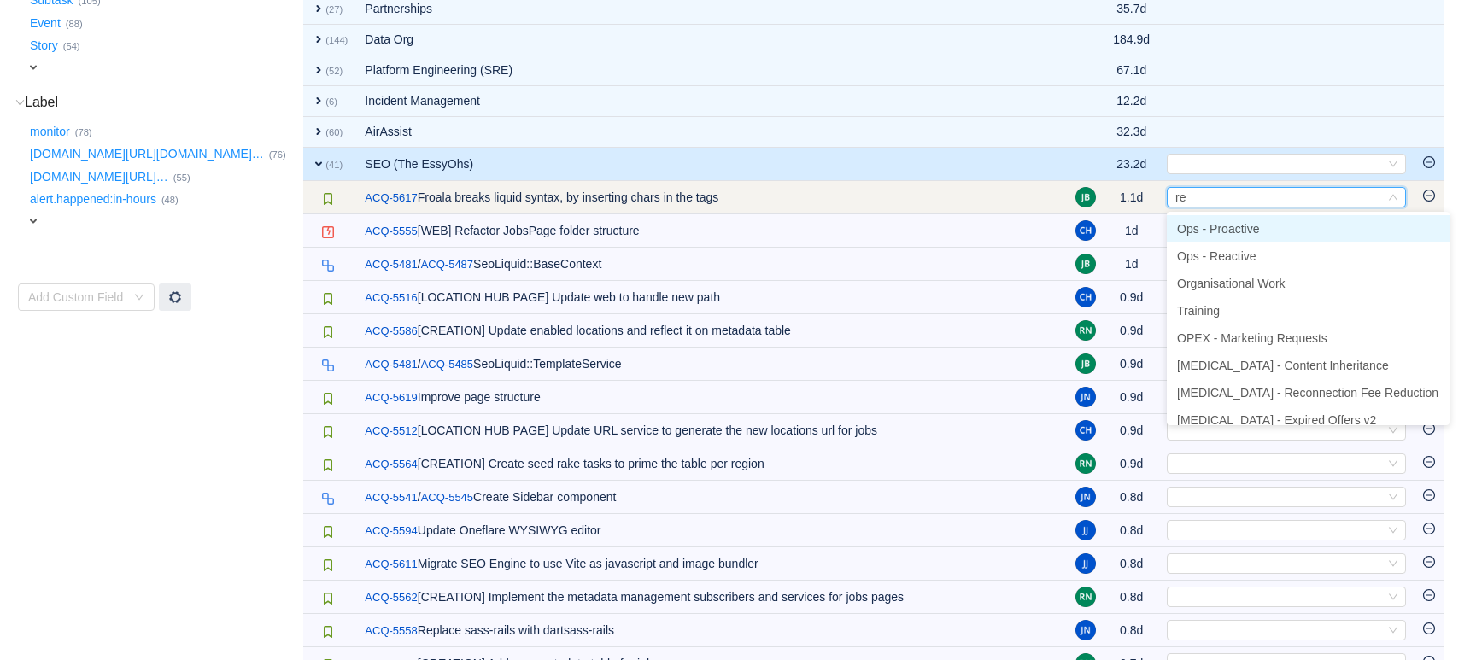
type input "rea"
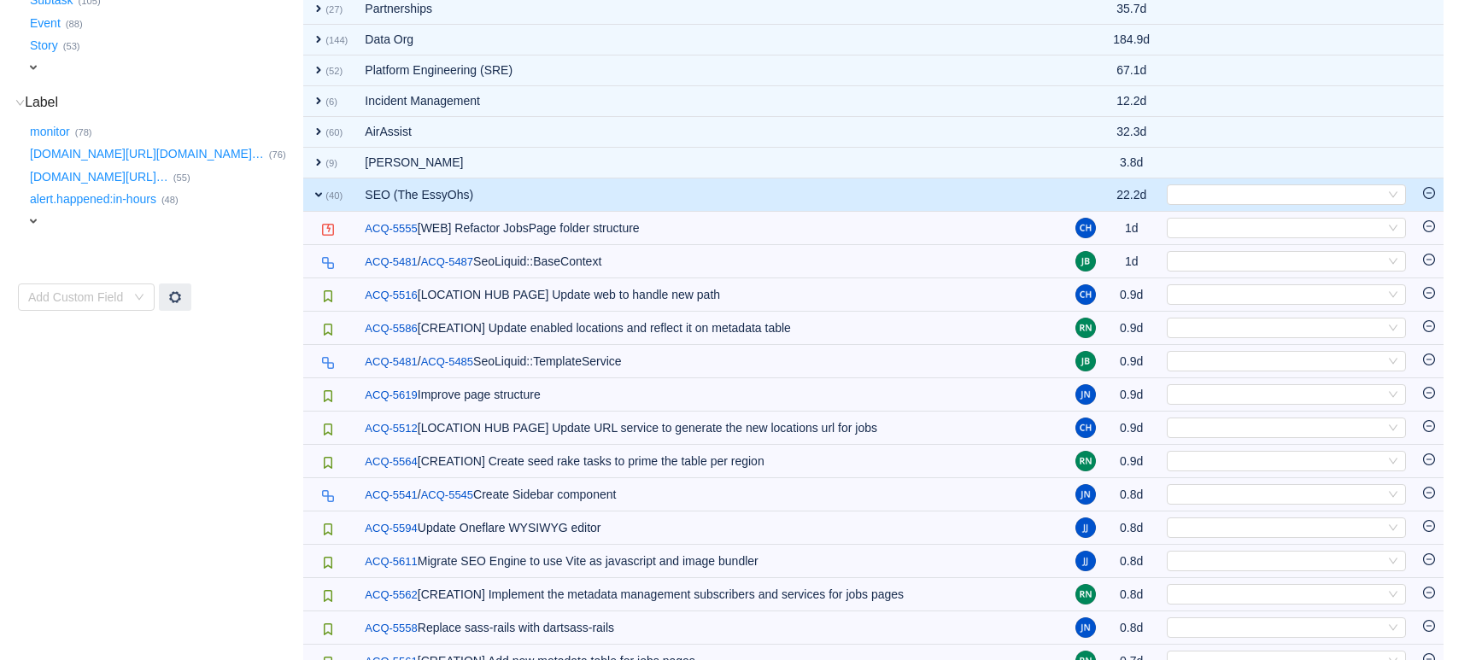
scroll to position [422, 0]
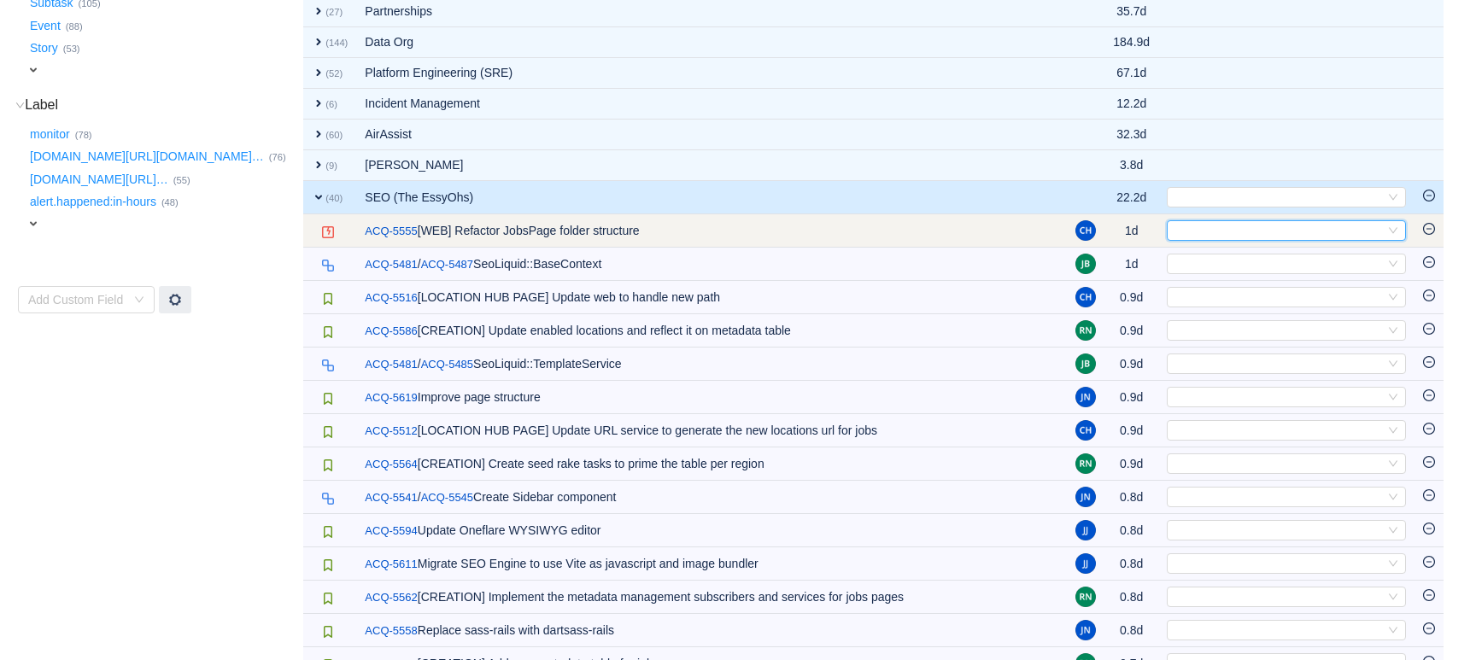
click at [1188, 228] on div "Select" at bounding box center [1279, 230] width 211 height 19
type input "j"
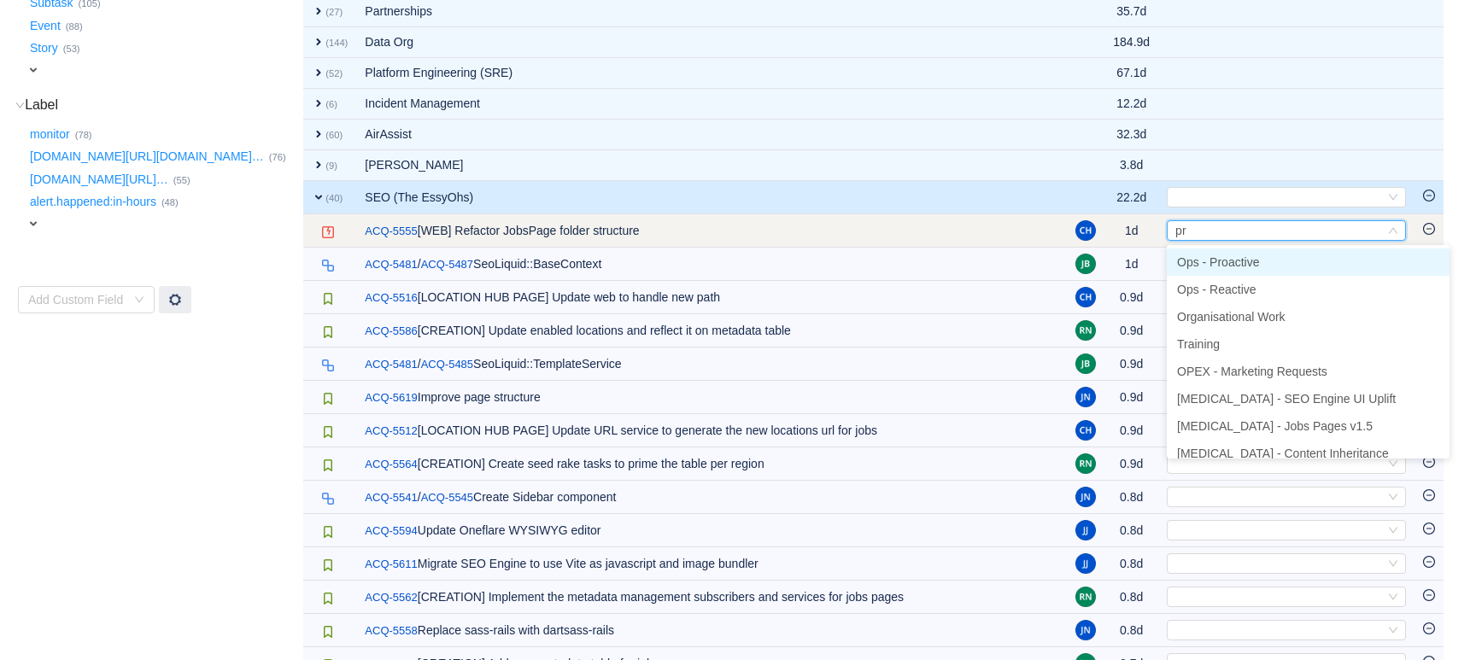
type input "pro"
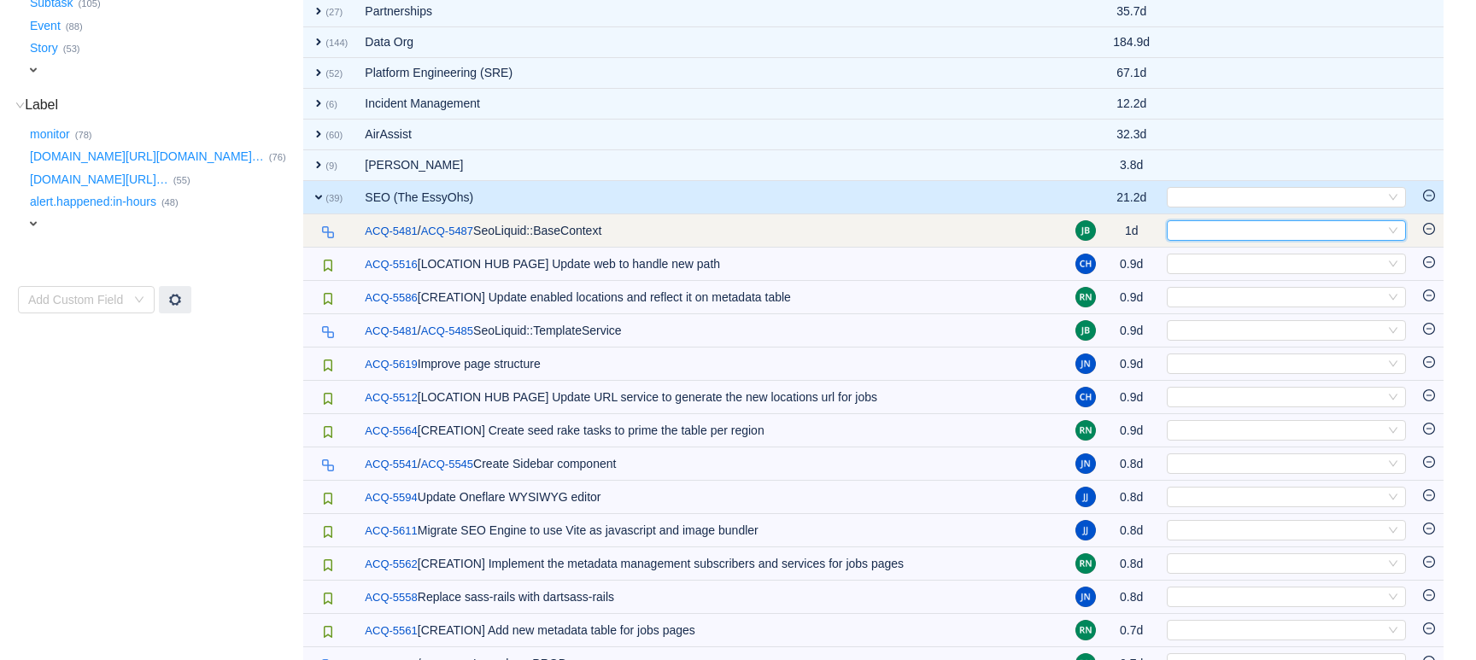
click at [1182, 235] on div "Select" at bounding box center [1279, 230] width 211 height 19
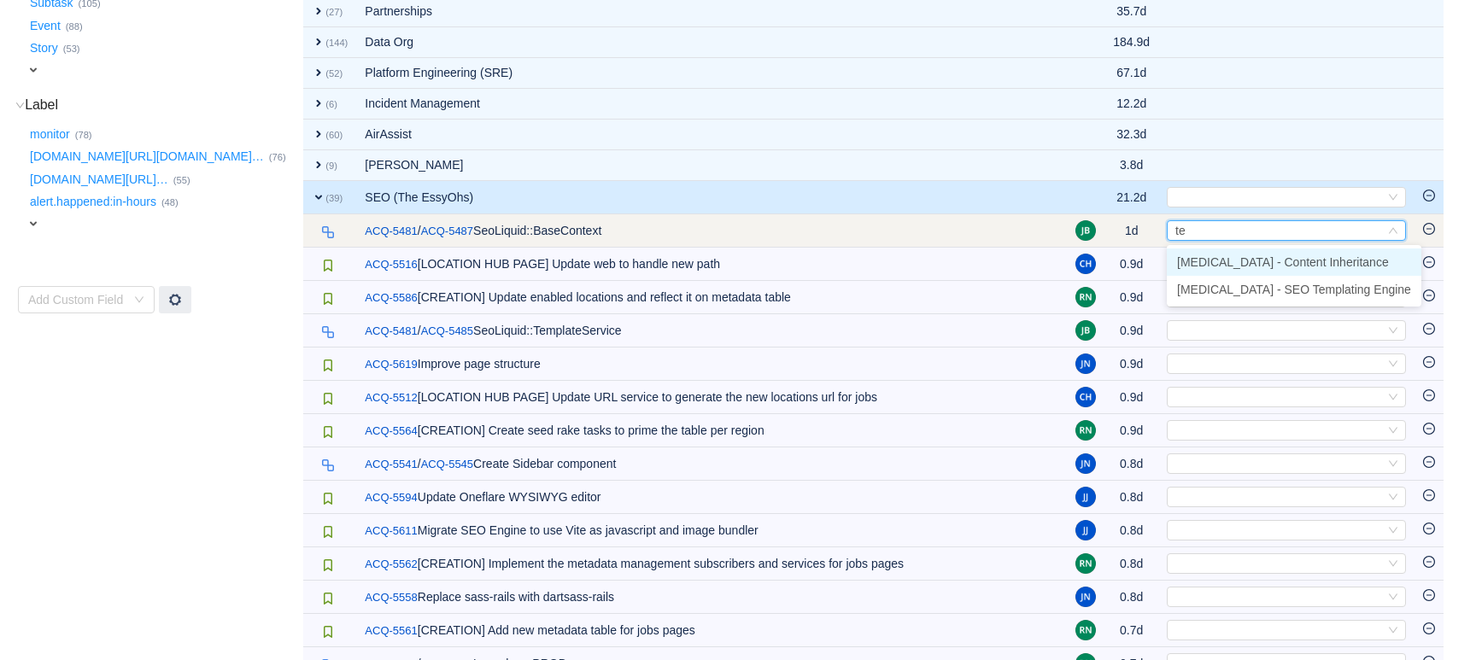
type input "tem"
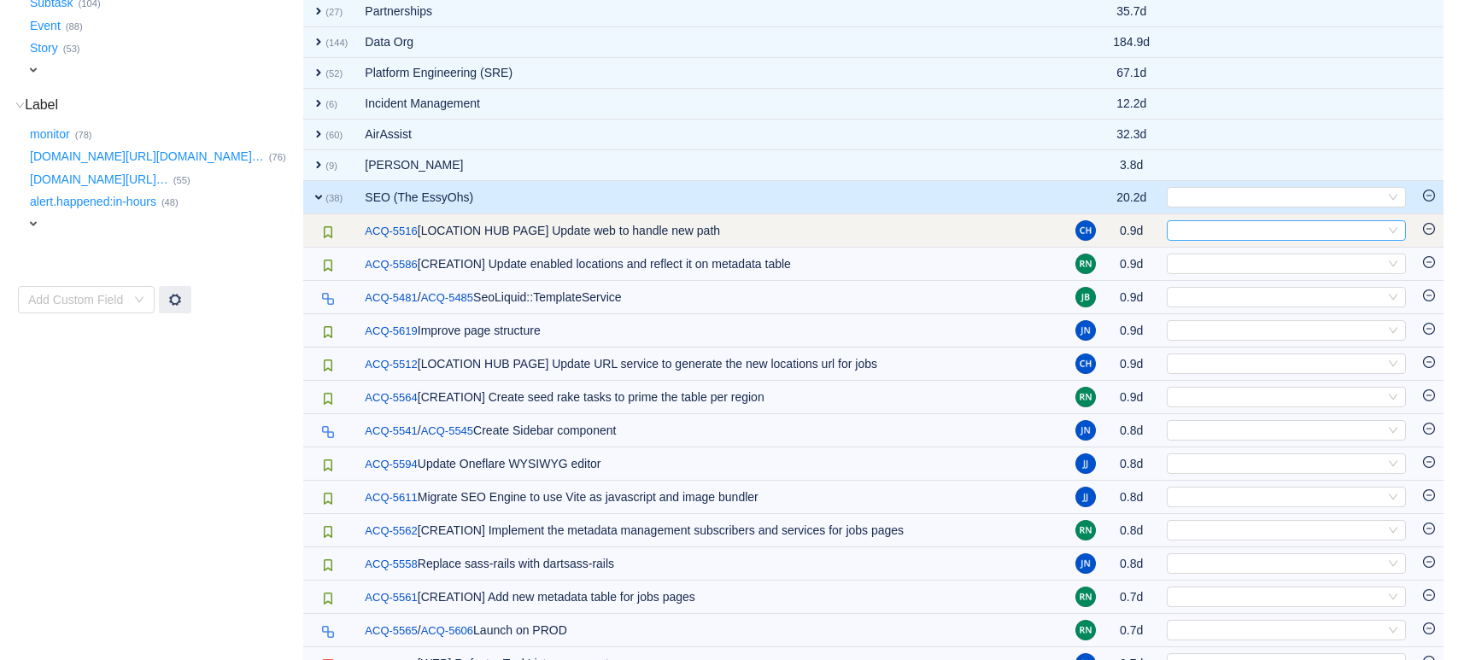
click at [1180, 236] on div "Select" at bounding box center [1279, 230] width 211 height 19
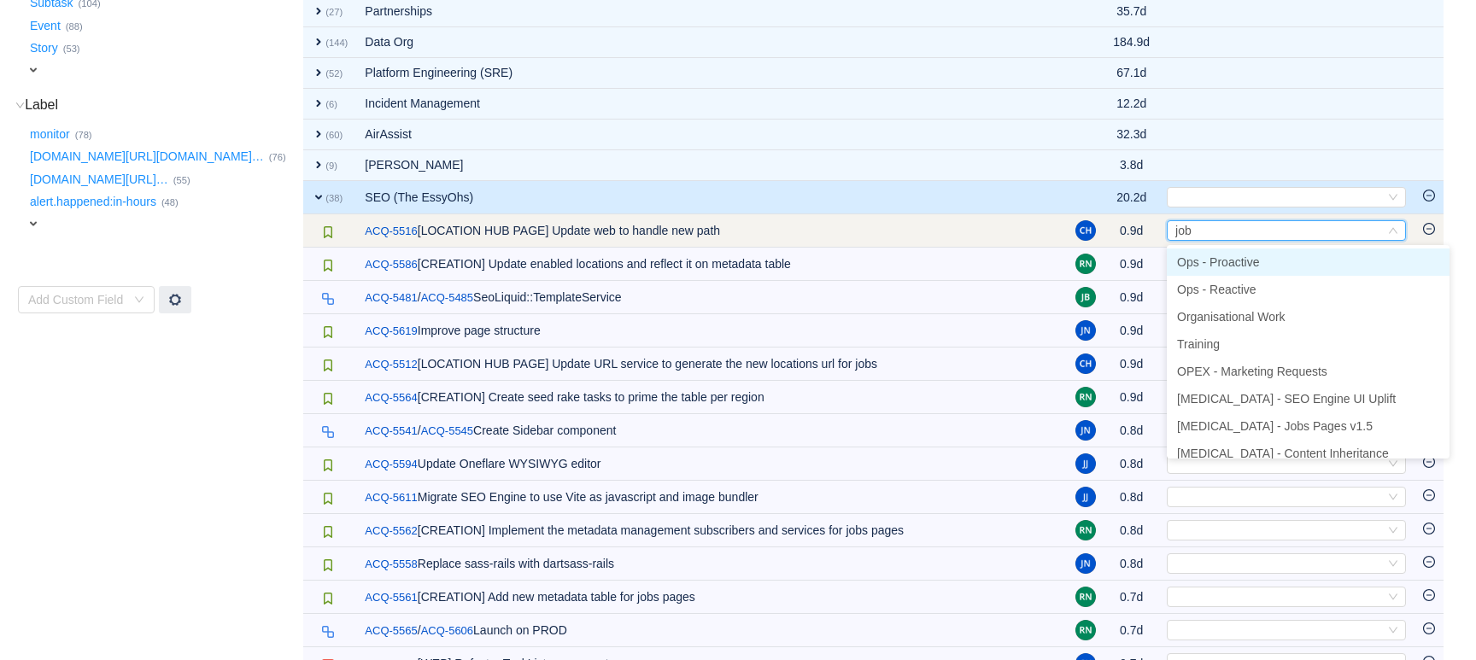
type input "jobs"
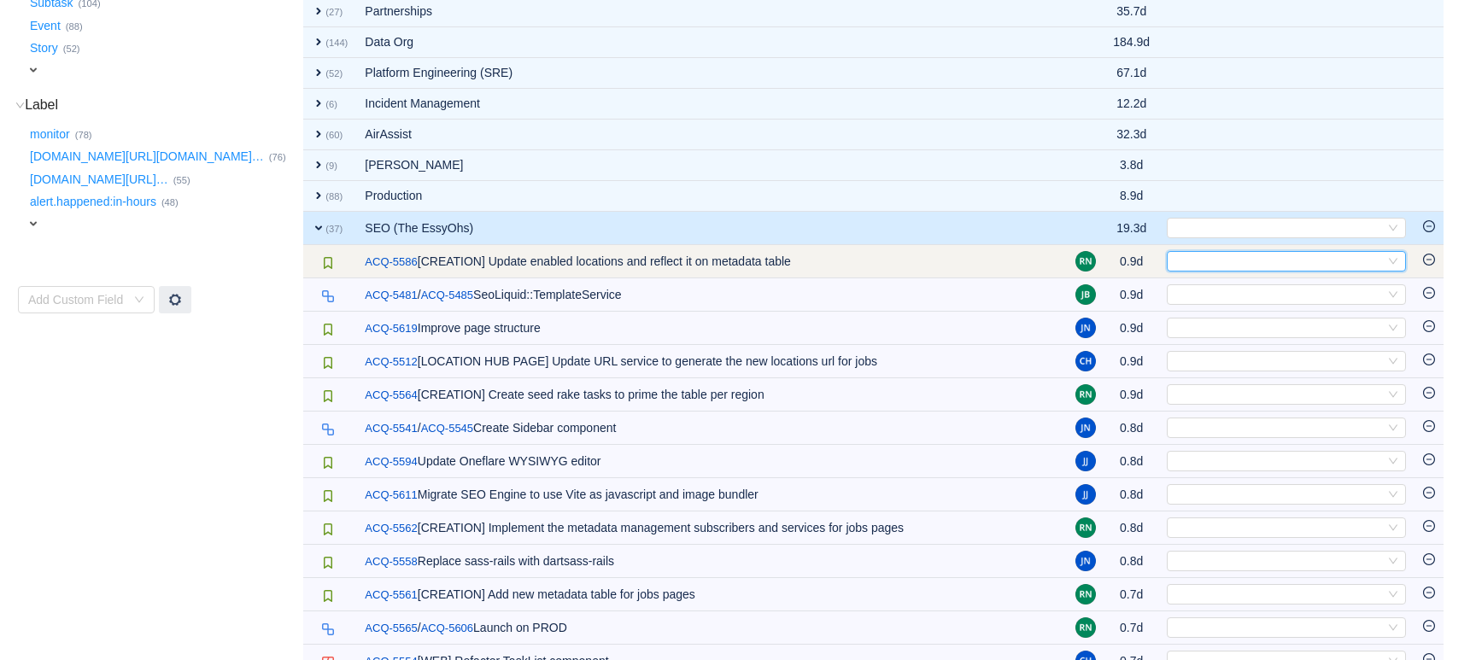
click at [1188, 260] on div "Select" at bounding box center [1279, 261] width 211 height 19
type input "job"
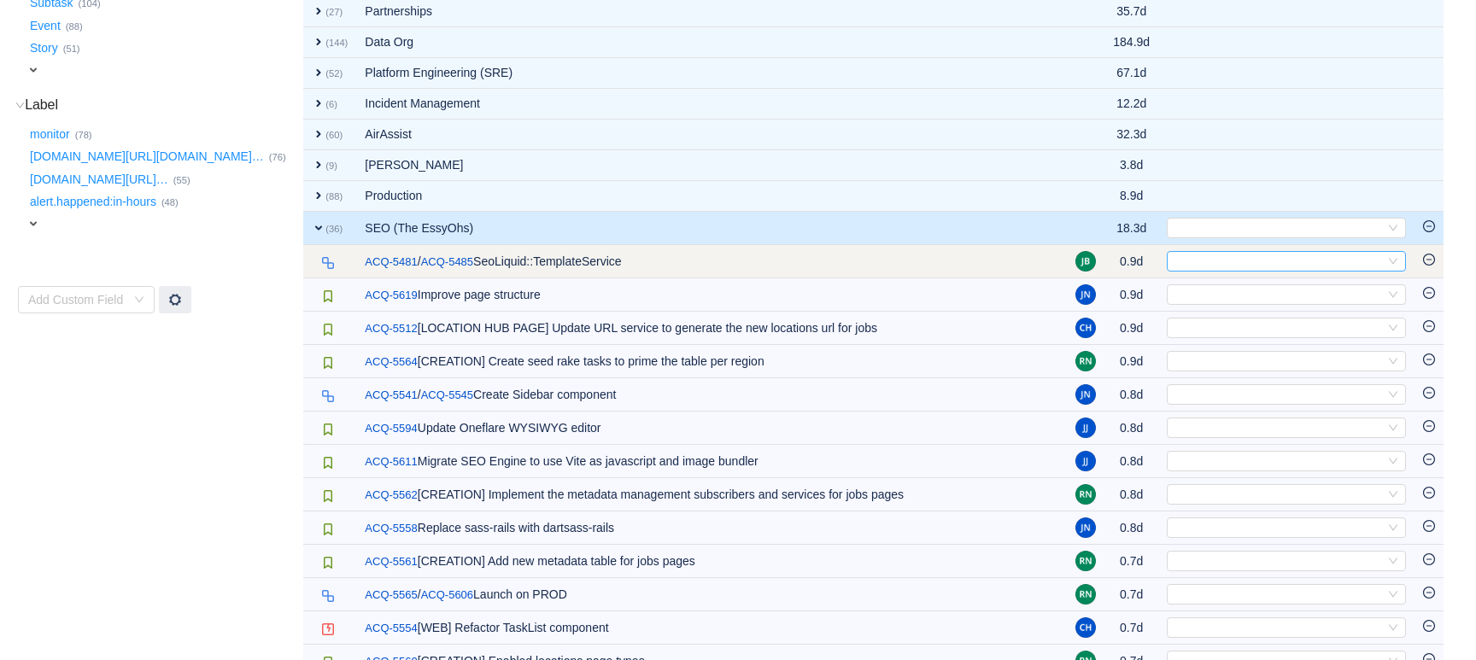
click at [1188, 261] on div "Select" at bounding box center [1279, 261] width 211 height 19
type input "temp"
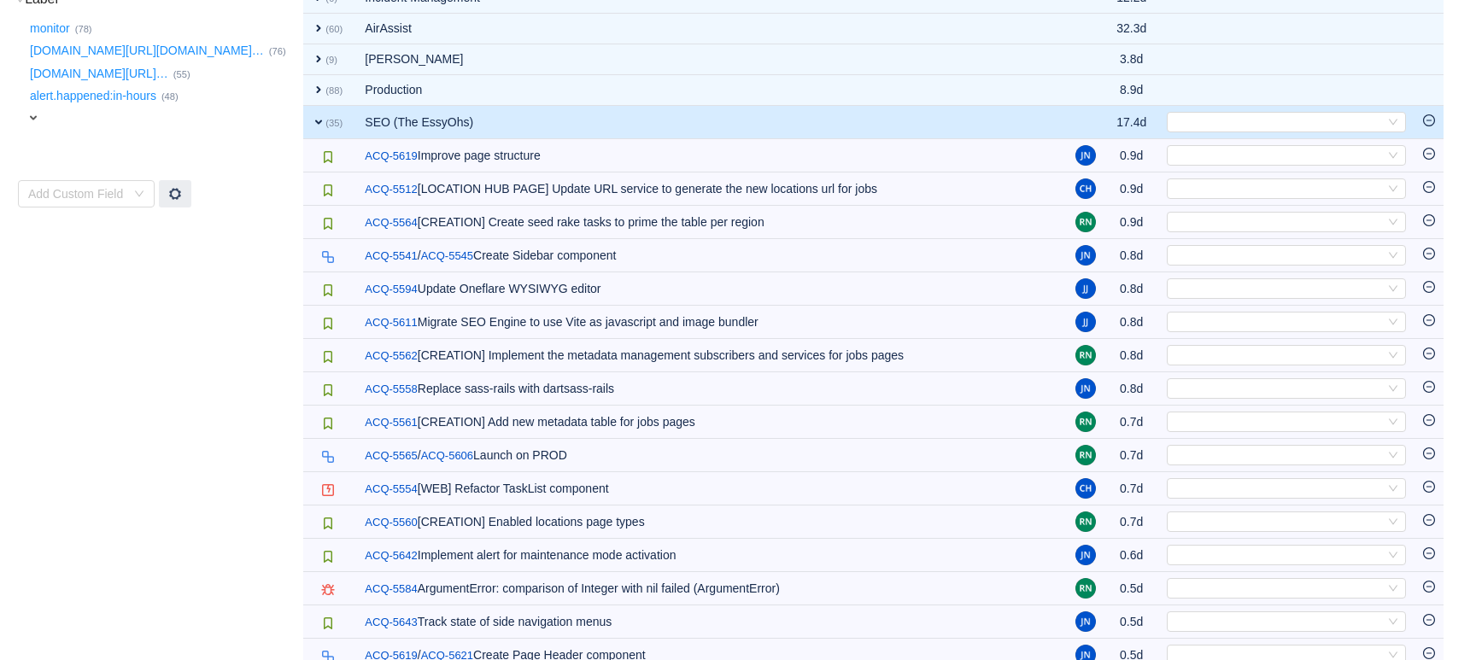
scroll to position [607, 0]
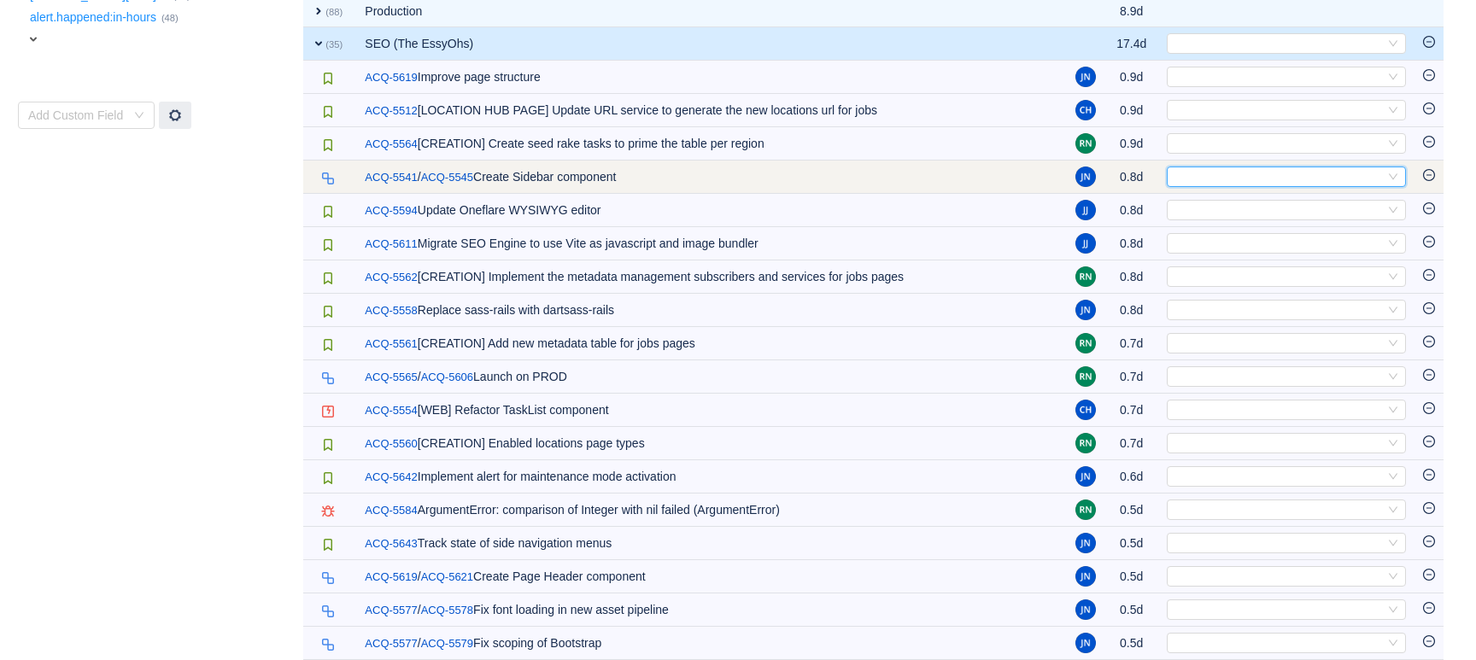
click at [1192, 181] on div "Select" at bounding box center [1279, 176] width 211 height 19
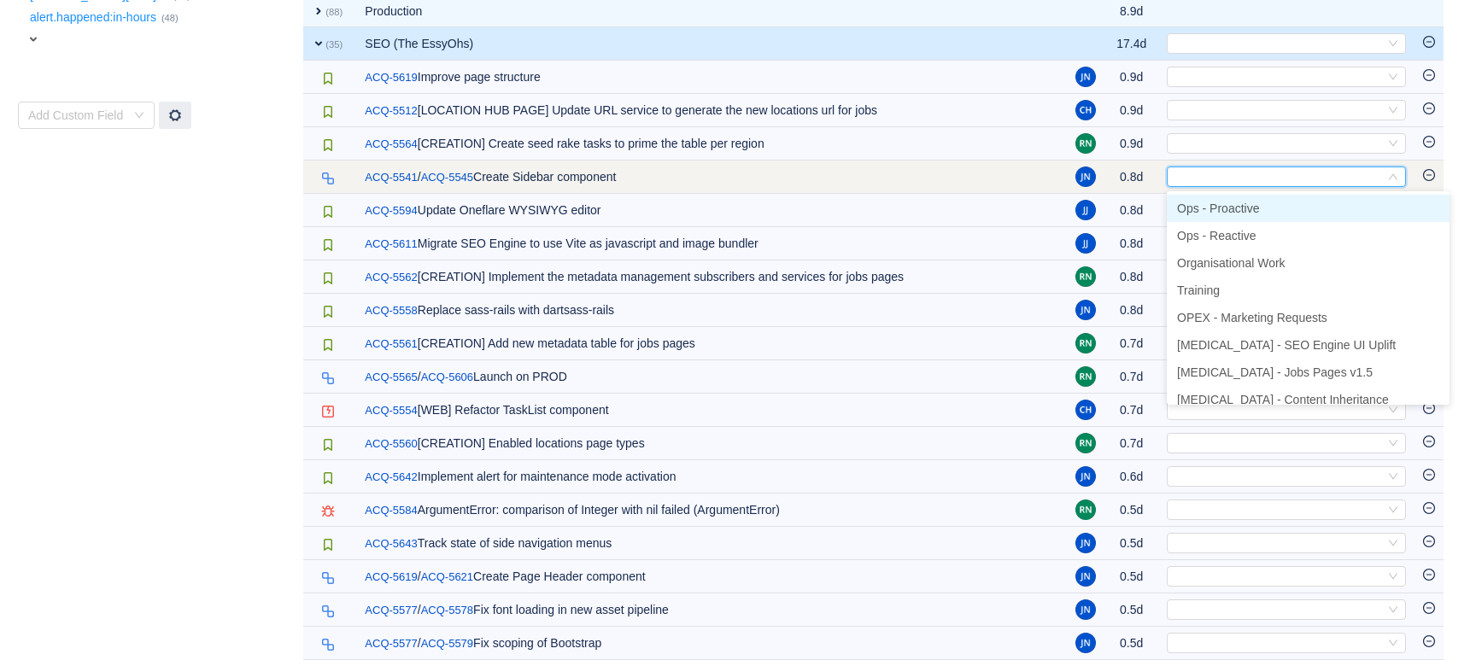
type input "s"
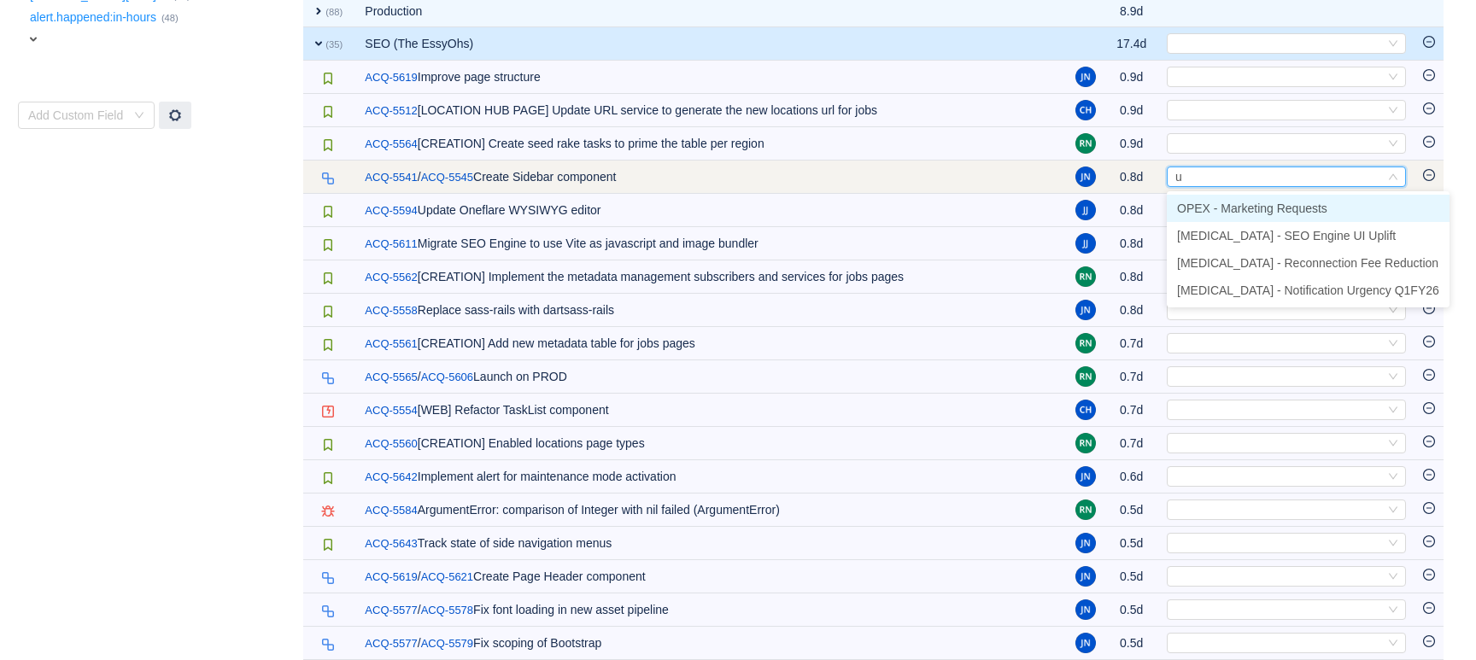
type input "ui"
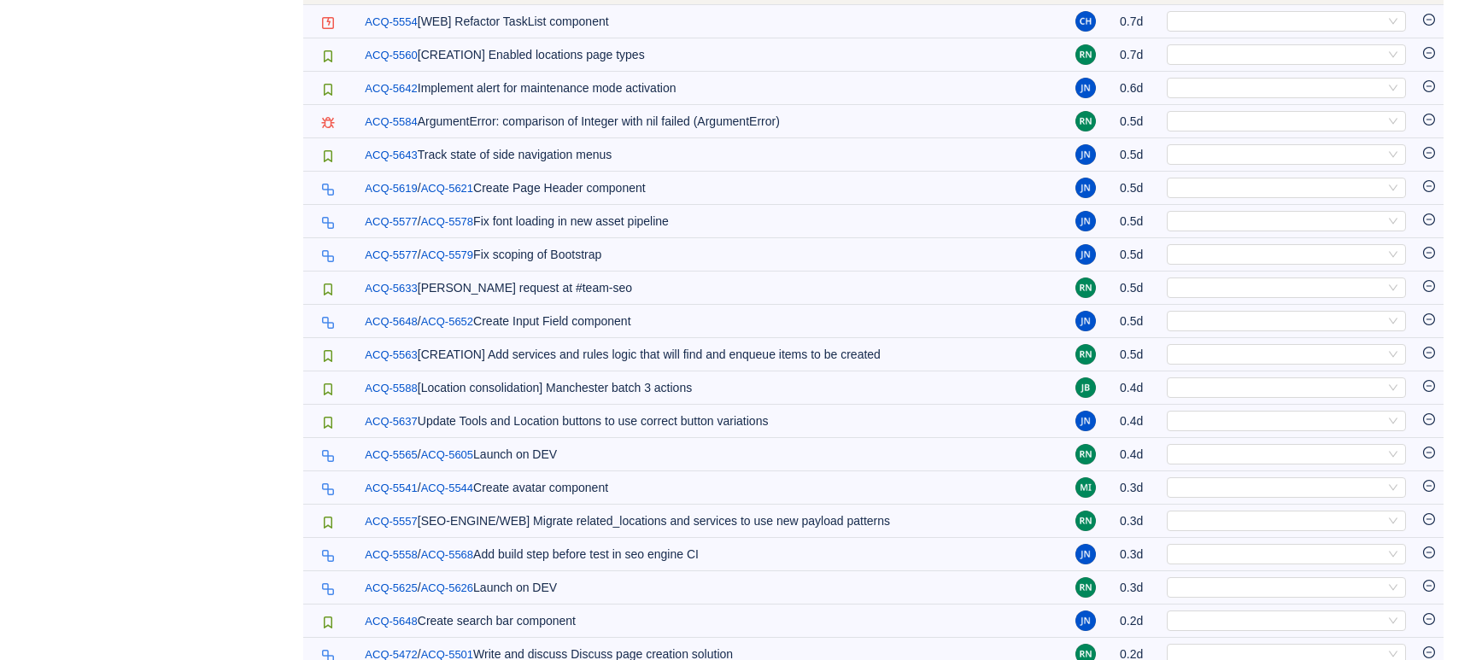
scroll to position [970, 0]
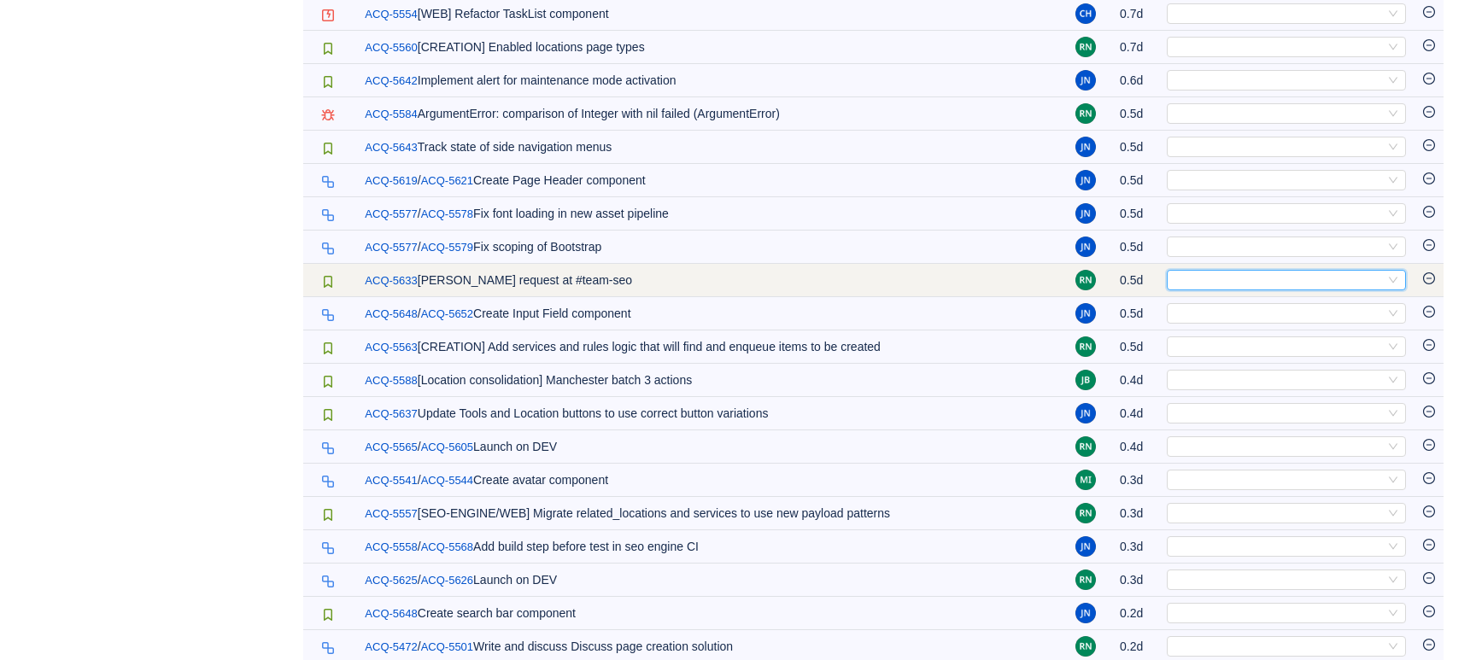
click at [1329, 278] on div "Select" at bounding box center [1279, 280] width 211 height 19
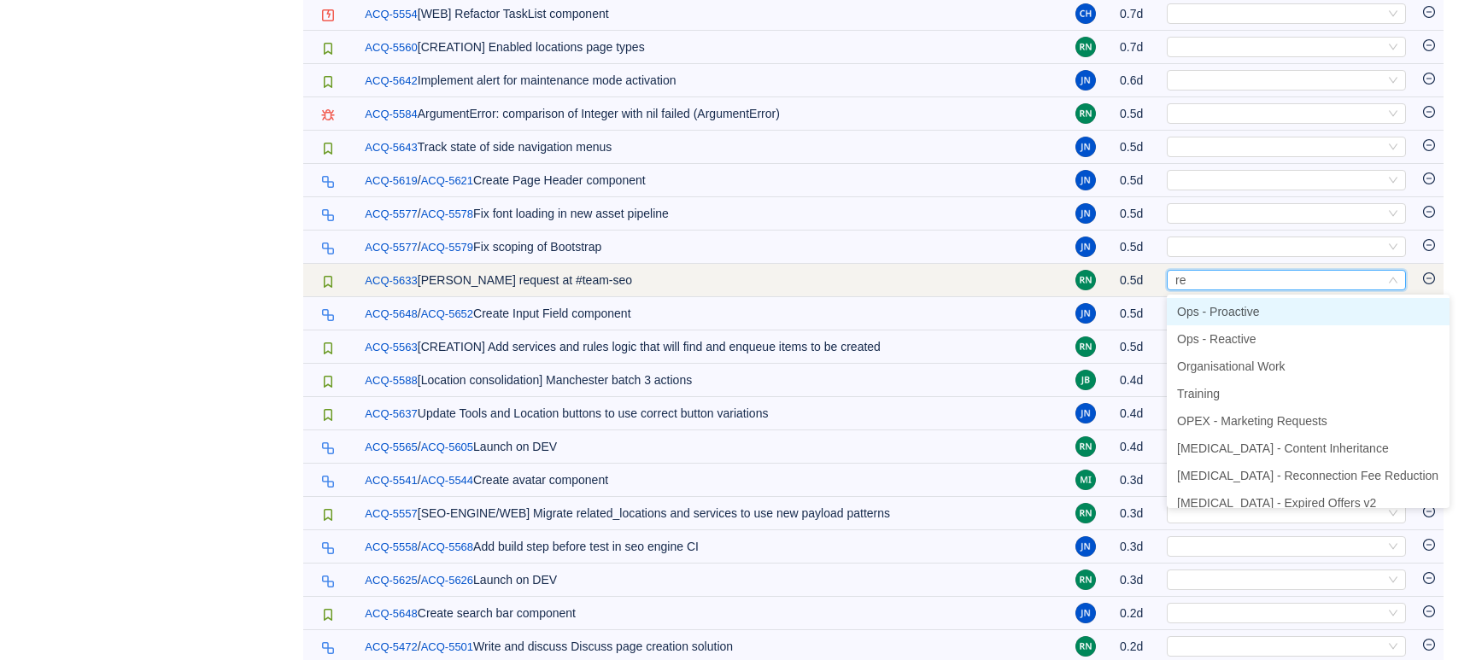
type input "rea"
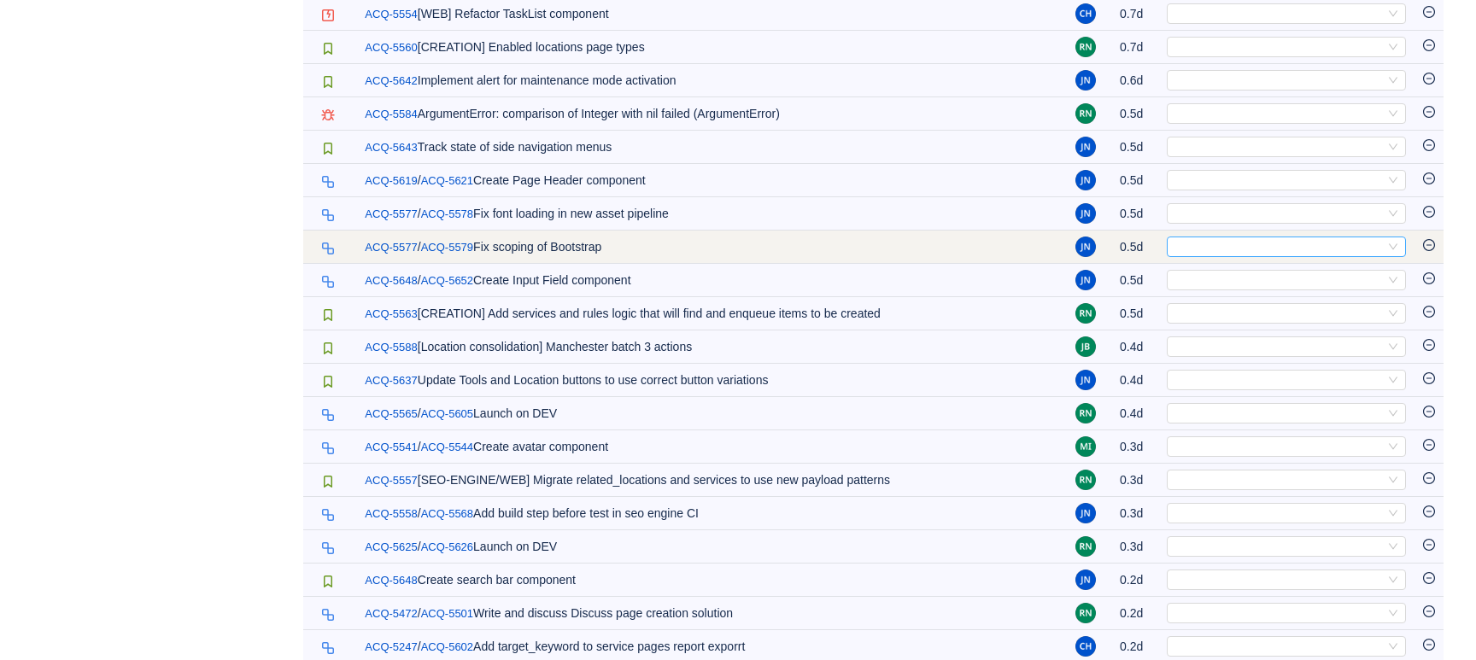
click at [1202, 251] on div "Select" at bounding box center [1279, 247] width 211 height 19
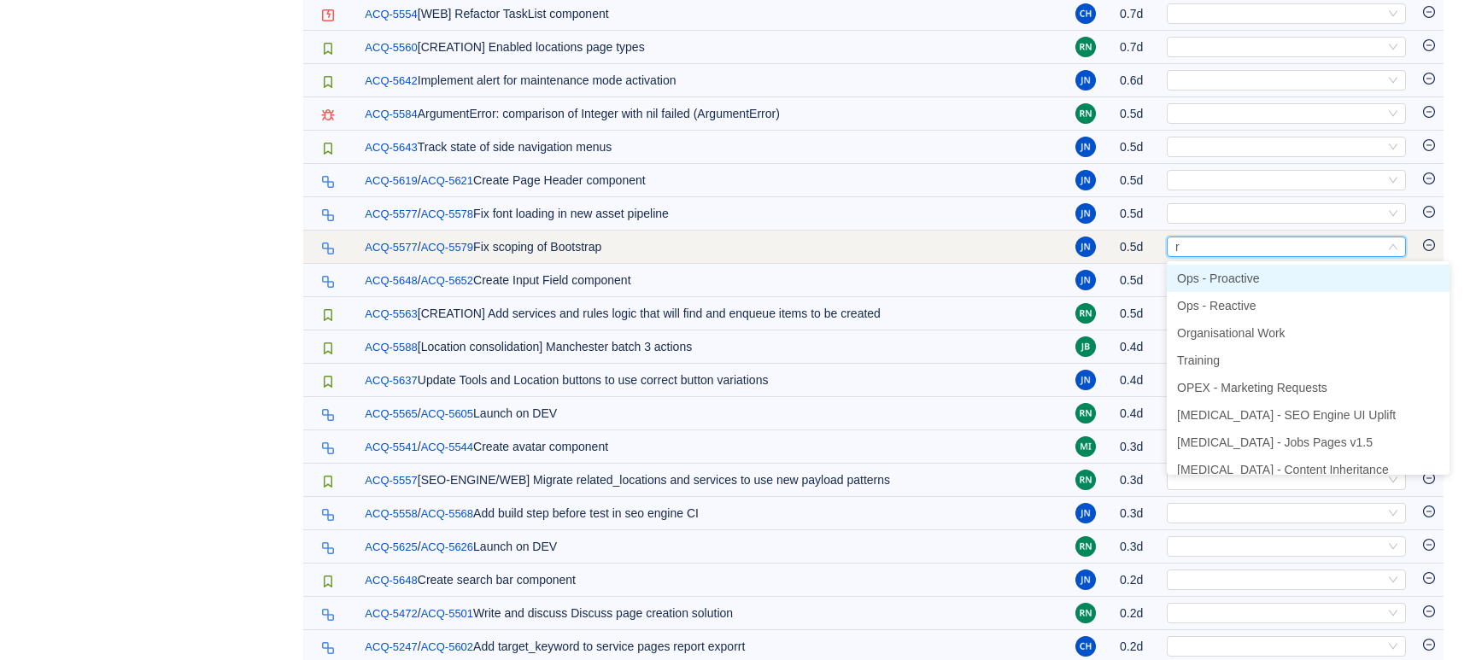
type input "re"
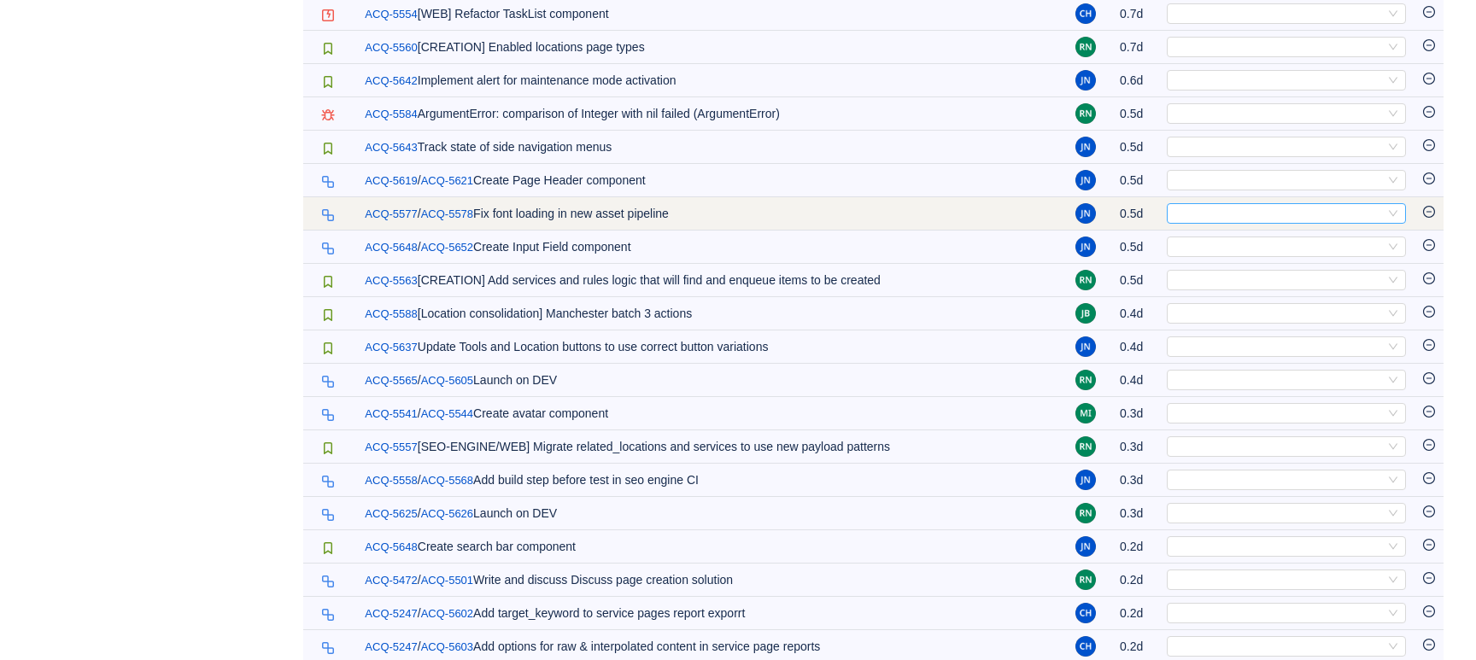
click at [1248, 210] on div "Select" at bounding box center [1279, 213] width 211 height 19
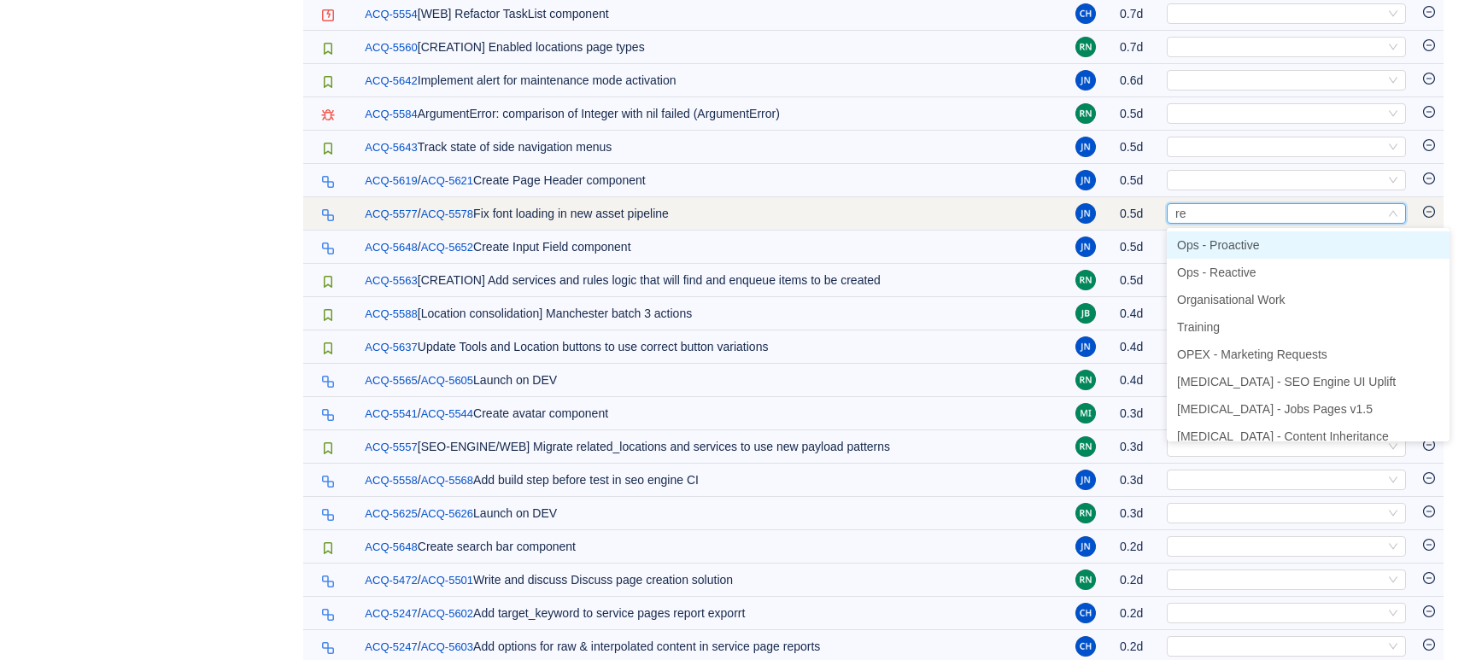
type input "rea"
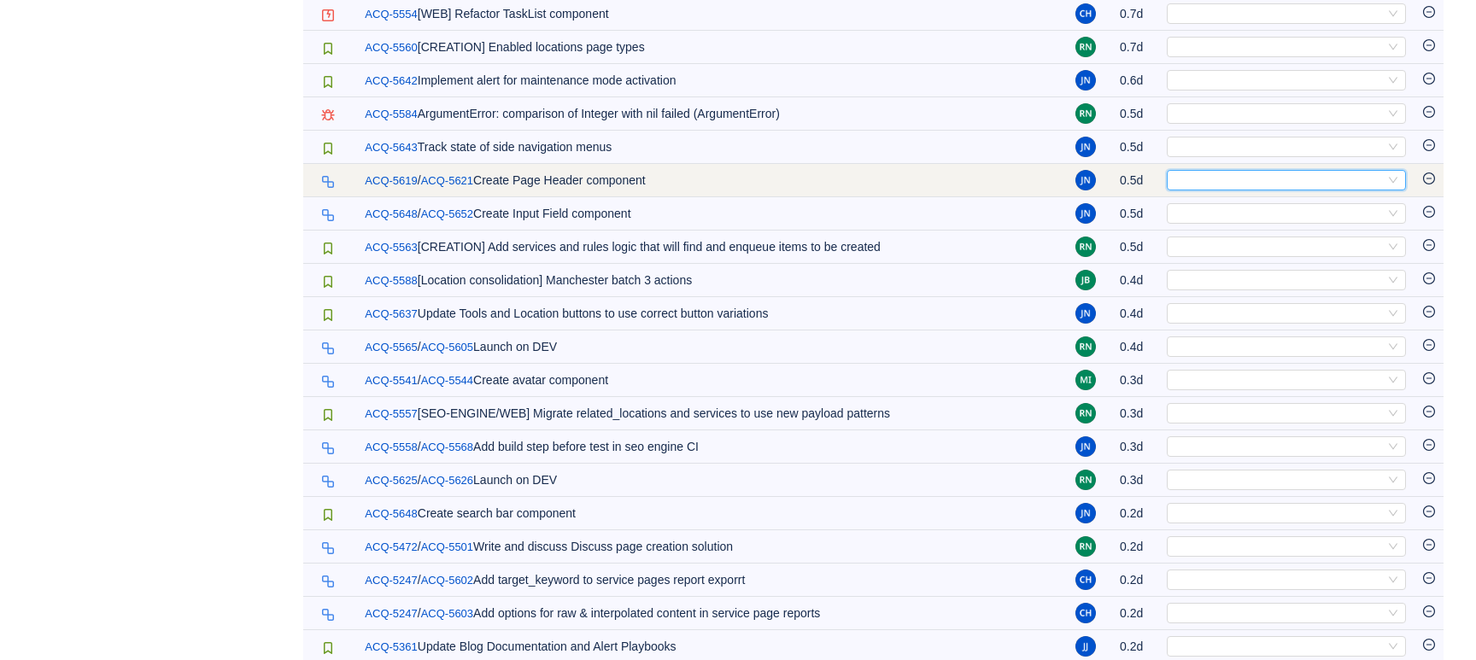
click at [1238, 182] on div "Select" at bounding box center [1279, 180] width 211 height 19
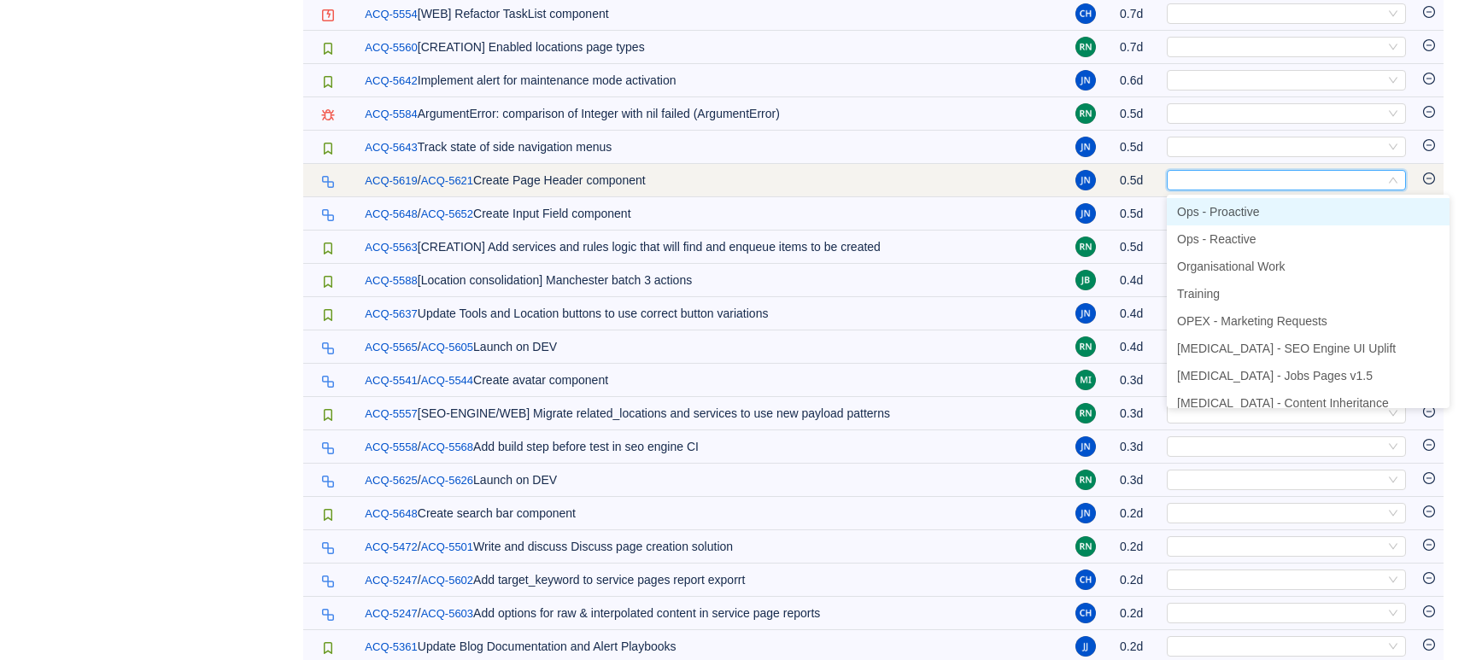
type input "s"
type input "ui"
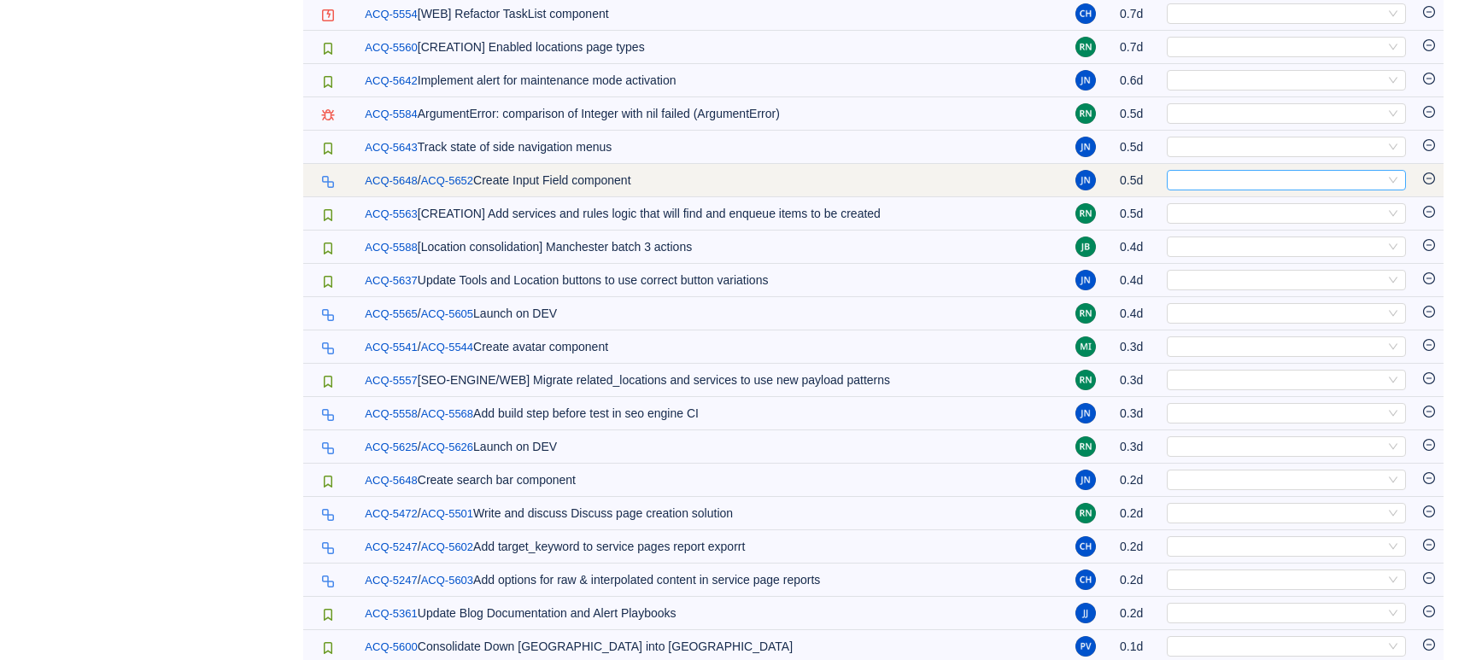
click at [1206, 181] on div "Select" at bounding box center [1279, 180] width 211 height 19
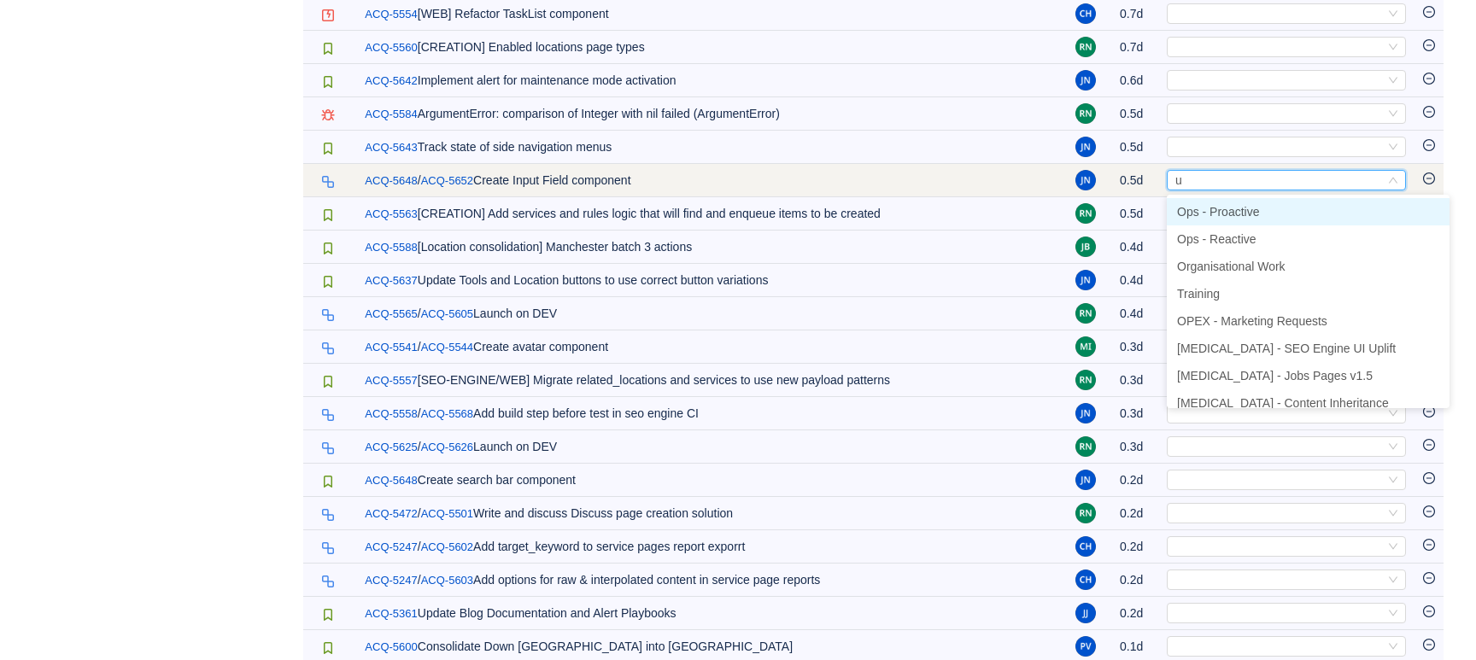
type input "ui"
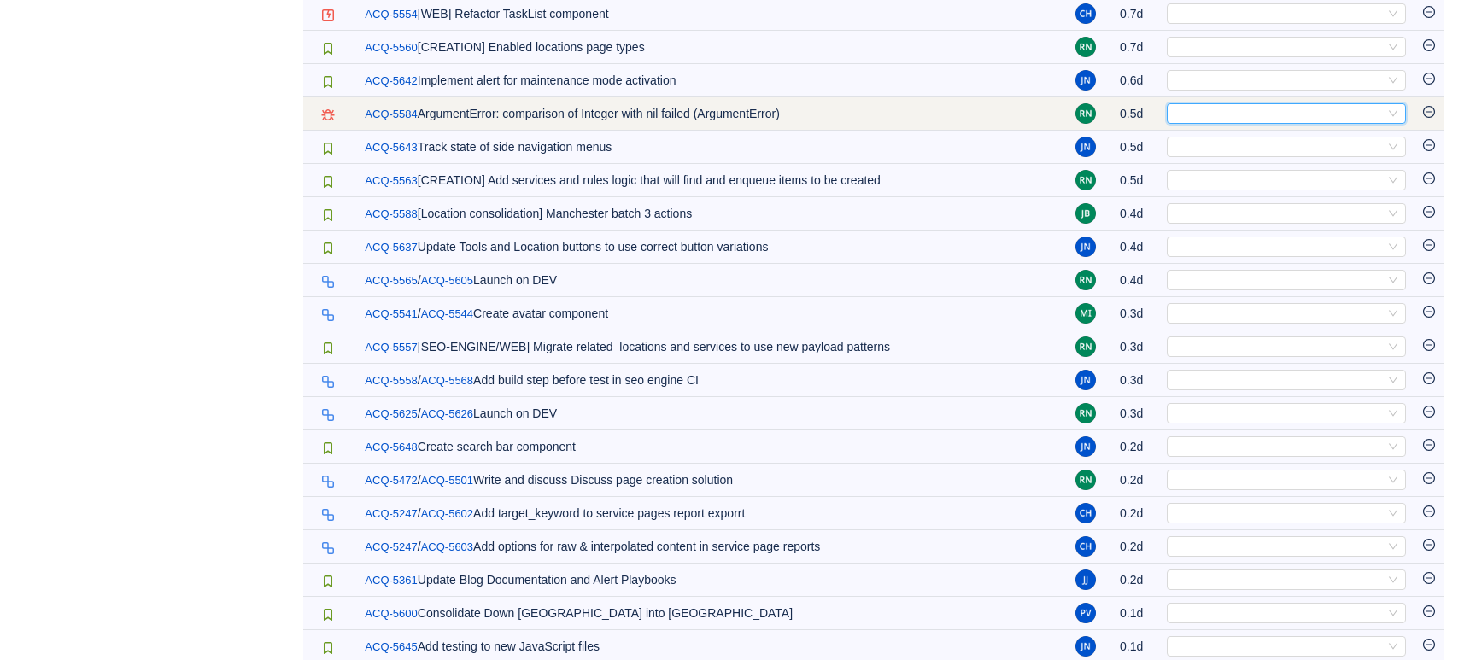
click at [1220, 114] on div "Select" at bounding box center [1279, 113] width 211 height 19
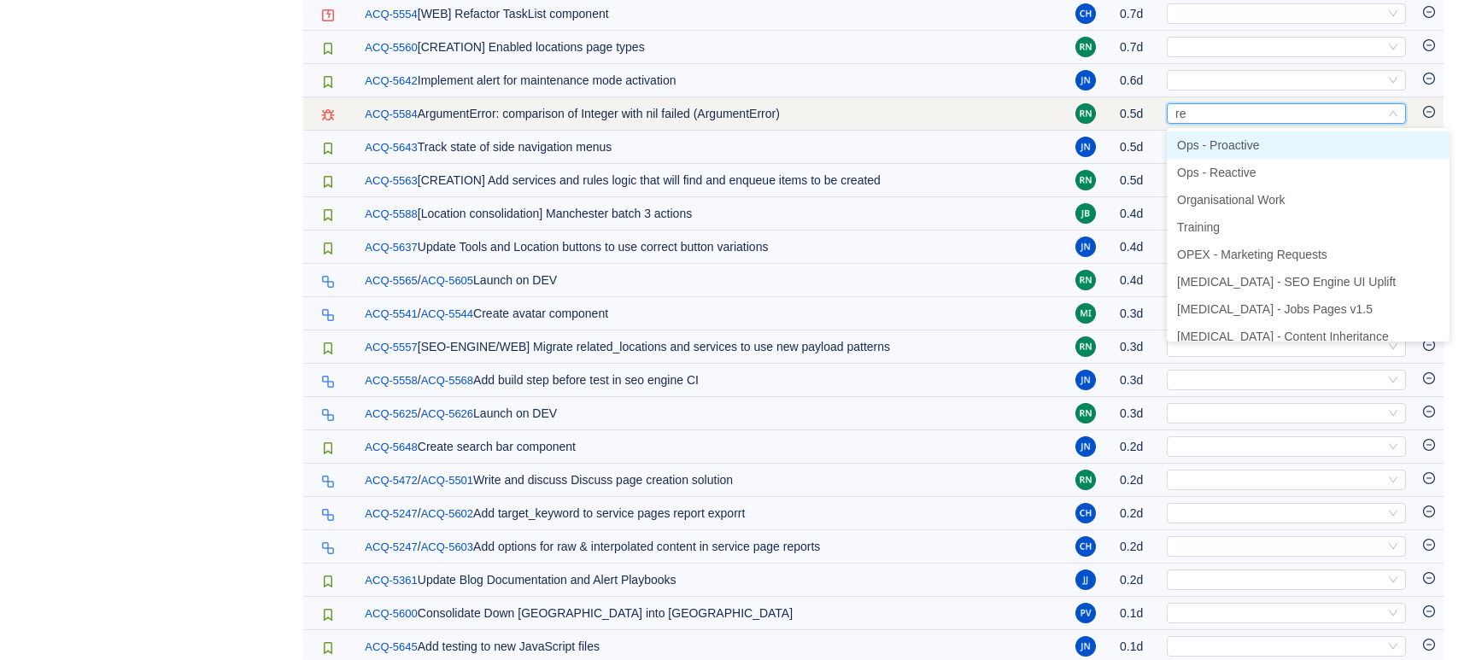
type input "rea"
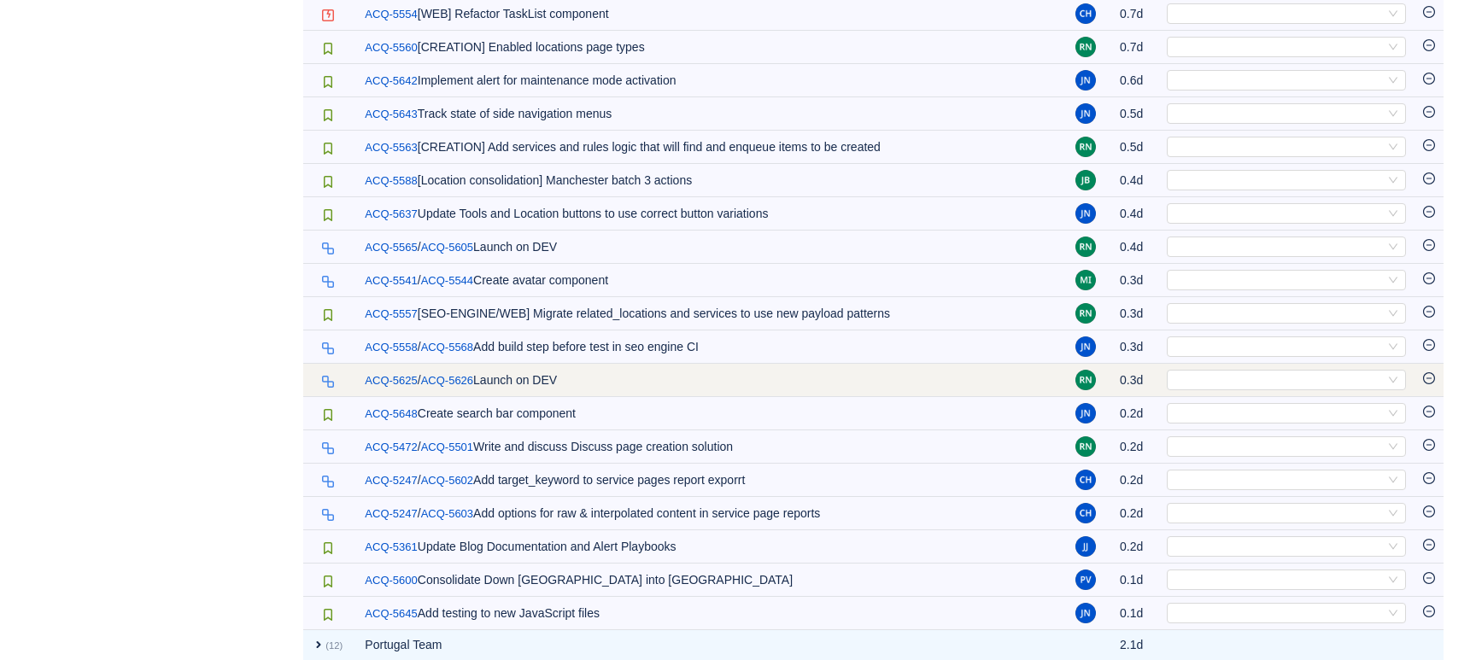
scroll to position [1080, 0]
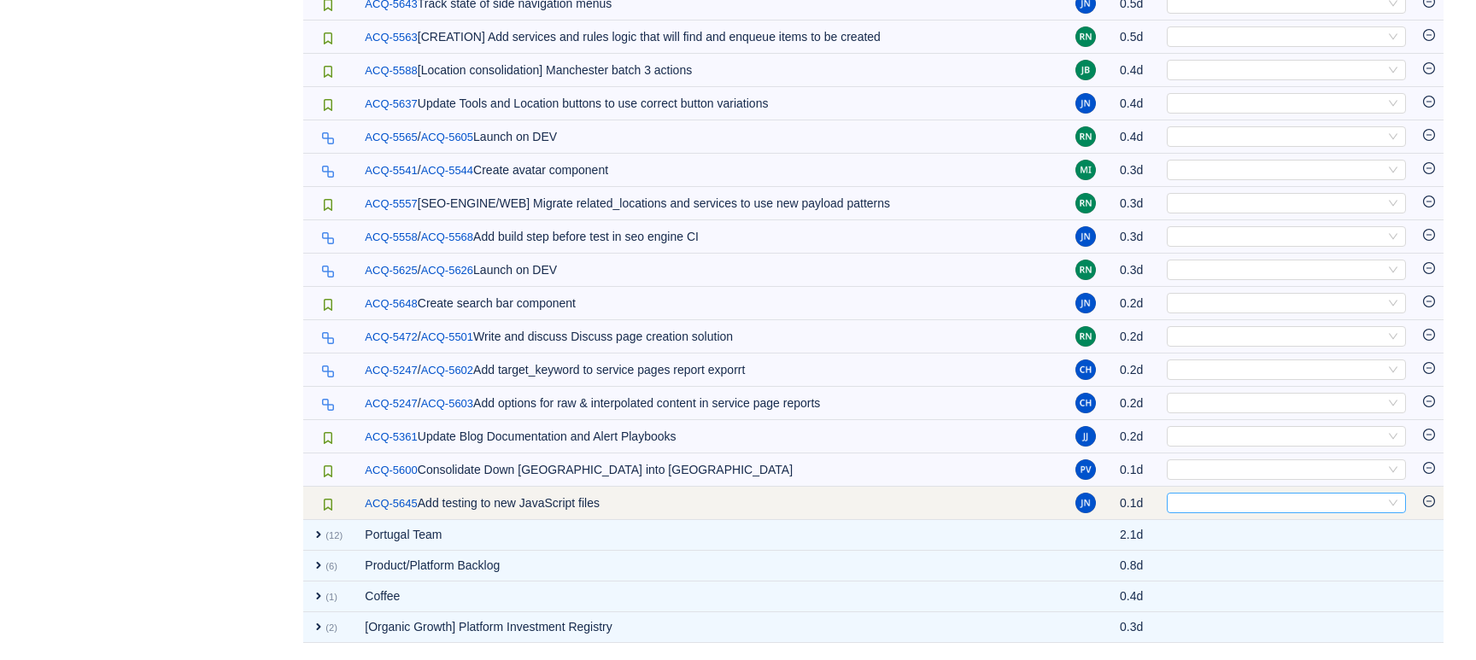
click at [1242, 502] on div "Select" at bounding box center [1279, 503] width 211 height 19
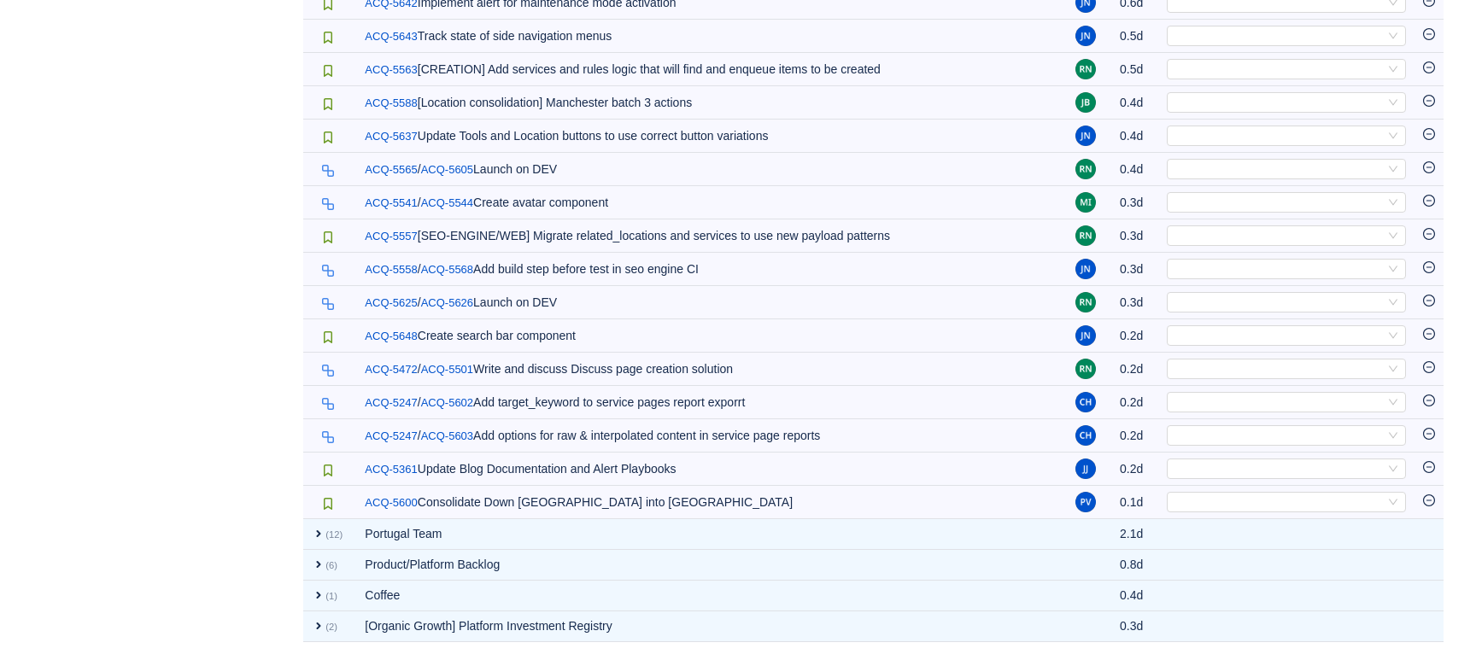
scroll to position [1047, 0]
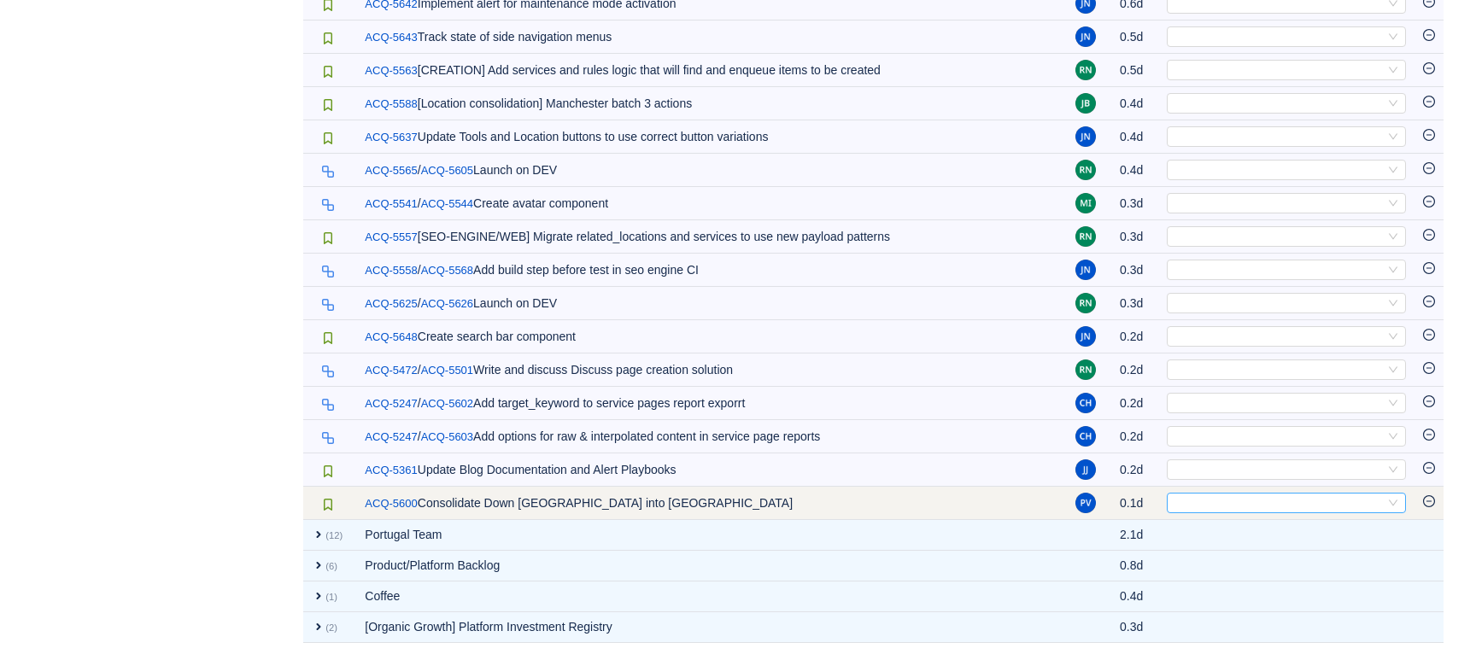
click at [1230, 498] on div "Select" at bounding box center [1279, 503] width 211 height 19
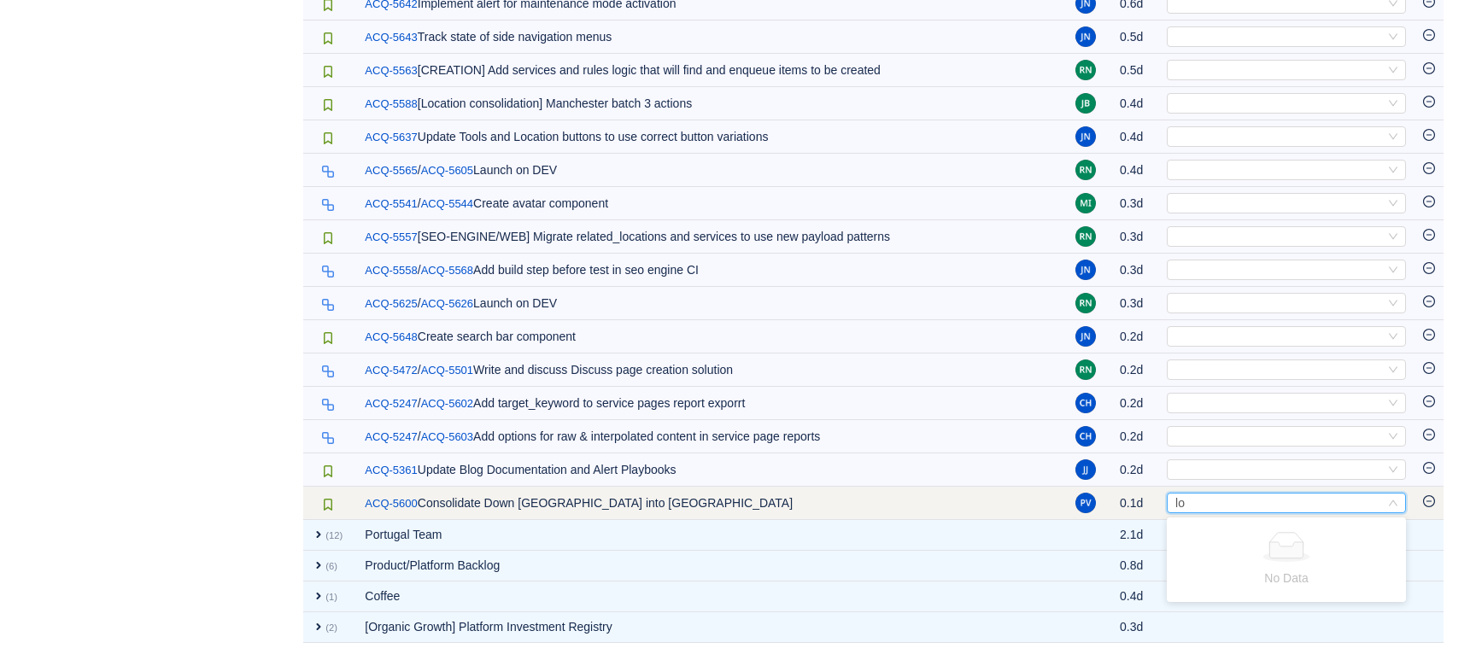
type input "l"
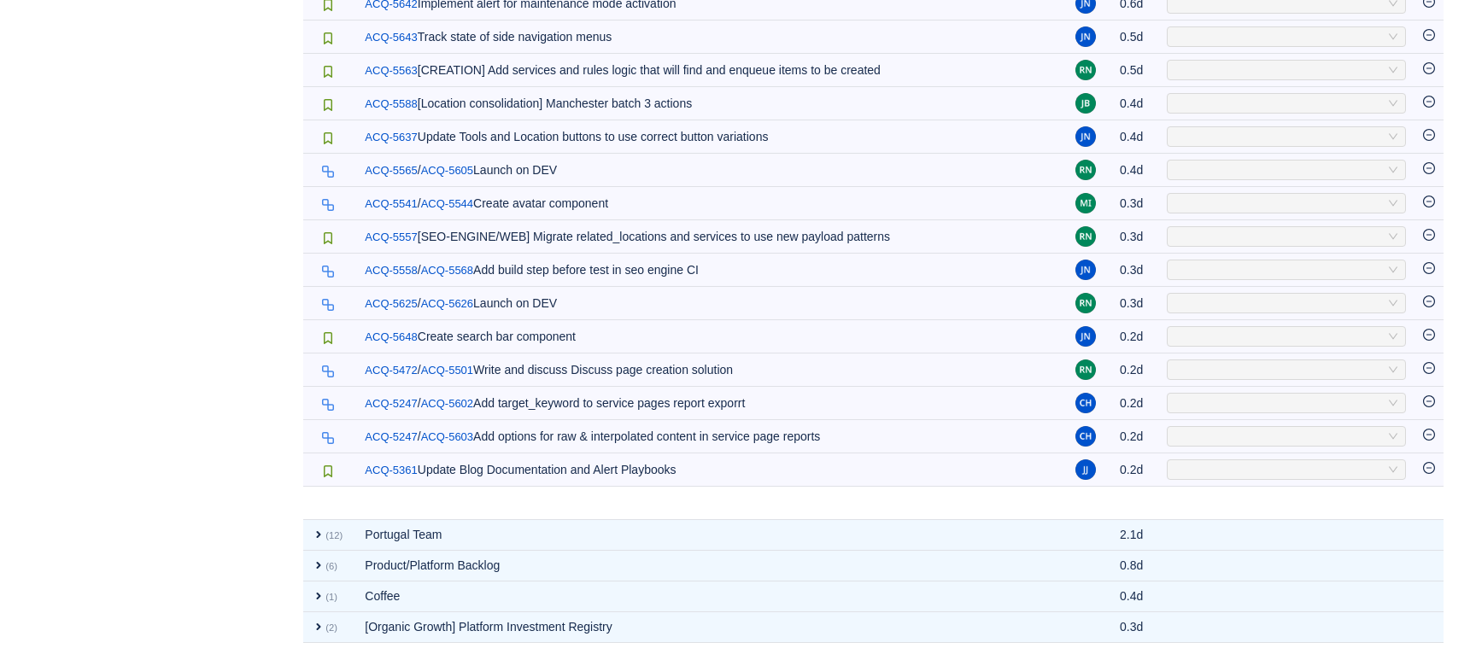
scroll to position [1013, 0]
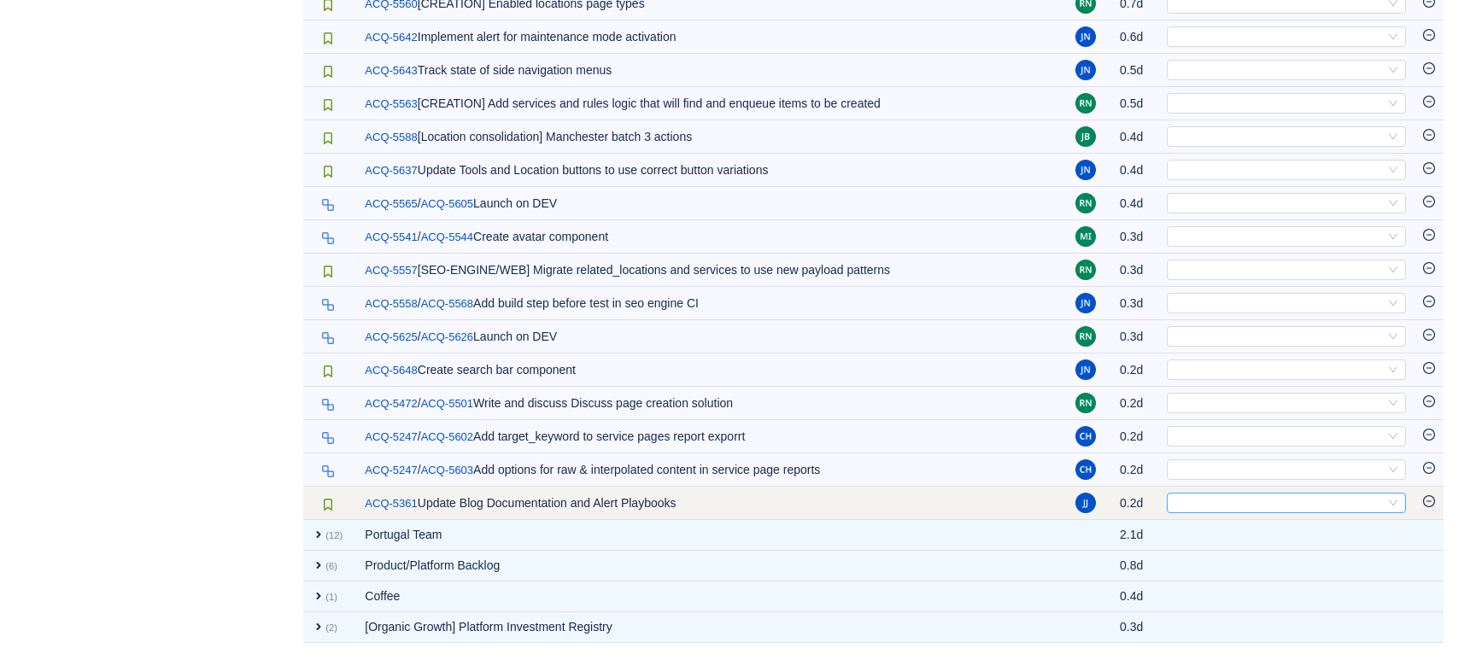
click at [1251, 506] on div "Select" at bounding box center [1279, 503] width 211 height 19
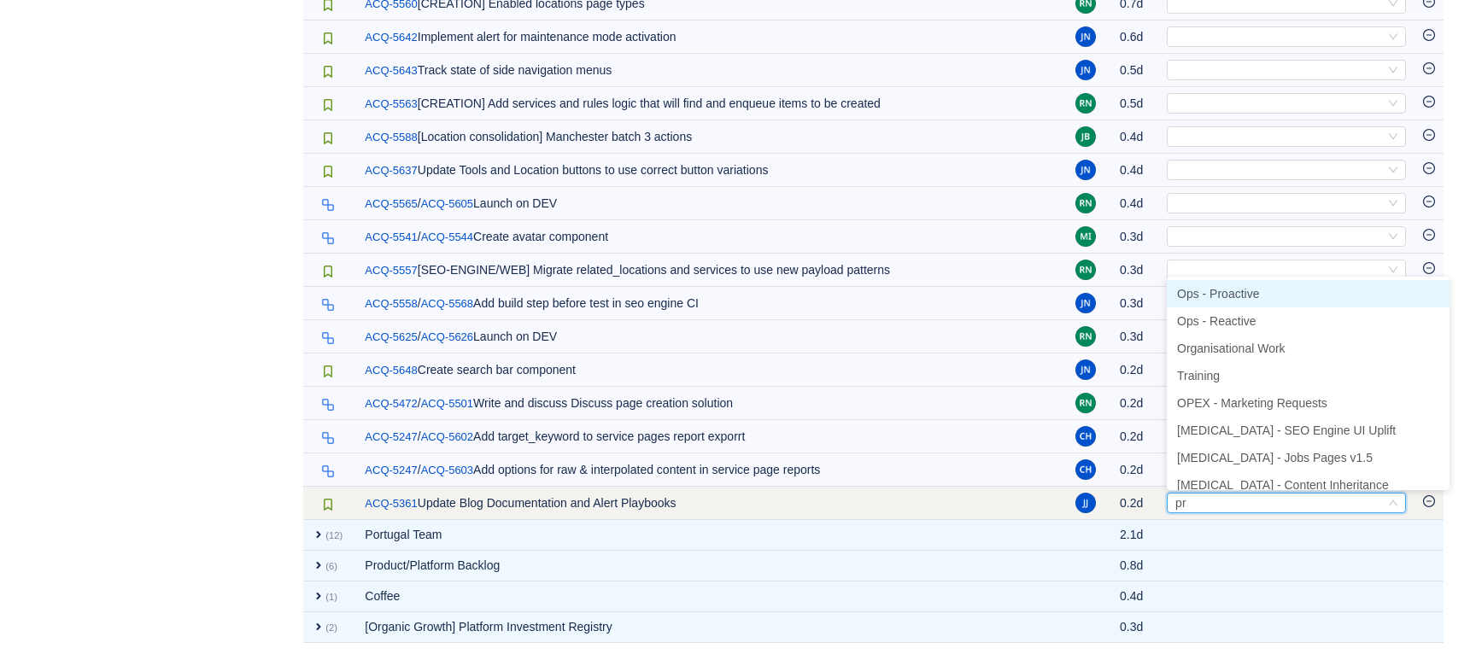
type input "pro"
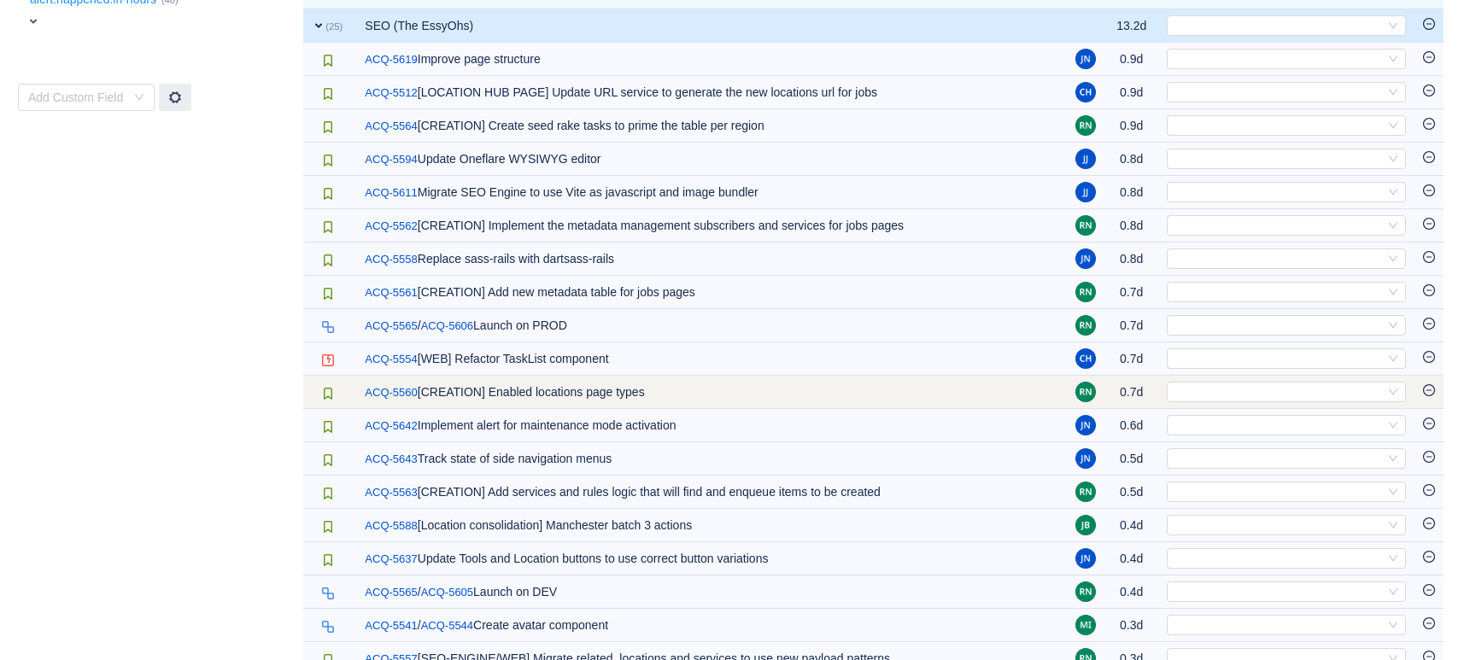
scroll to position [607, 0]
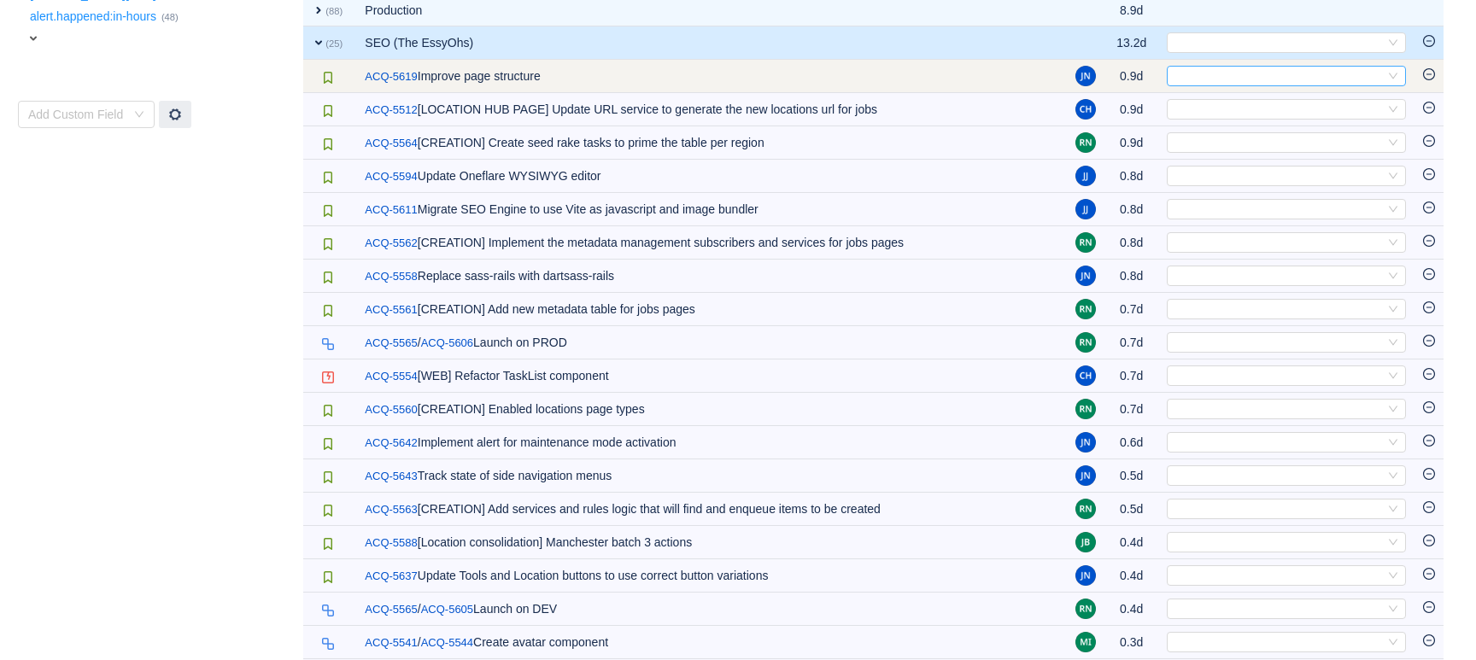
click at [1200, 78] on div "Select" at bounding box center [1279, 76] width 211 height 19
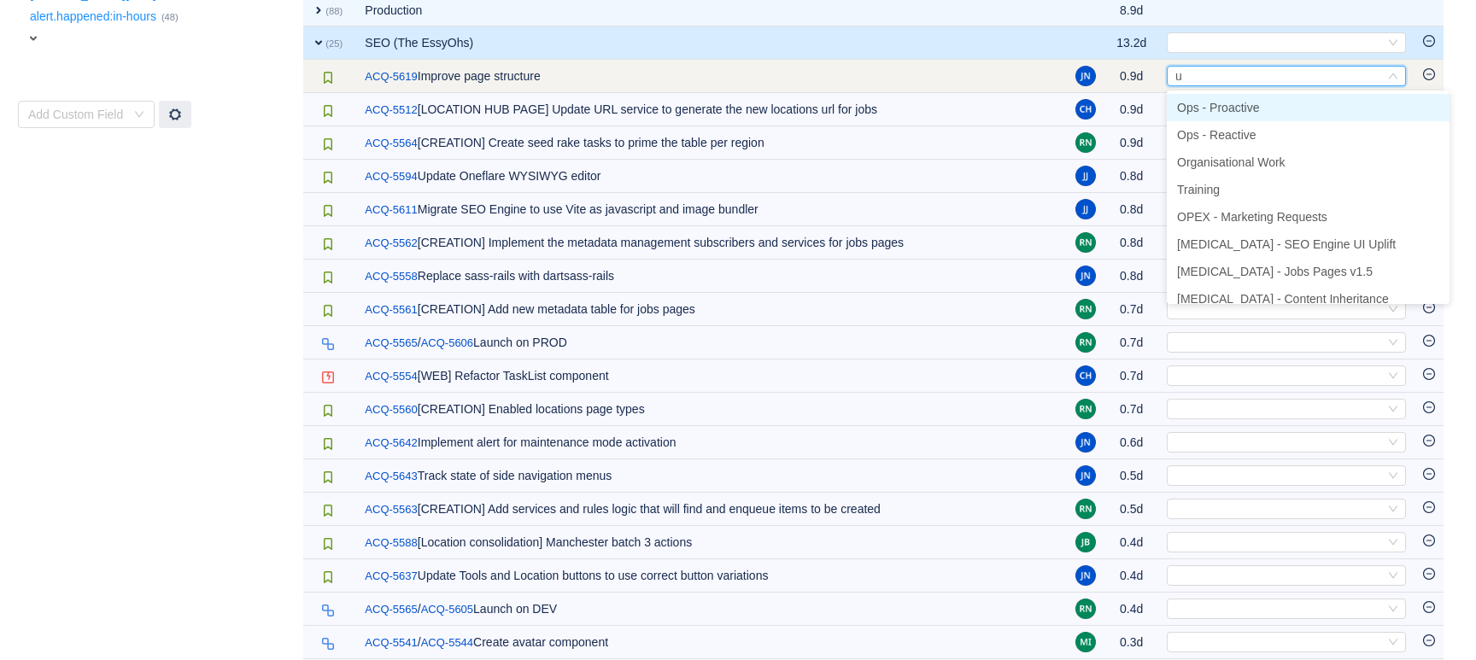
type input "ui"
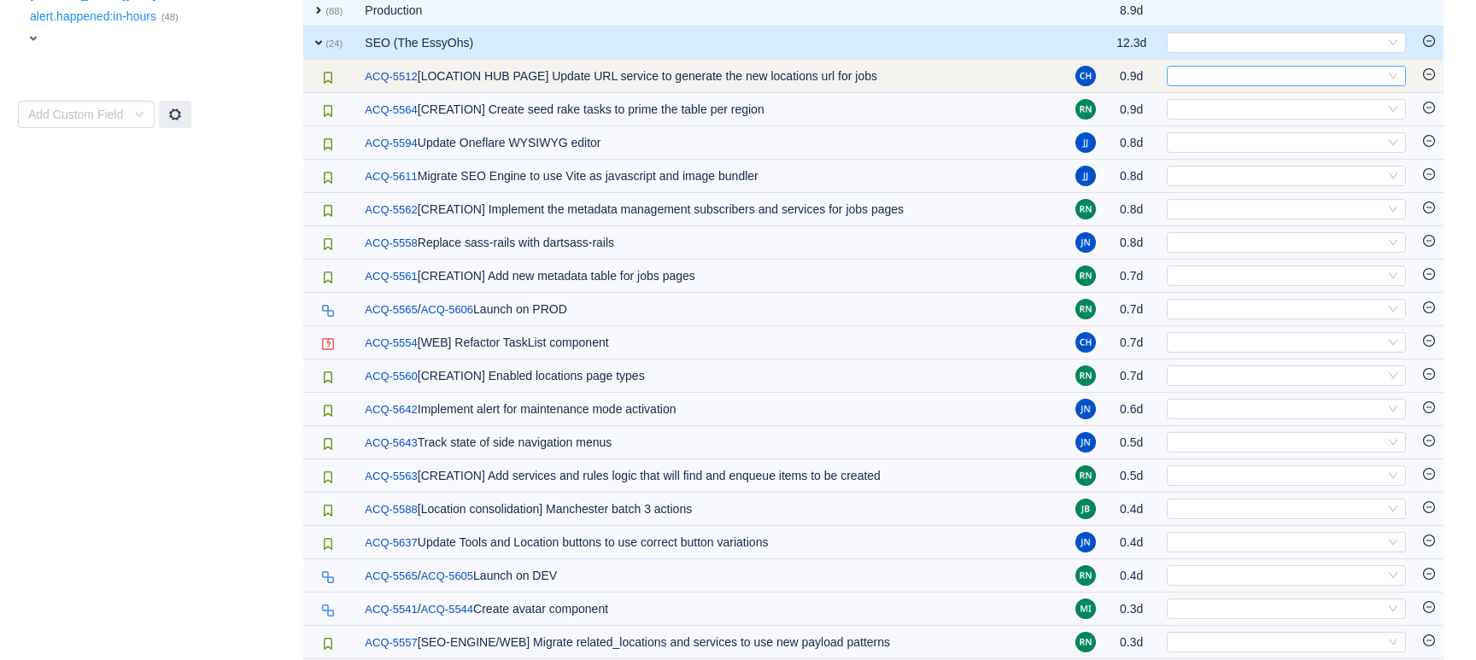
scroll to position [592, 0]
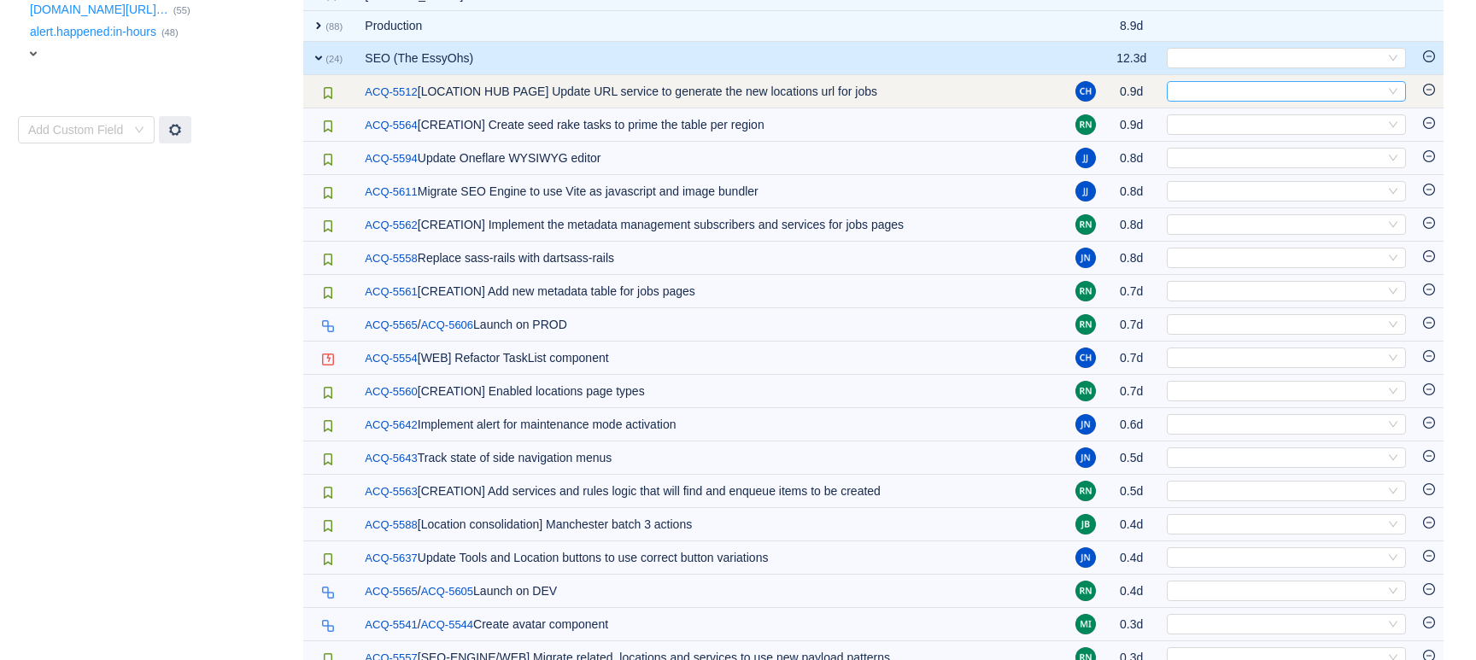
click at [1198, 91] on div "Select" at bounding box center [1279, 91] width 211 height 19
type input "jobs"
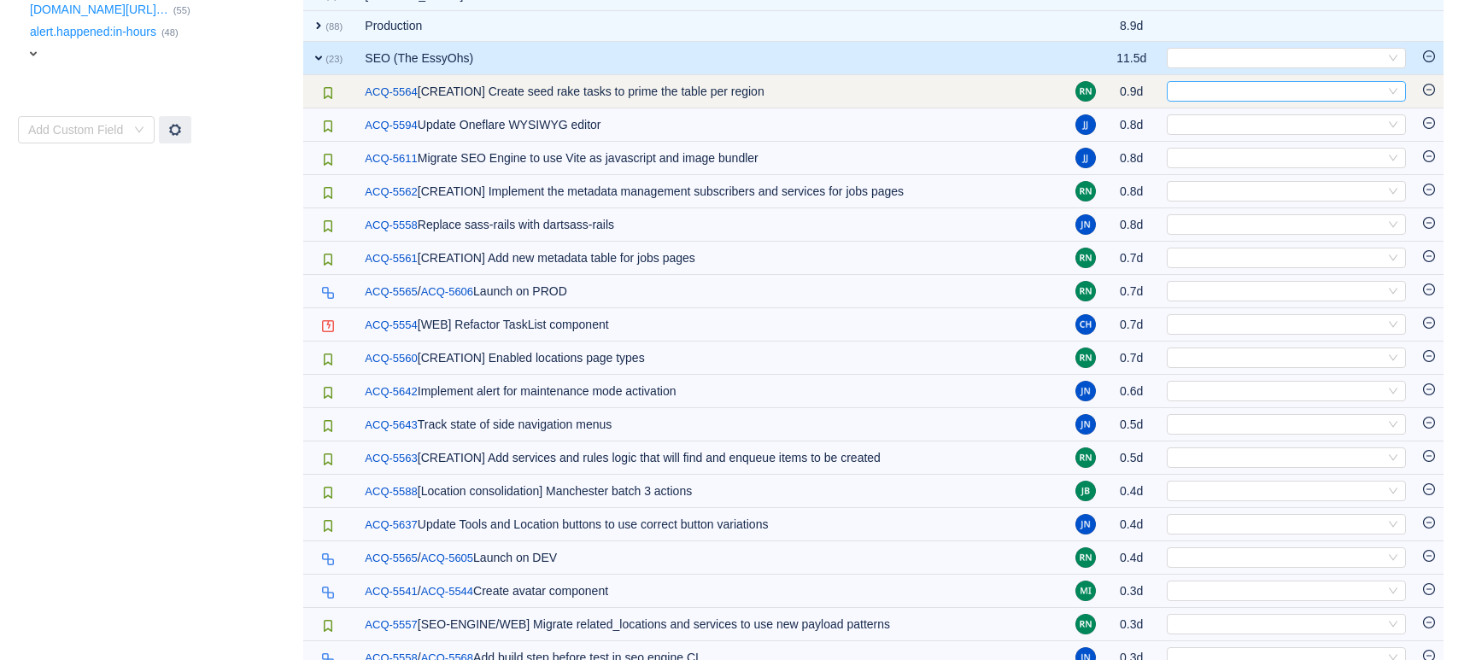
click at [1227, 94] on div "Select" at bounding box center [1279, 91] width 211 height 19
type input "jobs"
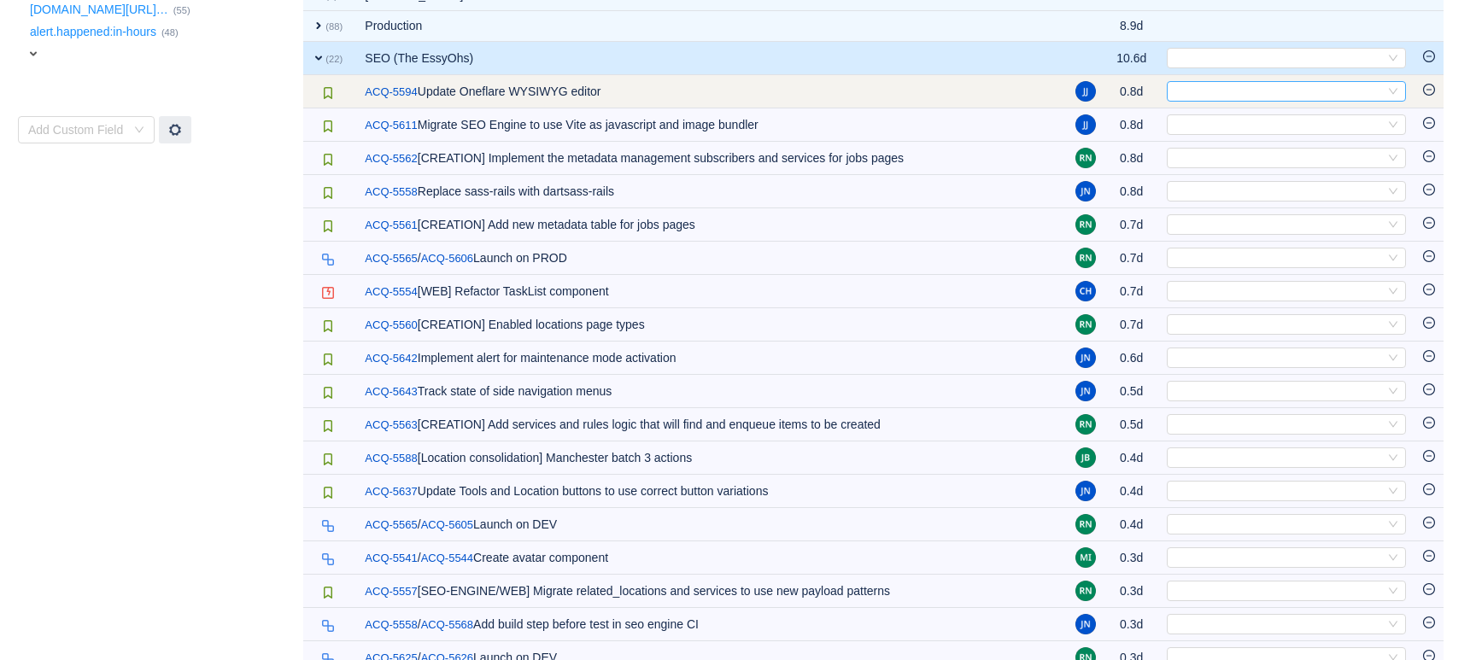
click at [1215, 94] on div "Select" at bounding box center [1279, 91] width 211 height 19
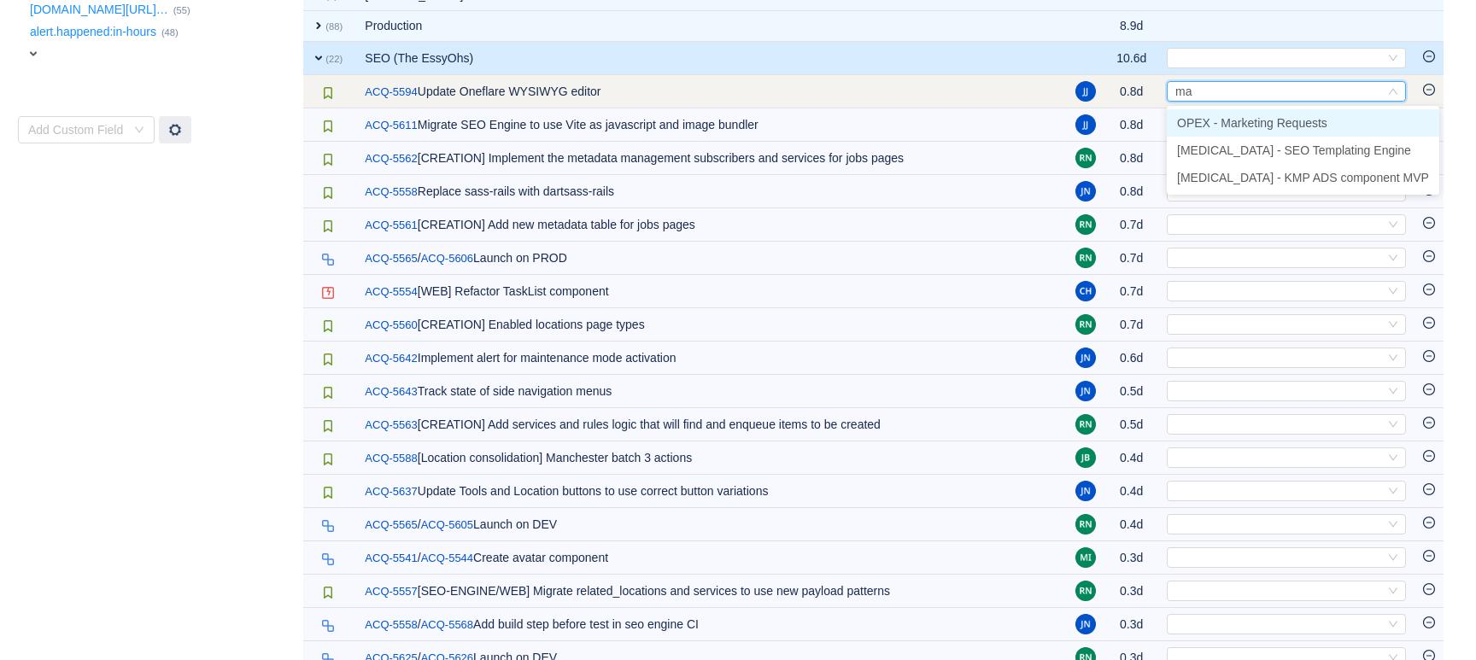
type input "mar"
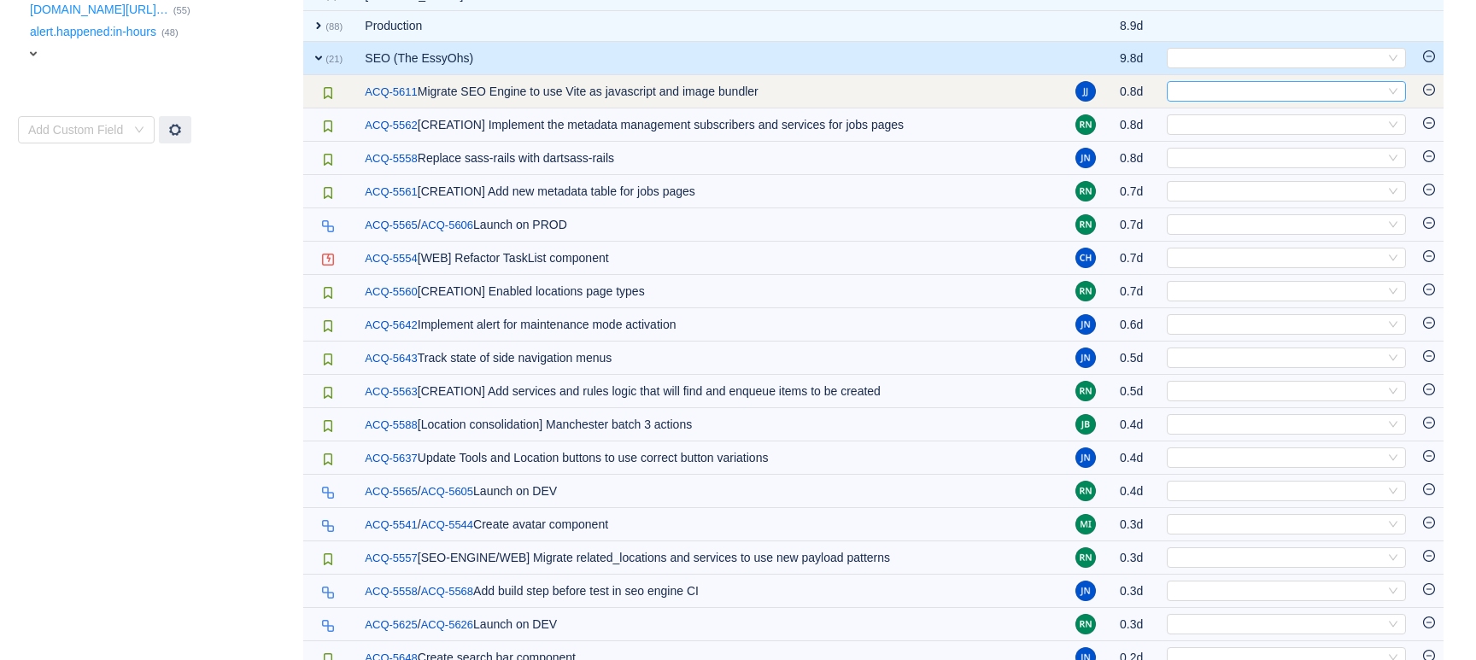
click at [1202, 98] on div "Select" at bounding box center [1279, 91] width 211 height 19
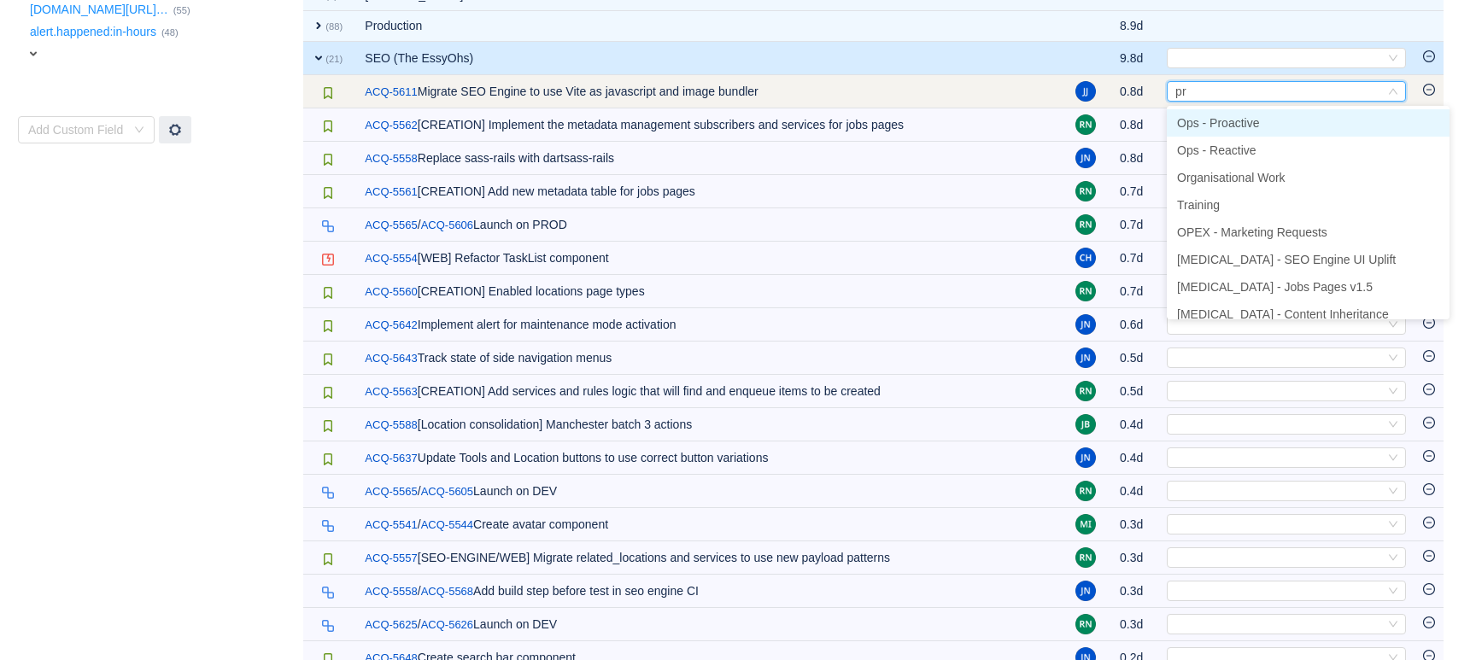
type input "pro"
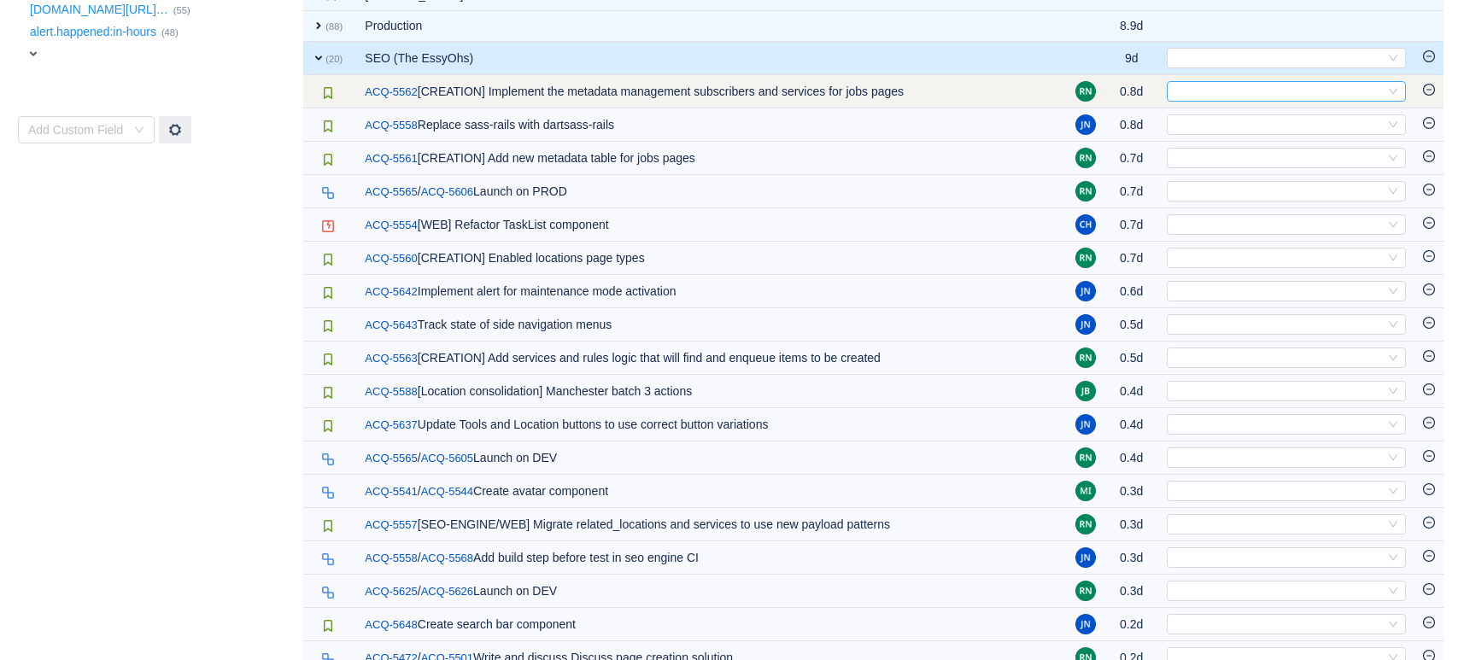
click at [1205, 97] on div "Select" at bounding box center [1279, 91] width 211 height 19
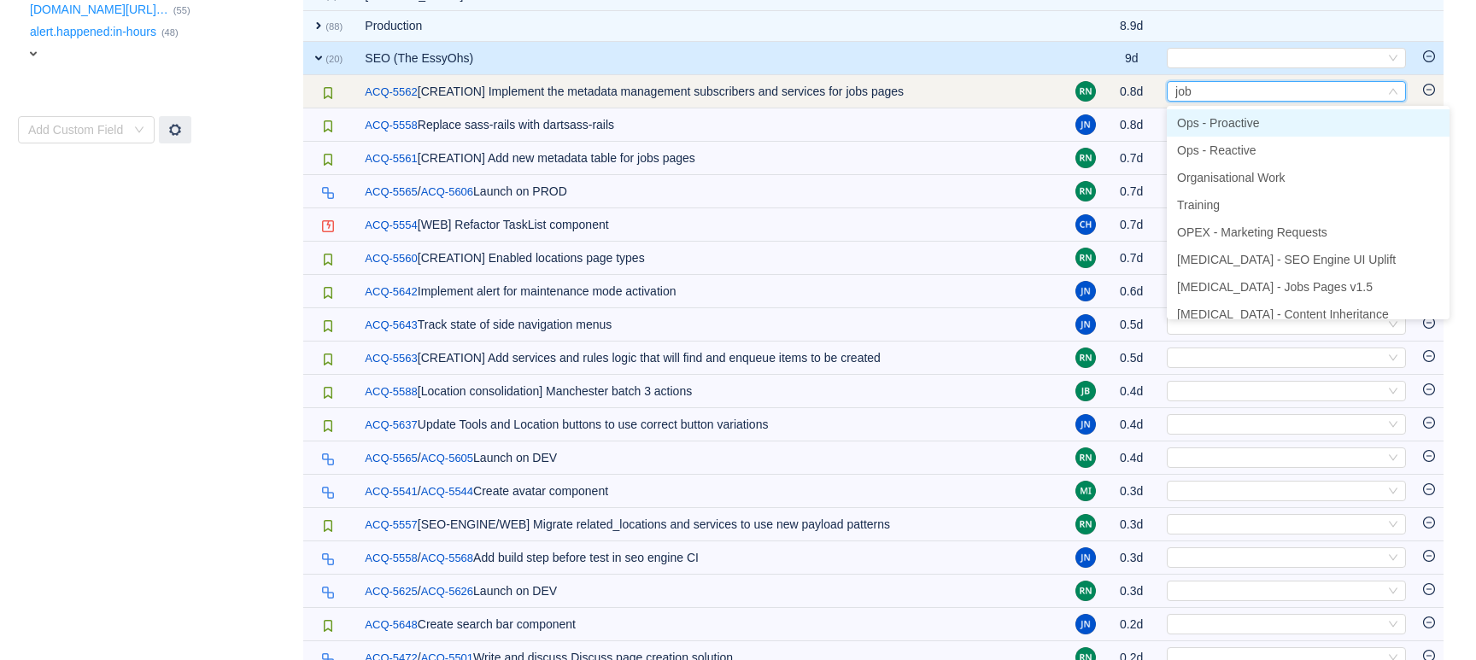
type input "jobs"
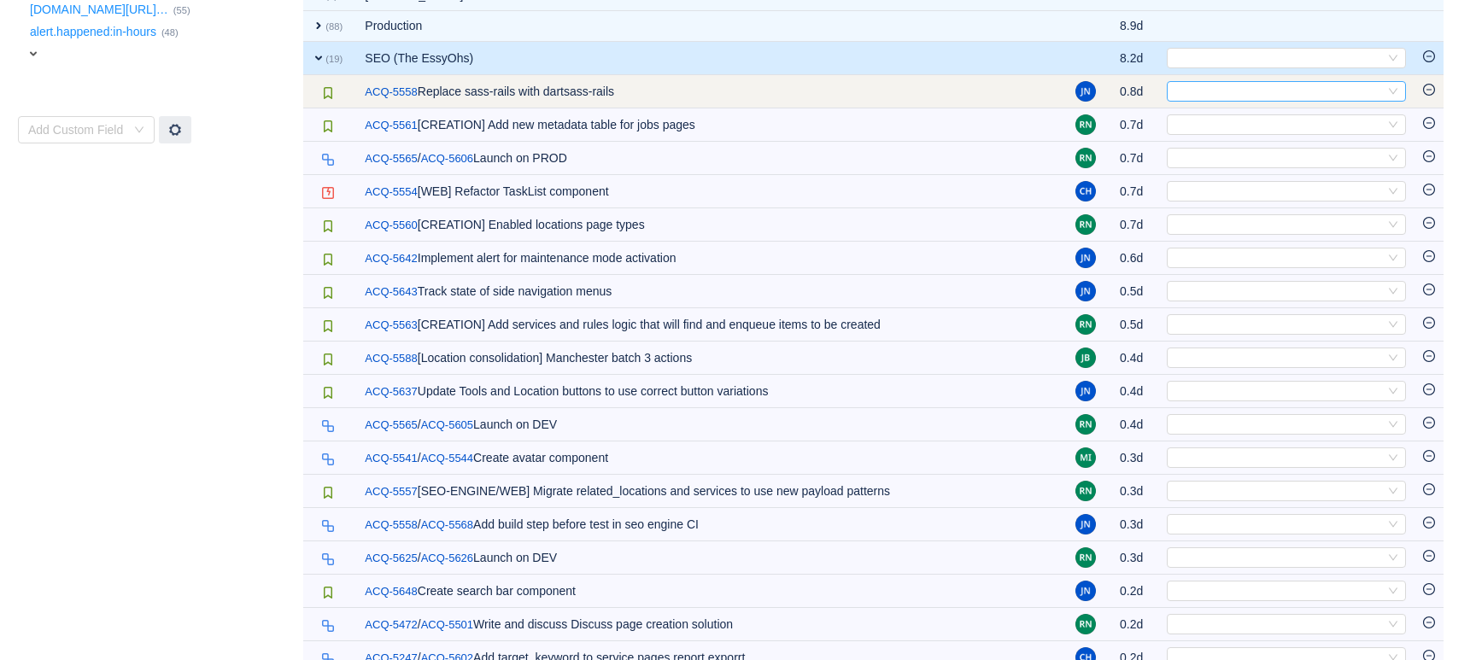
click at [1194, 97] on div "Select" at bounding box center [1279, 91] width 211 height 19
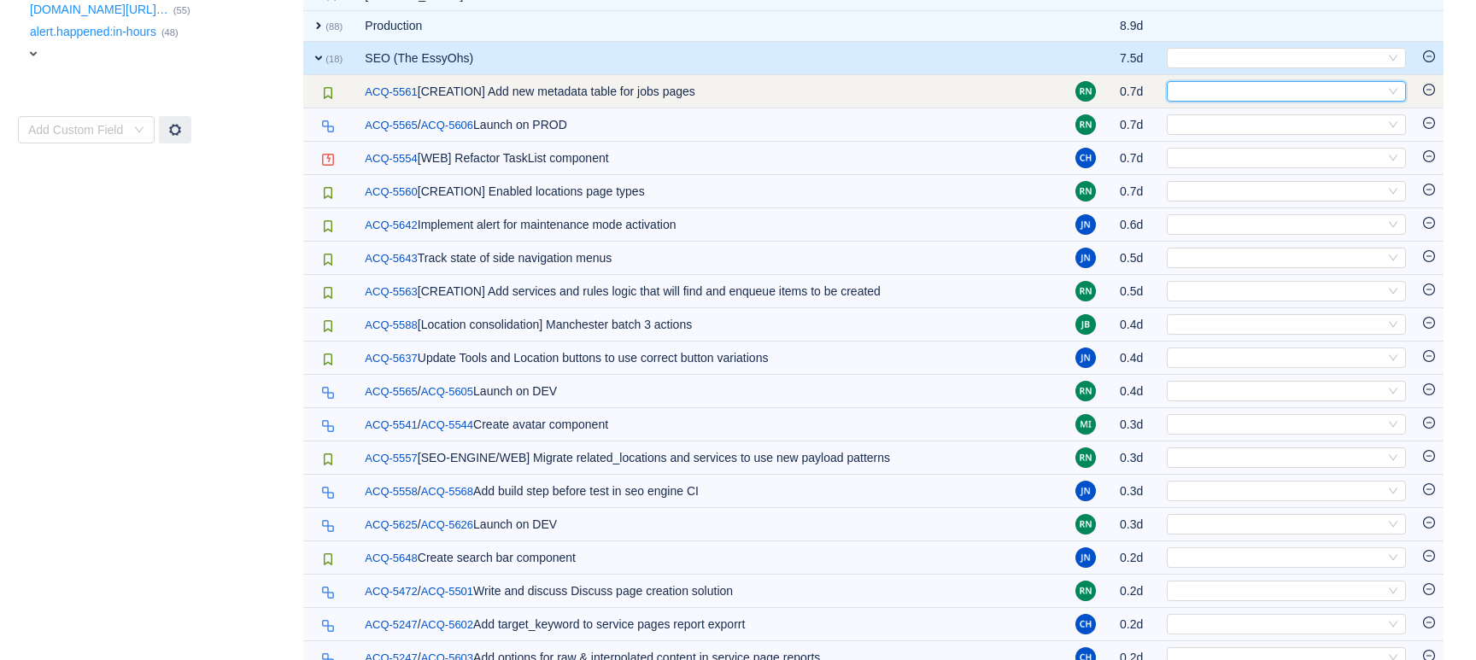
click at [1229, 93] on div "Select" at bounding box center [1279, 91] width 211 height 19
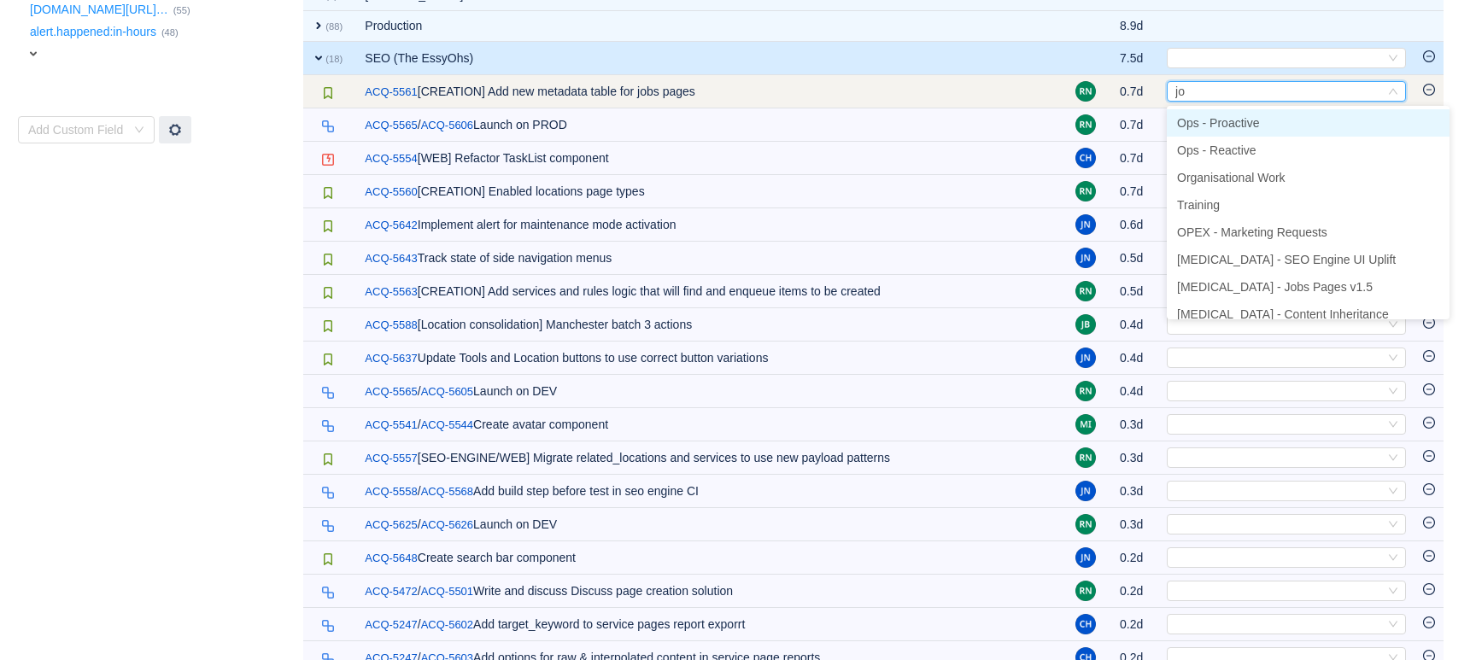
type input "job"
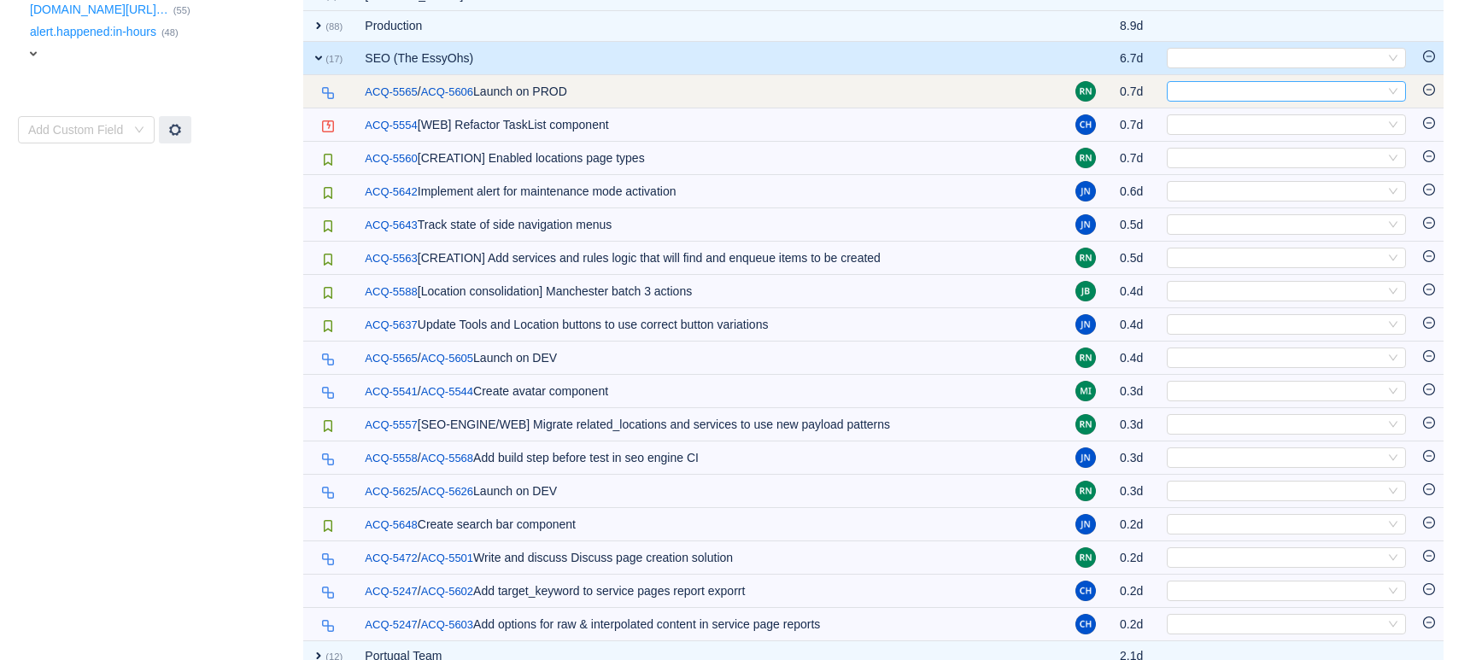
click at [1234, 92] on div "Select" at bounding box center [1279, 91] width 211 height 19
type input "jobs"
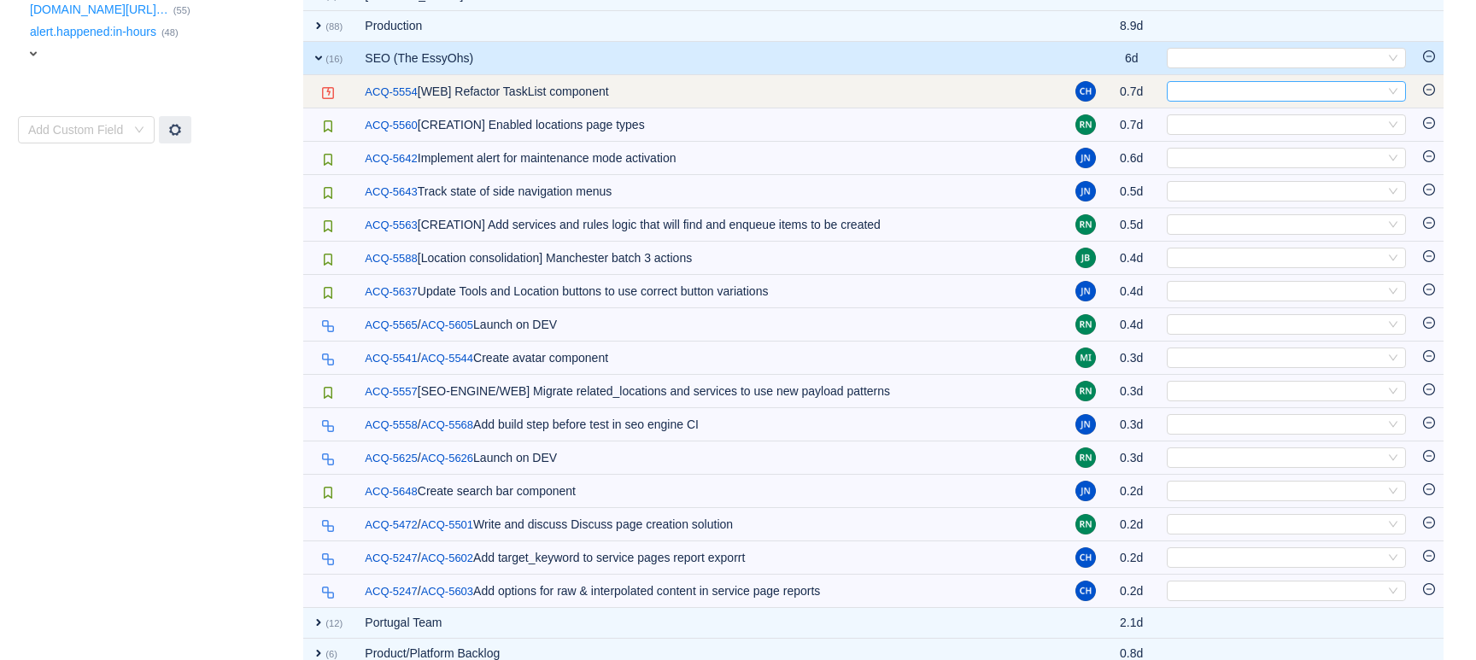
click at [1205, 91] on div "Select" at bounding box center [1279, 91] width 211 height 19
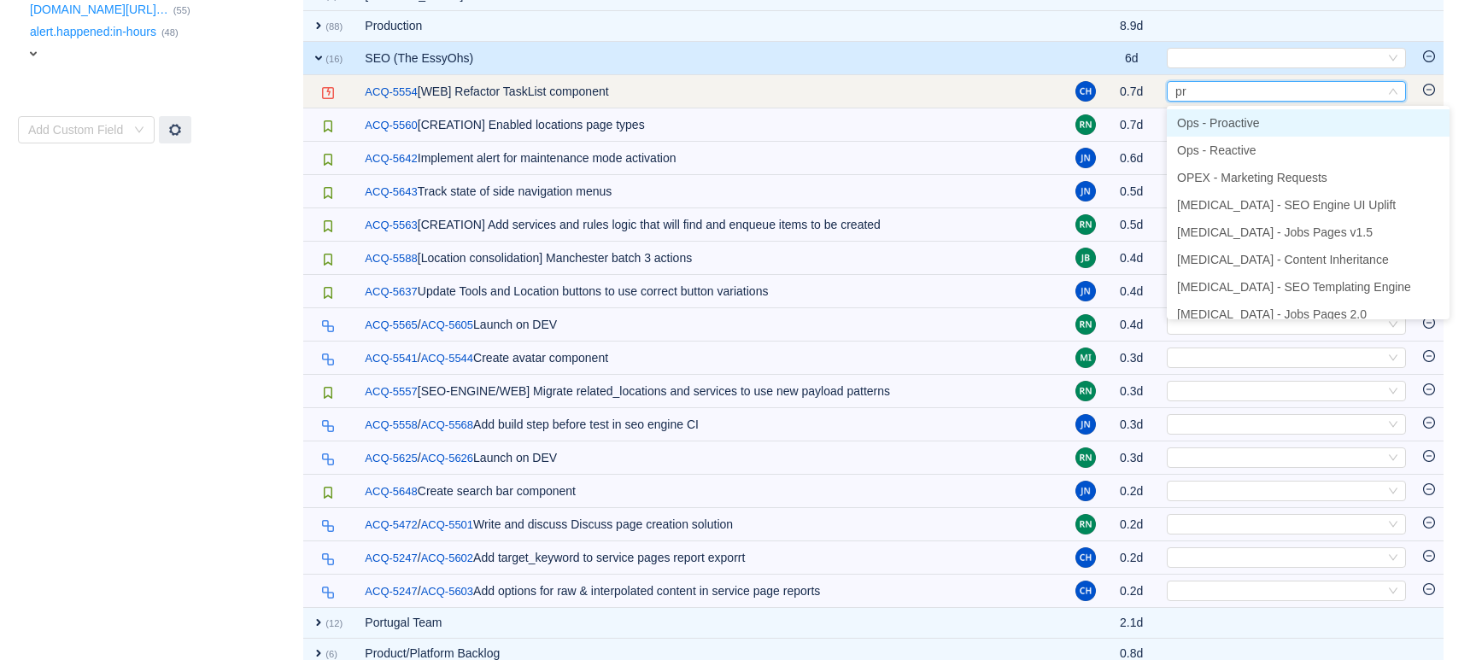
type input "pro"
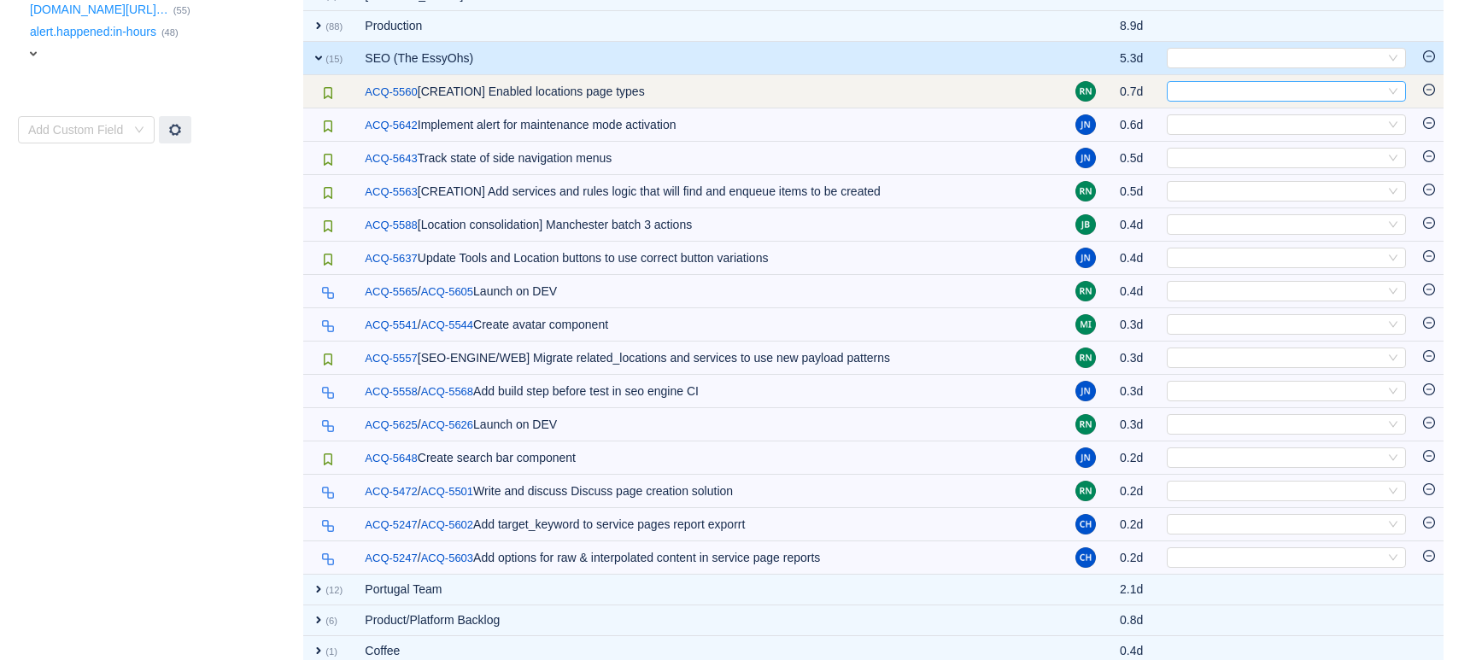
click at [1211, 92] on div "Select" at bounding box center [1279, 91] width 211 height 19
type input "jobs"
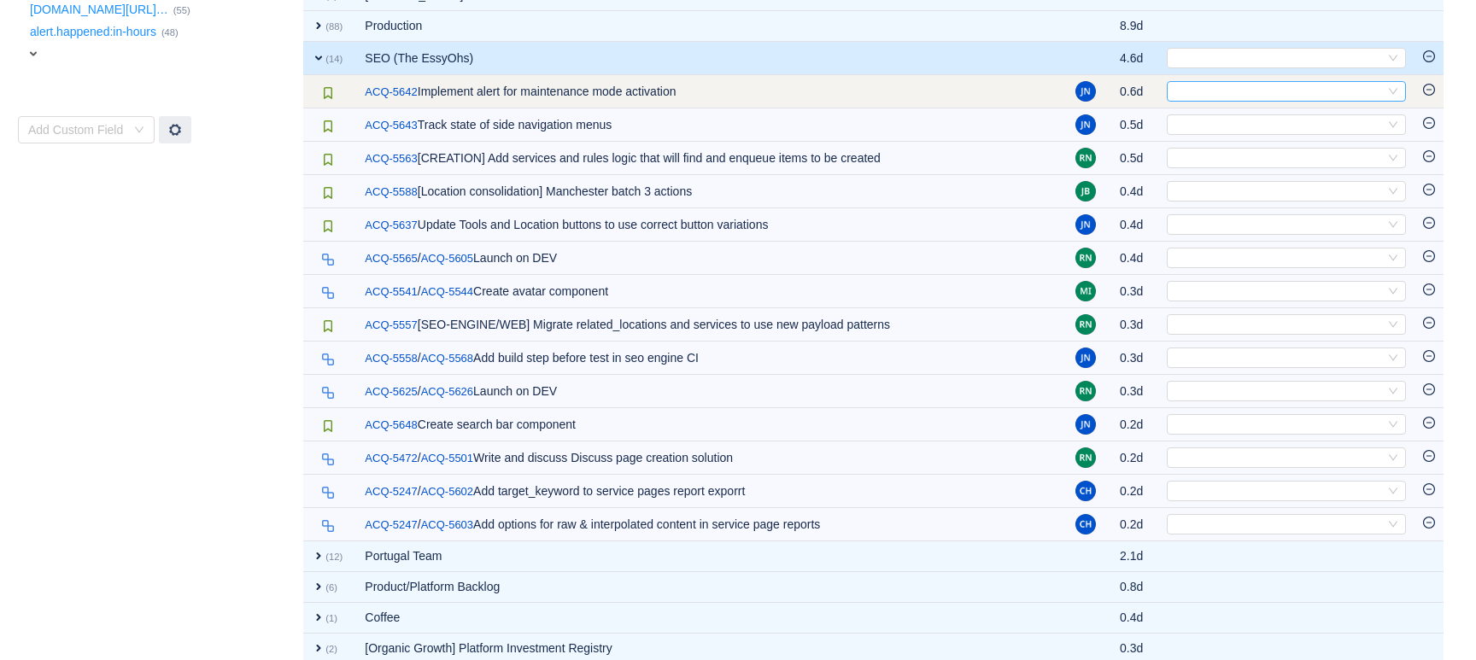
click at [1206, 95] on div "Select" at bounding box center [1279, 91] width 211 height 19
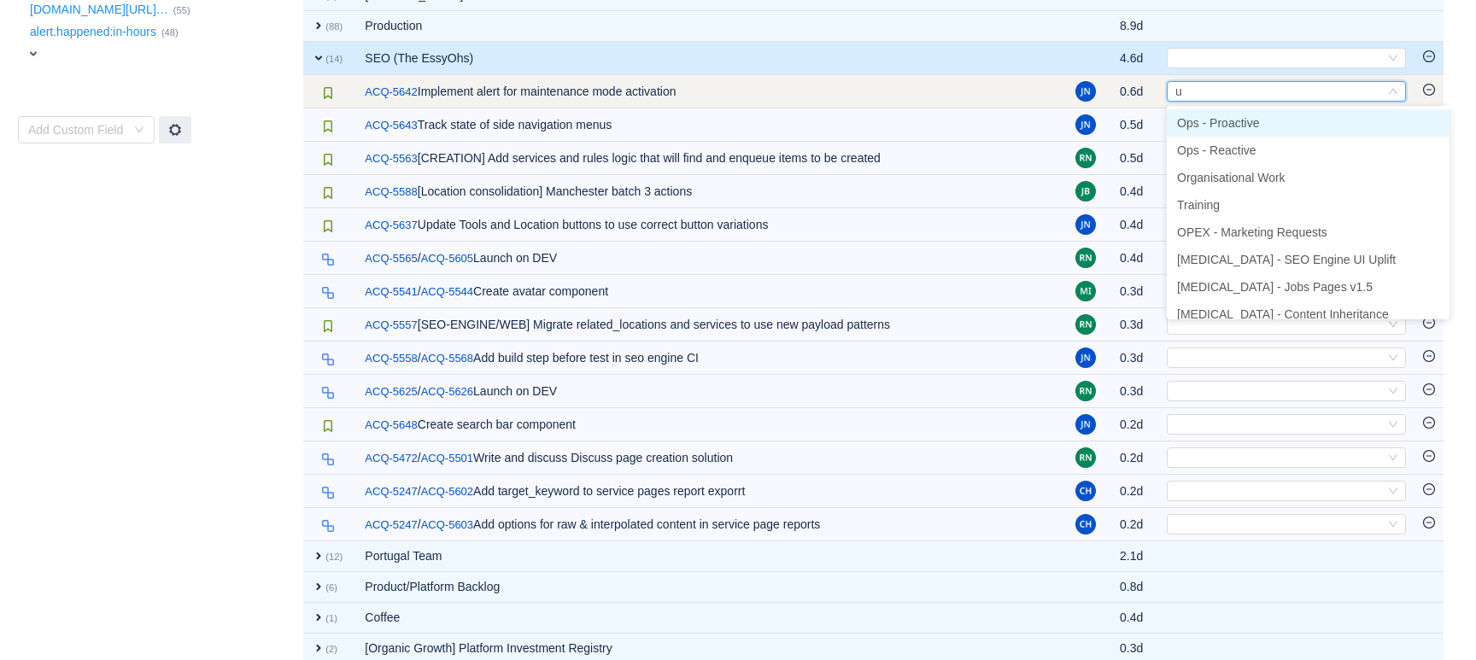
type input "ui"
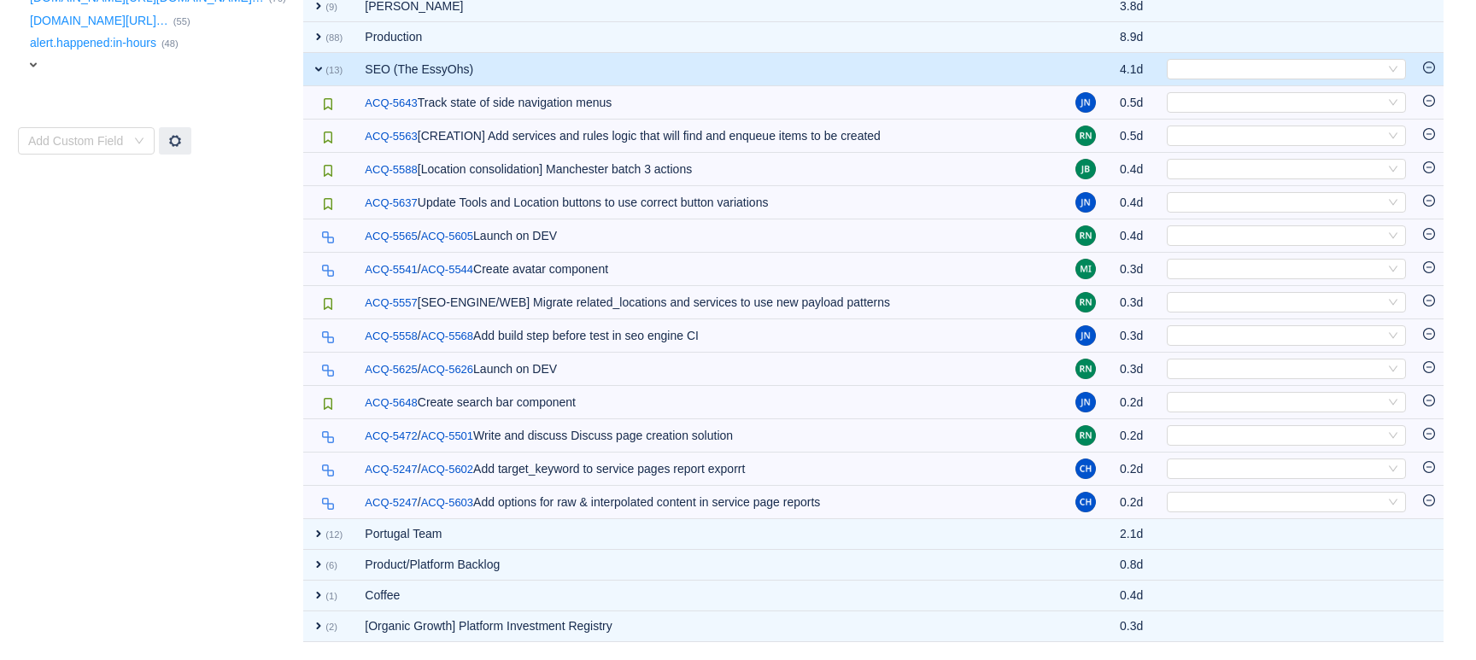
scroll to position [580, 0]
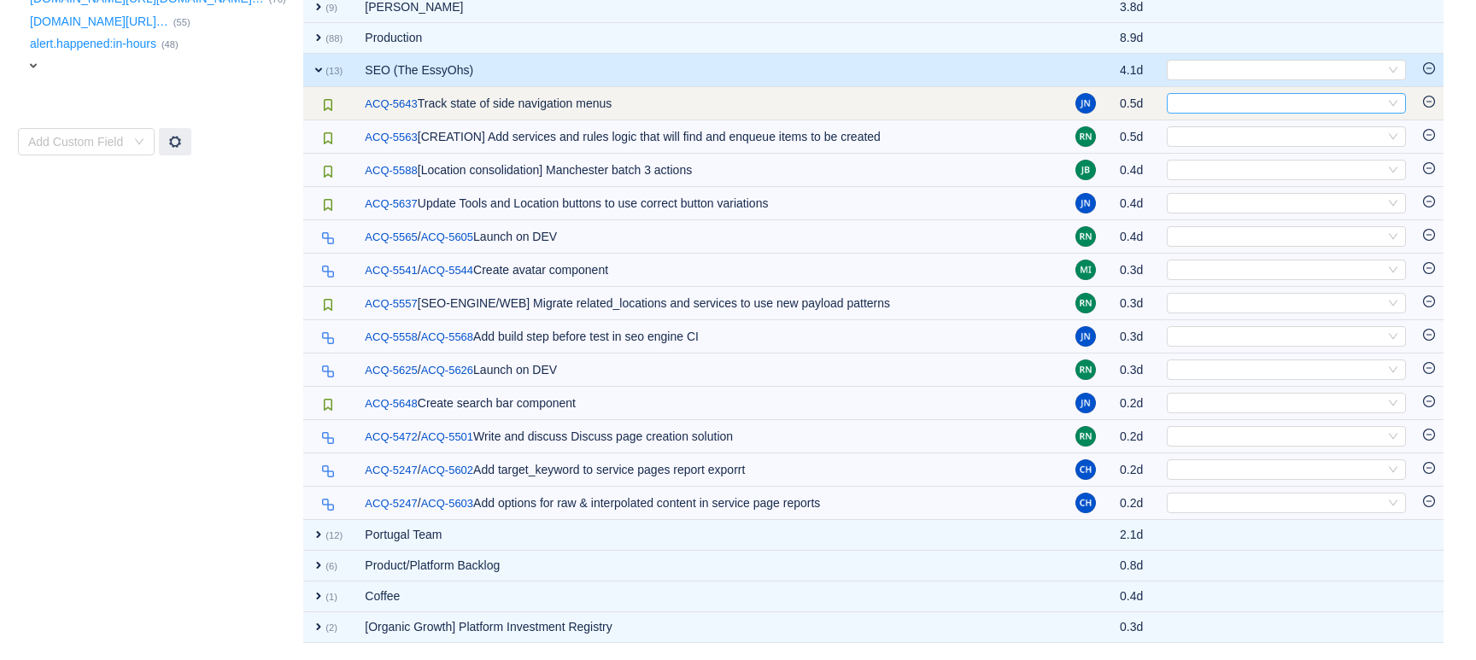
click at [1212, 103] on div "Select" at bounding box center [1279, 103] width 211 height 19
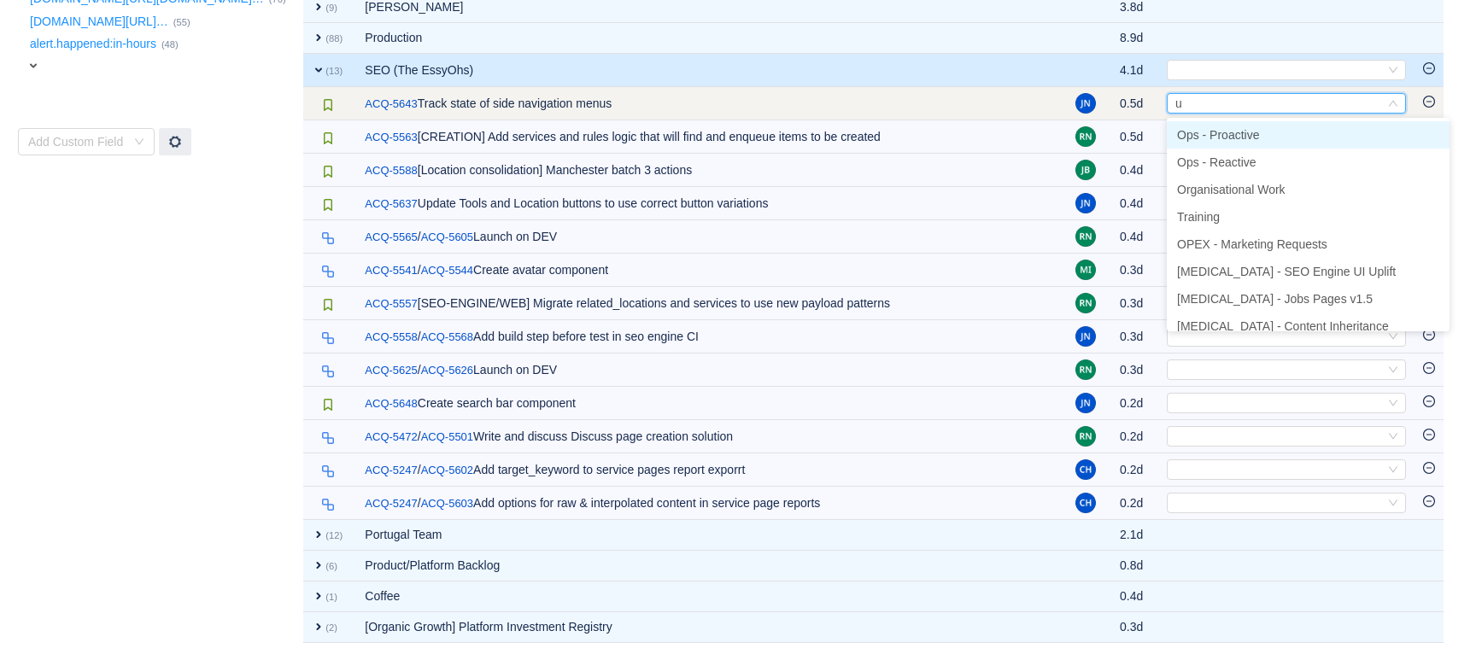
type input "ui"
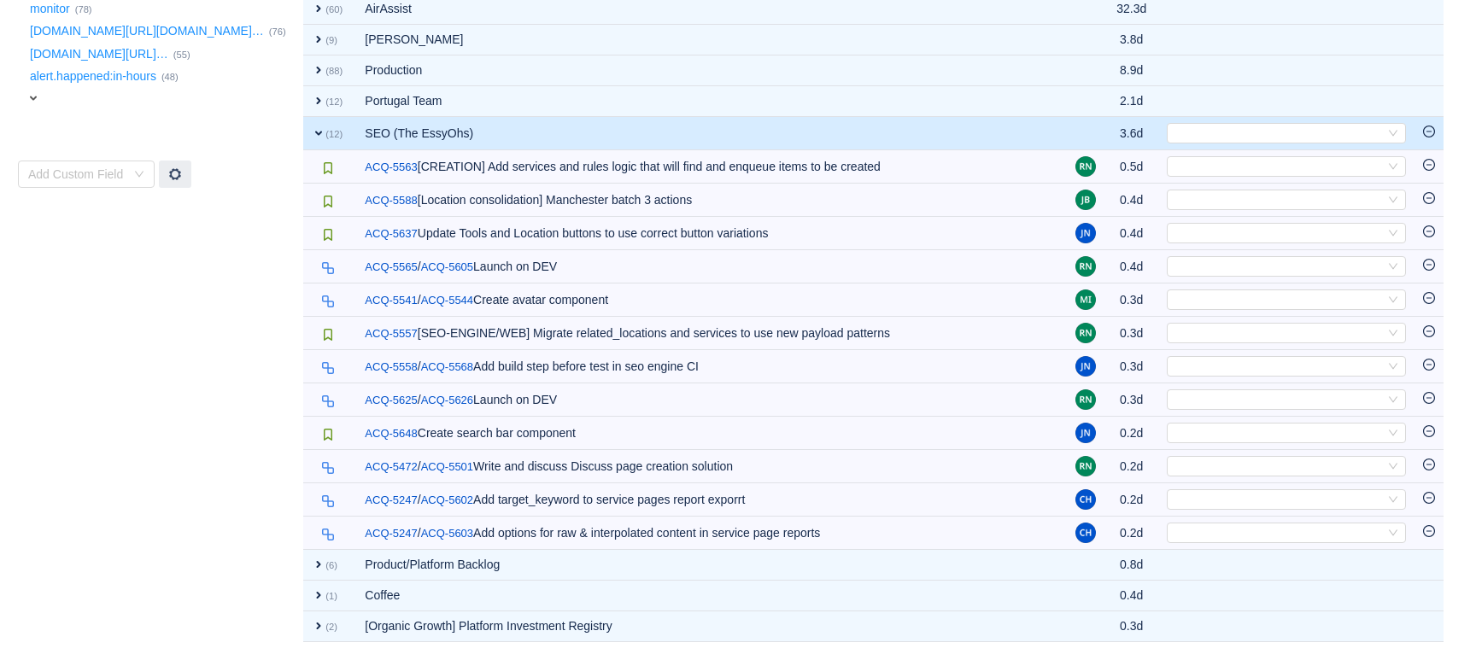
scroll to position [547, 0]
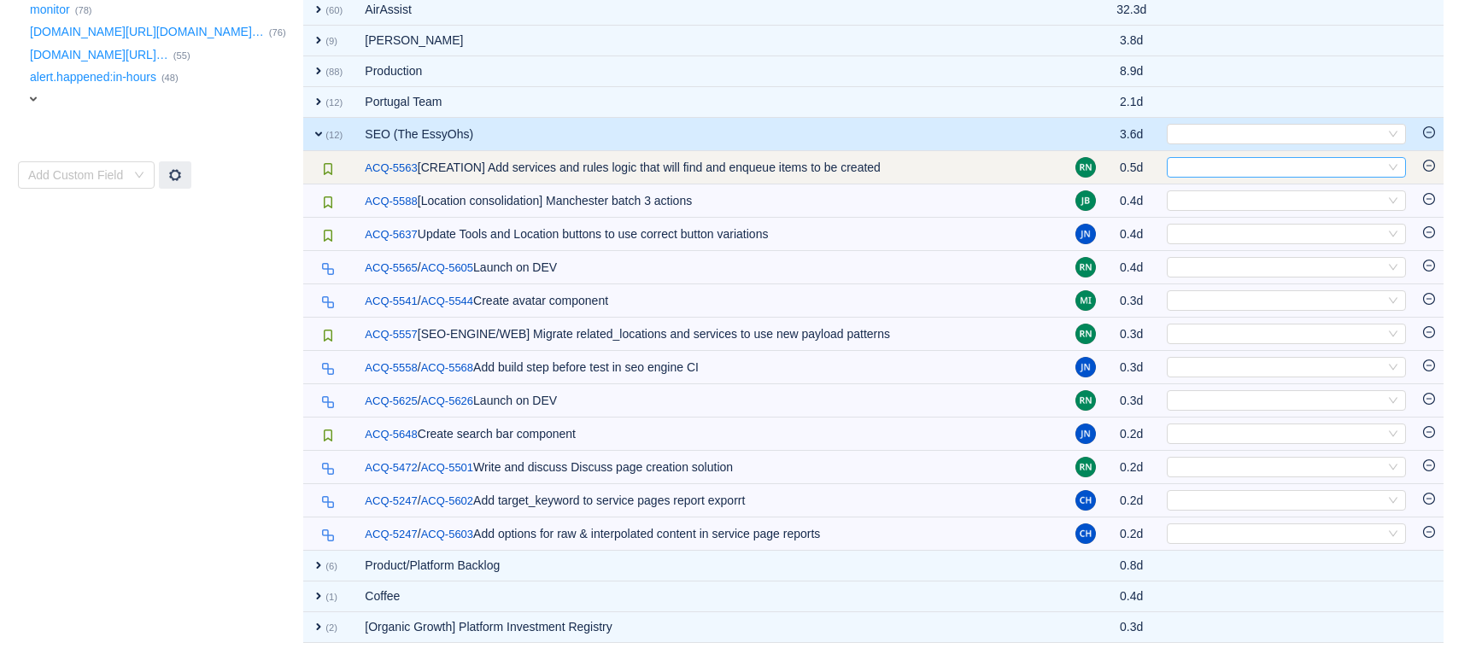
click at [1209, 170] on div "Select" at bounding box center [1279, 167] width 211 height 19
type input "job"
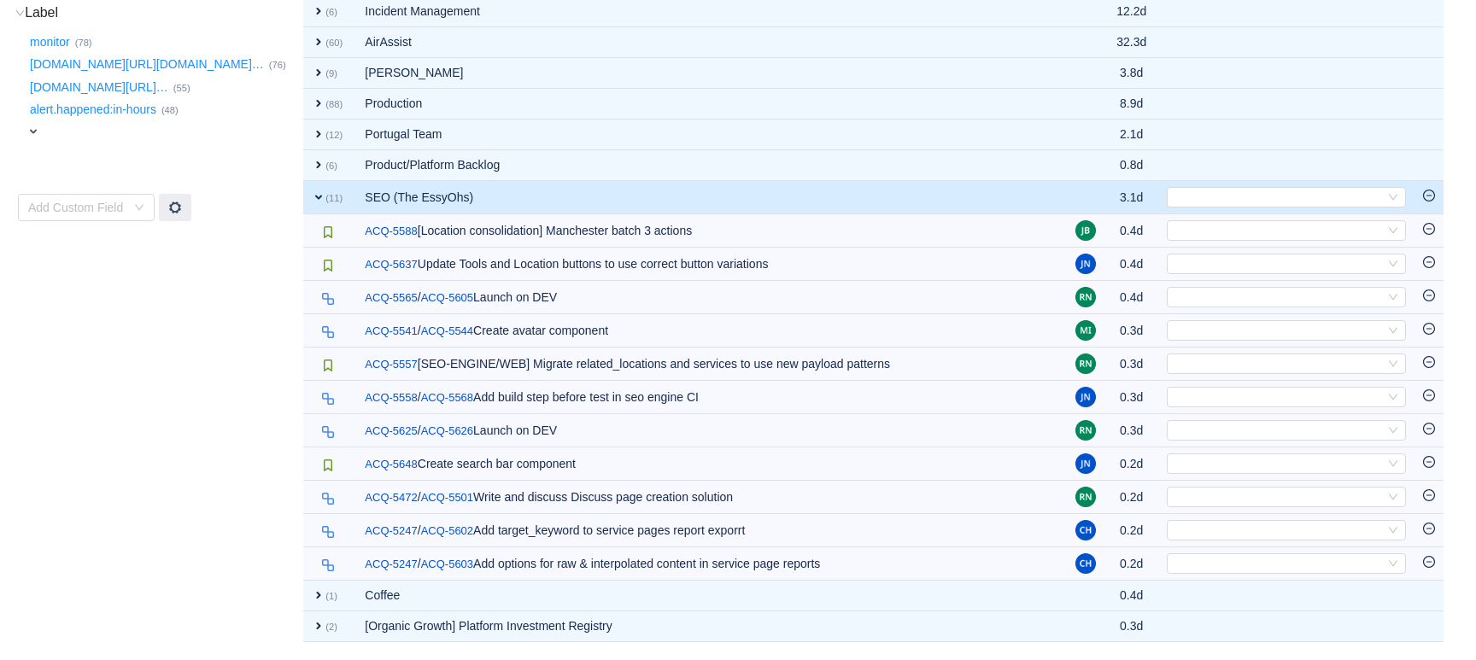
scroll to position [513, 0]
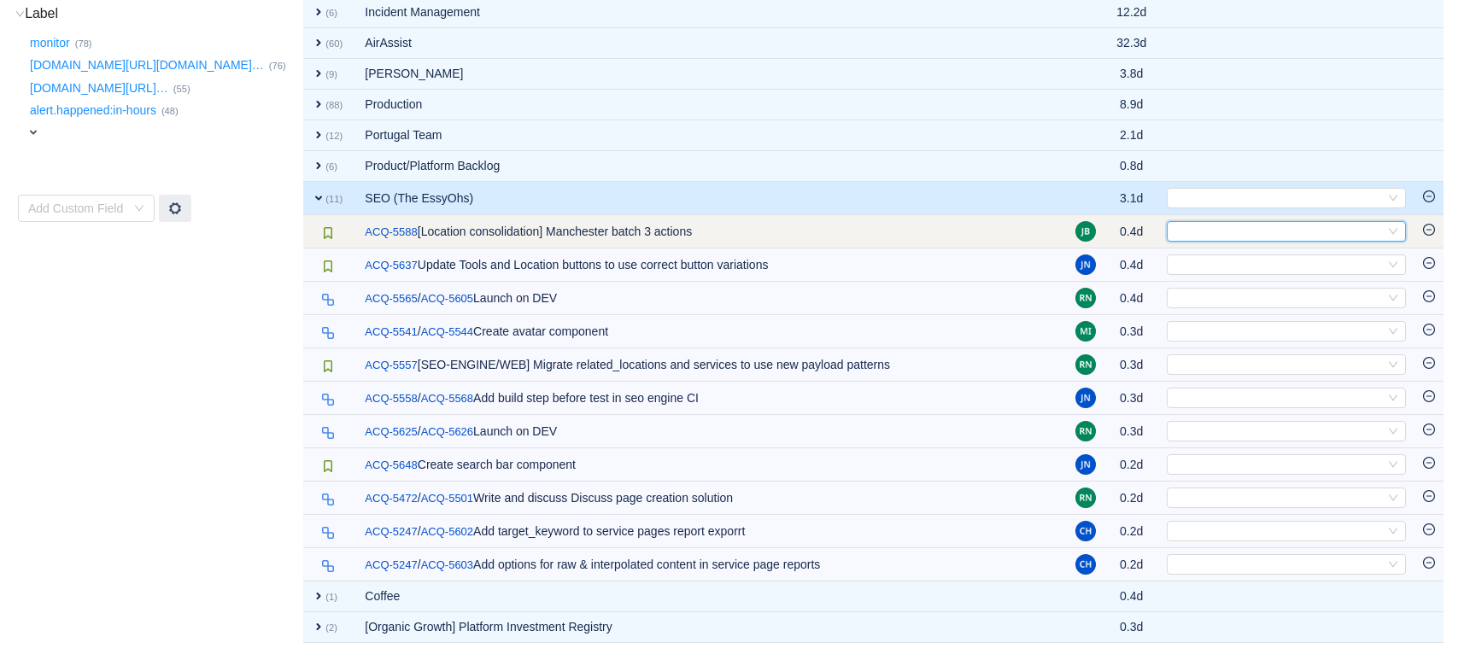
click at [1194, 235] on div "Select" at bounding box center [1279, 231] width 211 height 19
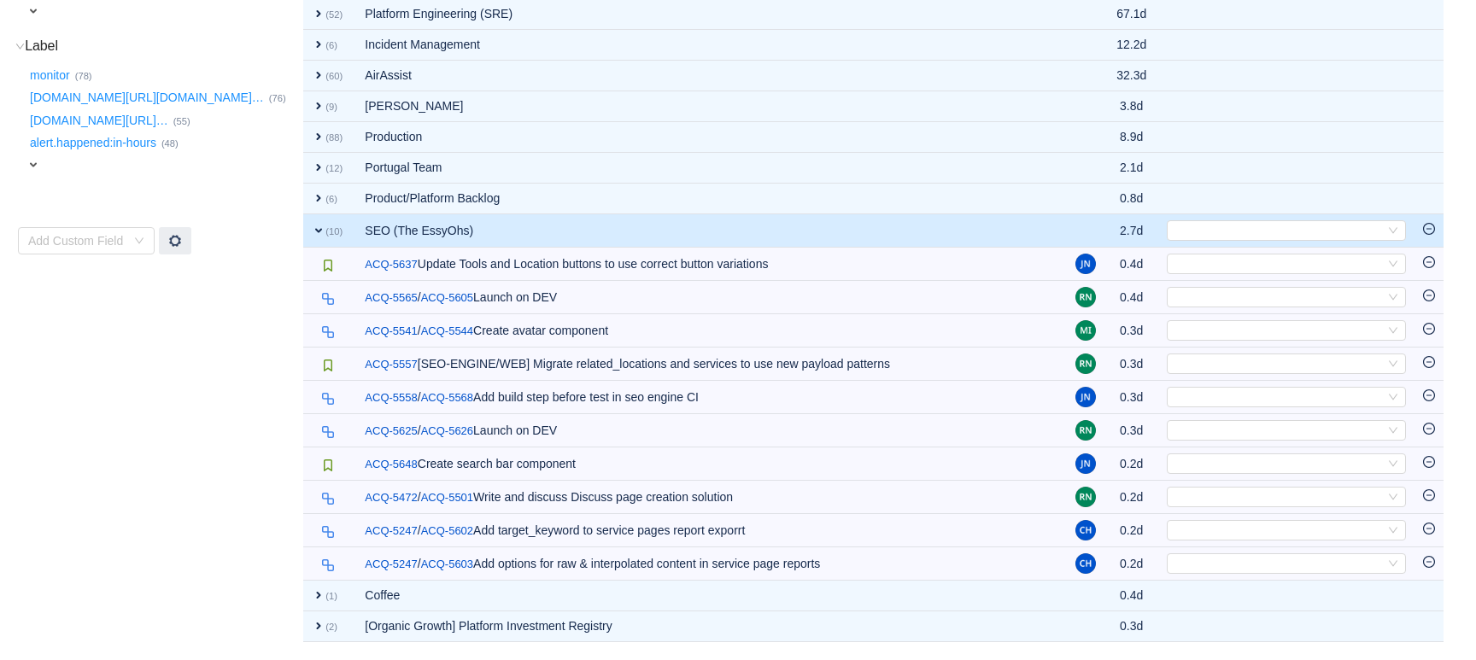
scroll to position [480, 0]
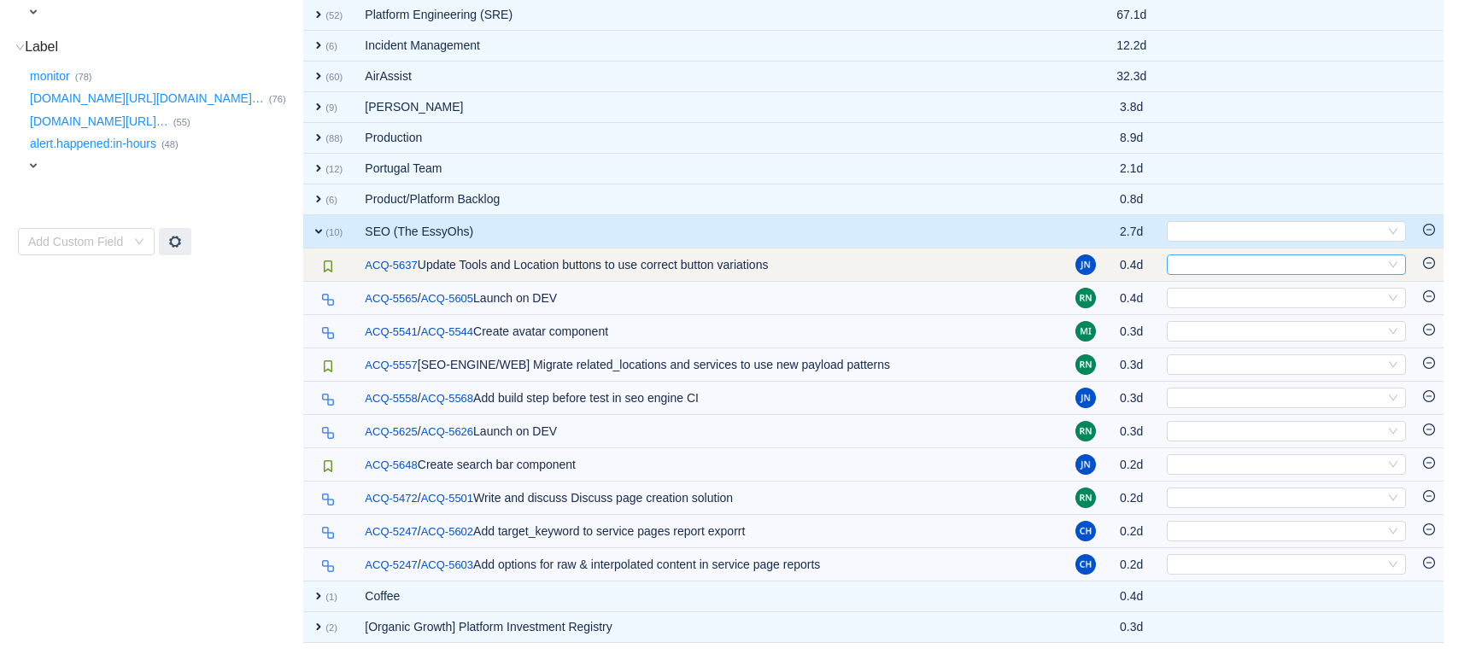
click at [1200, 267] on div "Select" at bounding box center [1279, 264] width 211 height 19
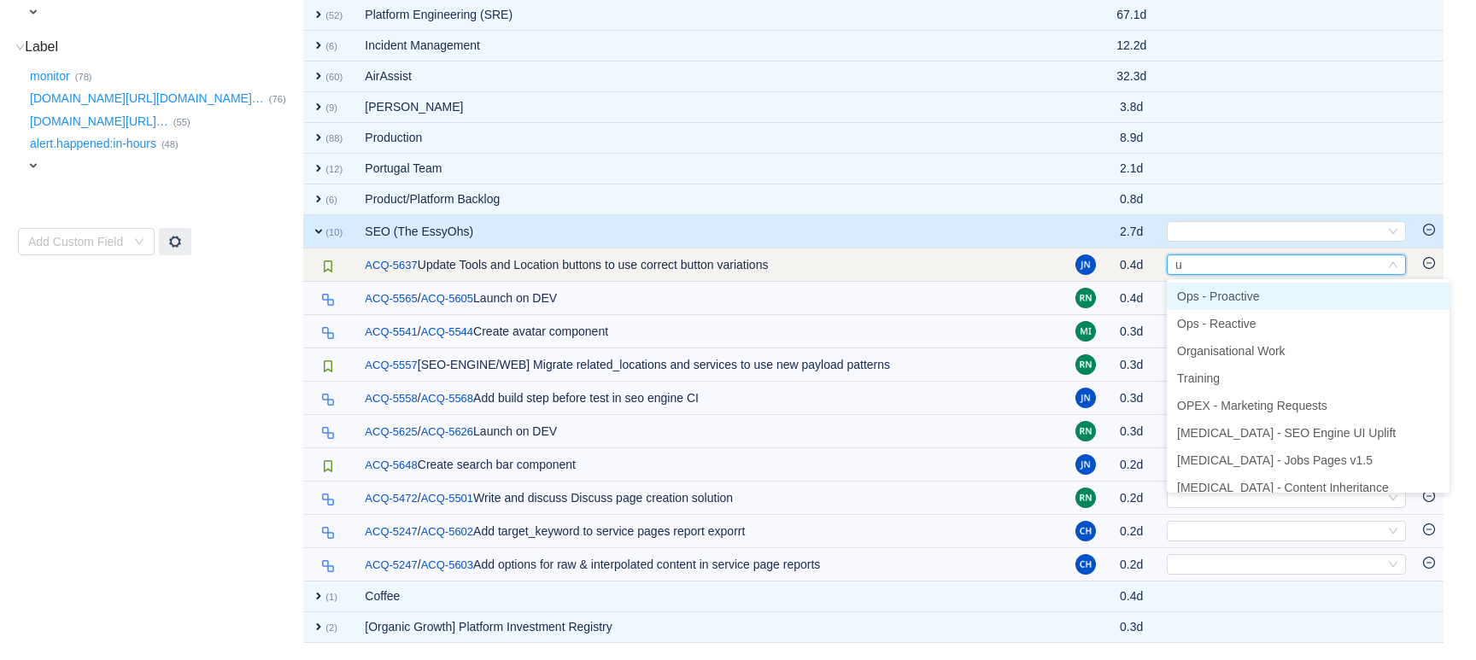
type input "ui"
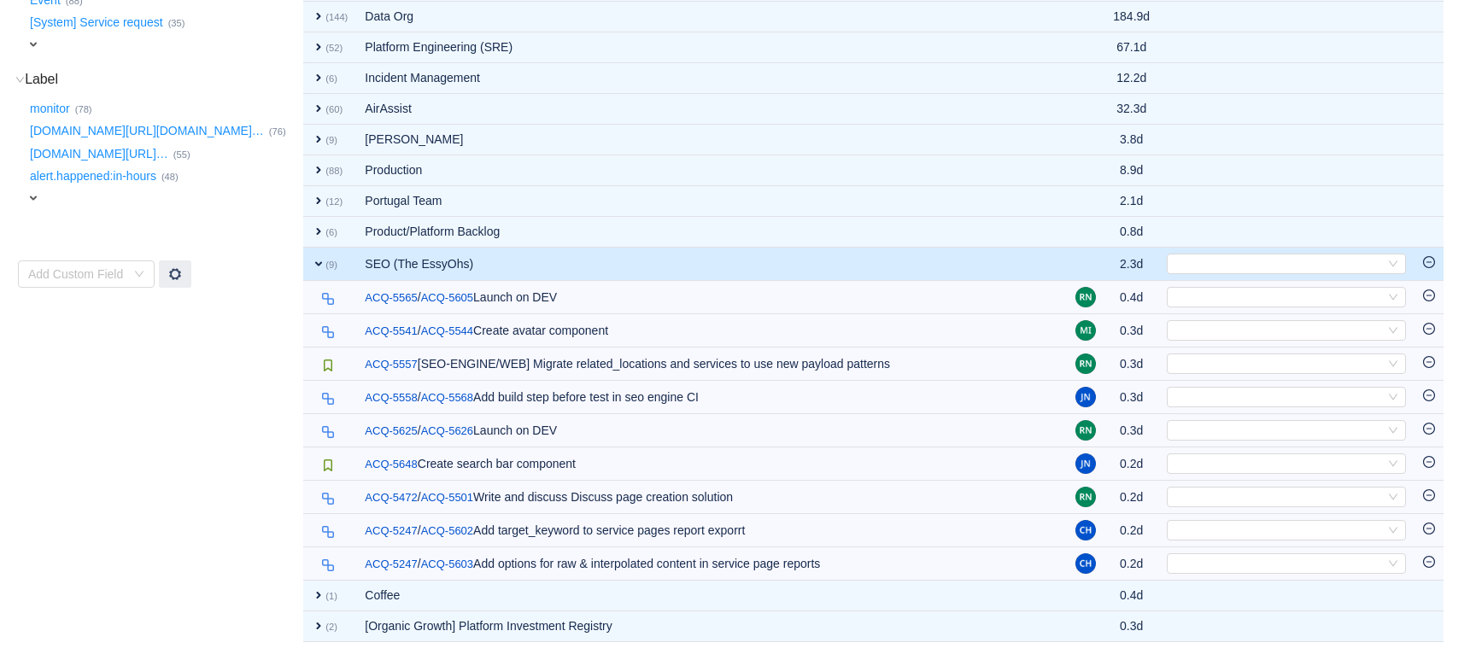
scroll to position [447, 0]
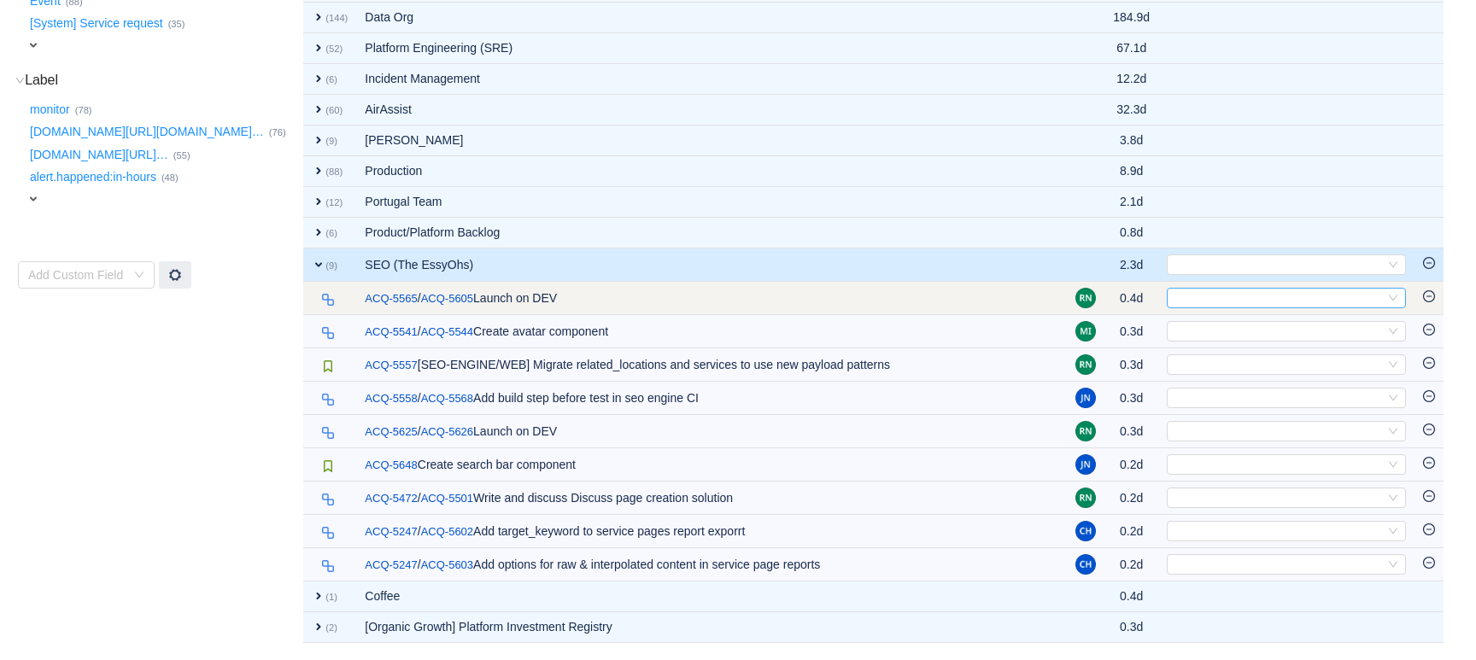
click at [1196, 295] on div "Select" at bounding box center [1279, 298] width 211 height 19
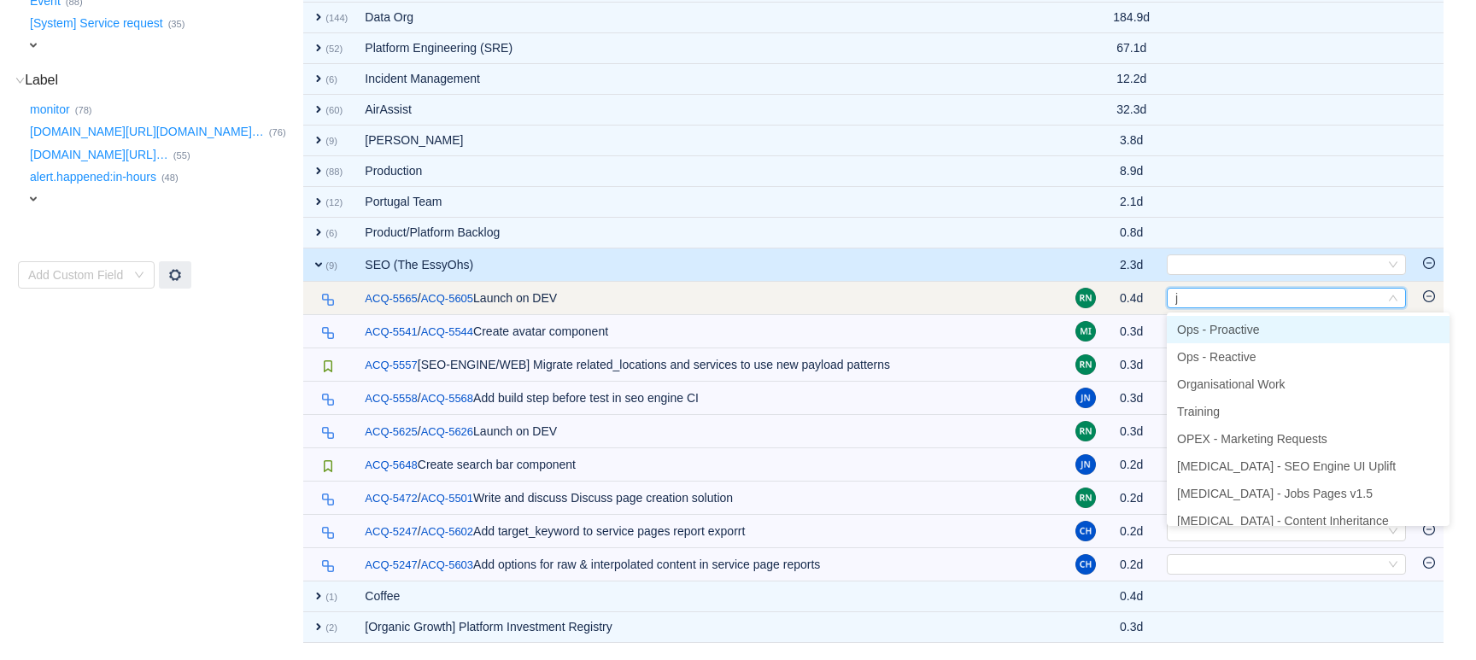
type input "jo"
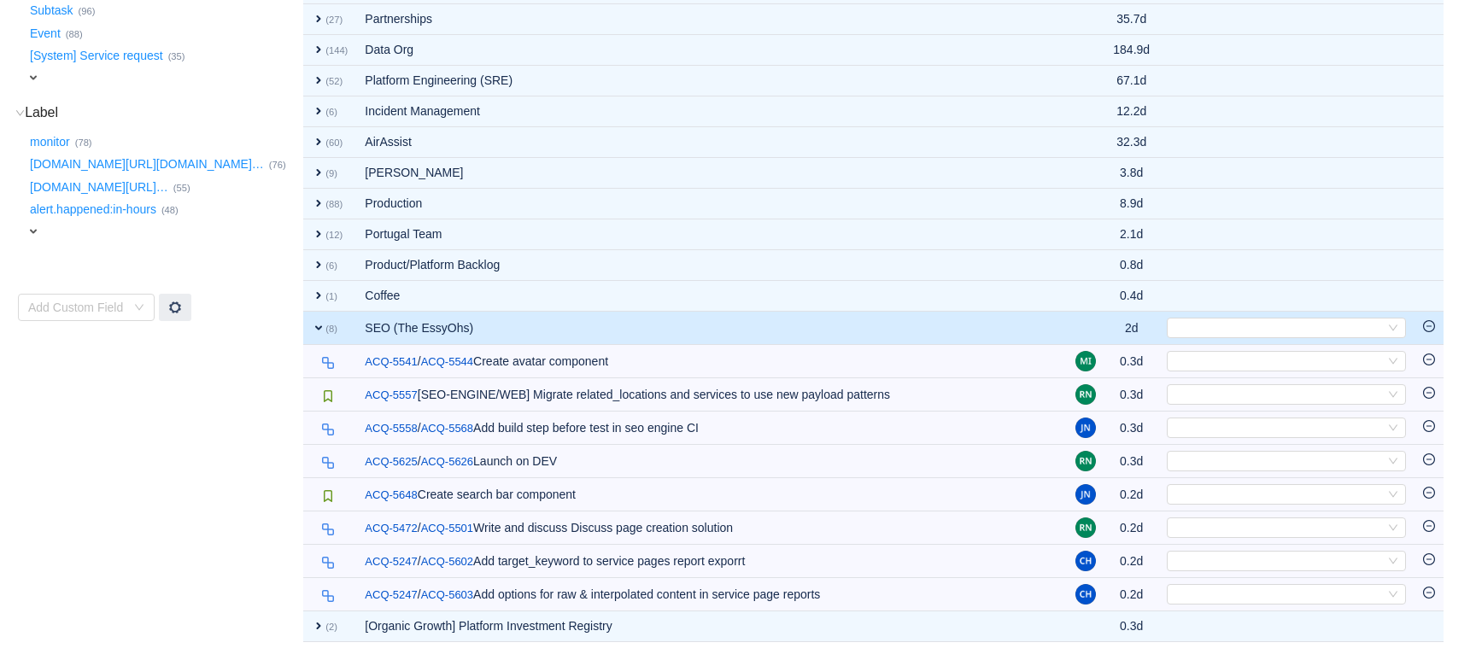
scroll to position [414, 0]
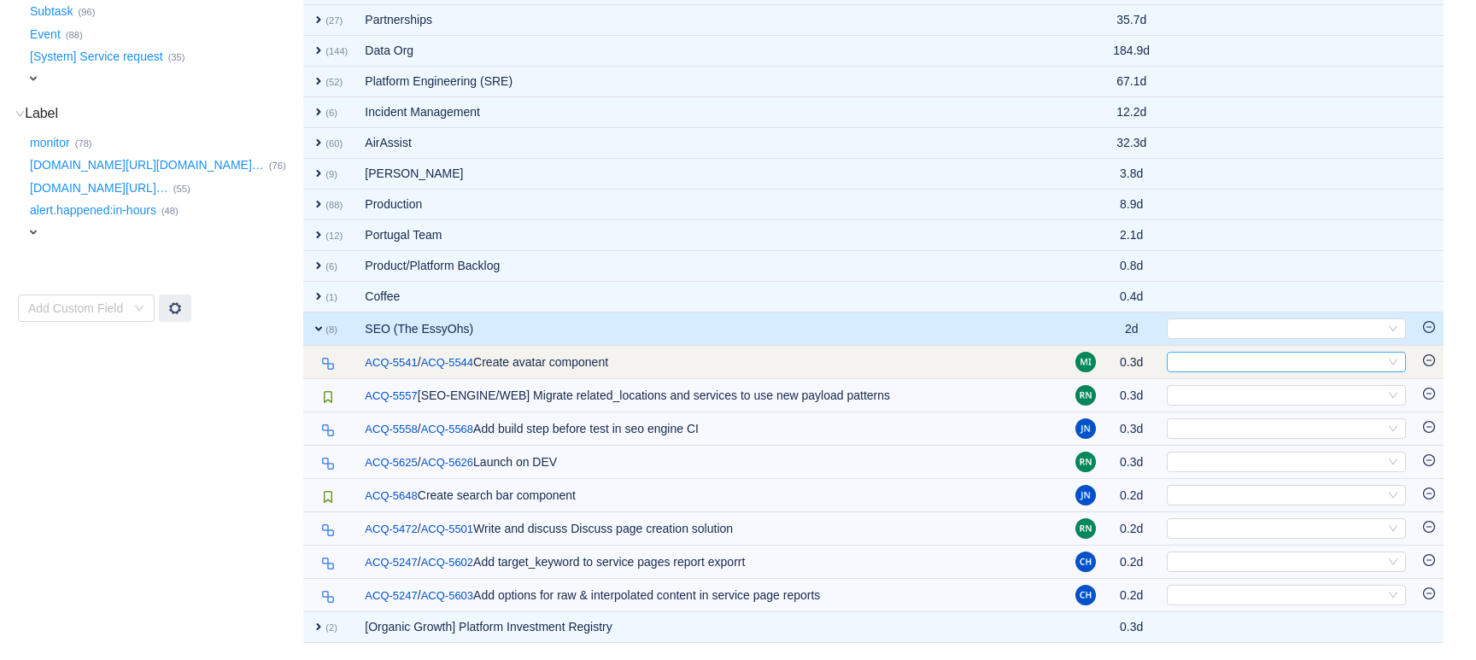
click at [1190, 359] on div "Select" at bounding box center [1279, 362] width 211 height 19
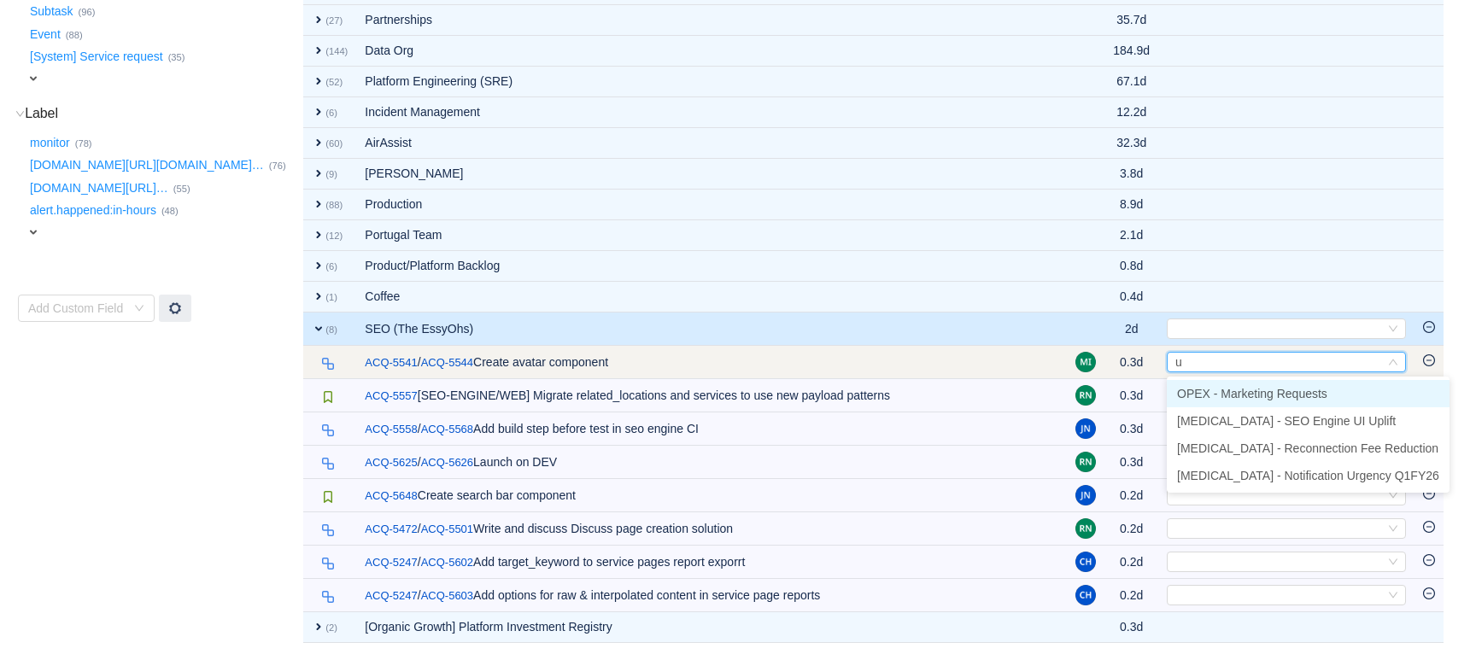
type input "ui"
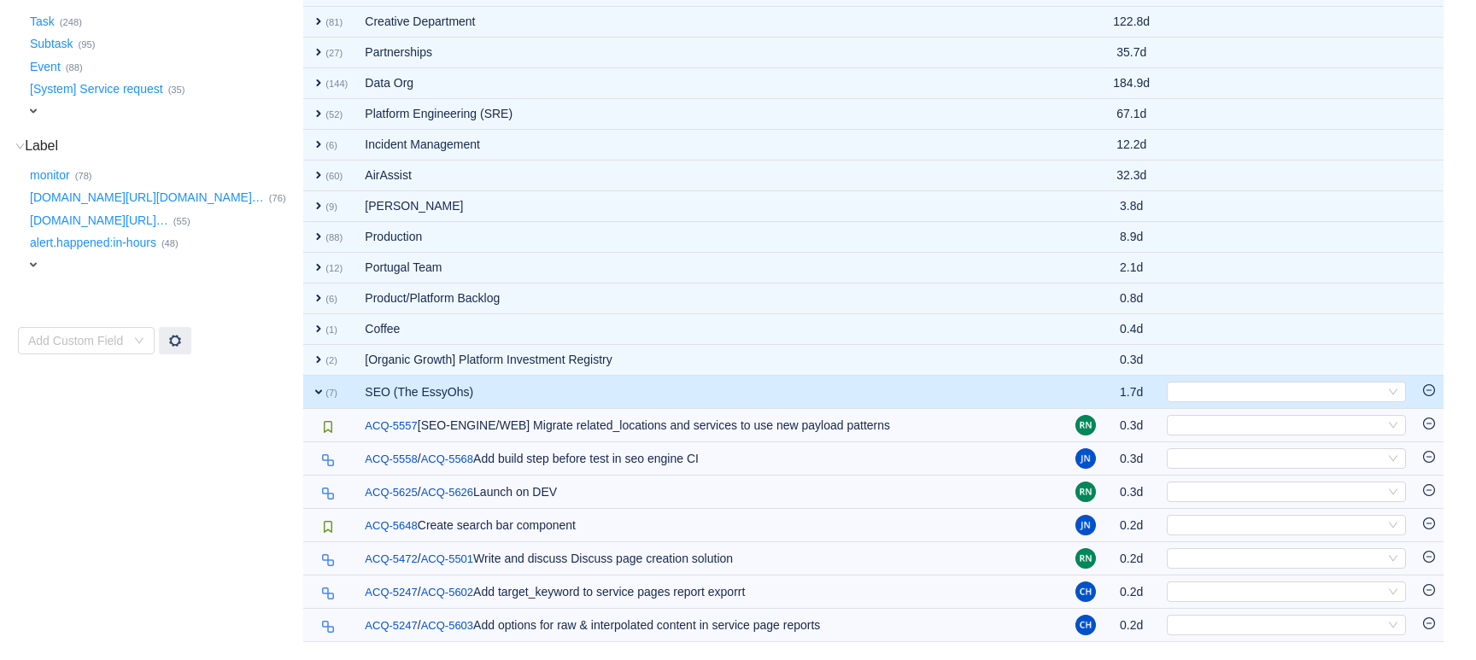
scroll to position [380, 0]
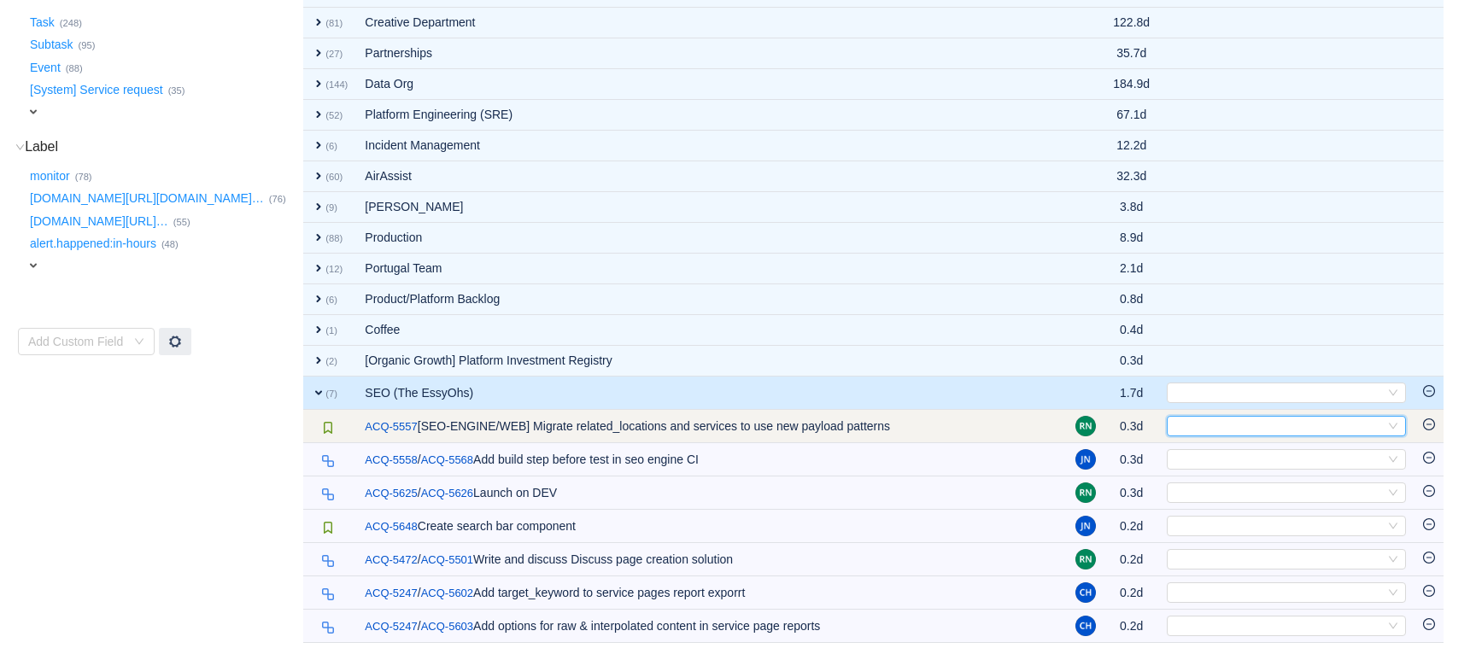
click at [1234, 425] on div "Select" at bounding box center [1279, 426] width 211 height 19
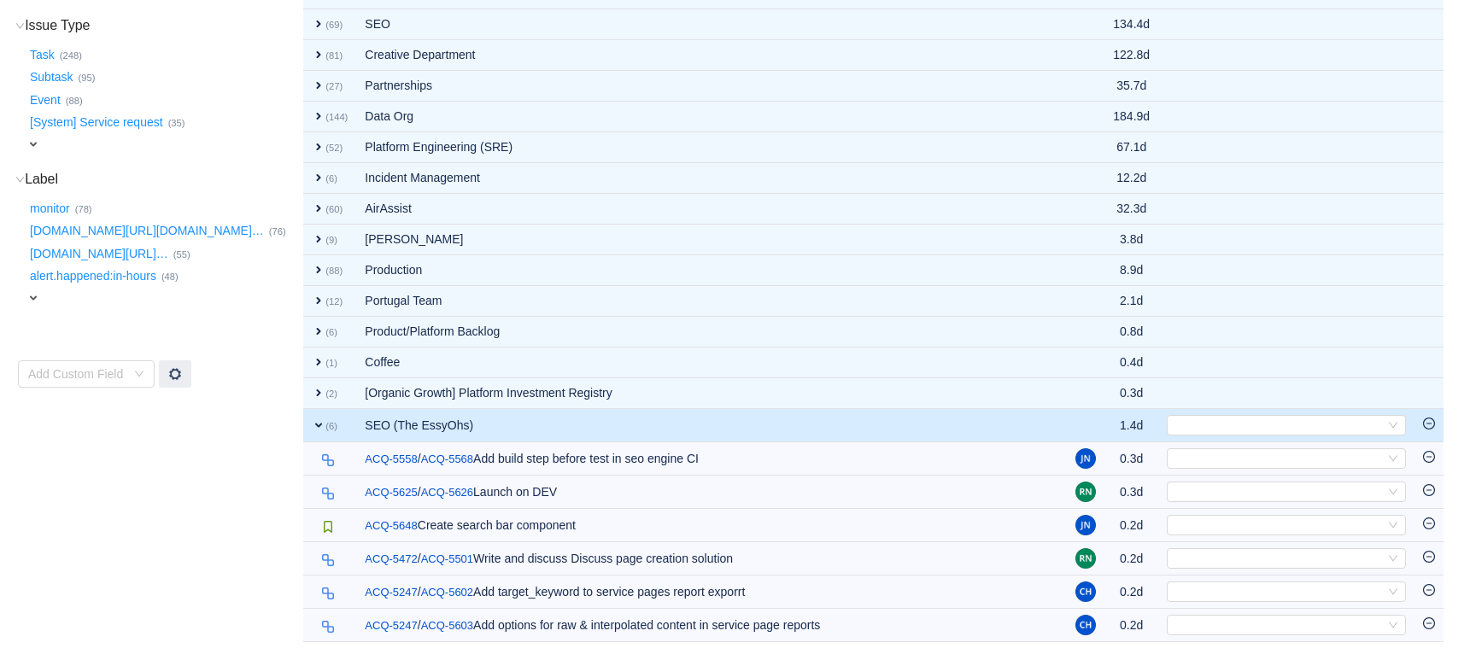
scroll to position [347, 0]
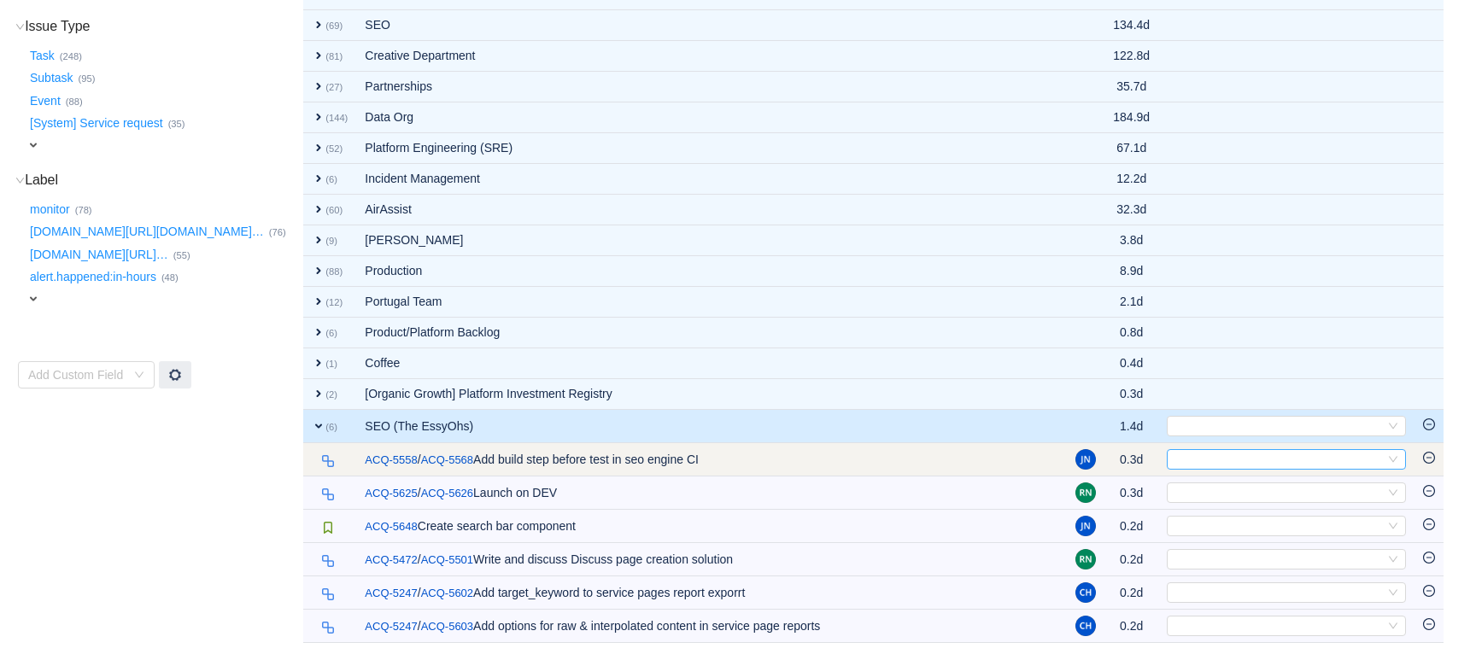
click at [1200, 457] on div "Select" at bounding box center [1279, 459] width 211 height 19
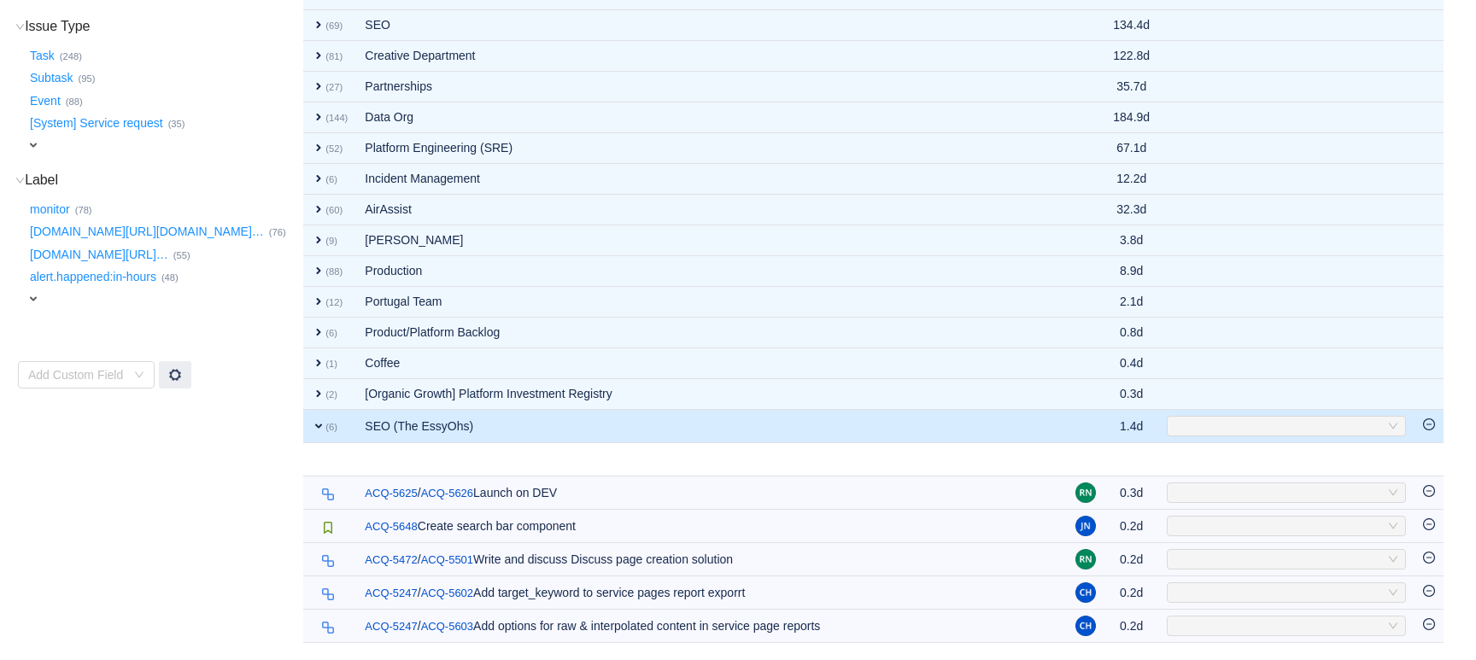
scroll to position [314, 0]
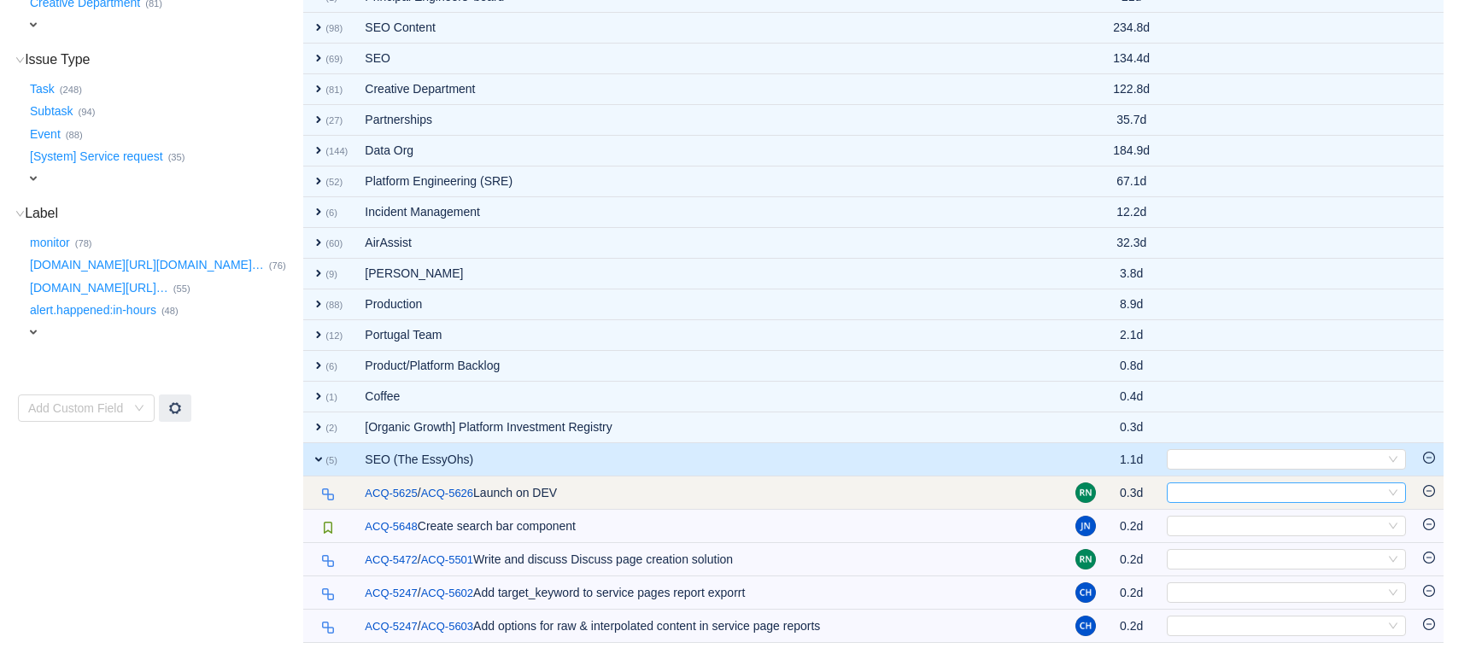
click at [1205, 490] on div "Select" at bounding box center [1279, 493] width 211 height 19
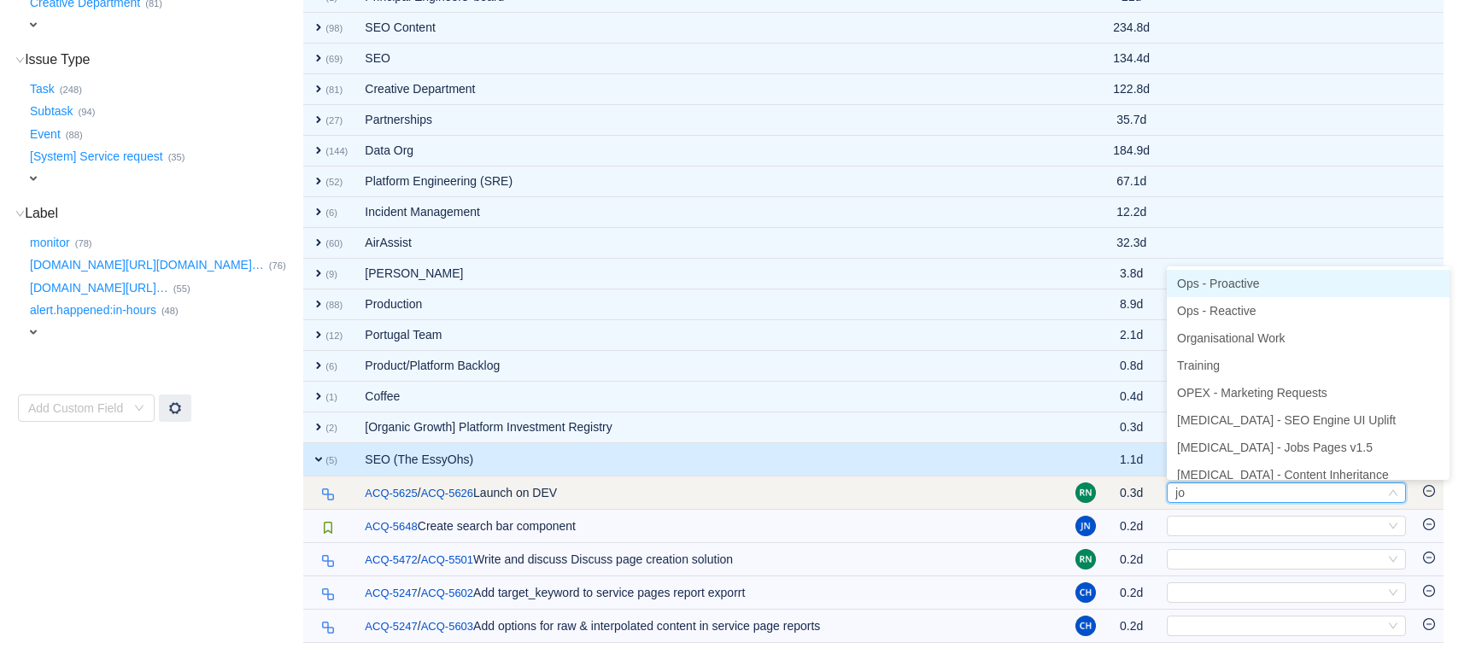
type input "job"
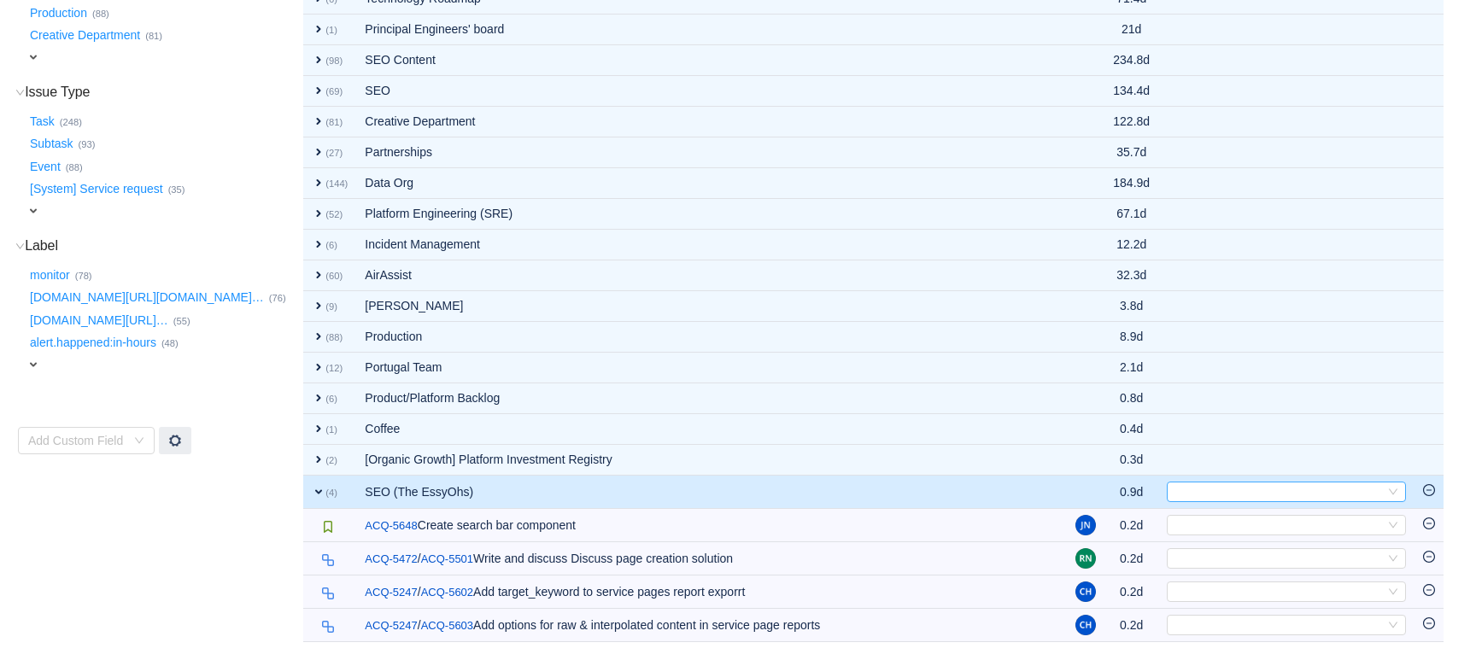
scroll to position [280, 0]
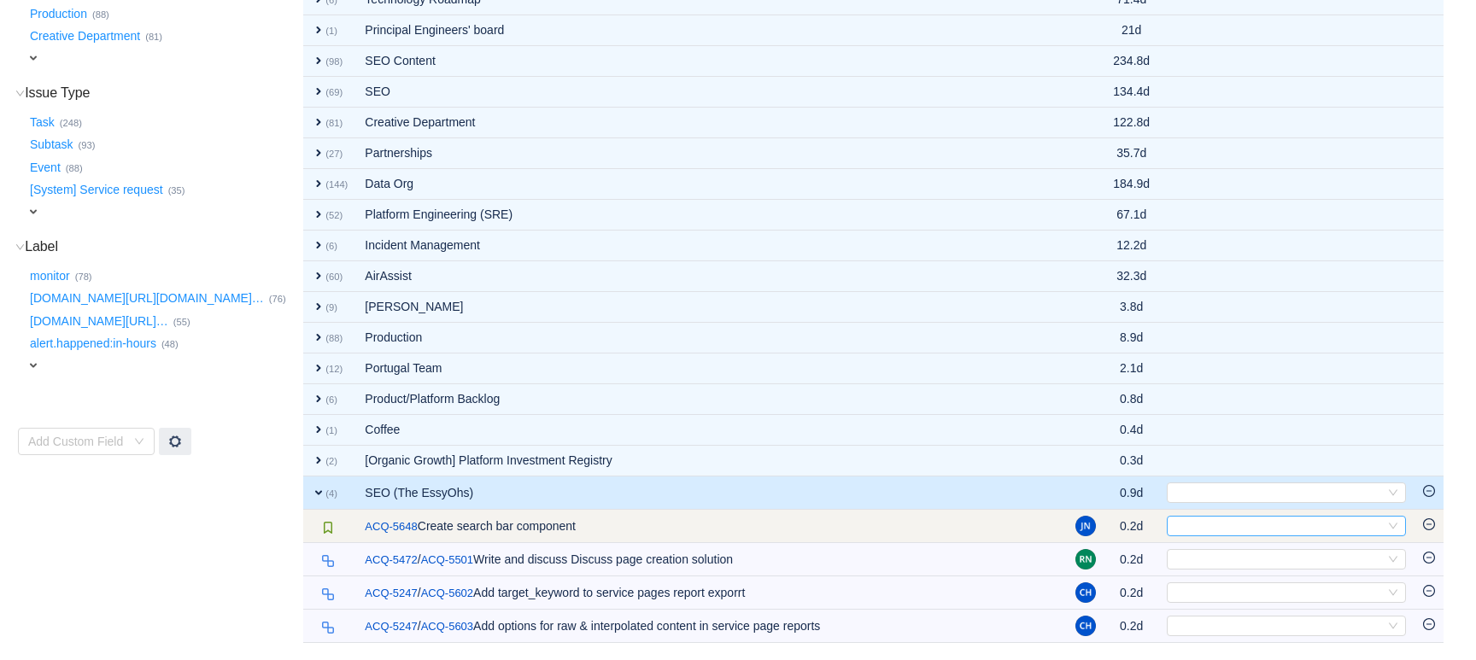
click at [1179, 519] on div "Select" at bounding box center [1279, 526] width 211 height 19
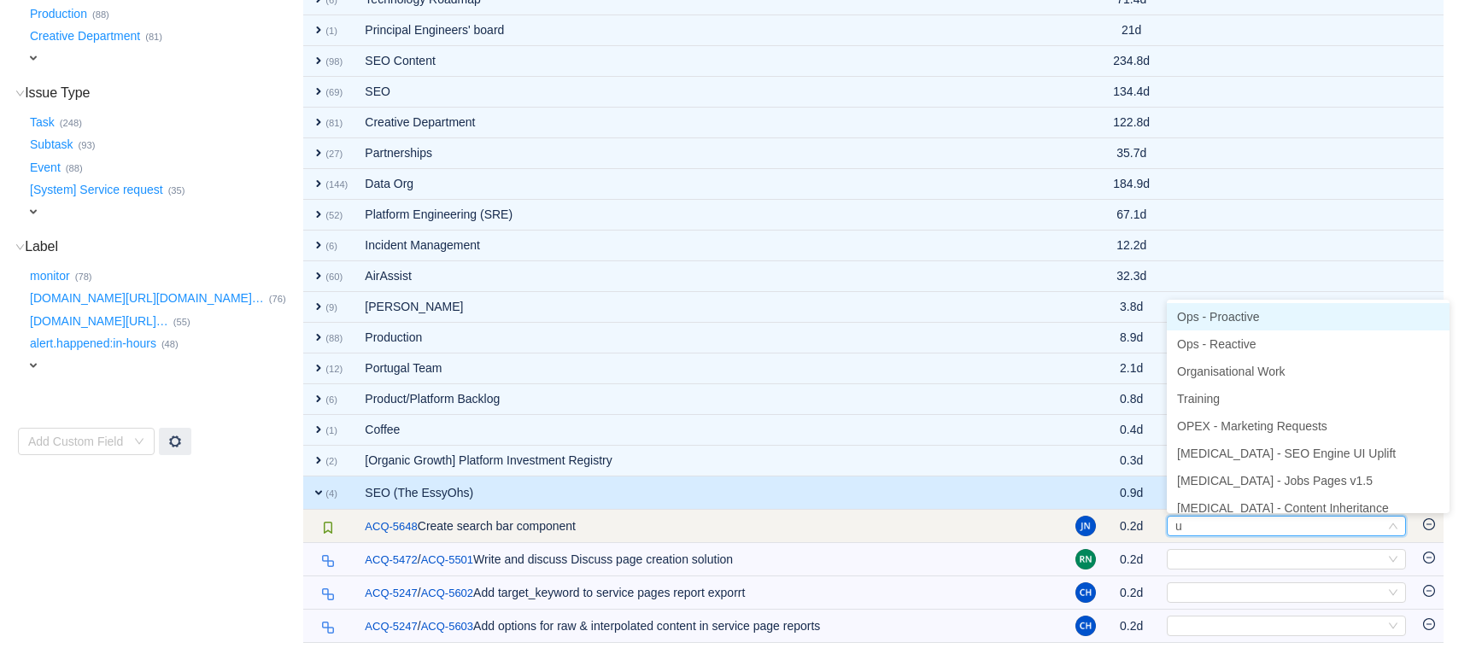
type input "ui"
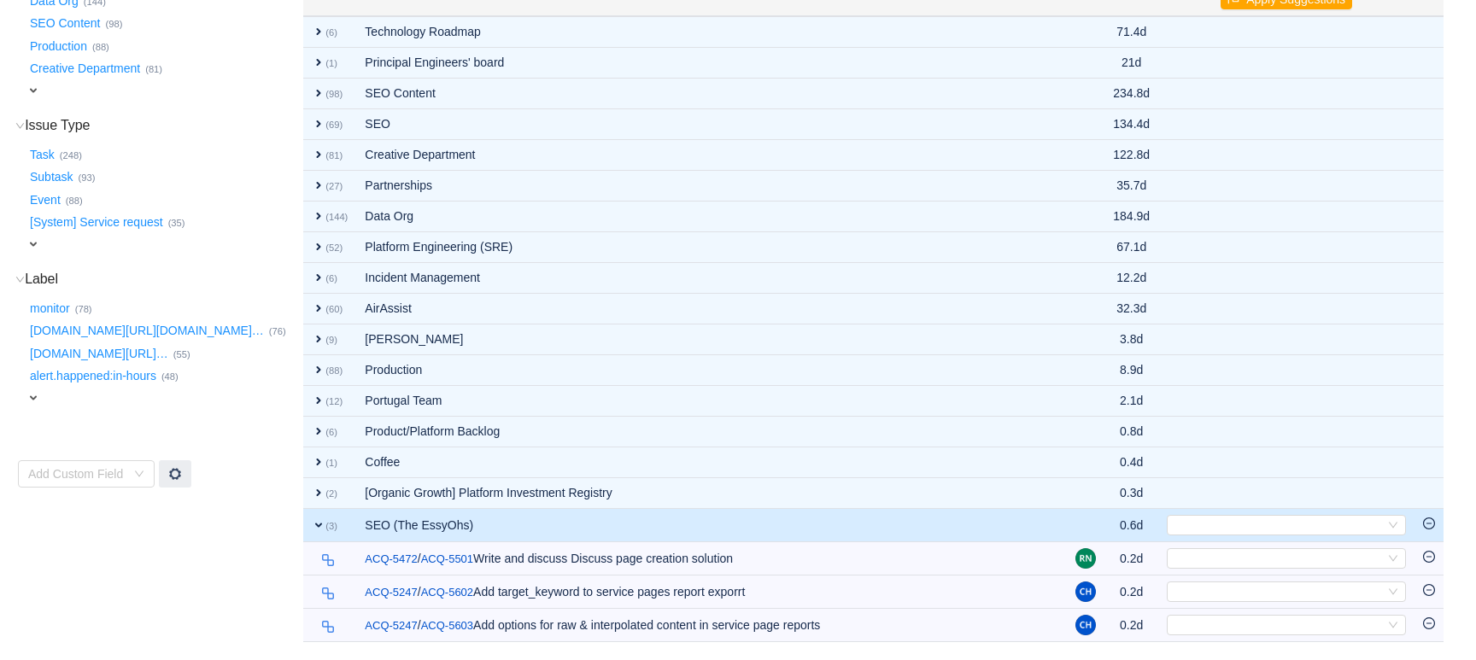
scroll to position [247, 0]
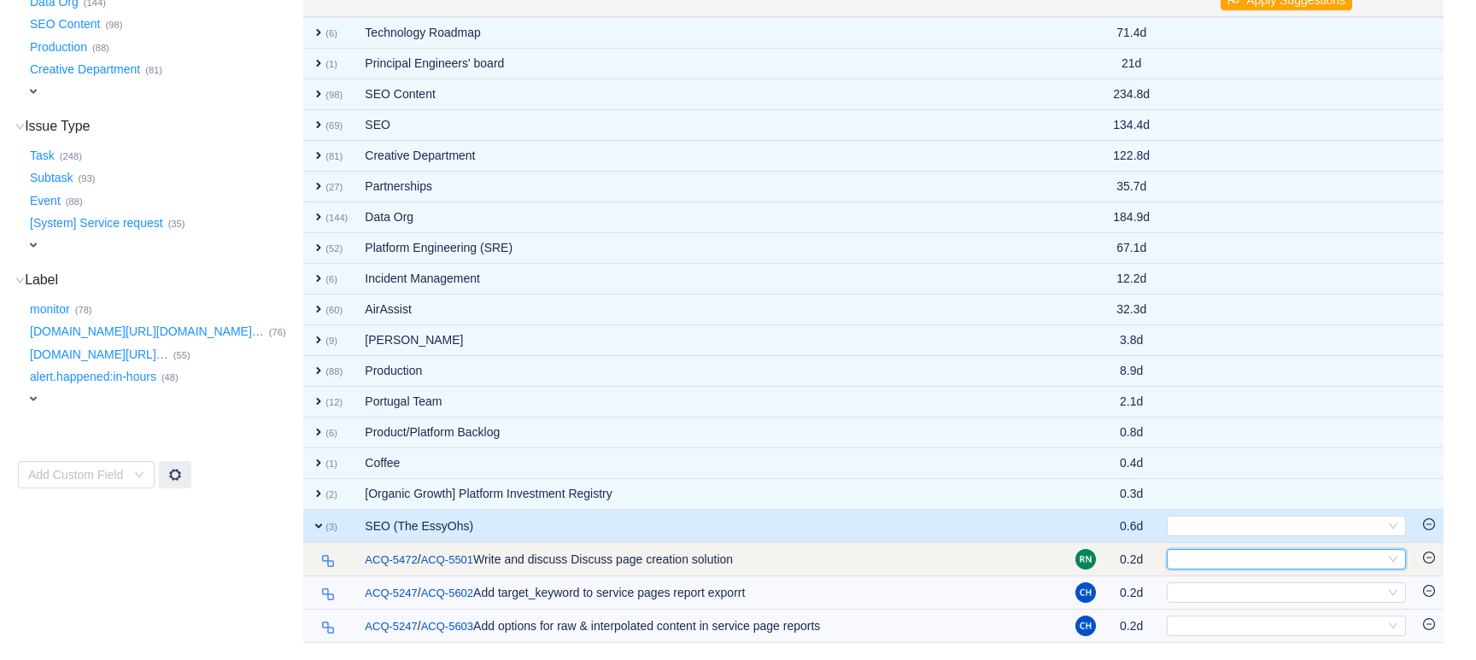
click at [1198, 560] on div "Select" at bounding box center [1279, 559] width 211 height 19
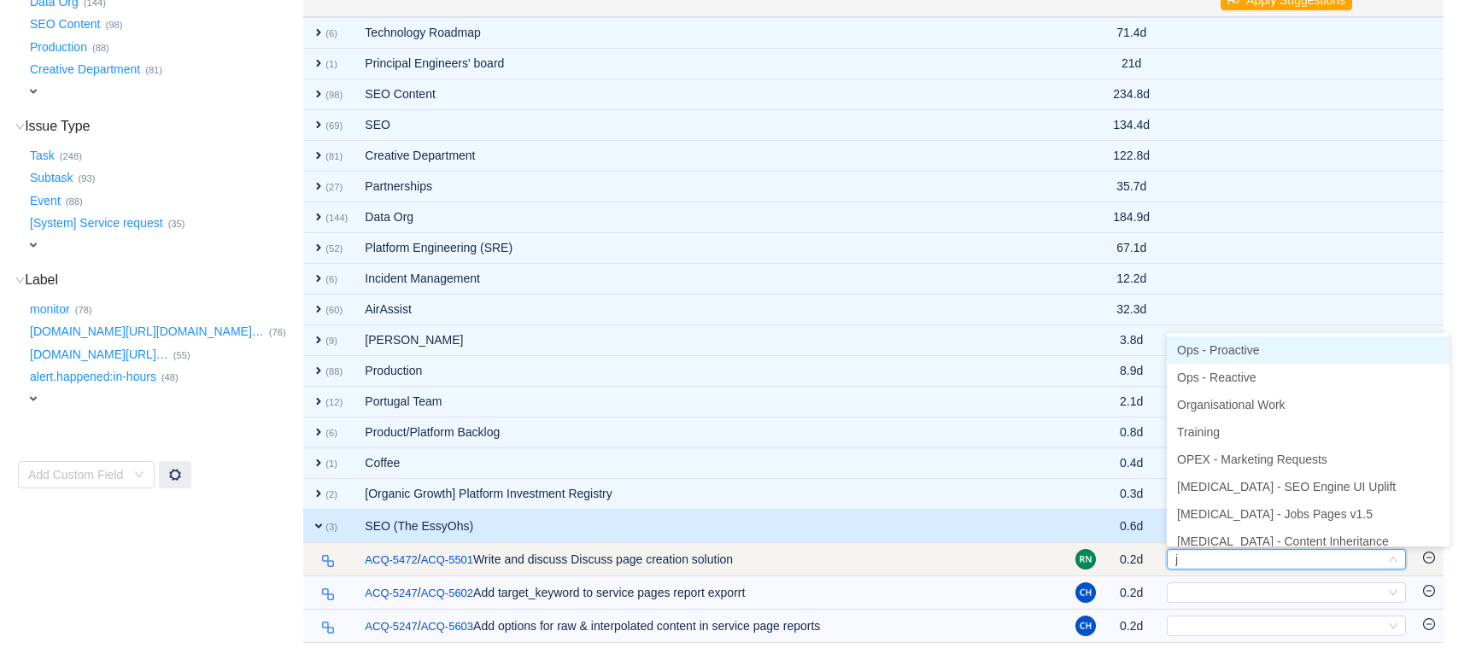
type input "jo"
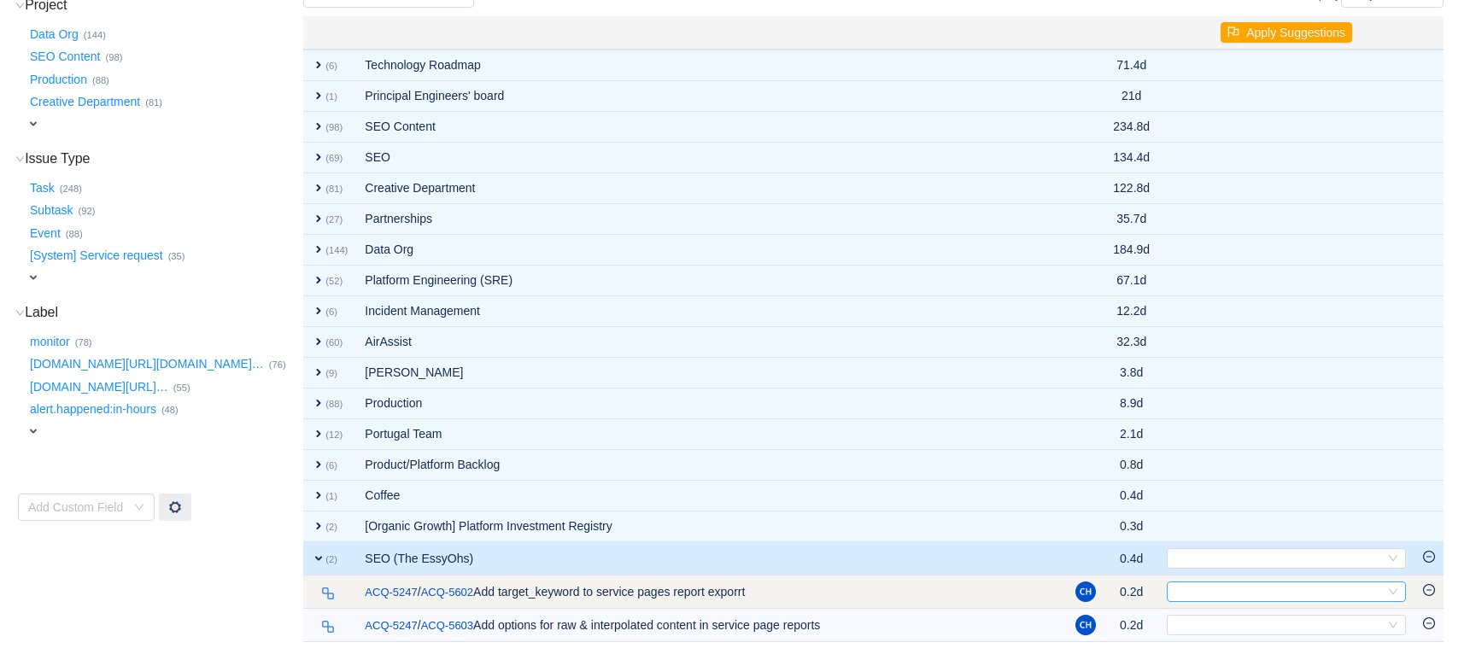
scroll to position [214, 0]
click at [1194, 588] on div "Select" at bounding box center [1279, 593] width 211 height 19
type input "mar"
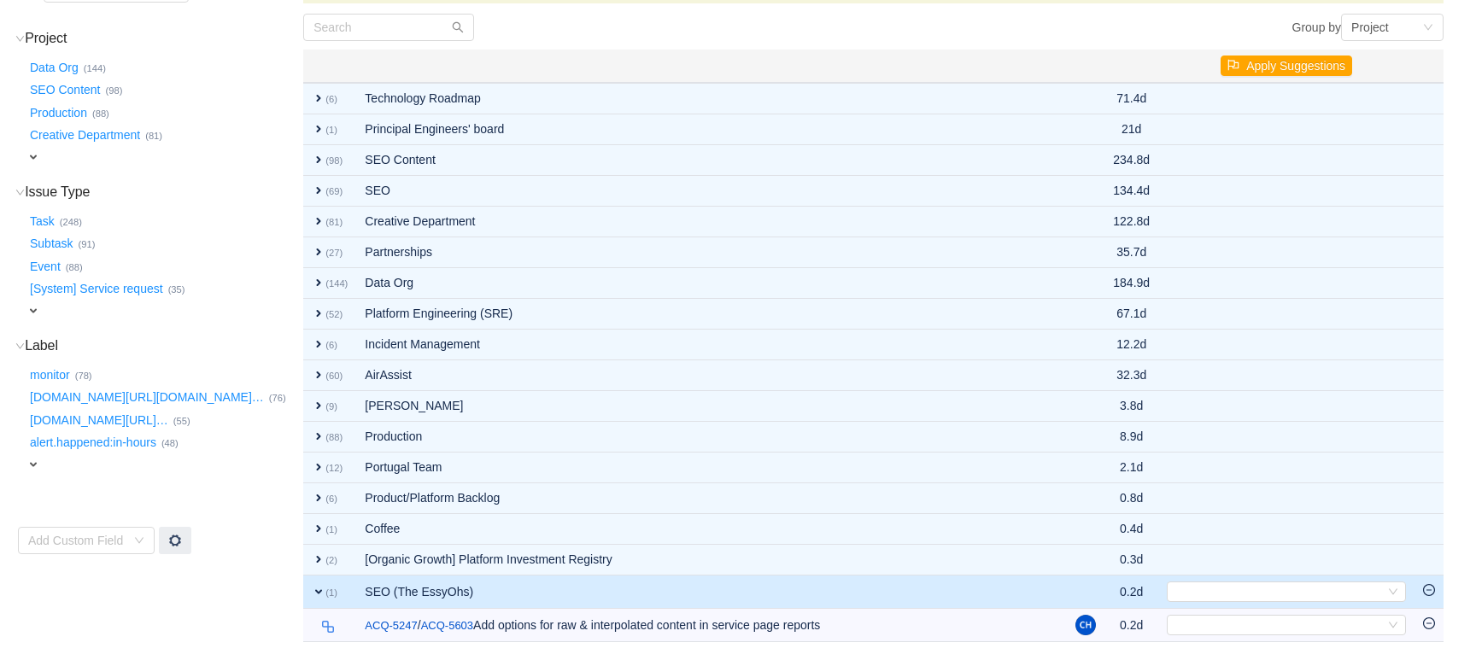
scroll to position [180, 0]
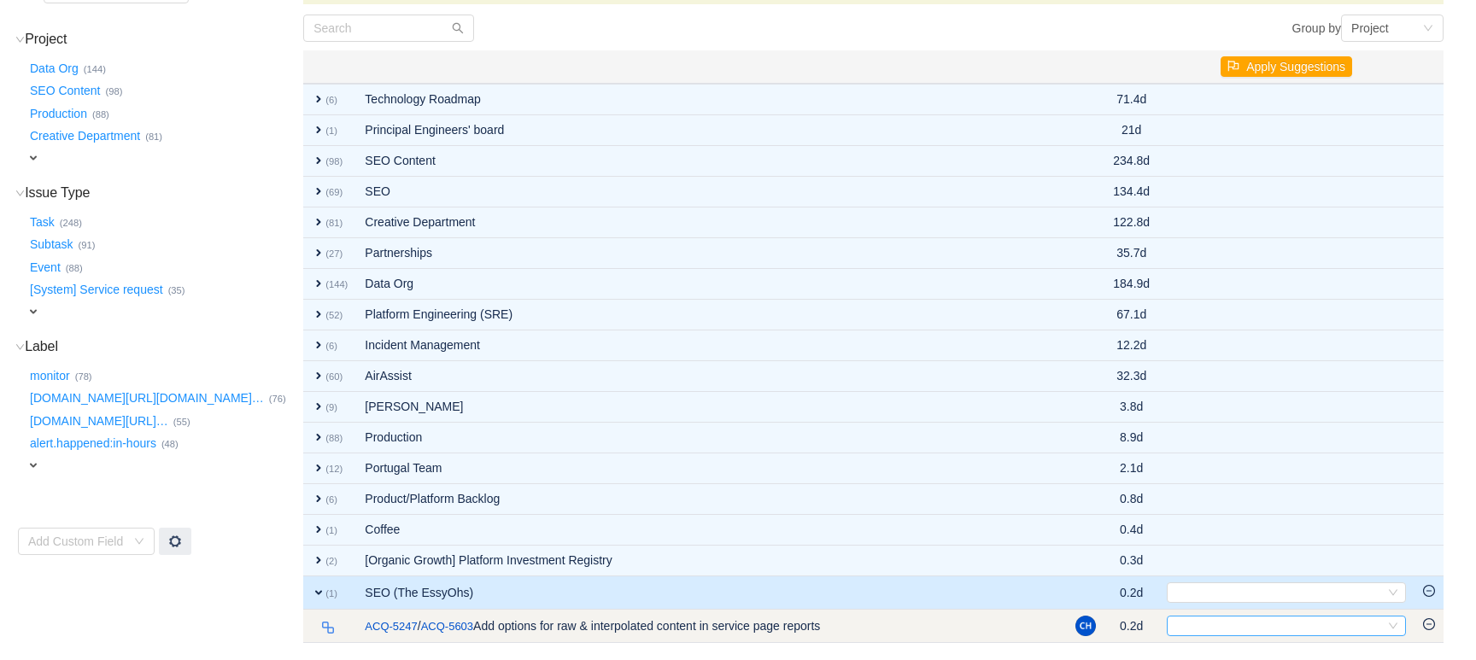
click at [1205, 626] on div "Select" at bounding box center [1279, 626] width 211 height 19
type input "mar"
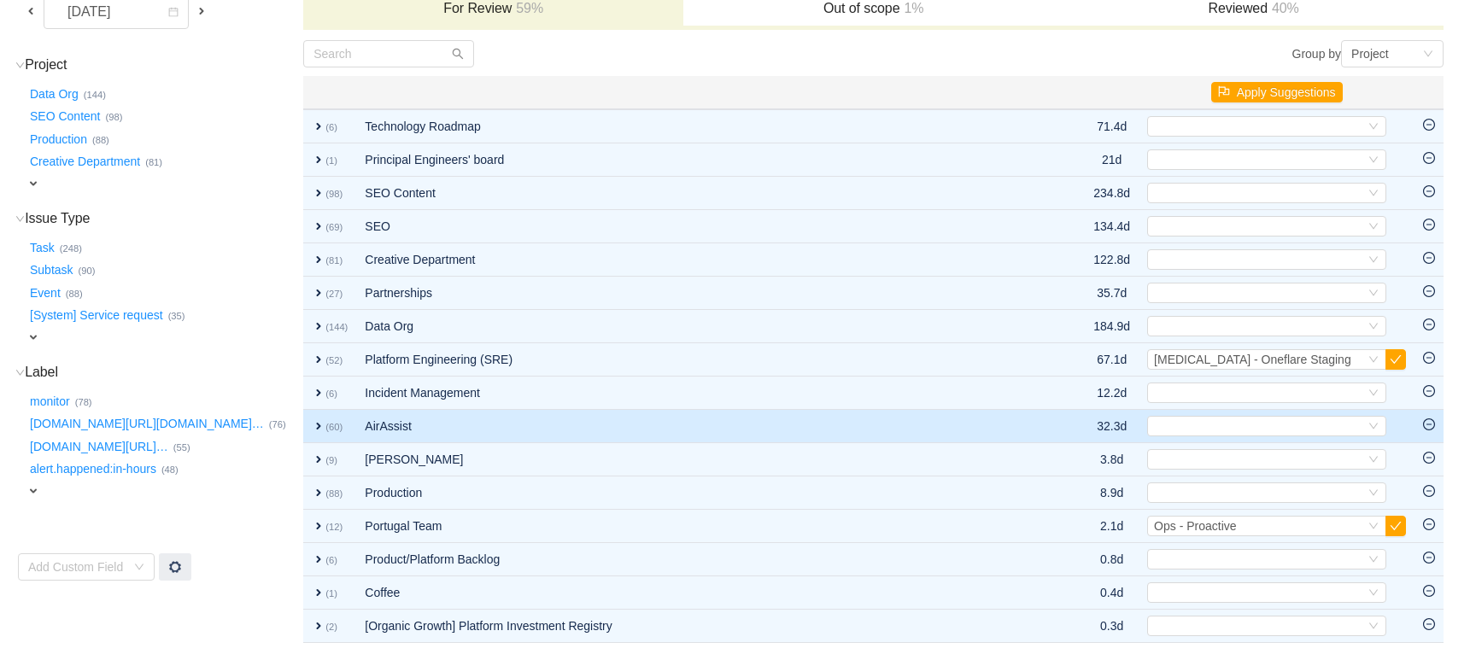
scroll to position [0, 0]
